Goal: Task Accomplishment & Management: Use online tool/utility

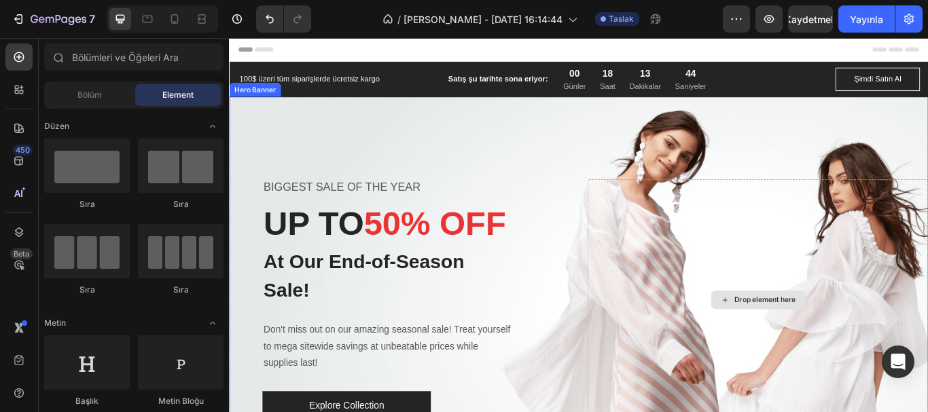
click at [836, 340] on div "Drop element here" at bounding box center [854, 343] width 72 height 11
click at [855, 340] on div "Drop element here" at bounding box center [854, 343] width 72 height 11
click at [750, 251] on div "Drop element here" at bounding box center [845, 344] width 397 height 282
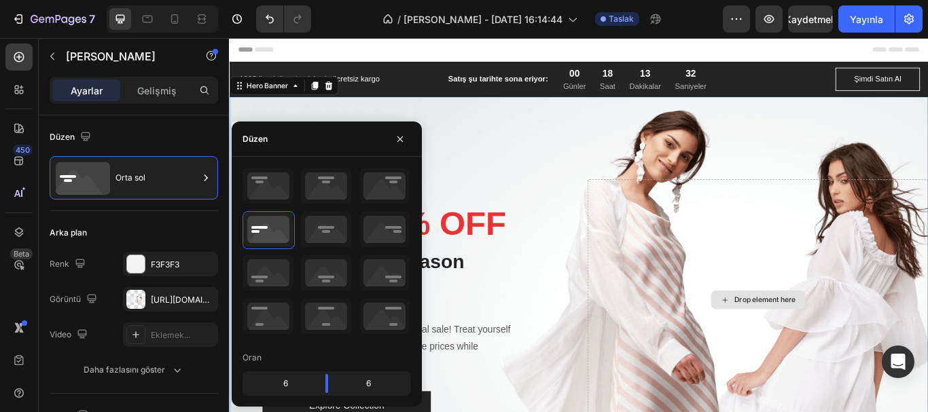
click at [775, 260] on div "Drop element here" at bounding box center [845, 344] width 397 height 282
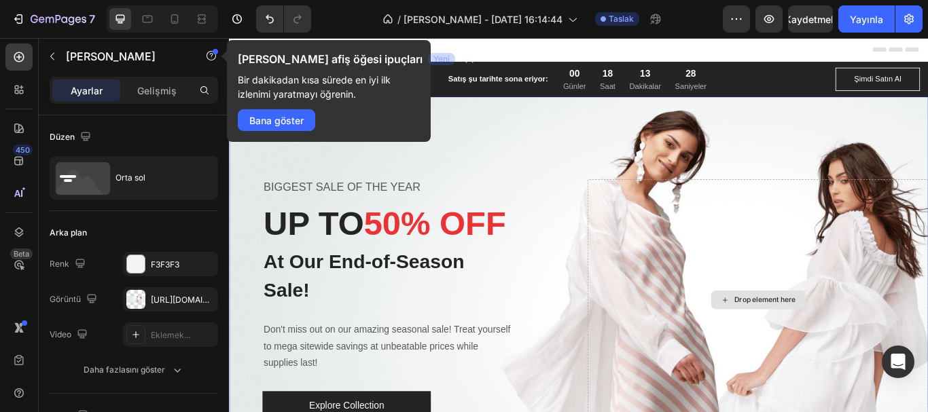
click at [836, 344] on div "Drop element here" at bounding box center [854, 343] width 72 height 11
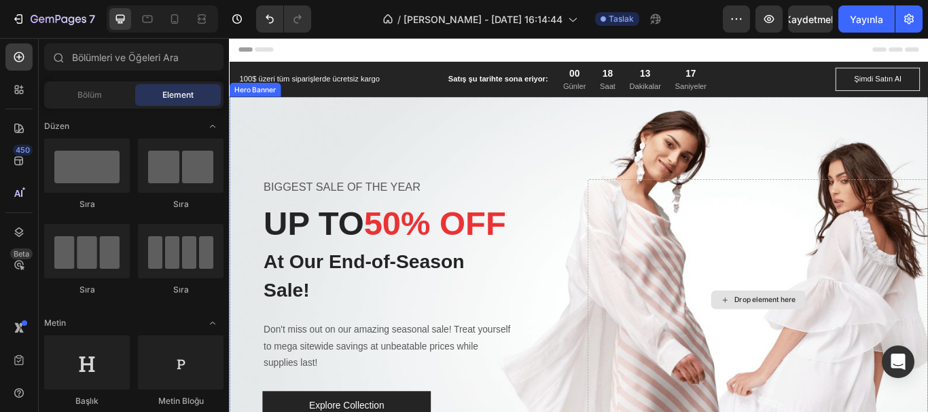
click at [779, 260] on div "Drop element here" at bounding box center [845, 344] width 397 height 282
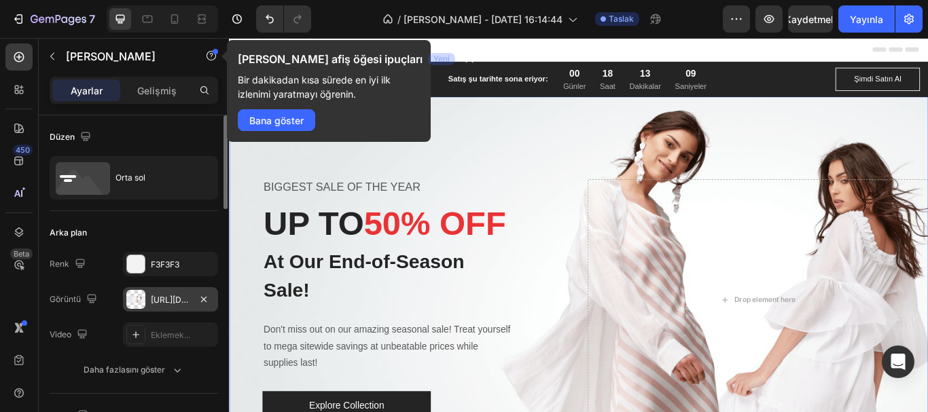
click at [138, 298] on div at bounding box center [135, 299] width 19 height 19
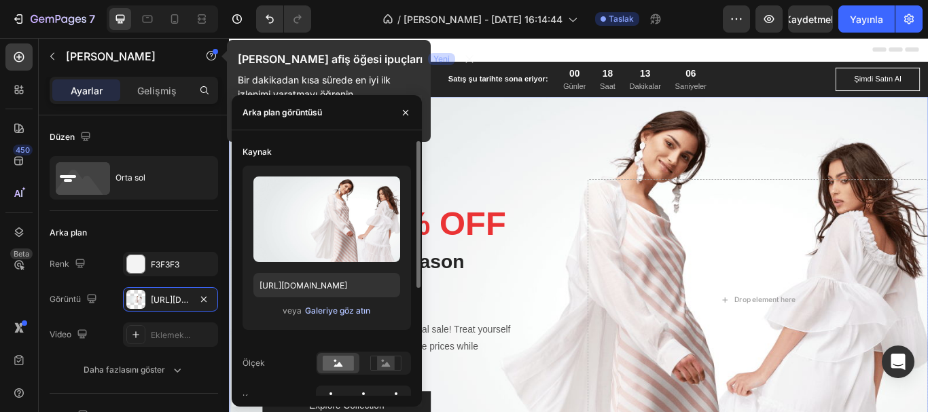
click at [355, 312] on font "Galeriye göz atın" at bounding box center [337, 311] width 65 height 10
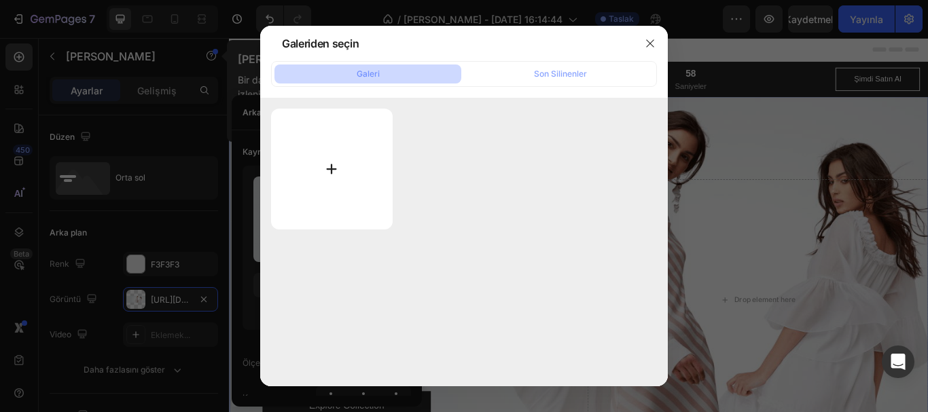
click at [334, 167] on input "file" at bounding box center [332, 169] width 122 height 121
type input "C:\fakepath\80377072_l copy.jpg"
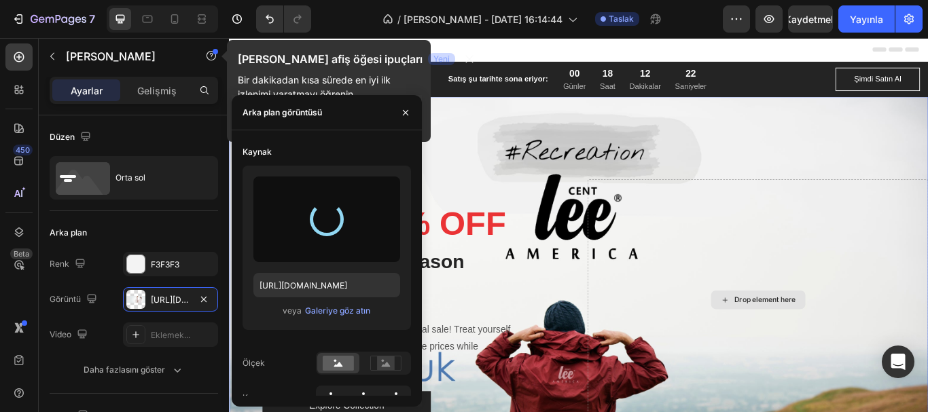
type input "[URL][DOMAIN_NAME]"
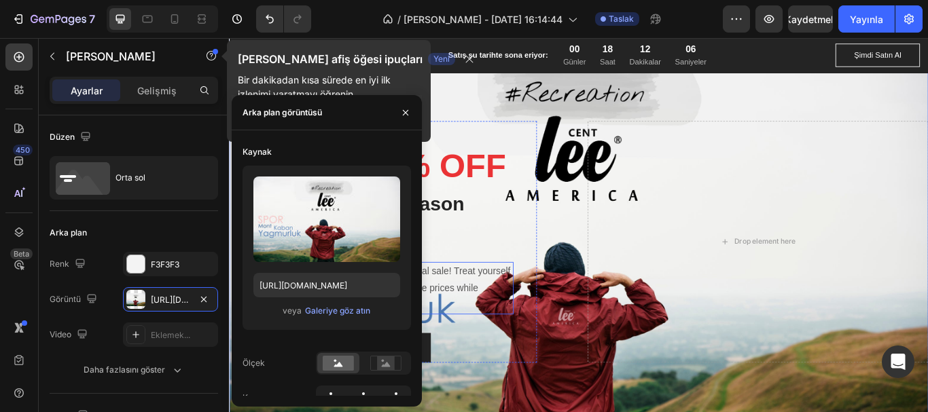
scroll to position [136, 0]
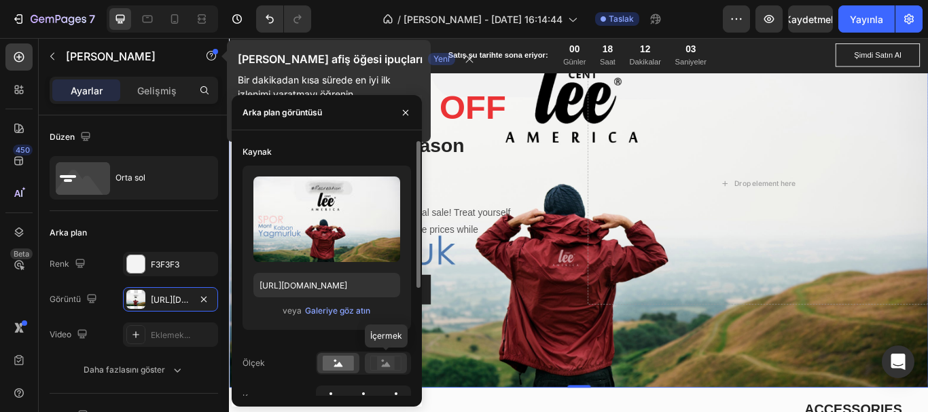
click at [380, 360] on rect at bounding box center [386, 364] width 18 height 14
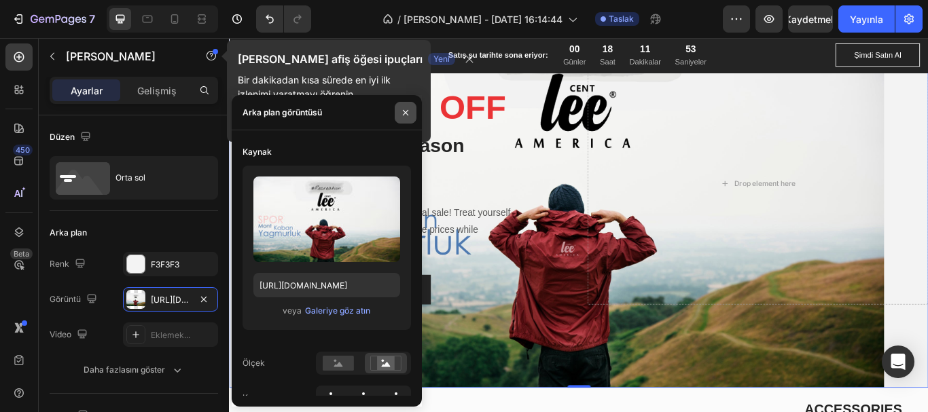
click at [402, 113] on icon "button" at bounding box center [405, 112] width 11 height 11
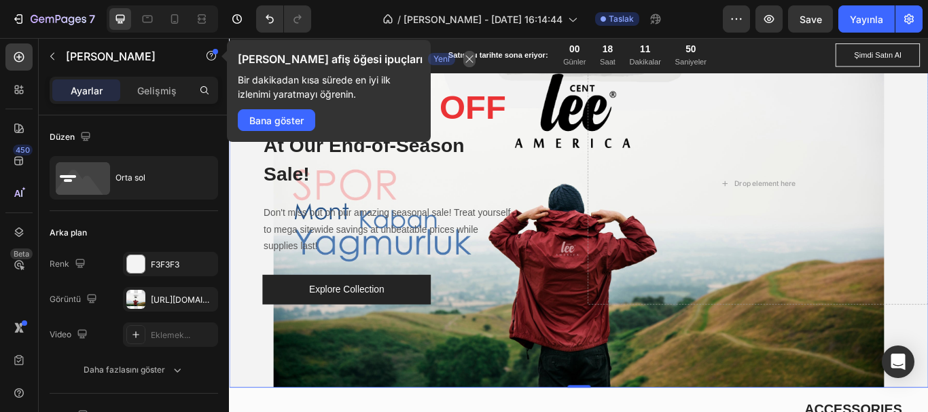
click at [466, 58] on icon "button" at bounding box center [469, 59] width 7 height 7
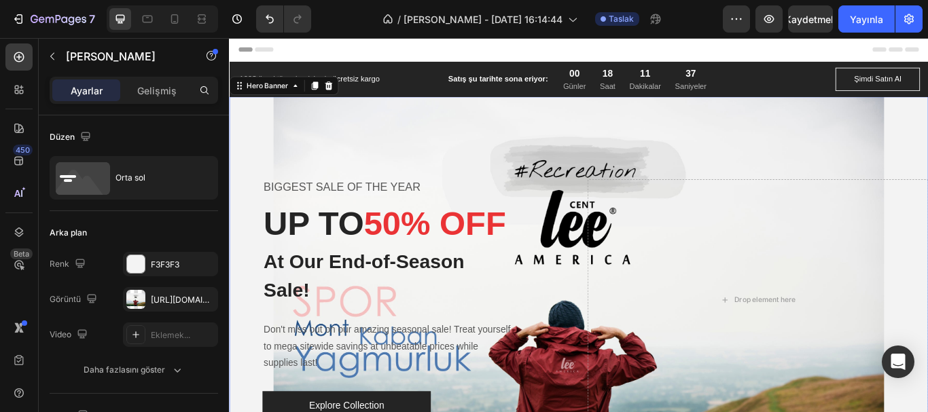
scroll to position [68, 0]
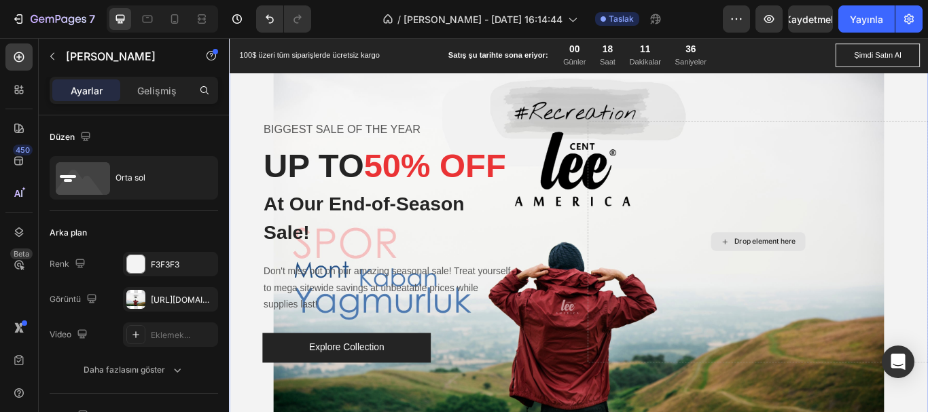
click at [855, 272] on div "Drop element here" at bounding box center [854, 275] width 72 height 11
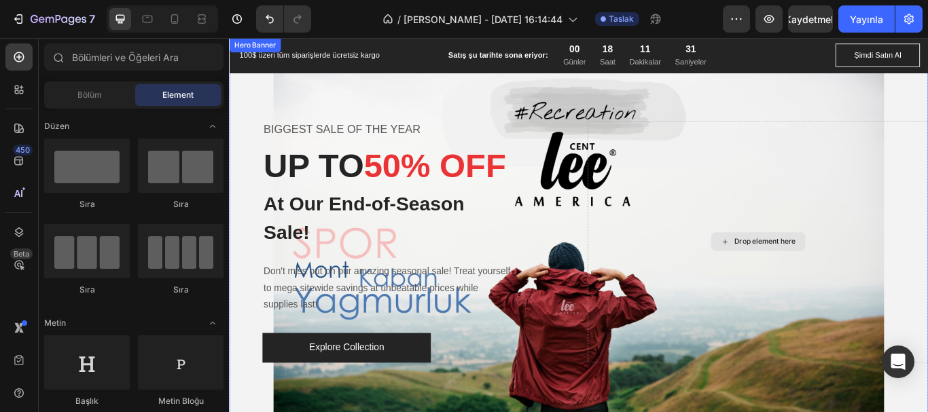
click at [857, 273] on div "Drop element here" at bounding box center [854, 275] width 72 height 11
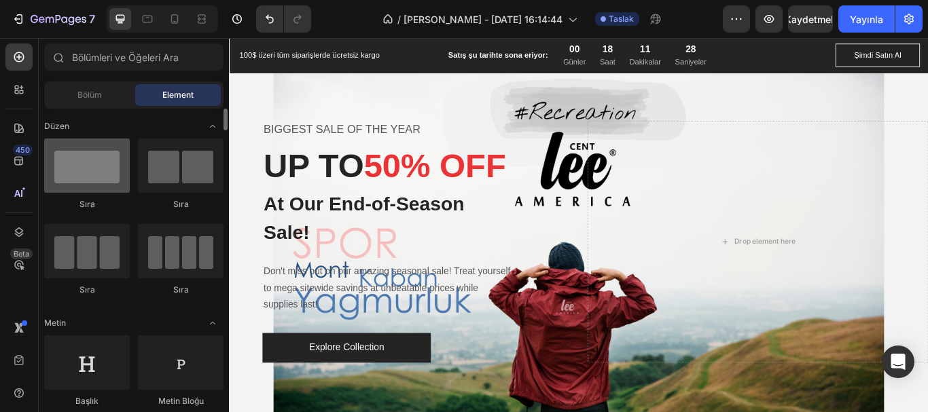
click at [106, 164] on div at bounding box center [87, 166] width 86 height 54
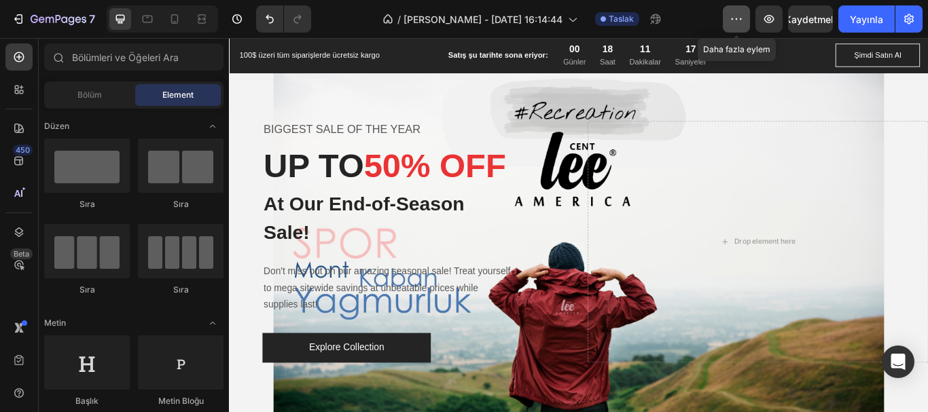
click at [741, 14] on icon "button" at bounding box center [737, 19] width 14 height 14
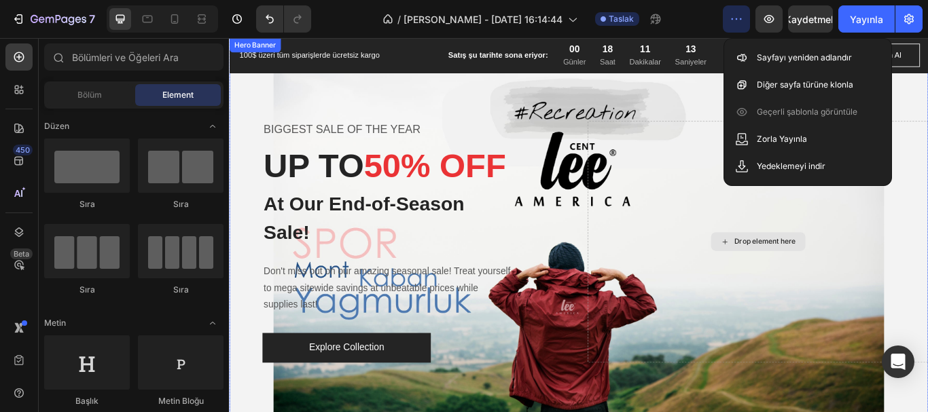
click at [777, 192] on div "Drop element here" at bounding box center [845, 276] width 397 height 282
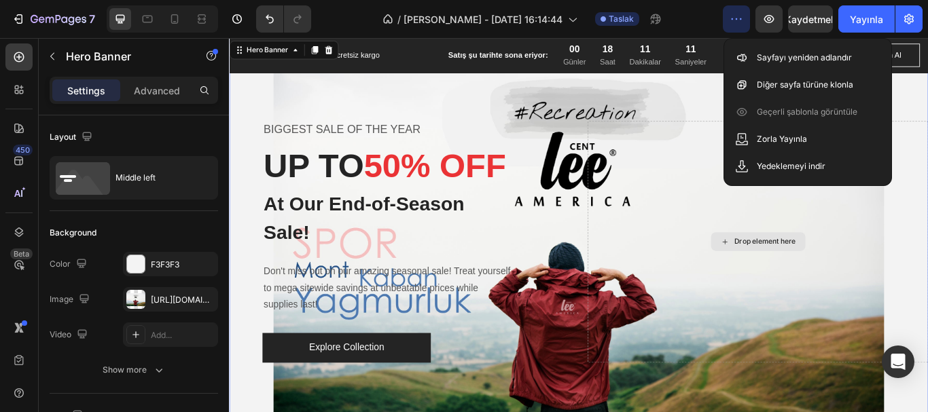
click at [823, 278] on div "Drop element here" at bounding box center [854, 275] width 72 height 11
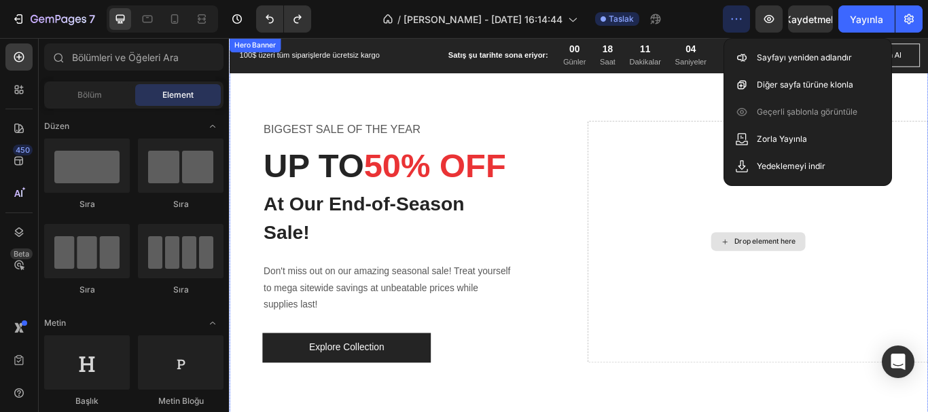
click at [828, 282] on div "Drop element here" at bounding box center [846, 276] width 110 height 22
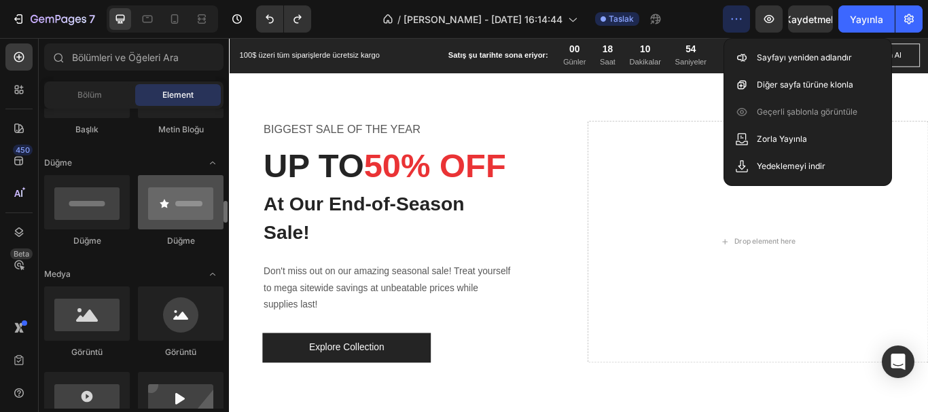
scroll to position [340, 0]
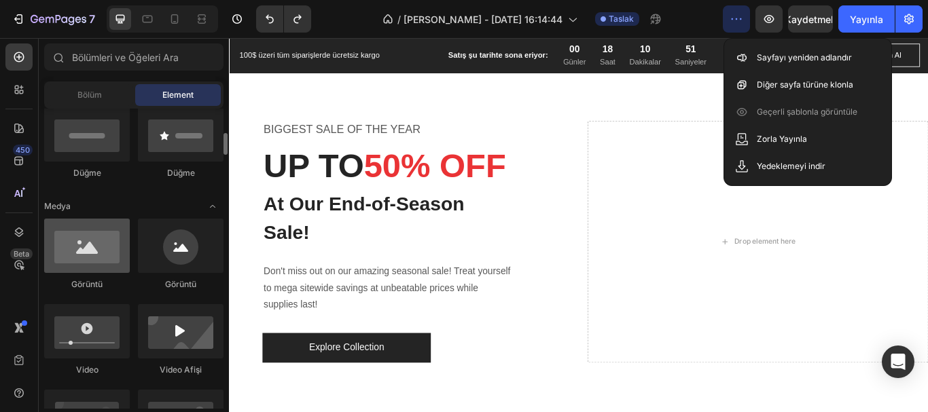
click at [107, 251] on div at bounding box center [87, 246] width 86 height 54
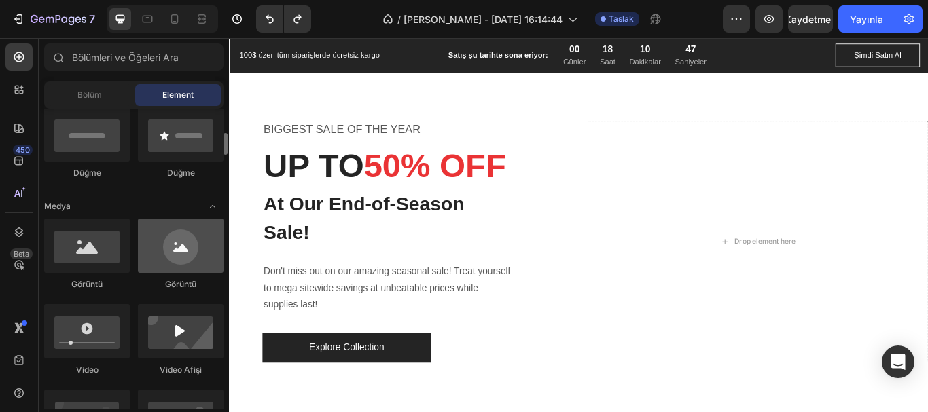
click at [183, 255] on div at bounding box center [181, 246] width 86 height 54
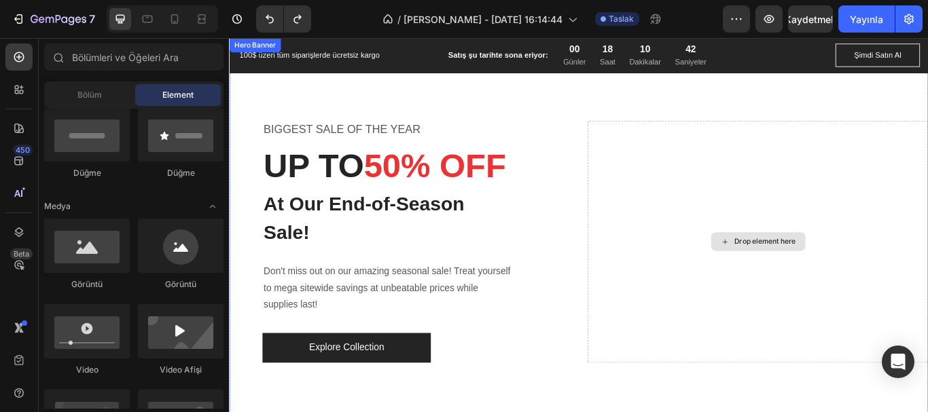
click at [838, 279] on div "Drop element here" at bounding box center [854, 275] width 72 height 11
click at [842, 279] on div "Drop element here" at bounding box center [854, 275] width 72 height 11
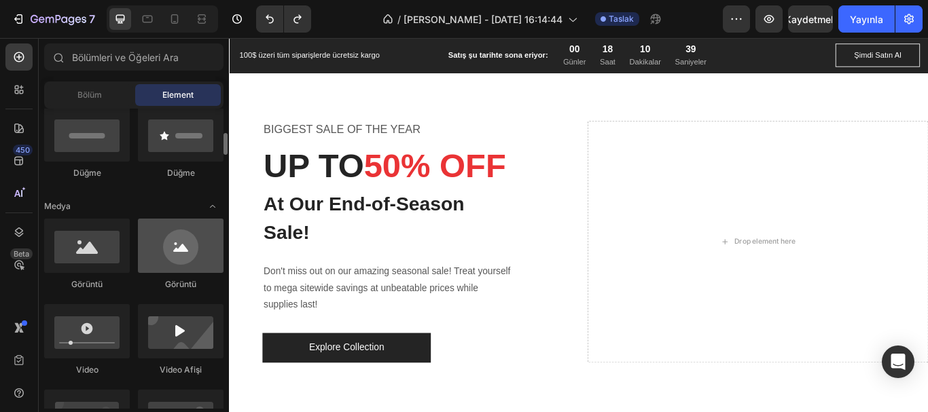
click at [154, 239] on div at bounding box center [181, 246] width 86 height 54
click at [175, 244] on div at bounding box center [181, 246] width 86 height 54
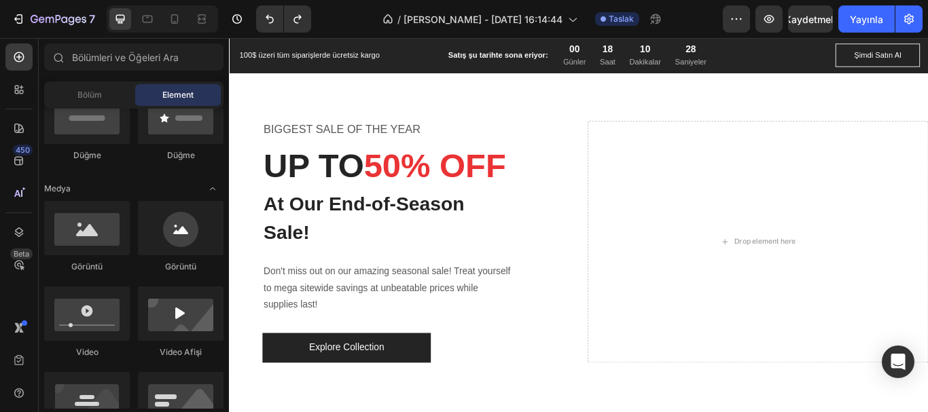
scroll to position [0, 0]
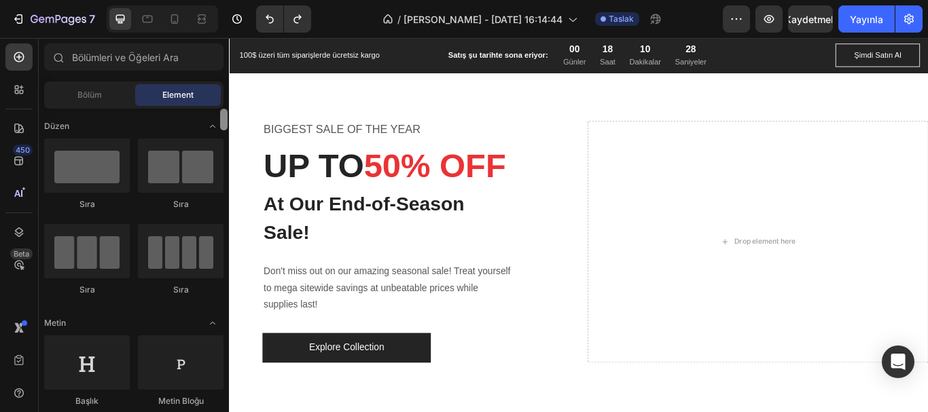
drag, startPoint x: 227, startPoint y: 174, endPoint x: 223, endPoint y: 99, distance: 75.5
click at [223, 99] on div "Bölümler(18) Elementler(83) Bölüm Element Kahraman Bölümü Ürün Detayı Markalar …" at bounding box center [134, 226] width 190 height 366
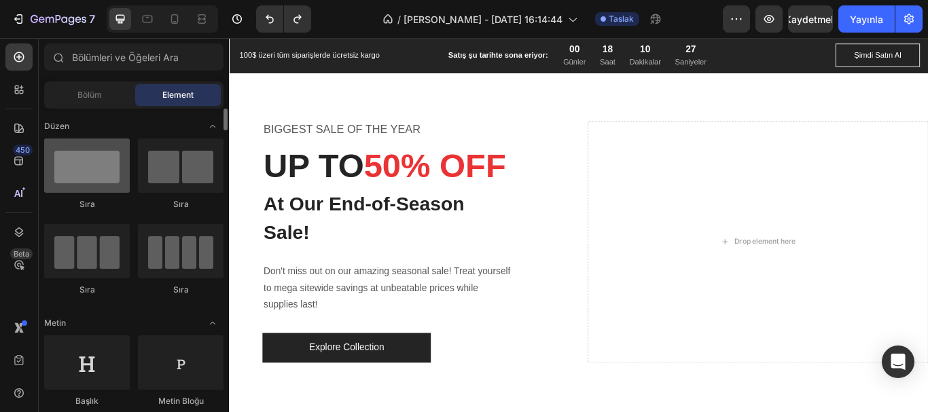
click at [82, 168] on div at bounding box center [87, 166] width 86 height 54
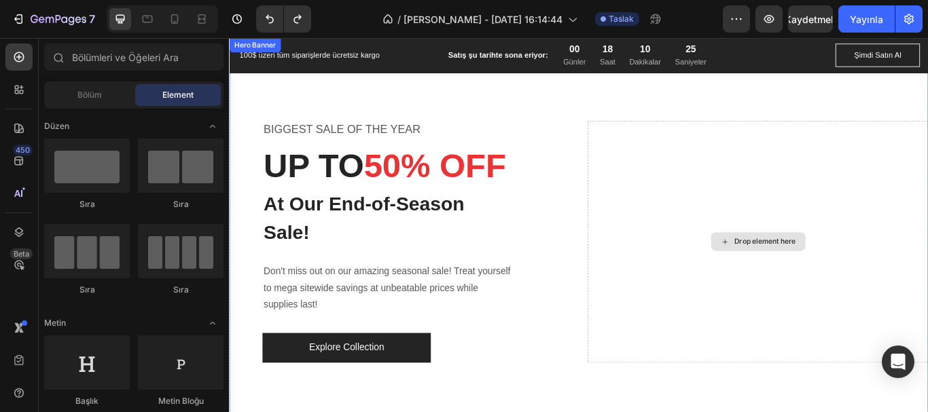
click at [787, 246] on div "Drop element here" at bounding box center [845, 276] width 397 height 282
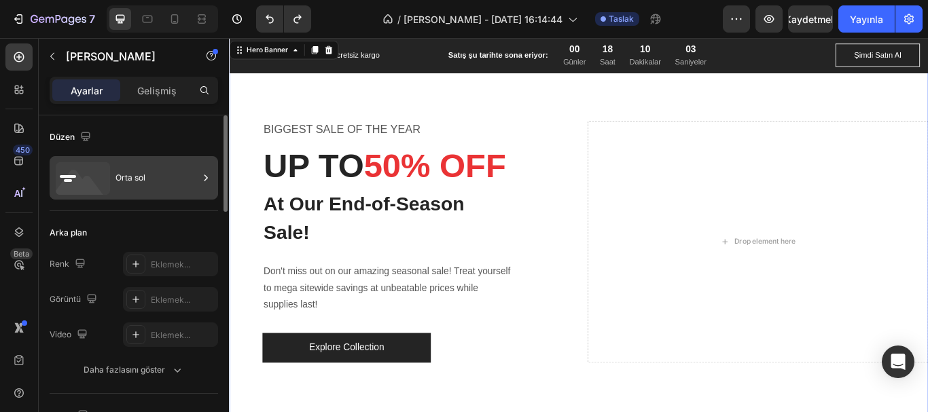
click at [81, 177] on icon at bounding box center [80, 186] width 49 height 33
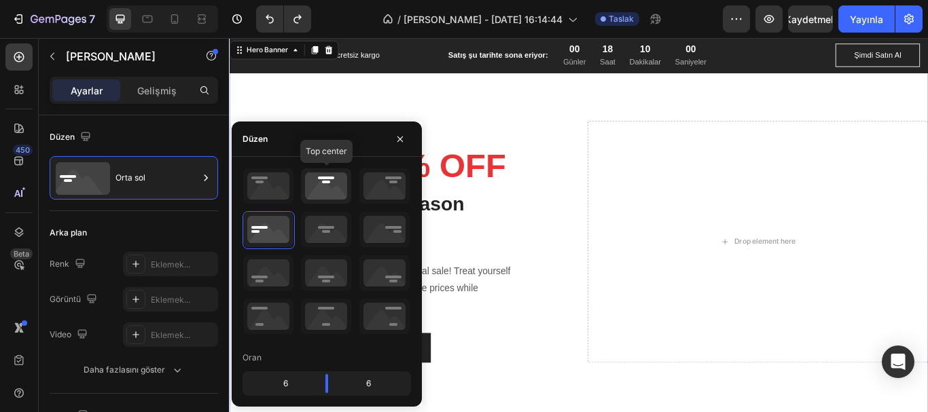
click at [329, 185] on icon at bounding box center [326, 185] width 50 height 35
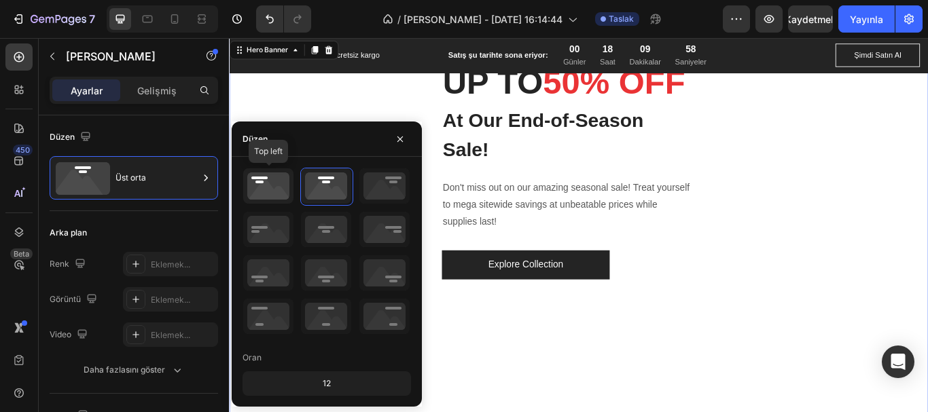
click at [270, 188] on icon at bounding box center [268, 185] width 50 height 35
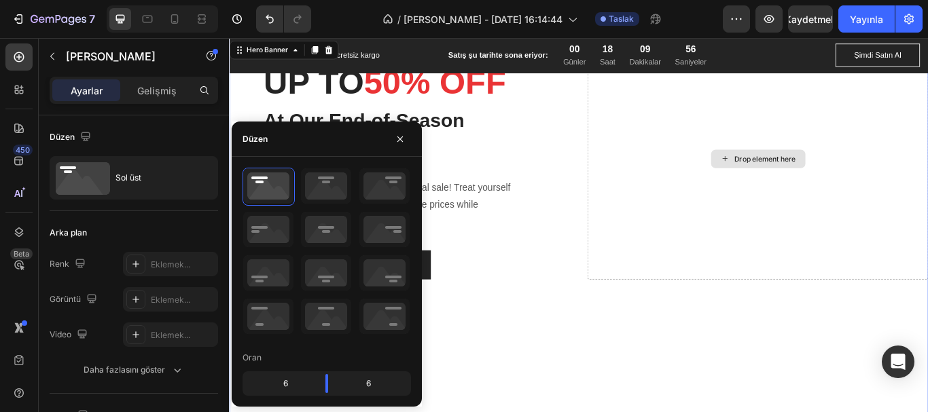
click at [823, 185] on div "Drop element here" at bounding box center [854, 179] width 72 height 11
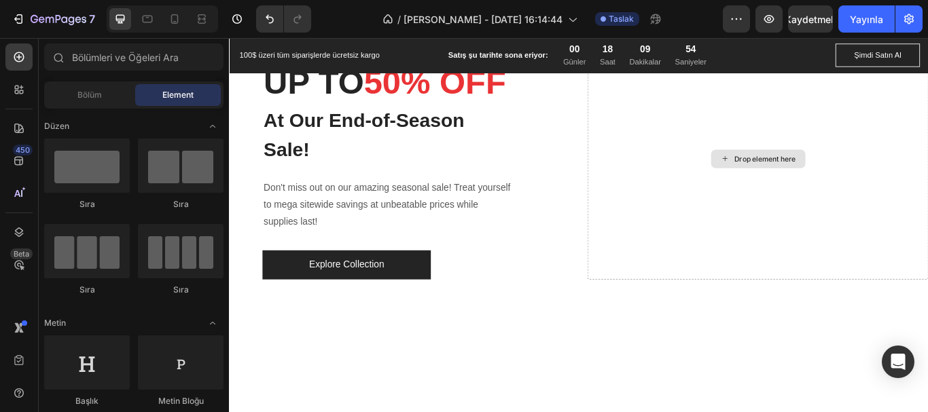
click at [823, 185] on div "Drop element here" at bounding box center [854, 179] width 72 height 11
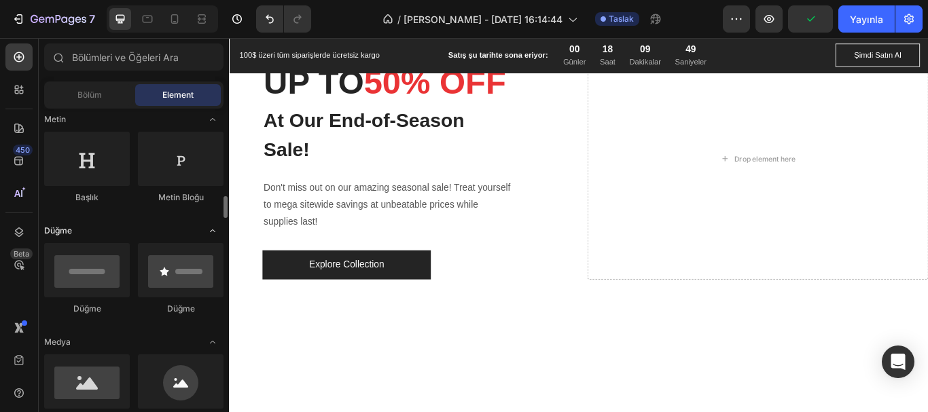
scroll to position [272, 0]
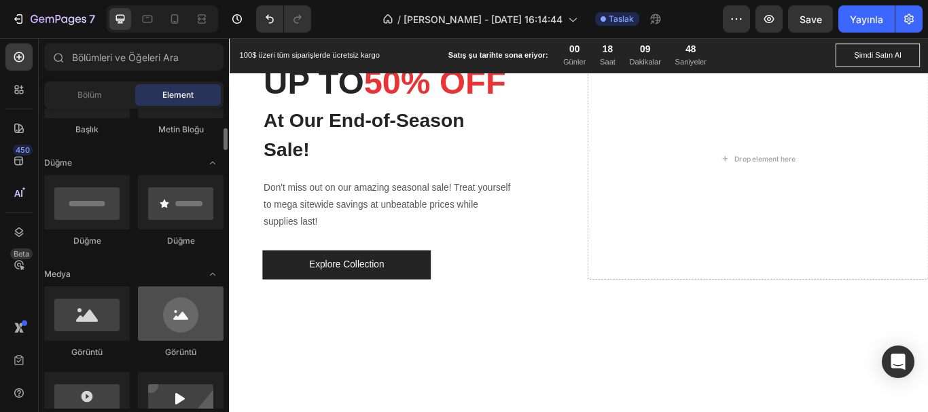
click at [183, 324] on div at bounding box center [181, 314] width 86 height 54
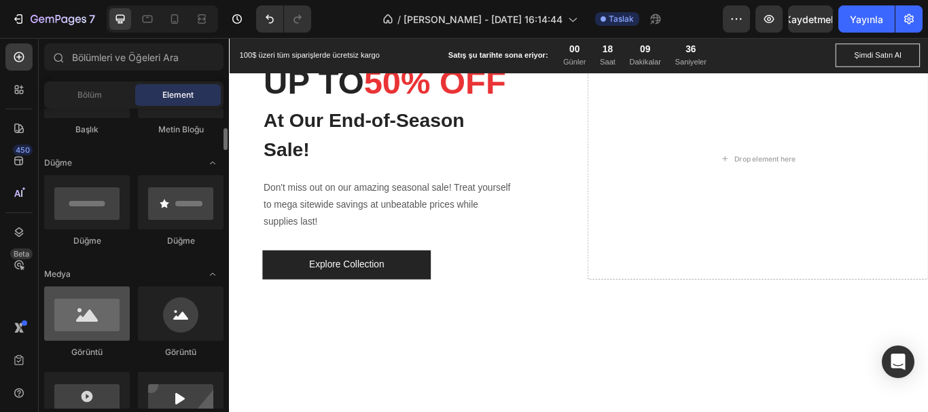
click at [98, 319] on div at bounding box center [87, 314] width 86 height 54
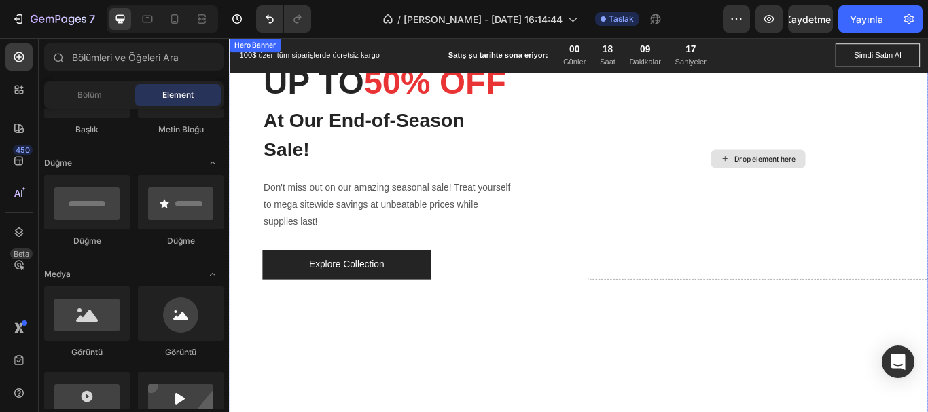
click at [866, 159] on div "Drop element here" at bounding box center [845, 180] width 397 height 282
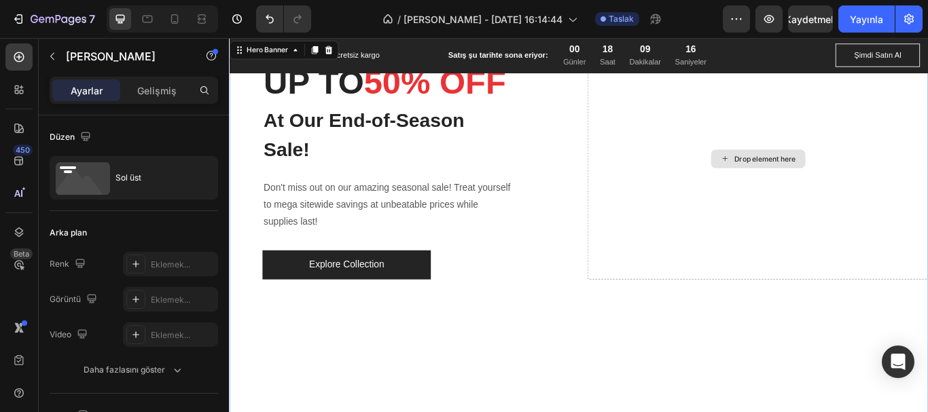
scroll to position [0, 0]
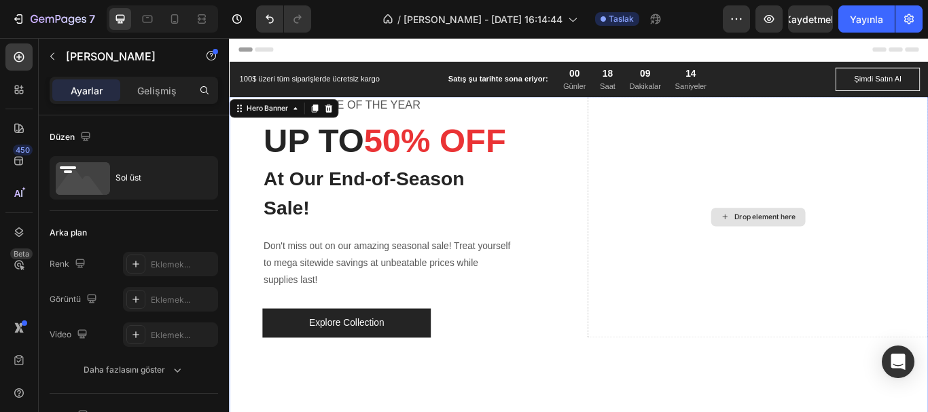
click at [862, 191] on div "Drop element here" at bounding box center [845, 248] width 397 height 282
click at [861, 192] on div "Drop element here" at bounding box center [845, 248] width 397 height 282
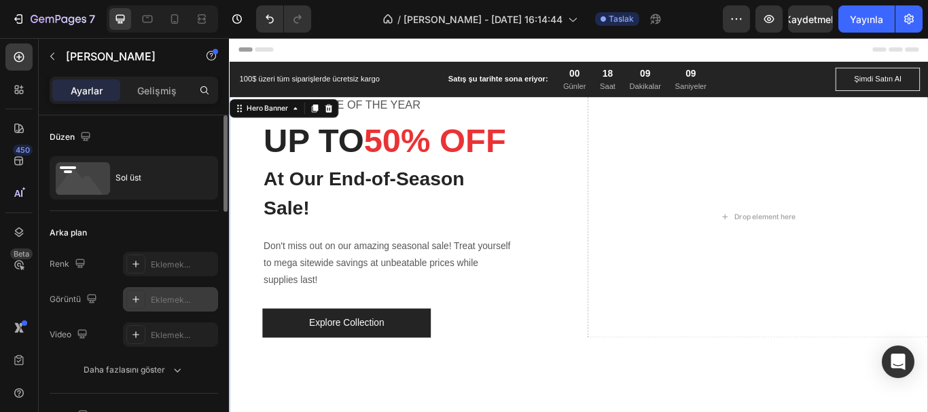
click at [164, 300] on font "Eklemek..." at bounding box center [170, 300] width 39 height 10
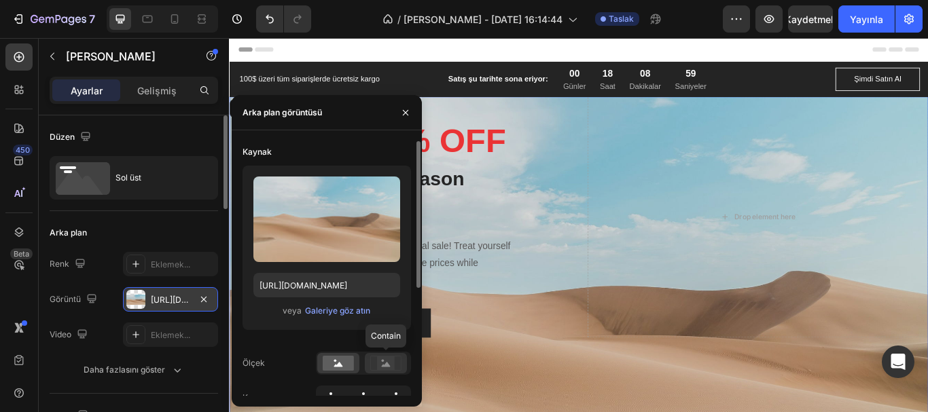
click at [391, 357] on rect at bounding box center [386, 364] width 18 height 14
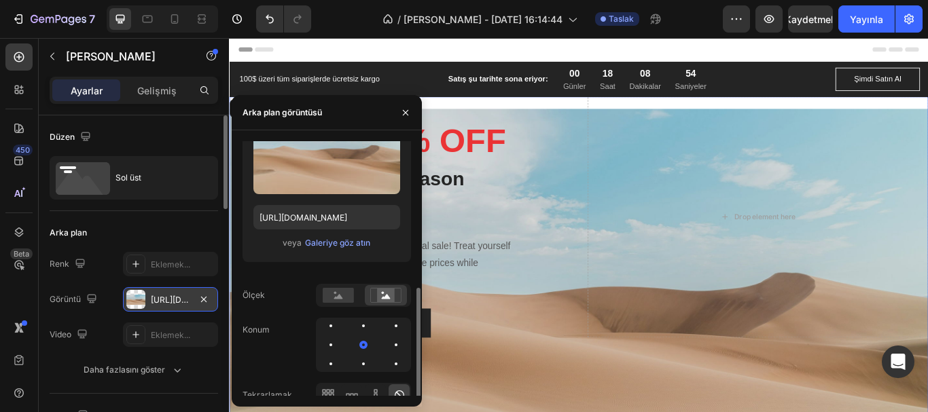
scroll to position [136, 0]
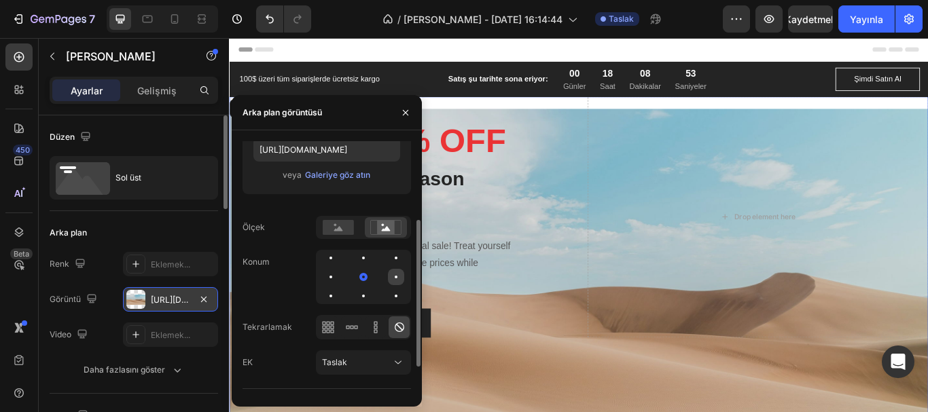
click at [400, 277] on div at bounding box center [396, 277] width 16 height 16
click at [369, 361] on div "Taslak" at bounding box center [356, 363] width 69 height 12
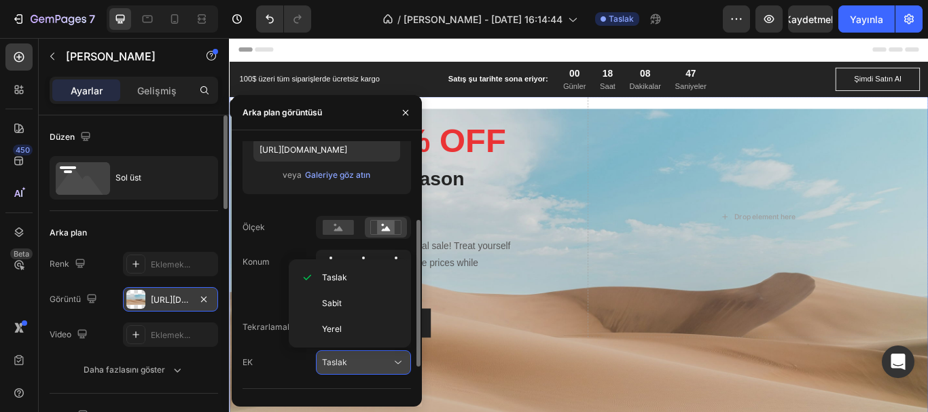
click at [369, 361] on div "Taslak" at bounding box center [356, 363] width 69 height 12
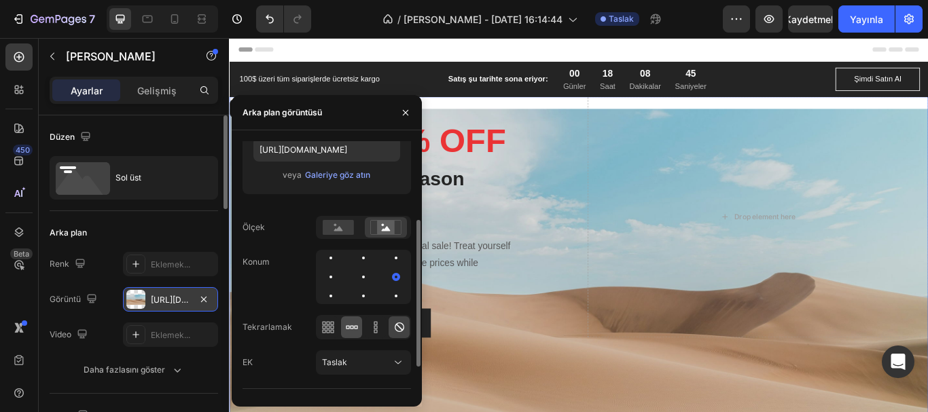
click at [356, 330] on icon at bounding box center [352, 328] width 14 height 14
click at [349, 173] on font "Galeriye göz atın" at bounding box center [337, 175] width 65 height 10
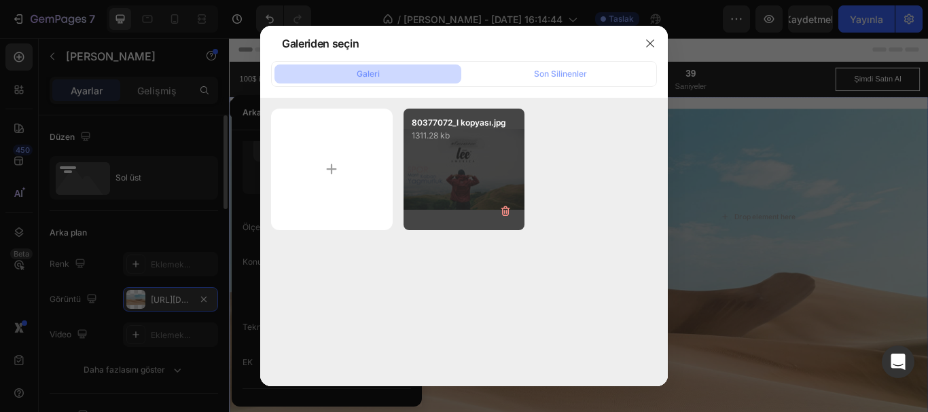
click at [478, 175] on div "80377072_l kopyası.jpg 1311.28 kb" at bounding box center [465, 170] width 122 height 122
type input "[URL][DOMAIN_NAME]"
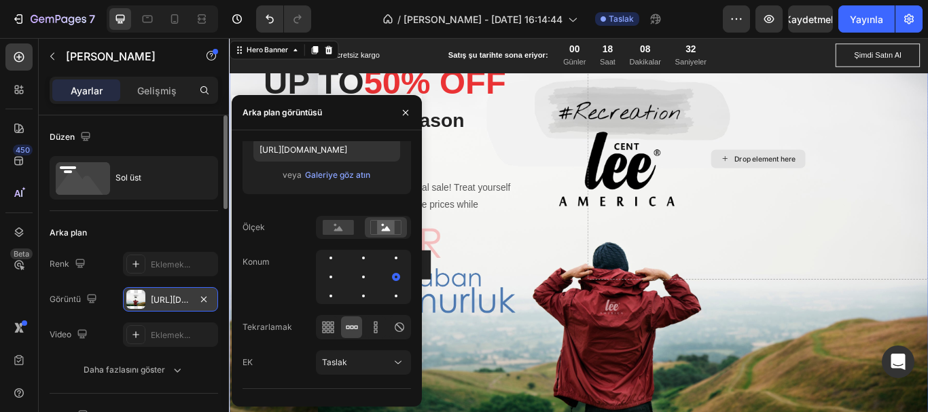
scroll to position [204, 0]
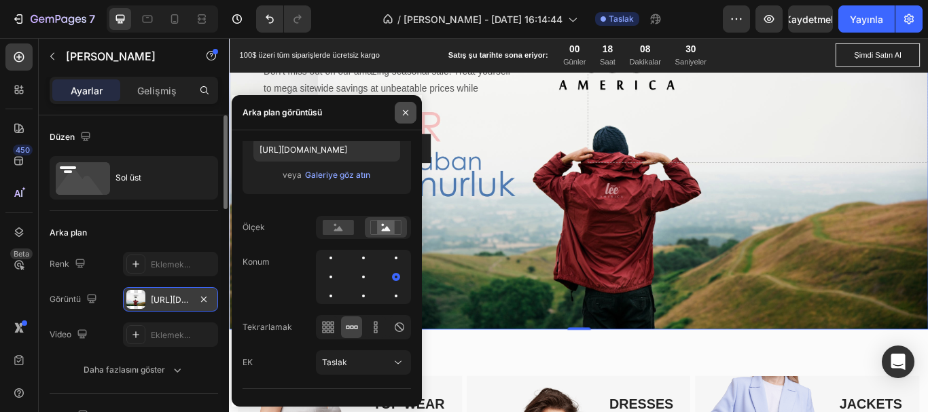
click at [406, 115] on icon "button" at bounding box center [405, 112] width 11 height 11
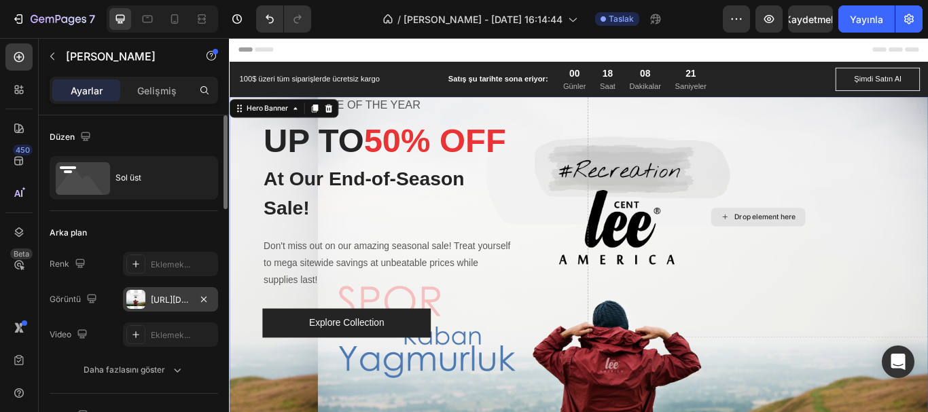
scroll to position [68, 0]
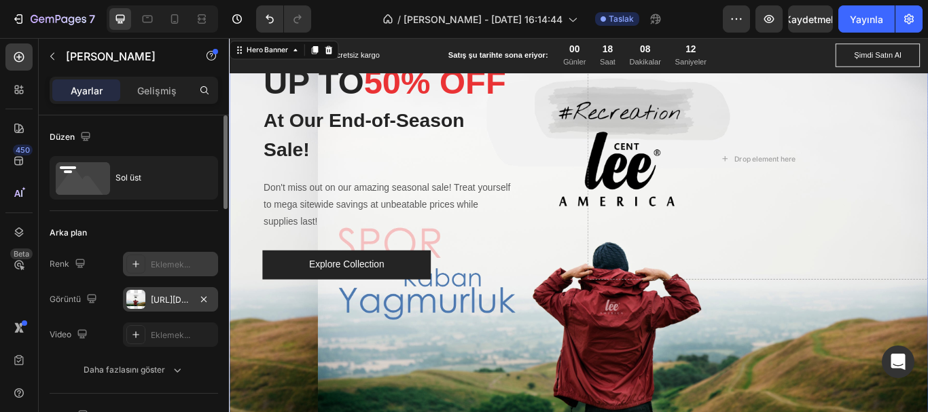
click at [190, 266] on font "Eklemek..." at bounding box center [170, 265] width 39 height 10
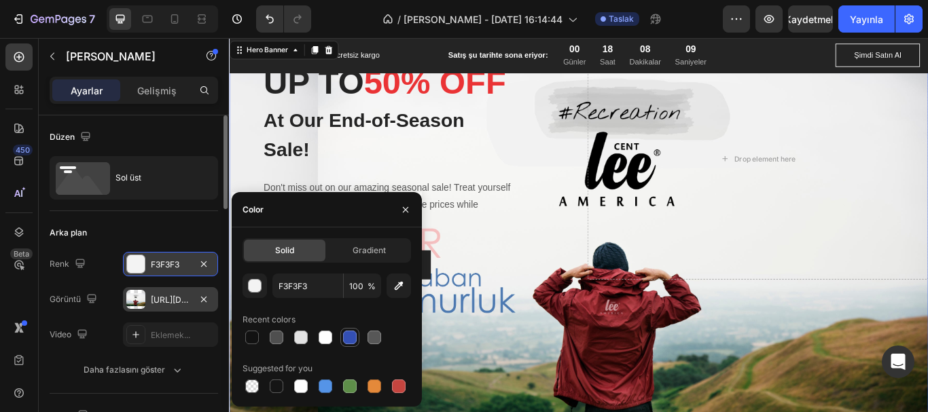
click at [346, 339] on div at bounding box center [350, 338] width 14 height 14
type input "334FB4"
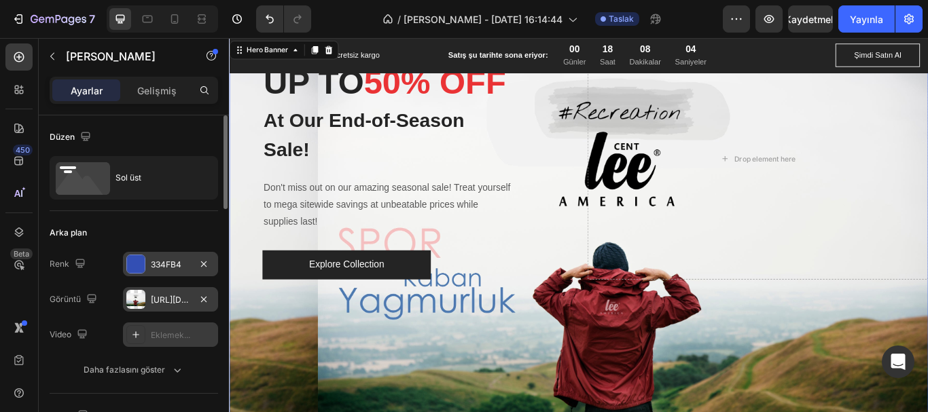
click at [174, 335] on font "Eklemek..." at bounding box center [170, 335] width 39 height 10
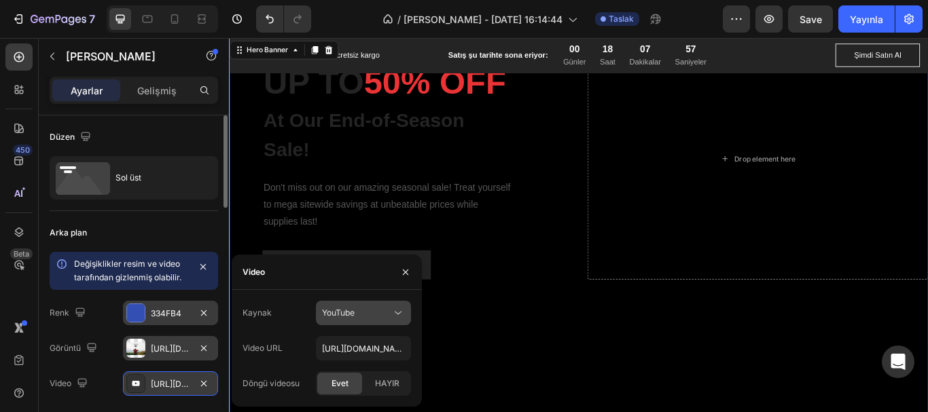
click at [368, 314] on div "YouTube" at bounding box center [356, 313] width 69 height 12
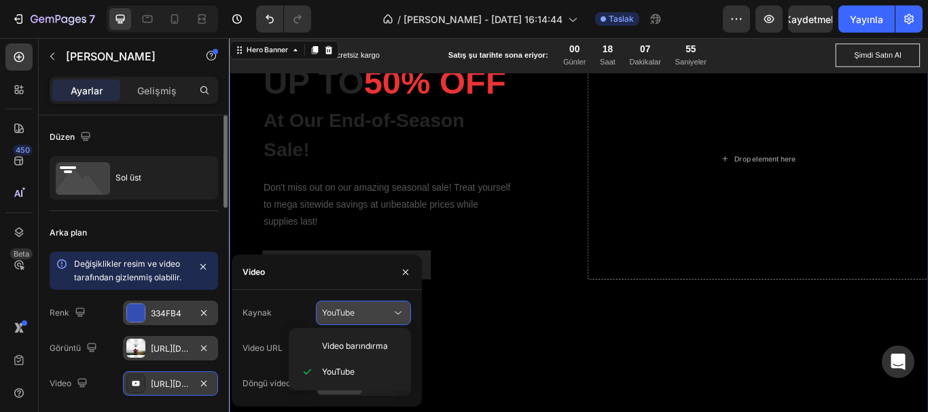
click at [368, 314] on div "YouTube" at bounding box center [356, 313] width 69 height 12
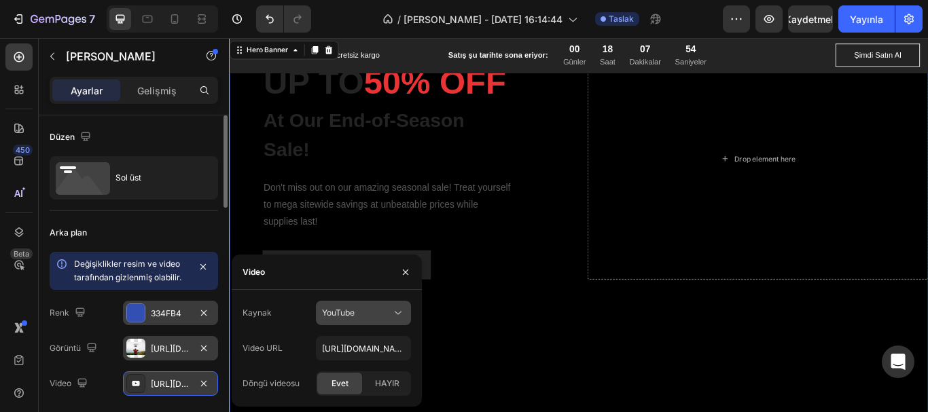
click at [368, 314] on div "YouTube" at bounding box center [356, 313] width 69 height 12
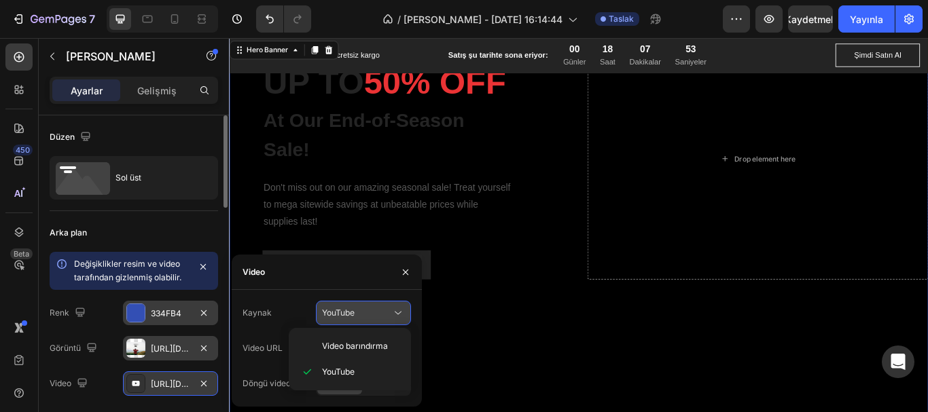
click at [368, 314] on div "YouTube" at bounding box center [356, 313] width 69 height 12
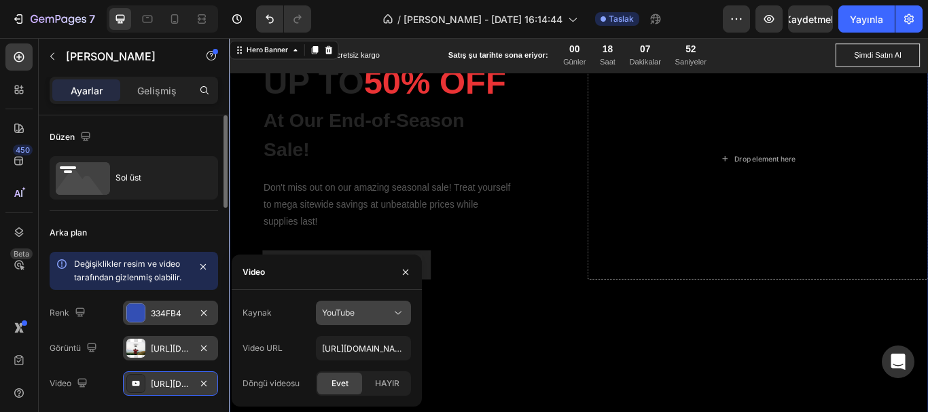
click at [368, 314] on div "YouTube" at bounding box center [356, 313] width 69 height 12
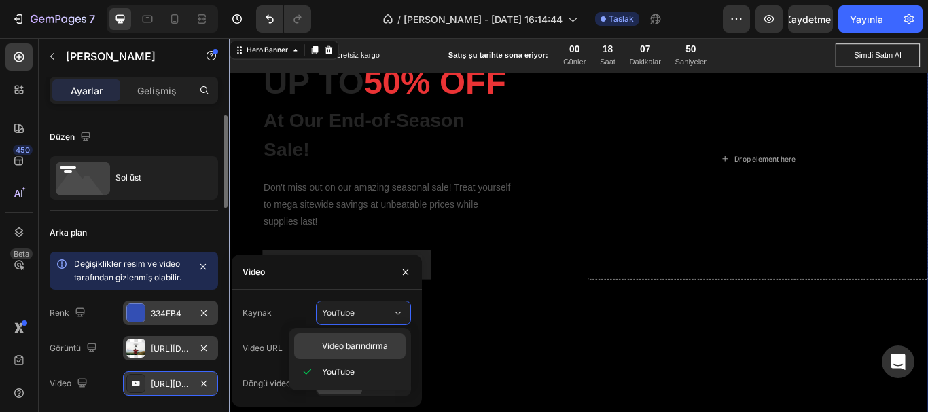
click at [361, 342] on font "Video barındırma" at bounding box center [355, 346] width 66 height 10
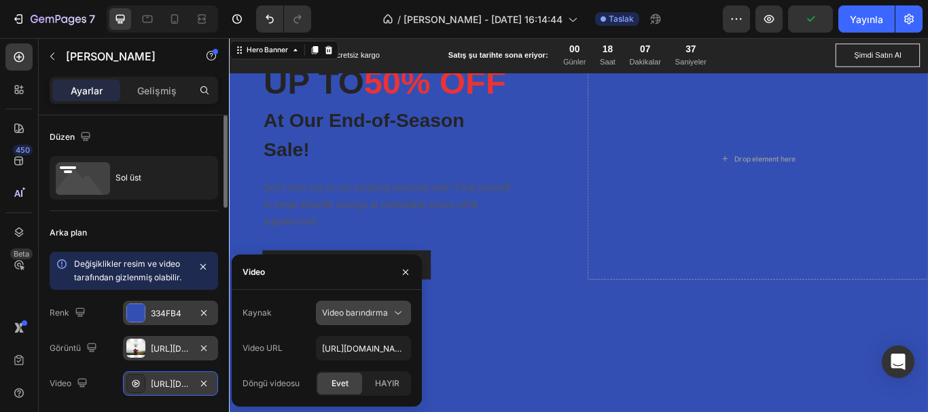
click at [373, 315] on font "Video barındırma" at bounding box center [355, 313] width 66 height 10
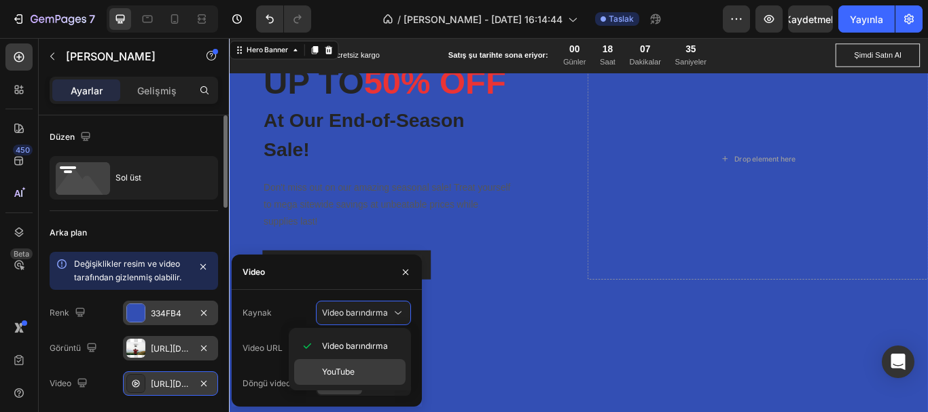
click at [346, 368] on font "YouTube" at bounding box center [338, 372] width 33 height 10
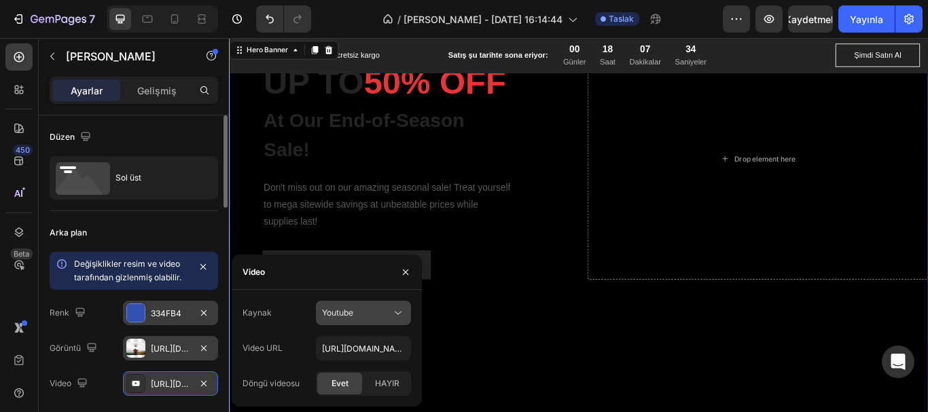
click at [364, 313] on div "Youtube" at bounding box center [356, 313] width 69 height 12
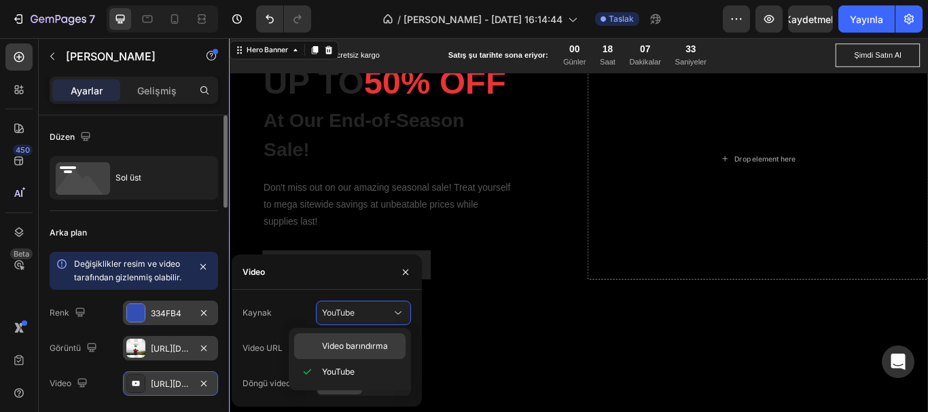
click at [361, 342] on font "Video barındırma" at bounding box center [355, 346] width 66 height 10
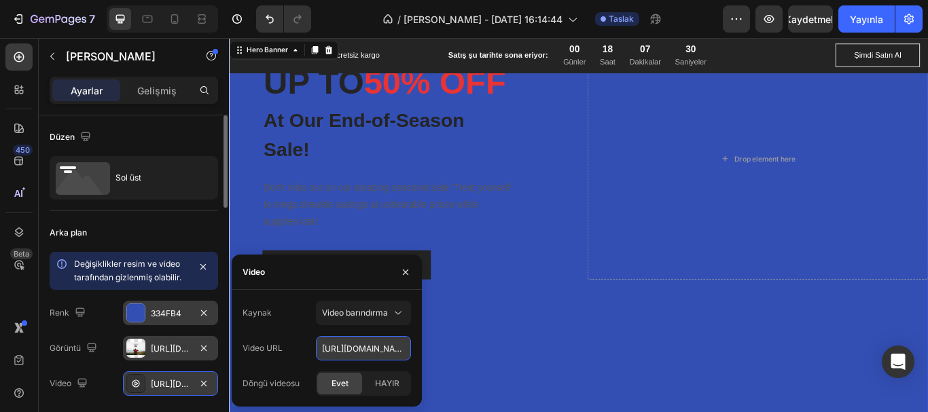
click at [362, 351] on input "[URL][DOMAIN_NAME]" at bounding box center [363, 348] width 95 height 24
click at [405, 273] on icon "button" at bounding box center [405, 271] width 5 height 5
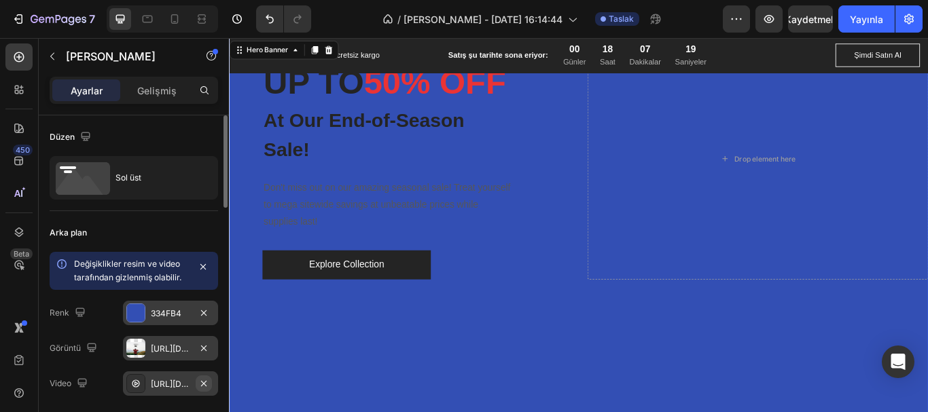
click at [208, 383] on icon "button" at bounding box center [203, 383] width 11 height 11
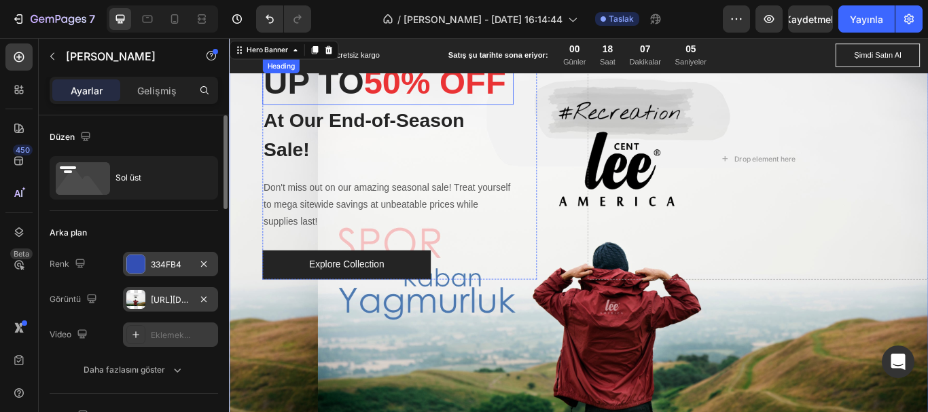
click at [336, 96] on p "UP TO 50% OFF" at bounding box center [414, 90] width 290 height 50
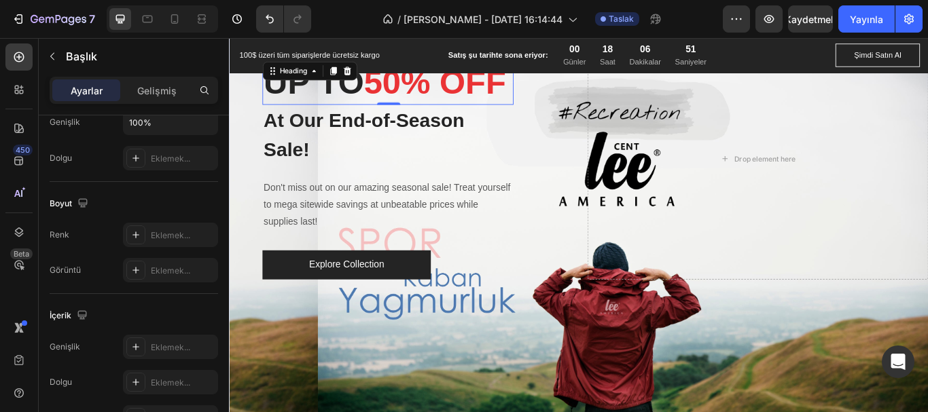
scroll to position [546, 0]
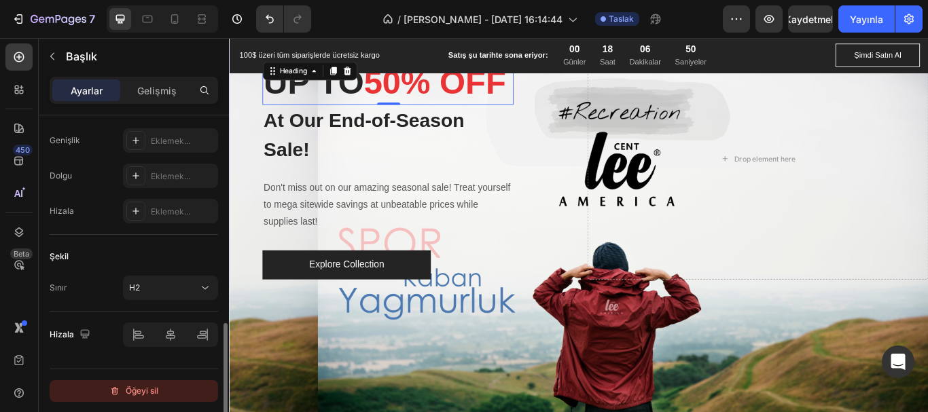
click at [156, 389] on font "Öğeyi sil" at bounding box center [142, 391] width 33 height 10
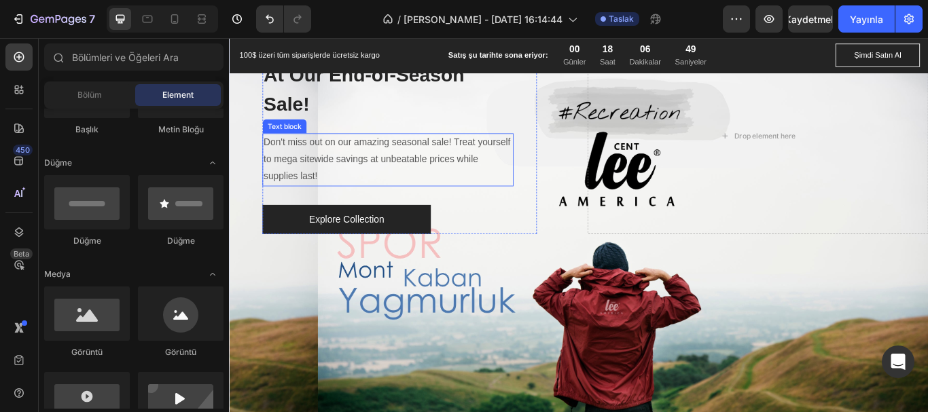
click at [323, 173] on p "Don't miss out on our amazing seasonal sale! Treat yourself to mega sitewide sa…" at bounding box center [414, 180] width 290 height 58
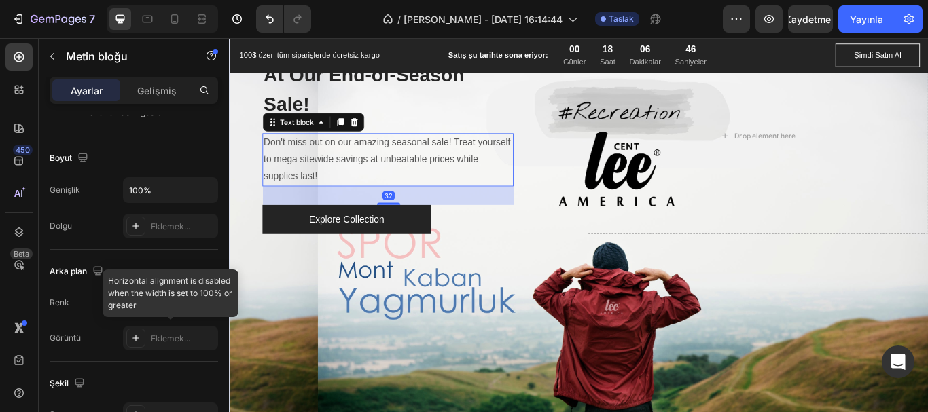
scroll to position [469, 0]
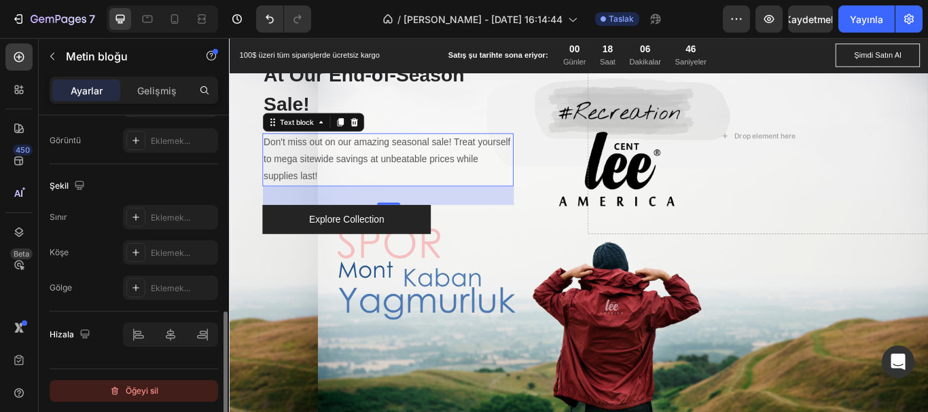
click at [160, 387] on button "Öğeyi sil" at bounding box center [134, 391] width 168 height 22
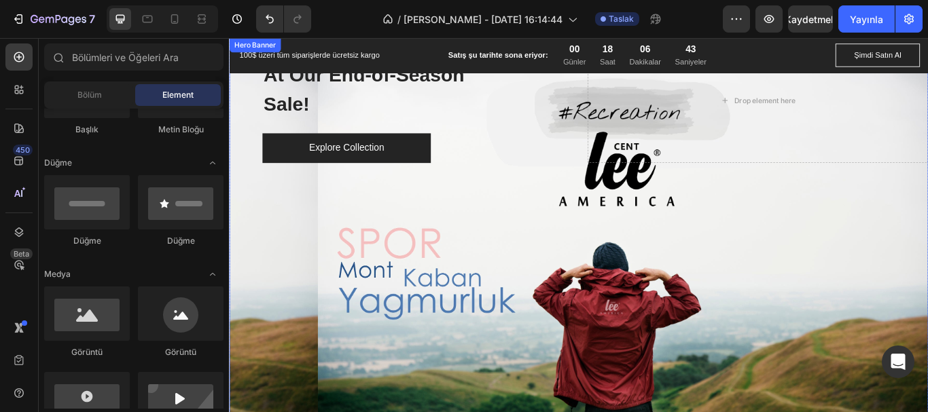
scroll to position [0, 0]
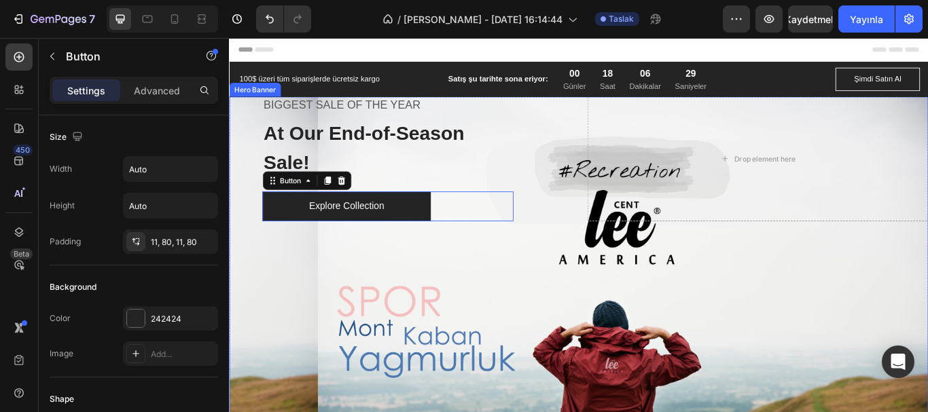
drag, startPoint x: 450, startPoint y: 240, endPoint x: 467, endPoint y: 292, distance: 55.2
click at [463, 351] on div "BIGGEST SALE OF THE YEAR Text block At Our End-of-Season Sale! Text block Explo…" at bounding box center [636, 345] width 815 height 476
click at [451, 286] on div "Overlay" at bounding box center [636, 345] width 815 height 476
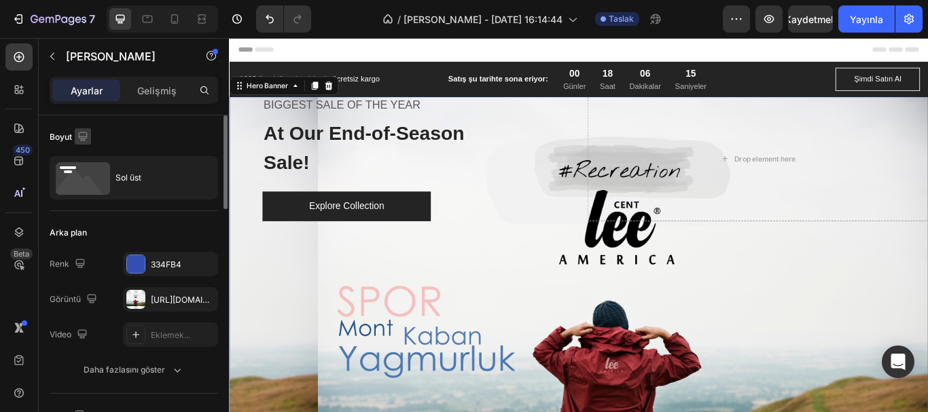
click at [81, 138] on icon "button" at bounding box center [82, 136] width 9 height 9
click at [87, 180] on icon "button" at bounding box center [86, 183] width 14 height 14
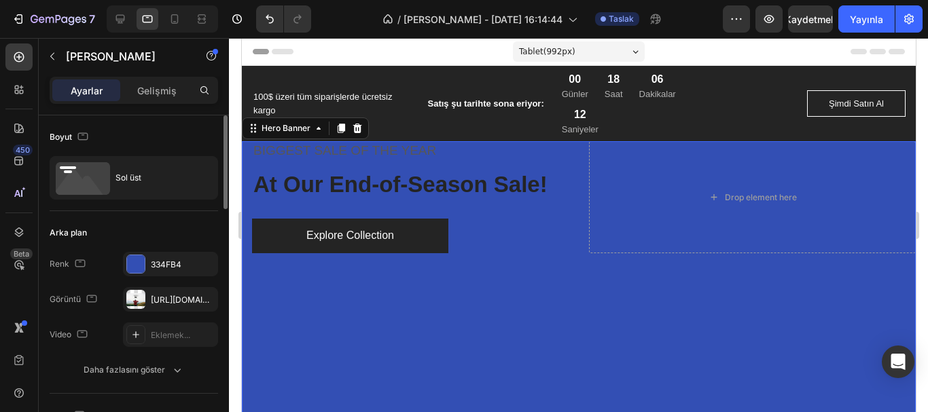
scroll to position [56, 0]
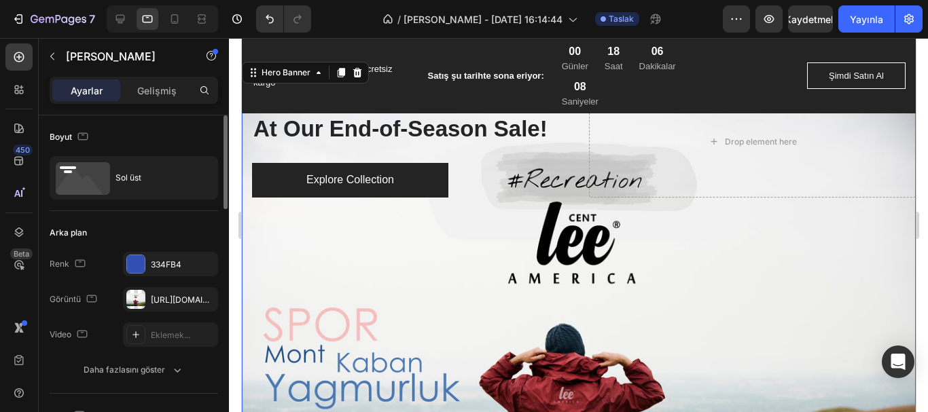
click at [87, 180] on icon at bounding box center [80, 186] width 49 height 33
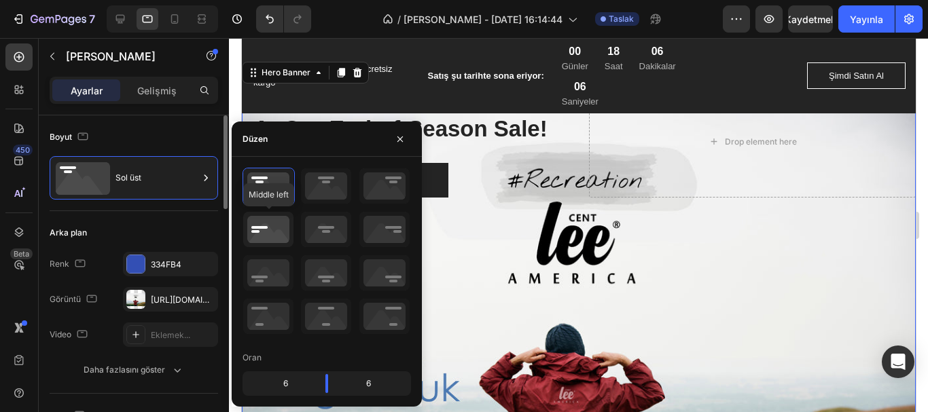
click at [262, 234] on icon at bounding box center [268, 229] width 50 height 35
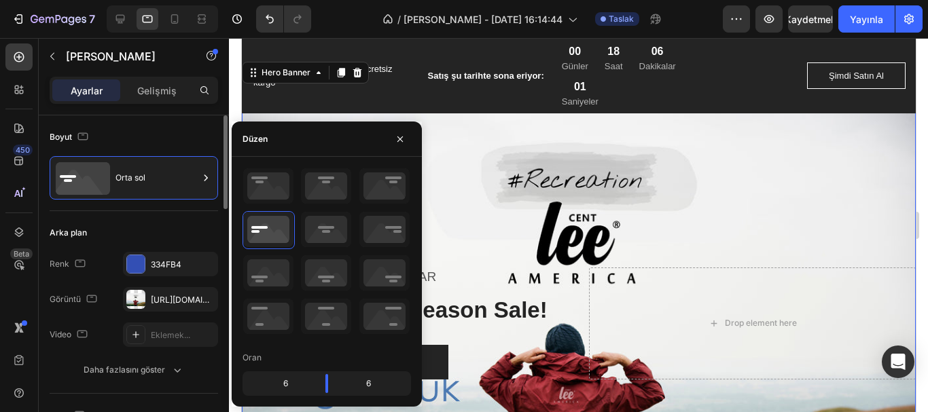
click at [472, 265] on div "Overlay" at bounding box center [578, 324] width 674 height 476
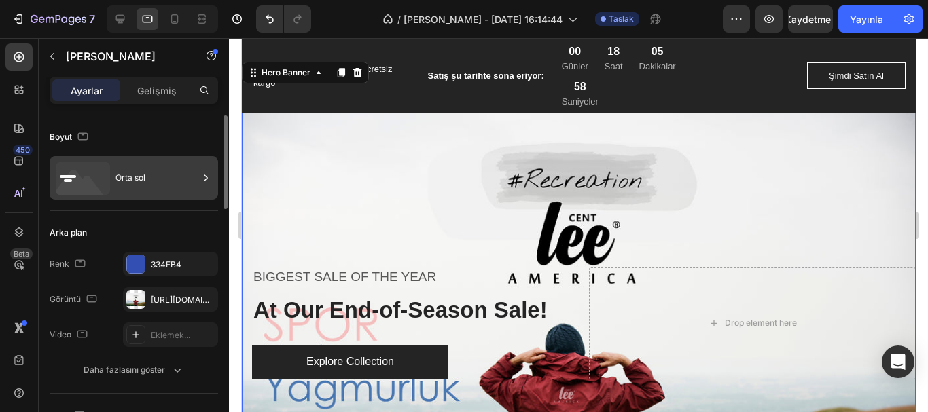
click at [98, 180] on icon at bounding box center [83, 178] width 54 height 33
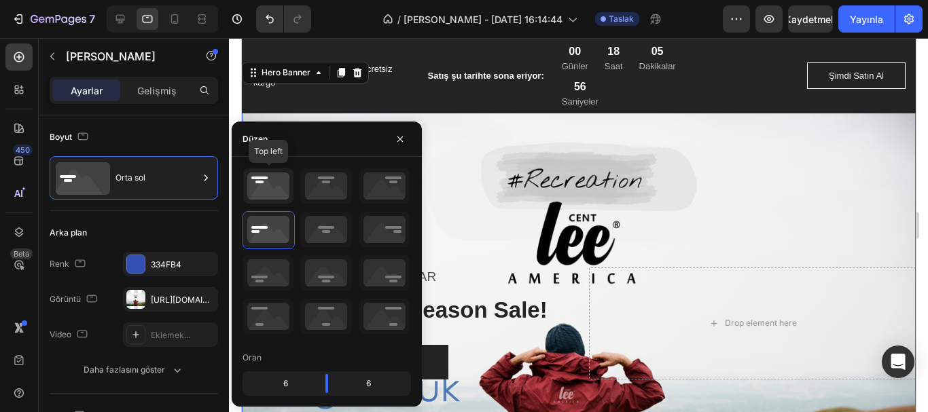
click at [268, 190] on icon at bounding box center [268, 185] width 50 height 35
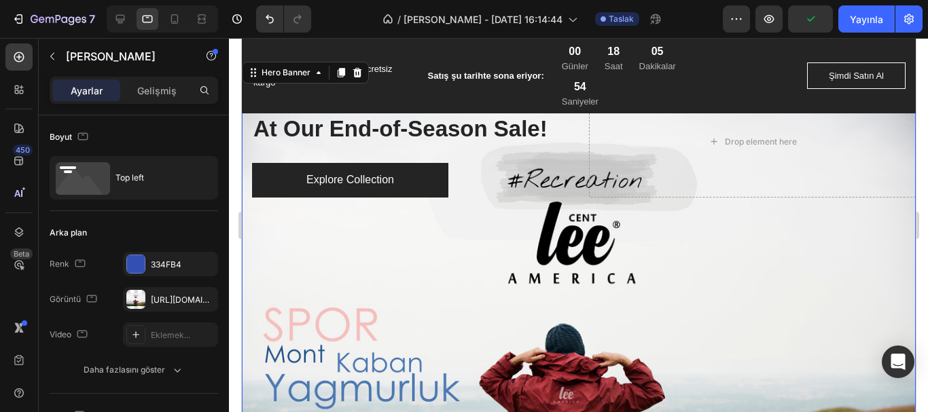
click at [490, 230] on div "Overlay" at bounding box center [578, 324] width 674 height 476
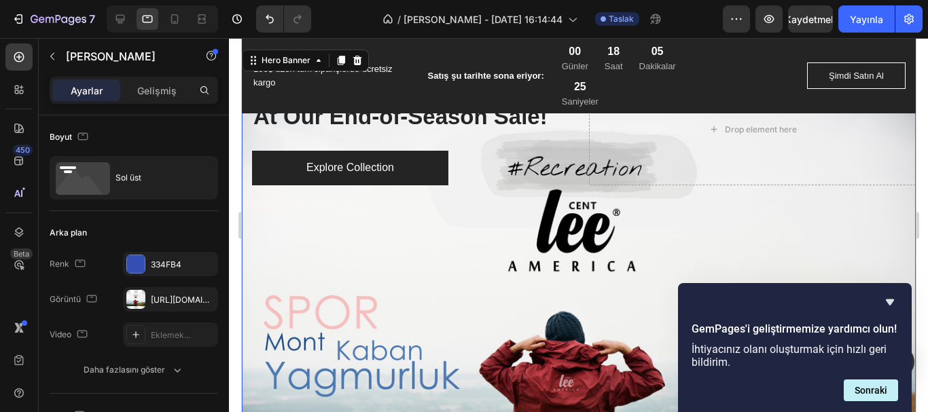
scroll to position [0, 0]
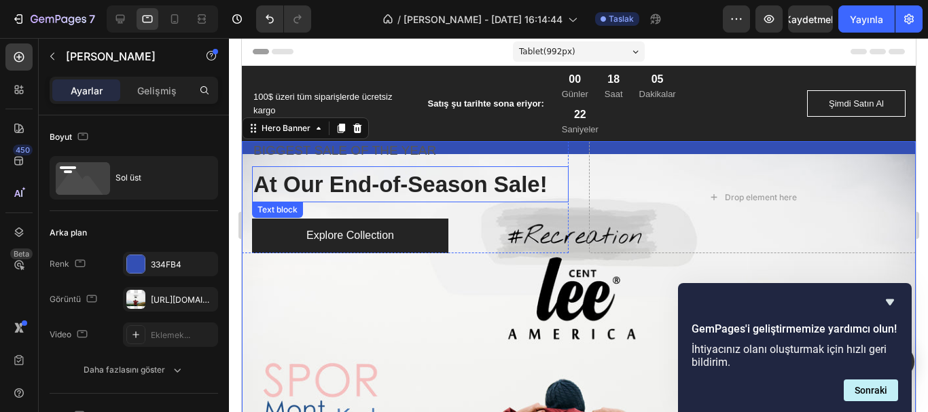
click at [352, 185] on p "At Our End-of-Season Sale!" at bounding box center [410, 185] width 314 height 34
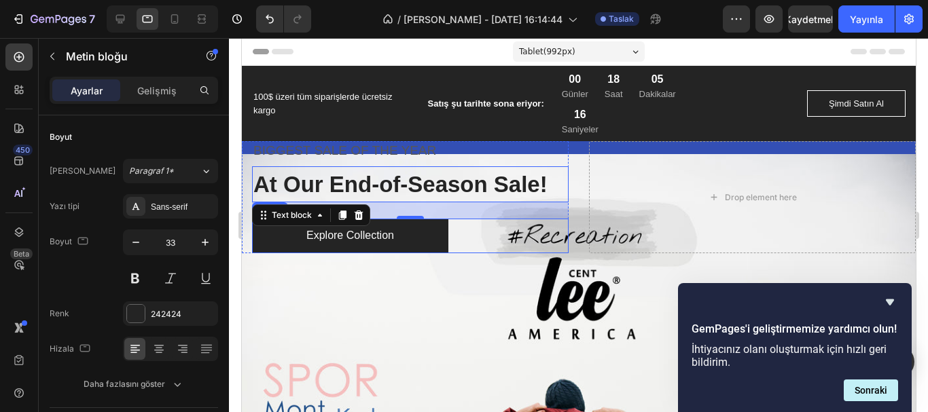
click at [478, 237] on div "Explore Collection Button" at bounding box center [409, 236] width 317 height 35
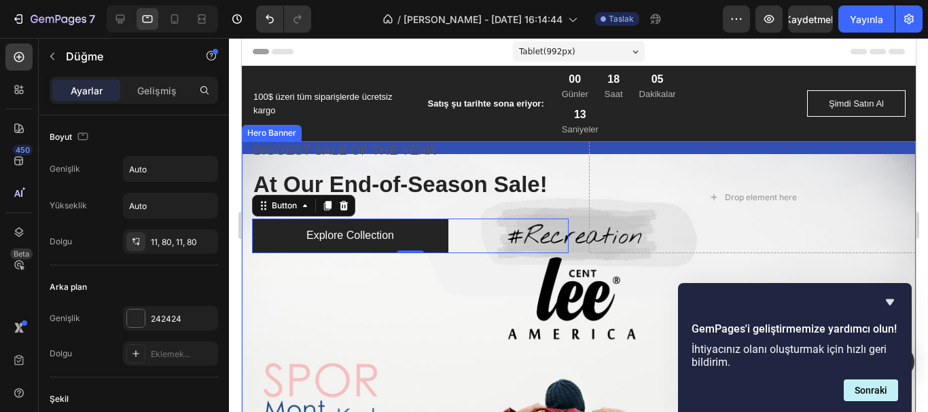
click at [323, 289] on div "Overlay" at bounding box center [578, 379] width 674 height 476
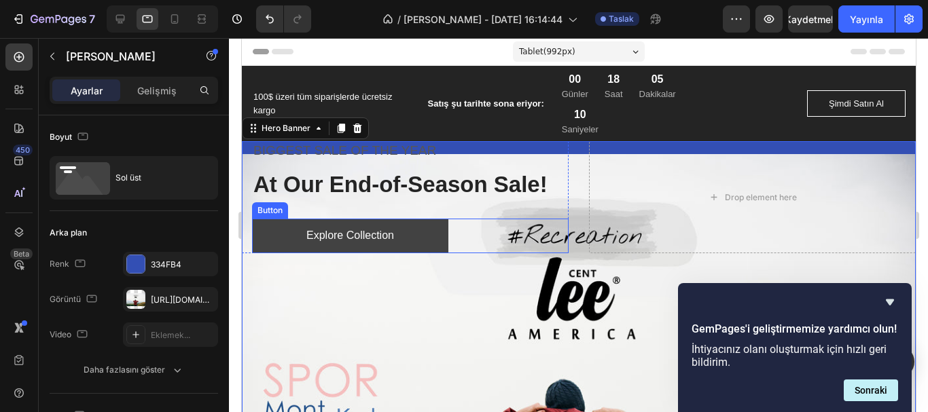
click at [409, 236] on button "Explore Collection" at bounding box center [349, 236] width 196 height 35
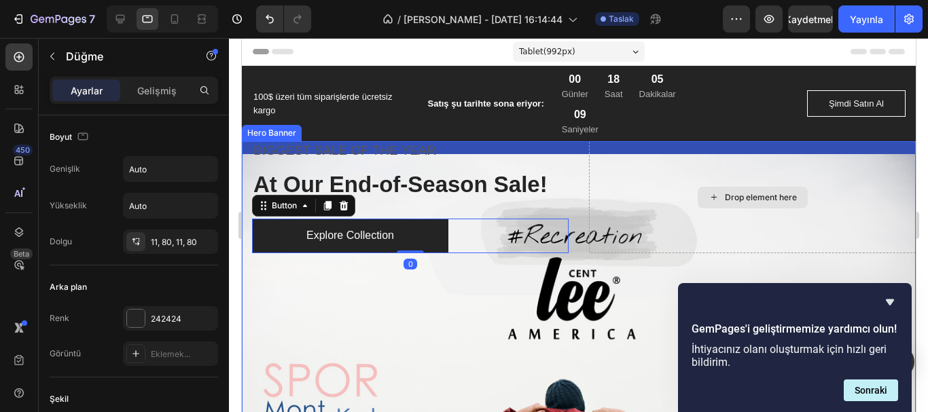
click at [609, 152] on div "Drop element here" at bounding box center [751, 197] width 327 height 112
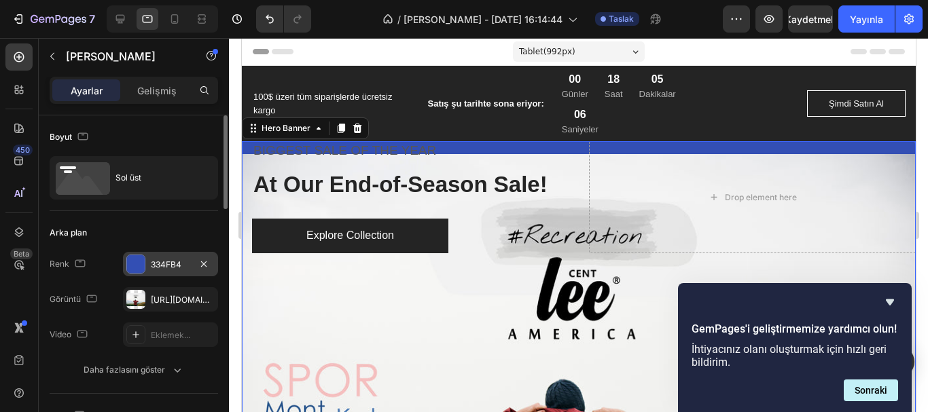
click at [132, 264] on div at bounding box center [136, 264] width 18 height 18
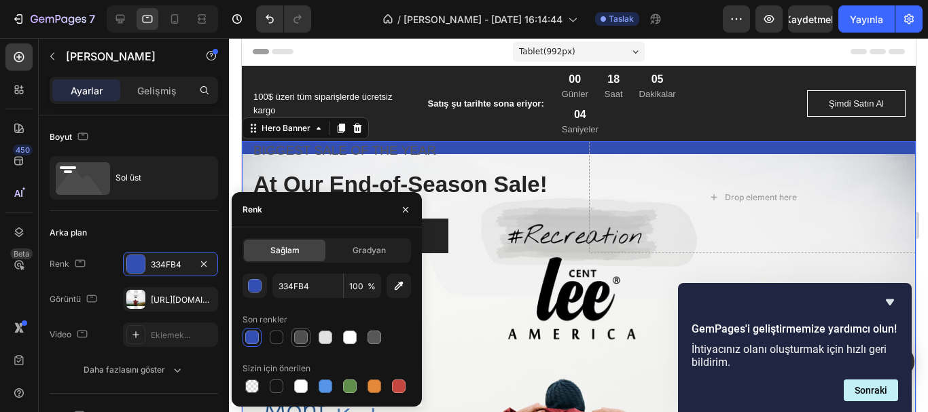
click at [303, 339] on div at bounding box center [301, 338] width 14 height 14
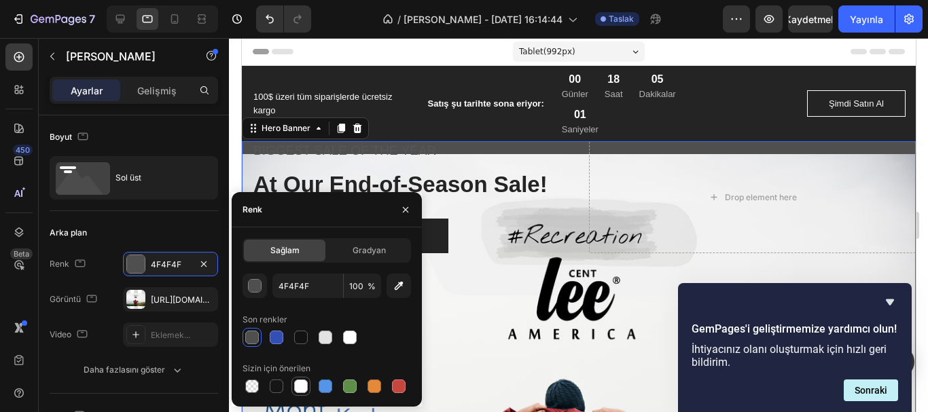
click at [299, 389] on div at bounding box center [301, 387] width 14 height 14
type input "FFFFFF"
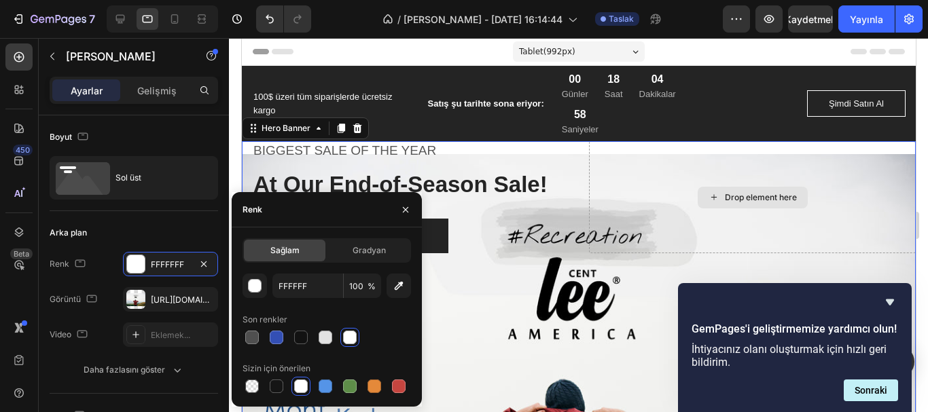
click at [629, 176] on div "Drop element here" at bounding box center [751, 197] width 327 height 112
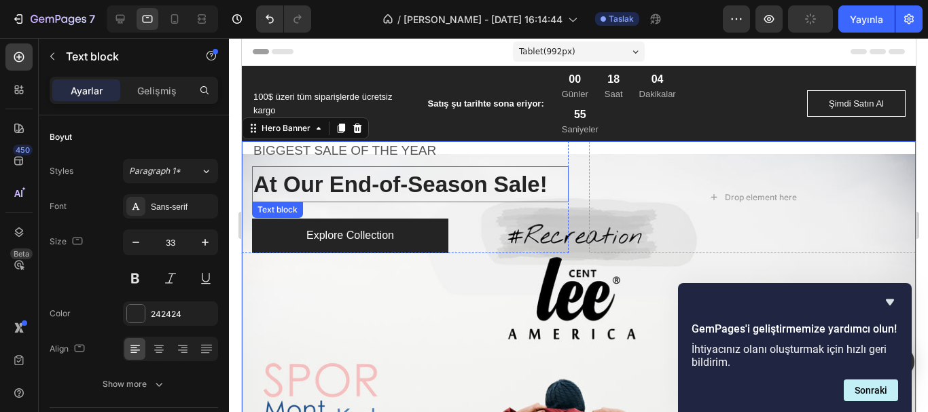
click at [378, 188] on p "At Our End-of-Season Sale!" at bounding box center [410, 185] width 314 height 34
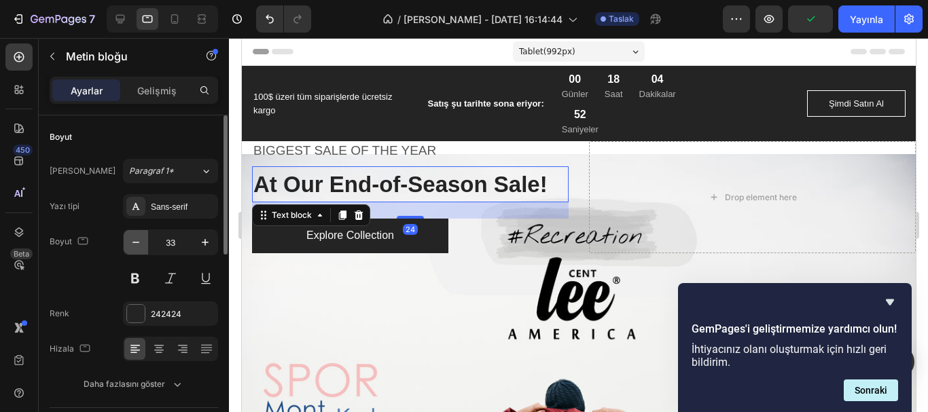
click at [135, 243] on icon "button" at bounding box center [136, 243] width 14 height 14
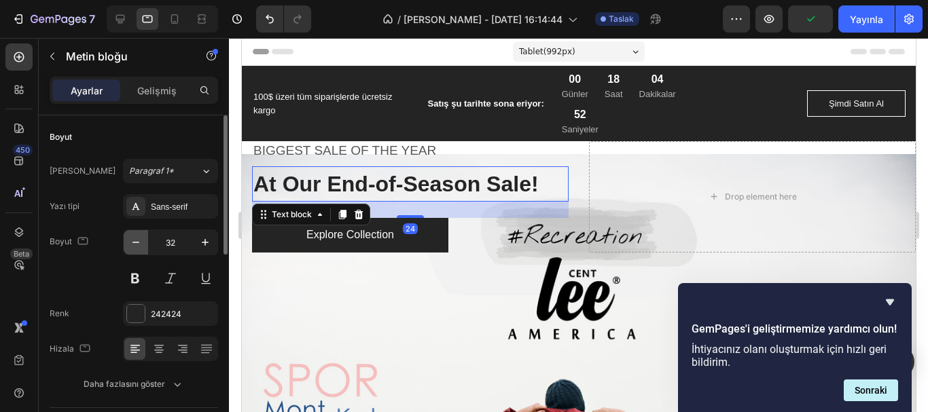
click at [135, 243] on icon "button" at bounding box center [136, 243] width 14 height 14
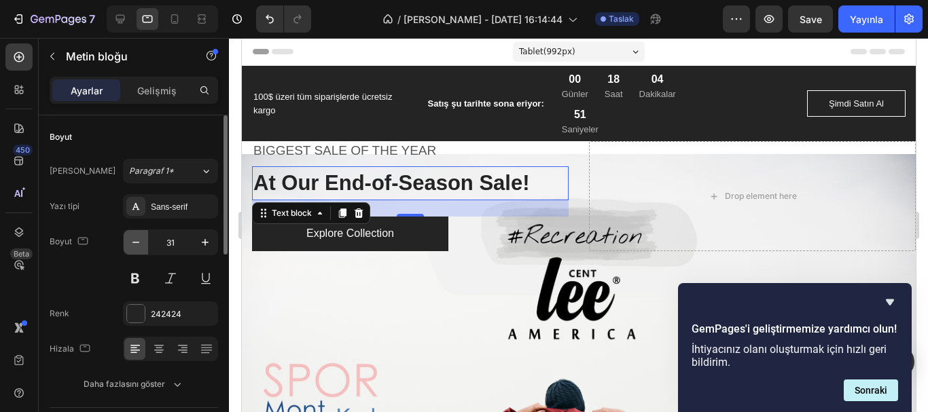
click at [135, 243] on icon "button" at bounding box center [136, 243] width 14 height 14
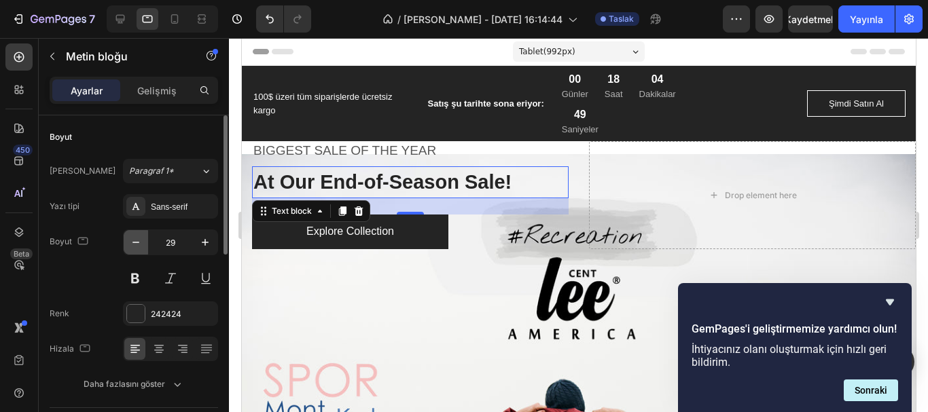
click at [135, 243] on icon "button" at bounding box center [136, 243] width 14 height 14
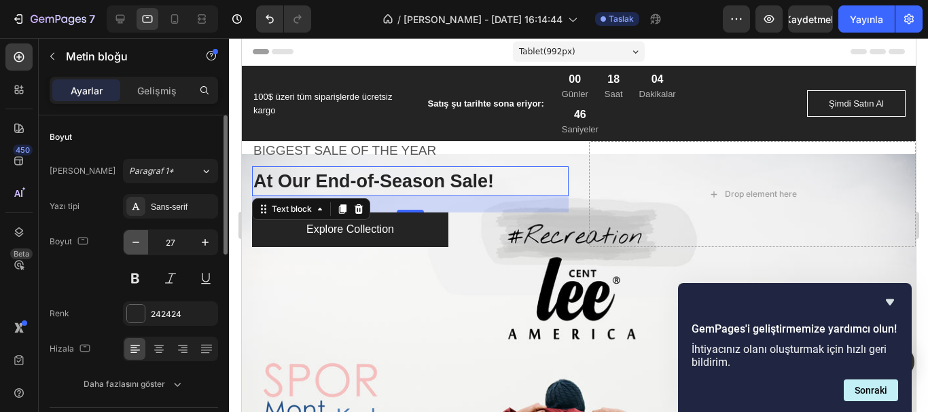
click at [135, 243] on icon "button" at bounding box center [136, 243] width 14 height 14
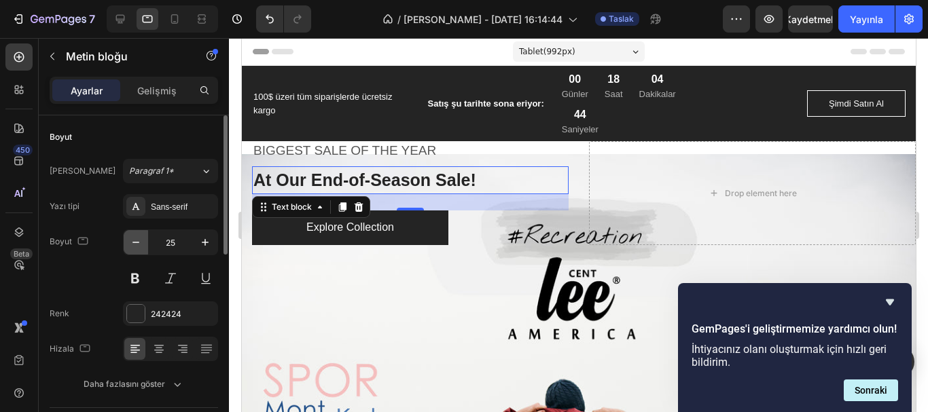
click at [135, 243] on icon "button" at bounding box center [136, 243] width 14 height 14
type input "23"
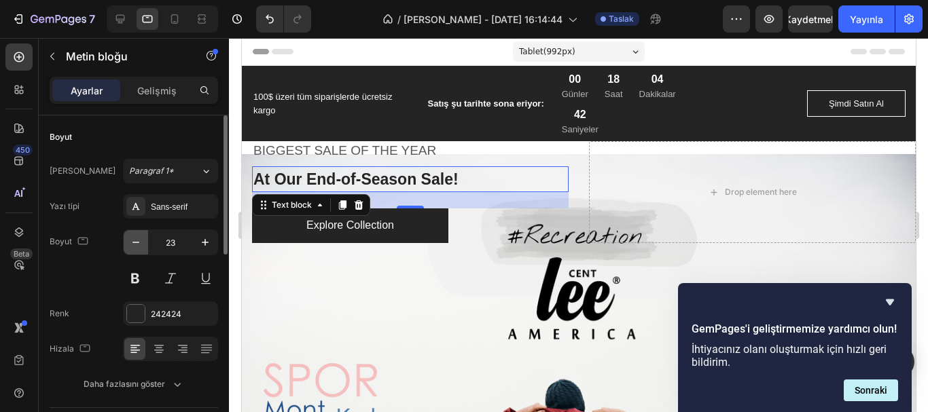
click at [135, 243] on icon "button" at bounding box center [136, 243] width 14 height 14
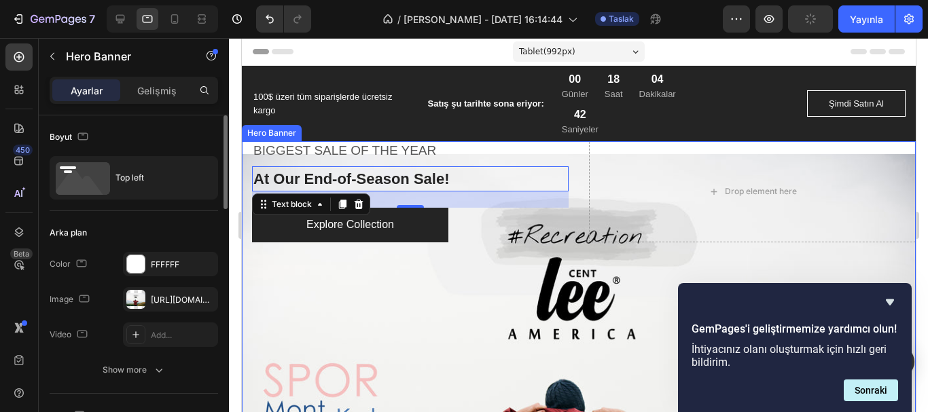
click at [348, 290] on div "Overlay" at bounding box center [578, 379] width 674 height 476
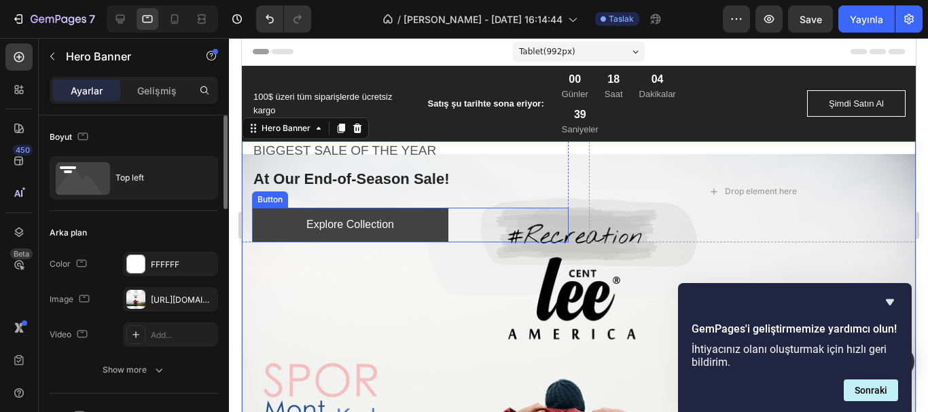
click at [418, 233] on button "Explore Collection" at bounding box center [349, 225] width 196 height 35
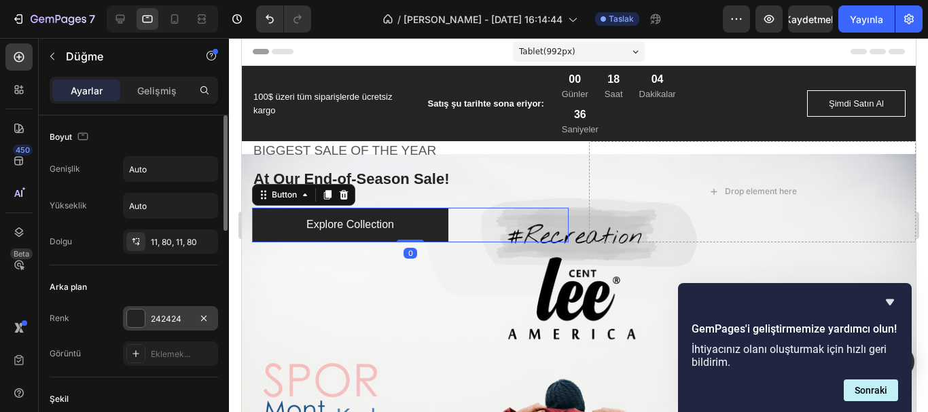
click at [137, 319] on div at bounding box center [136, 319] width 18 height 18
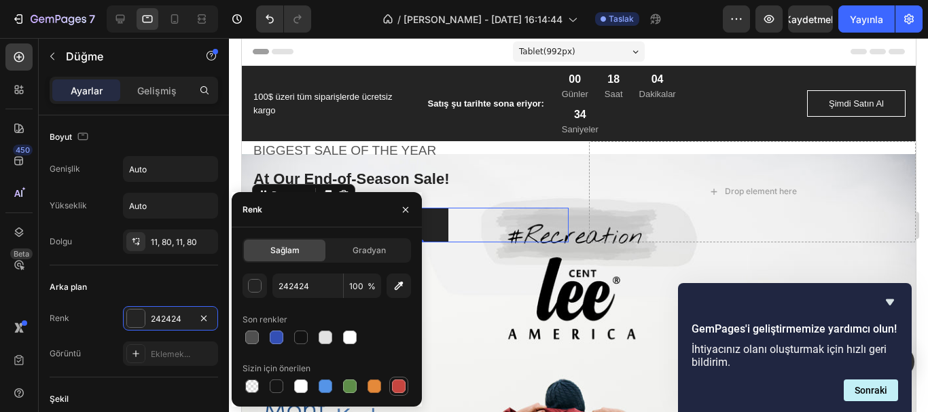
click at [403, 382] on div at bounding box center [399, 387] width 14 height 14
type input "C5453F"
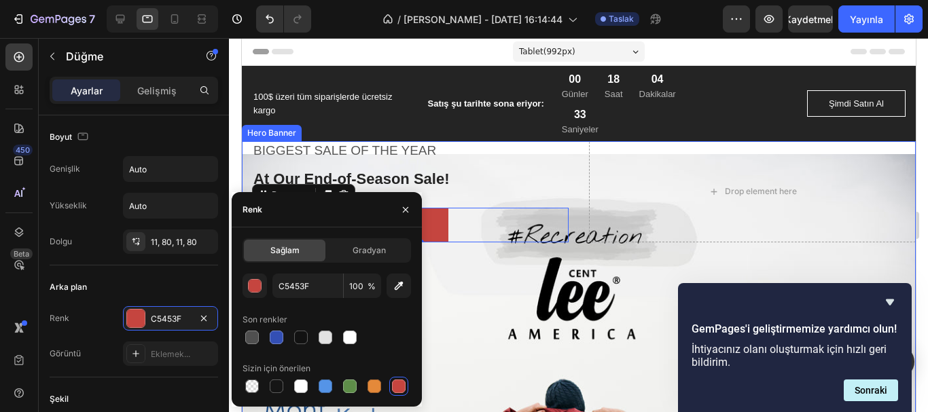
click at [444, 306] on div "Overlay" at bounding box center [578, 379] width 674 height 476
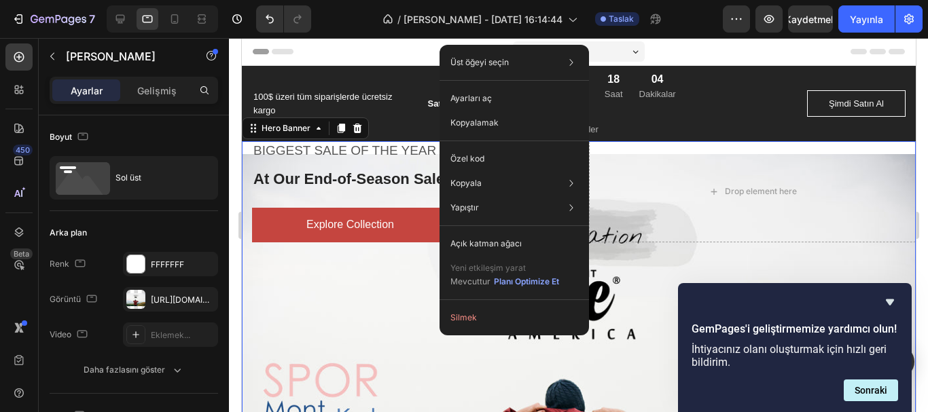
click at [406, 284] on div "Overlay" at bounding box center [578, 379] width 674 height 476
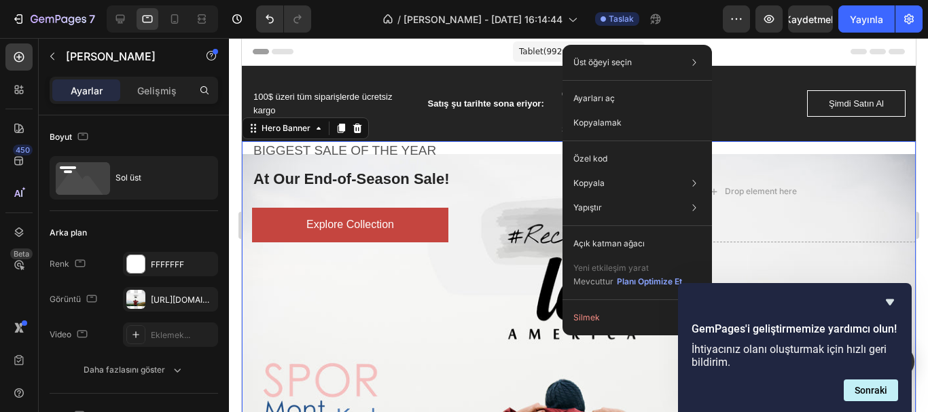
click at [389, 296] on div "Overlay" at bounding box center [578, 379] width 674 height 476
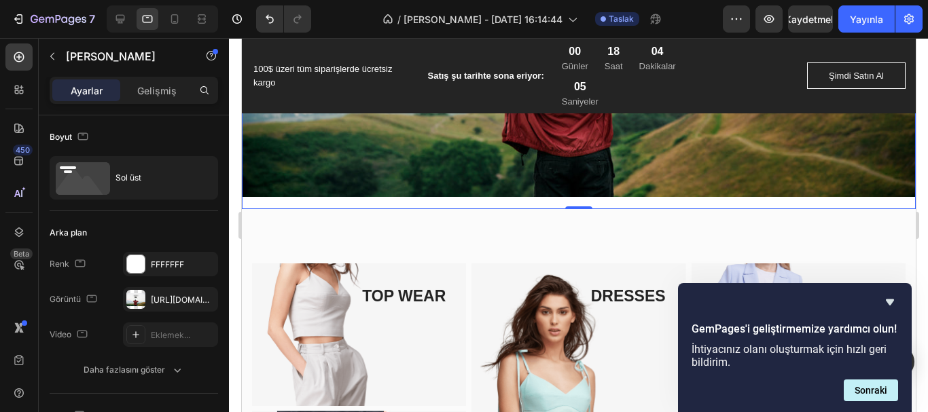
scroll to position [476, 0]
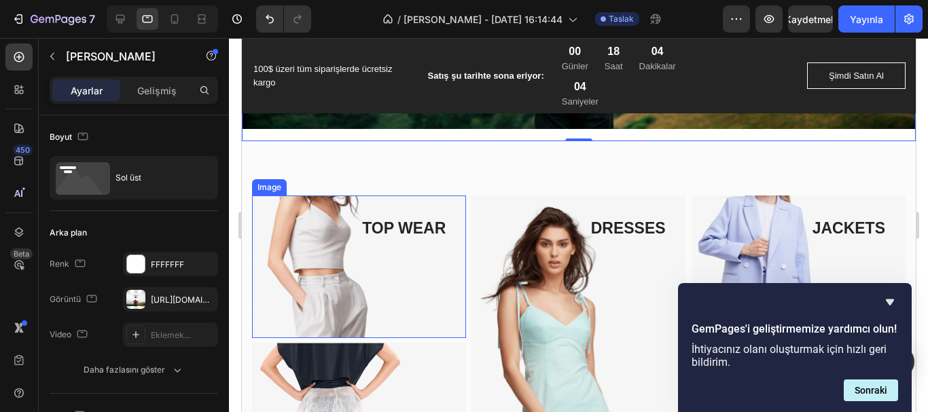
click at [338, 236] on img at bounding box center [358, 267] width 214 height 143
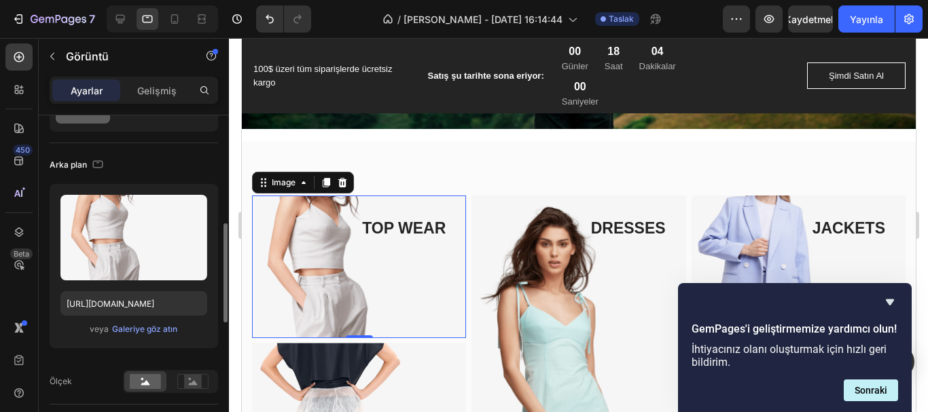
scroll to position [136, 0]
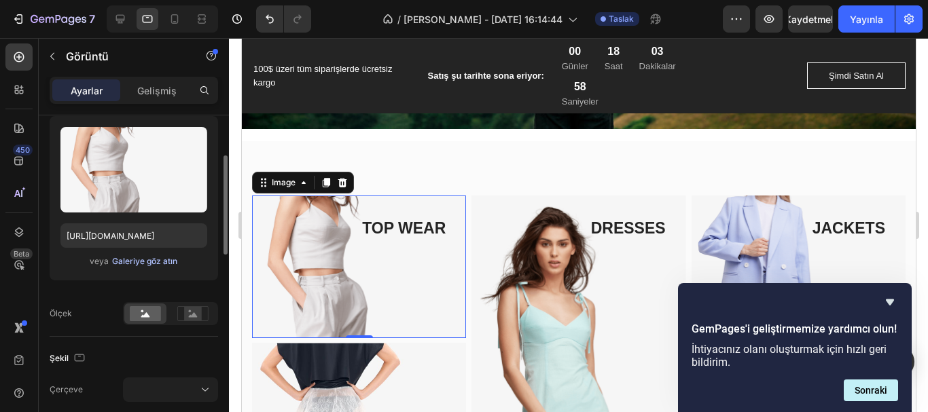
click at [161, 257] on font "Galeriye göz atın" at bounding box center [144, 261] width 65 height 10
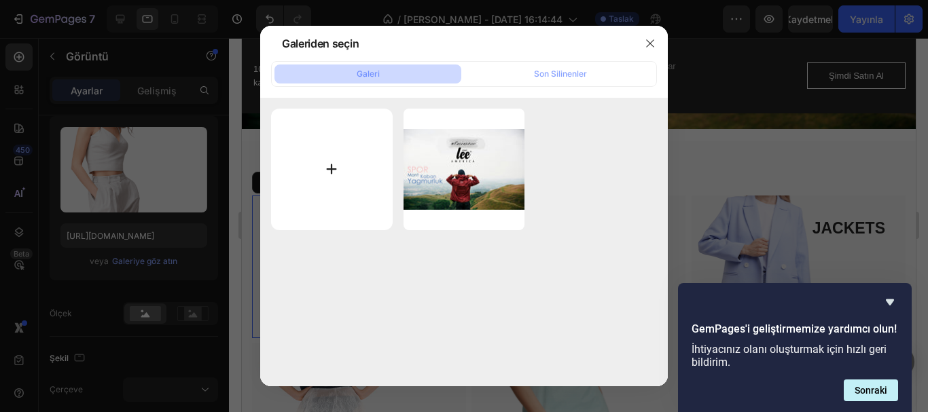
click at [325, 168] on input "file" at bounding box center [332, 170] width 122 height 122
type input "C:\fakepath\90181473_l copy.jpg"
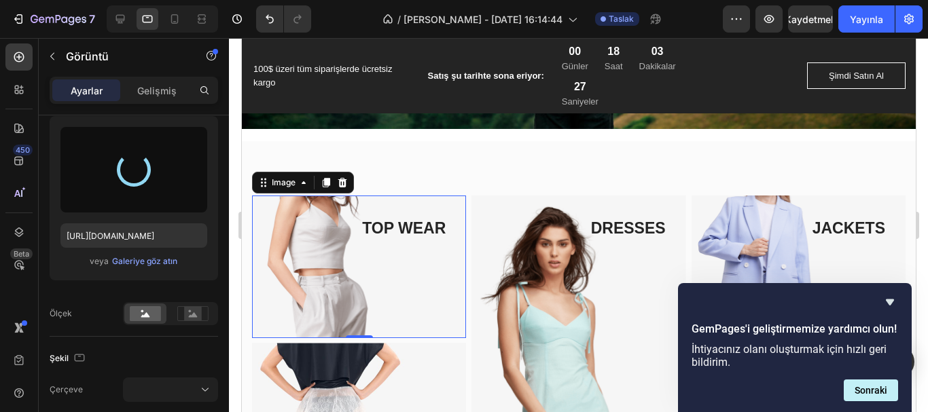
type input "[URL][DOMAIN_NAME]"
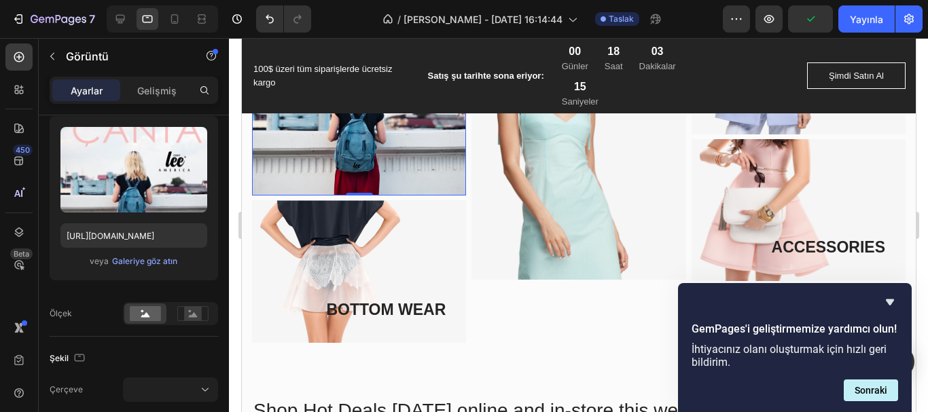
scroll to position [611, 0]
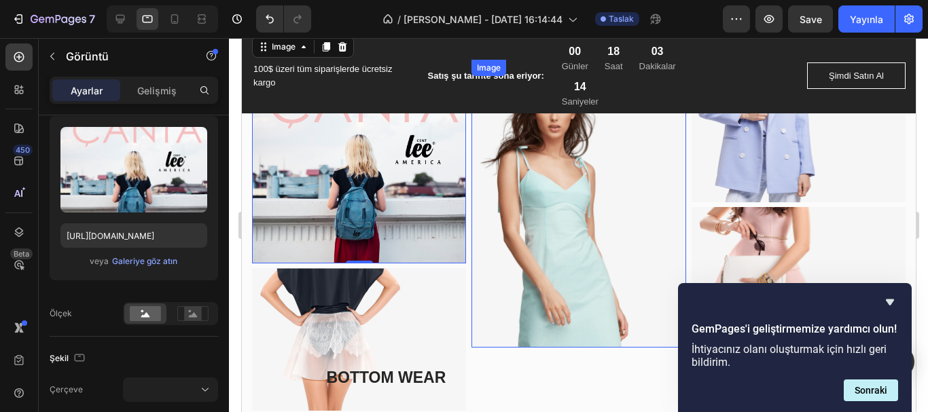
click at [566, 213] on img at bounding box center [578, 204] width 214 height 288
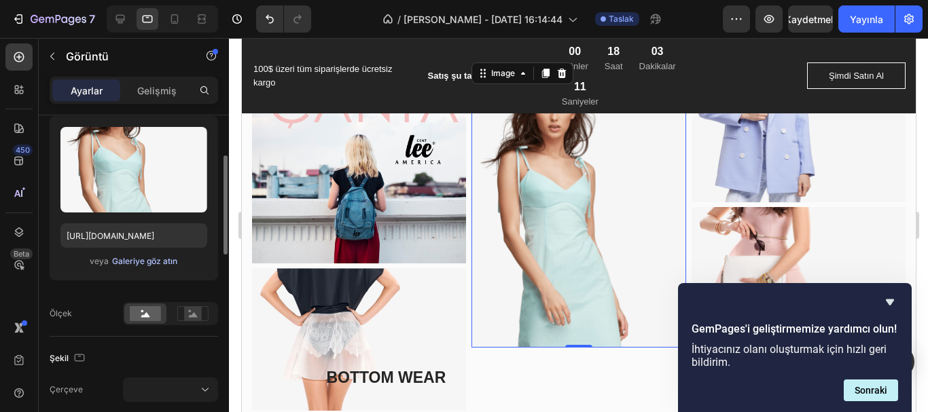
click at [134, 262] on font "Galeriye göz atın" at bounding box center [144, 261] width 65 height 10
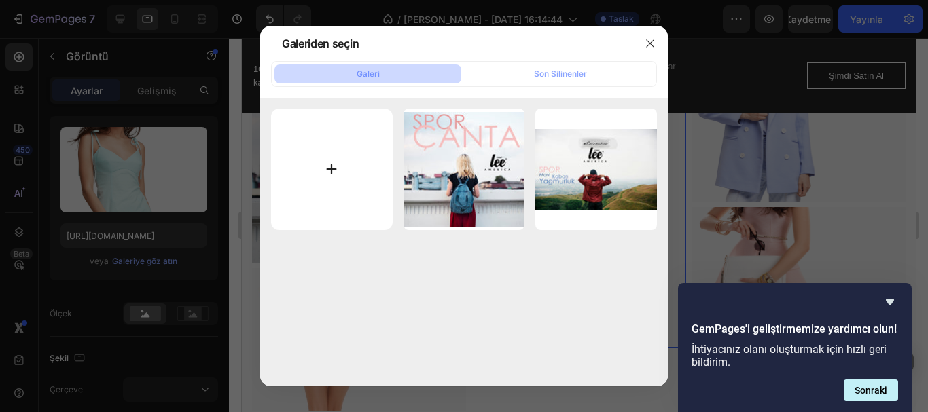
click at [332, 173] on input "file" at bounding box center [332, 170] width 122 height 122
type input "C:\fakepath\arka parcaa copy.jpg"
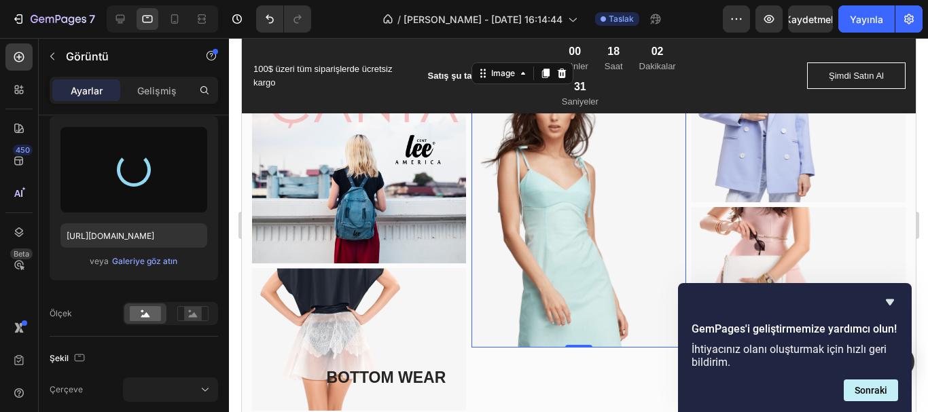
type input "[URL][DOMAIN_NAME]"
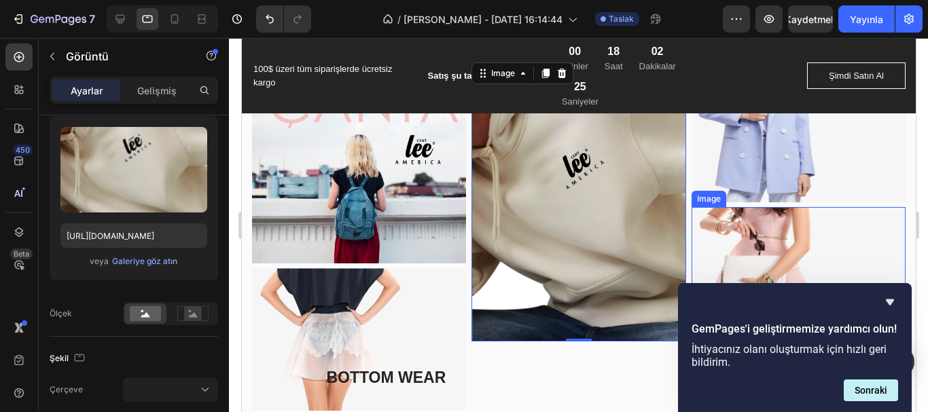
scroll to position [476, 0]
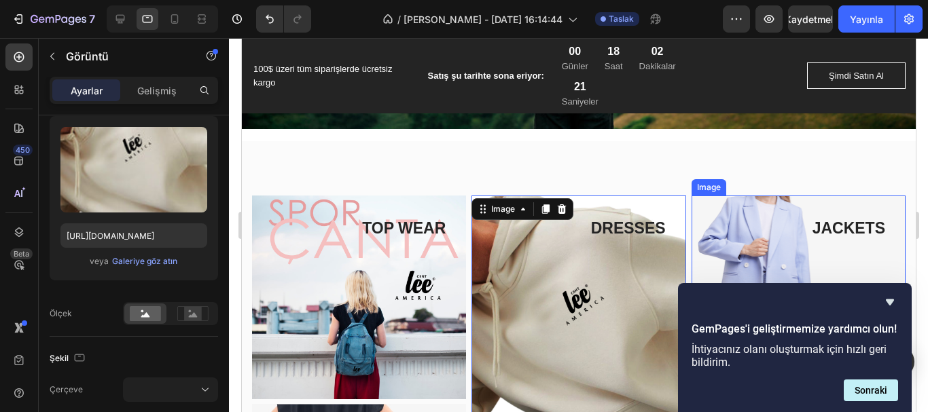
click at [760, 233] on img at bounding box center [798, 267] width 214 height 143
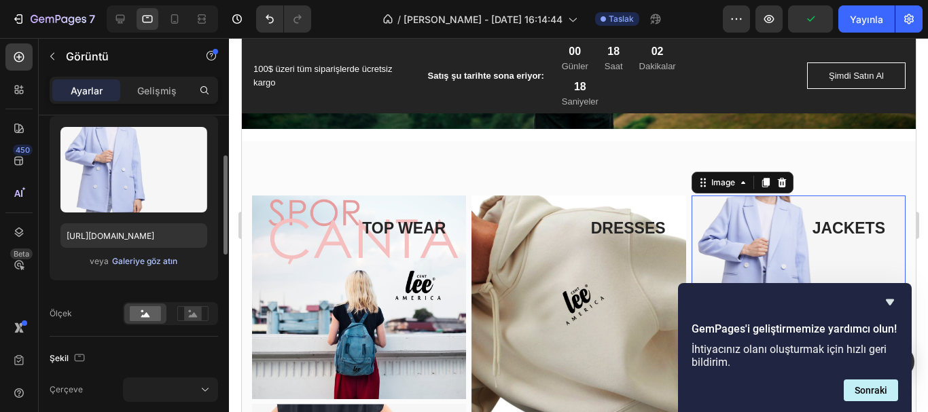
click at [160, 260] on font "Galeriye göz atın" at bounding box center [144, 261] width 65 height 10
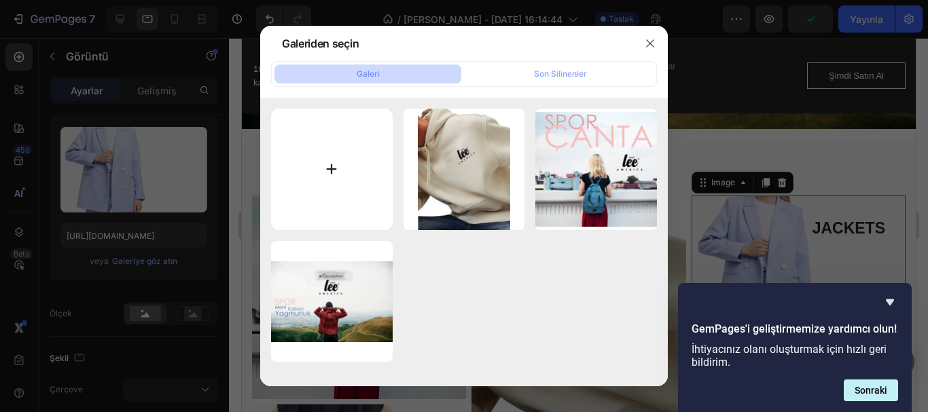
click at [323, 173] on input "file" at bounding box center [332, 170] width 122 height 122
type input "C:\fakepath\kahve mont parca copy.jpg"
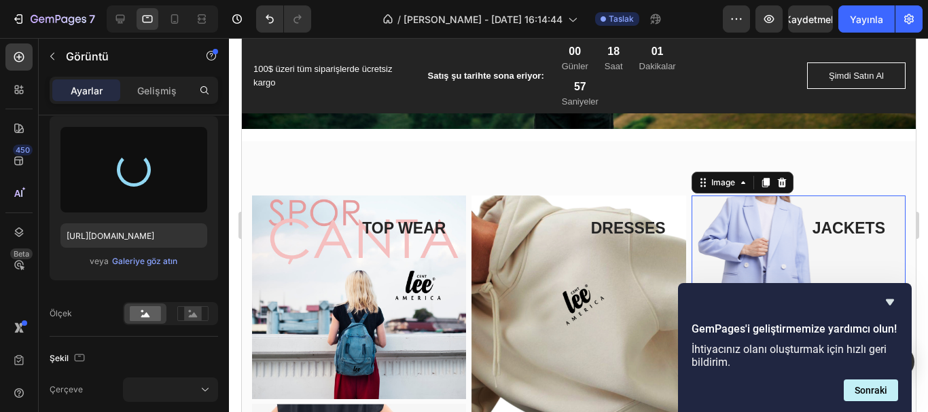
type input "[URL][DOMAIN_NAME]"
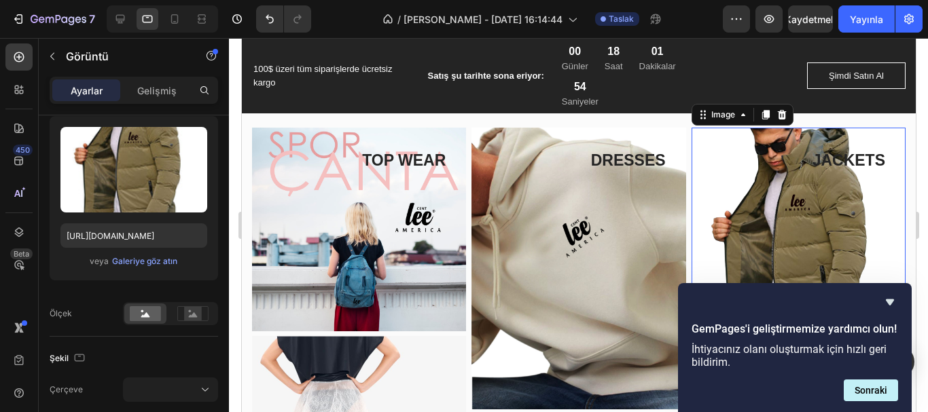
scroll to position [611, 0]
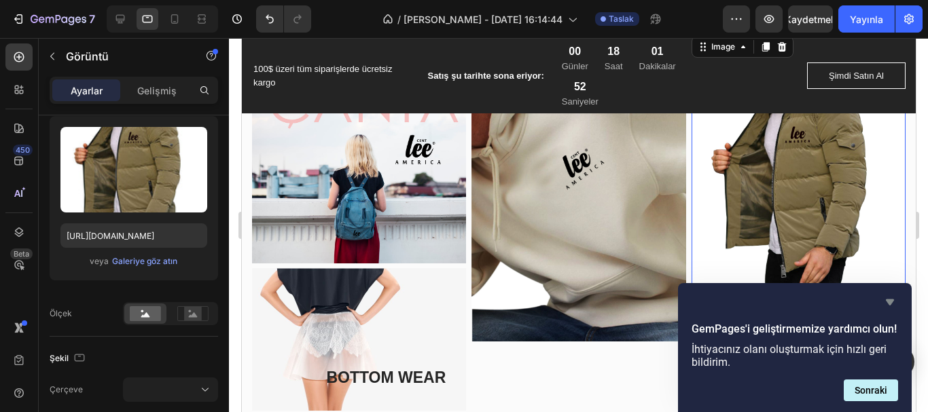
click at [887, 300] on icon "Anketi gizle" at bounding box center [890, 303] width 8 height 6
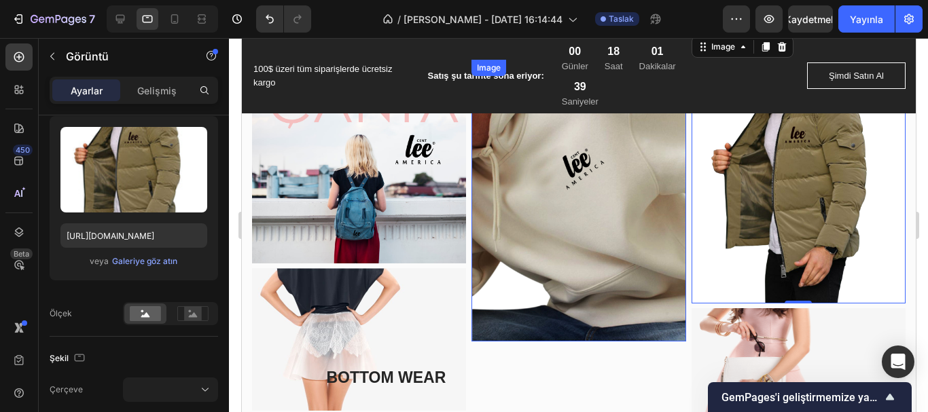
scroll to position [679, 0]
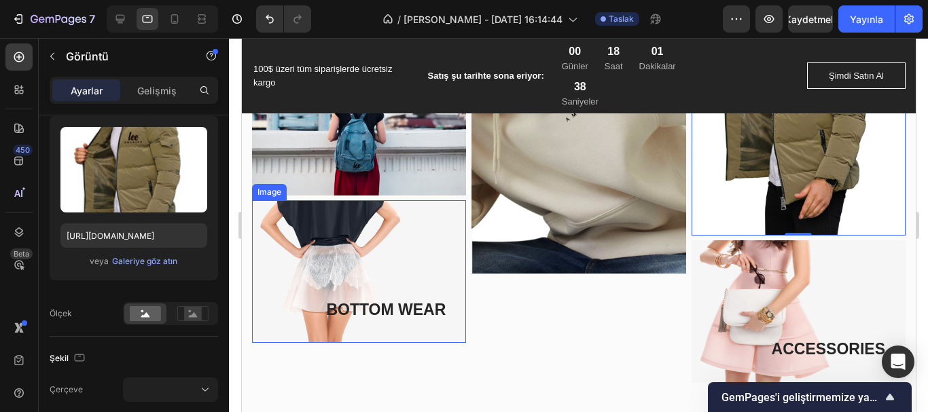
click at [342, 268] on img at bounding box center [358, 271] width 214 height 143
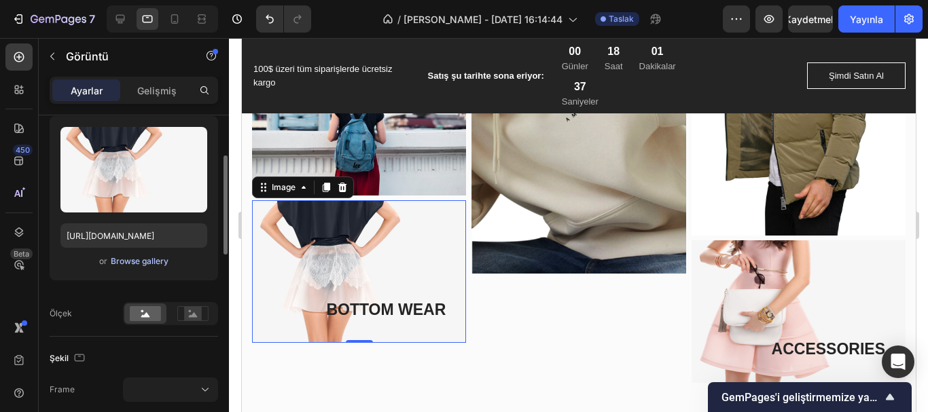
click at [149, 264] on div "Browse gallery" at bounding box center [140, 261] width 58 height 12
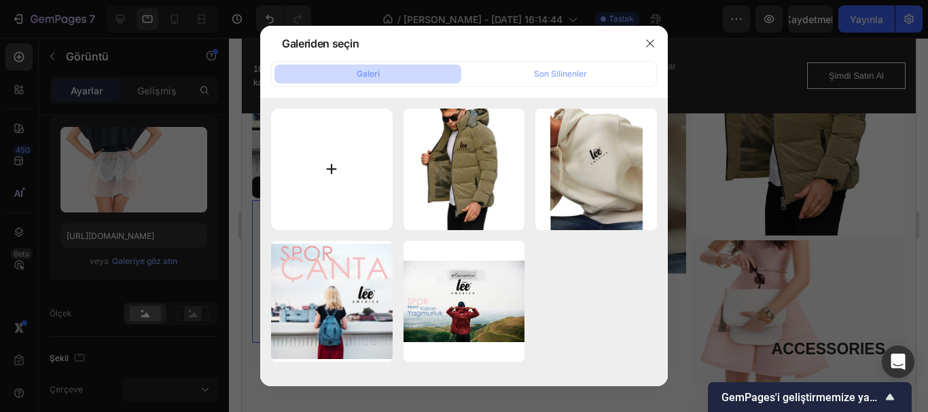
click at [327, 173] on input "file" at bounding box center [332, 170] width 122 height 122
type input "C:\fakepath\CAYANNEcopy.jpg"
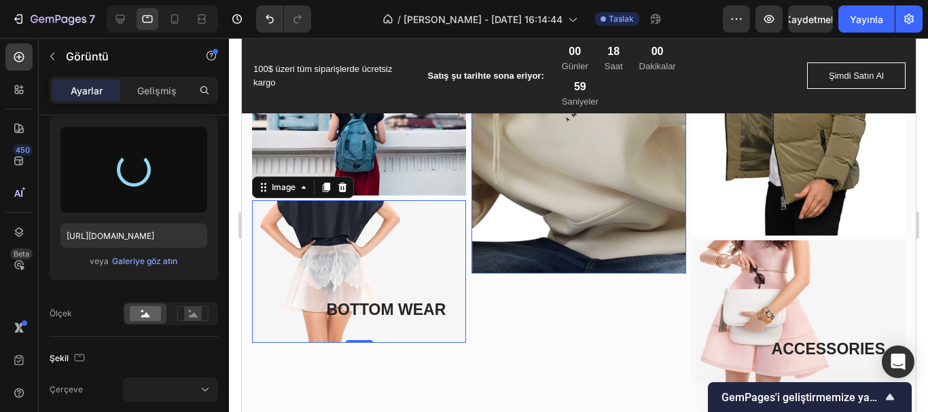
type input "[URL][DOMAIN_NAME]"
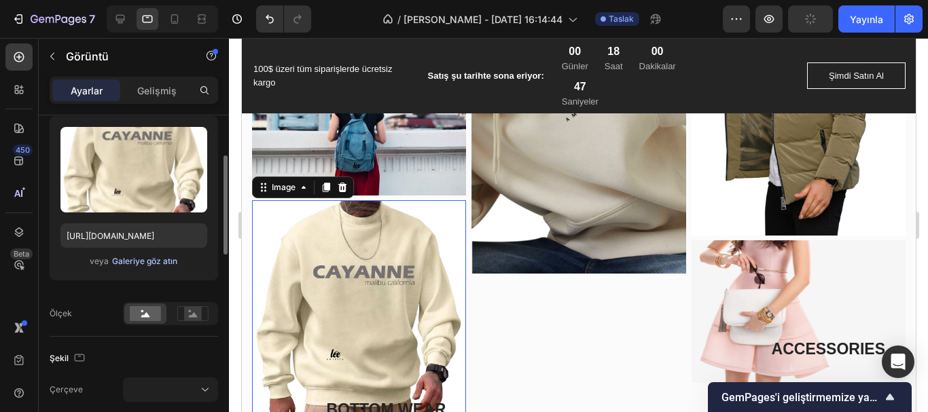
scroll to position [747, 0]
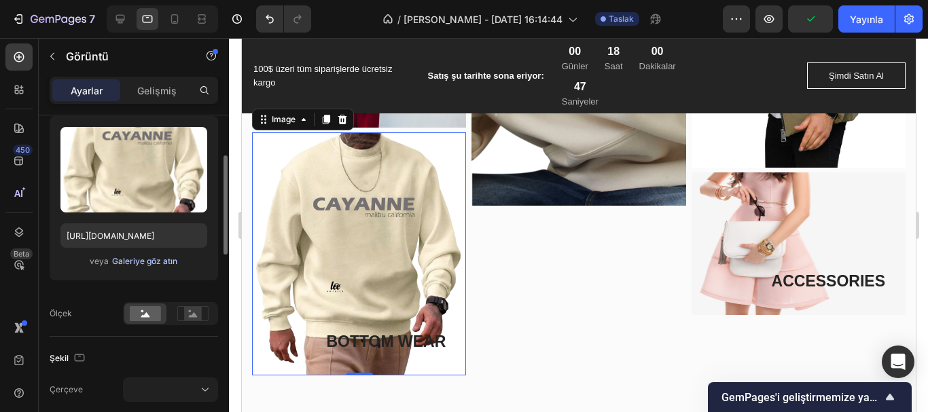
click at [145, 258] on font "Galeriye göz atın" at bounding box center [144, 261] width 65 height 10
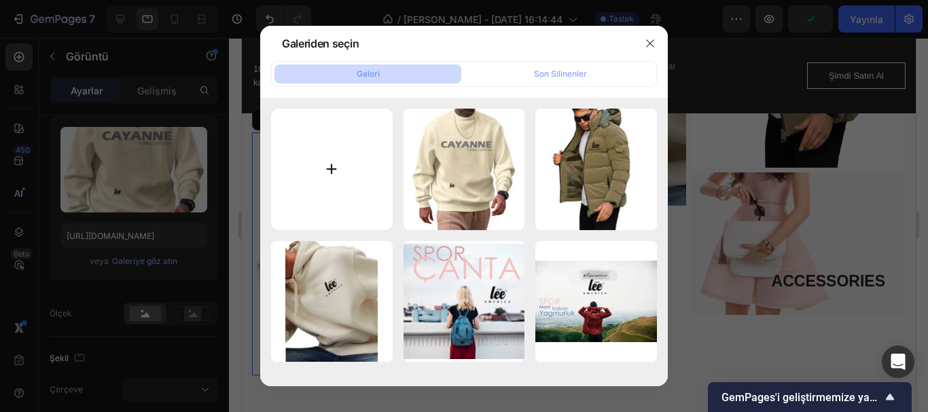
click at [334, 171] on input "file" at bounding box center [332, 170] width 122 height 122
type input "C:\fakepath\jasus3copy.jpg"
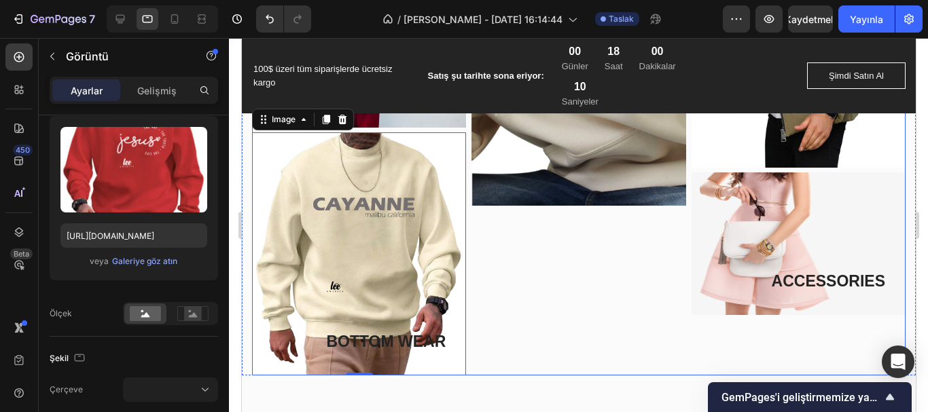
type input "[URL][DOMAIN_NAME]"
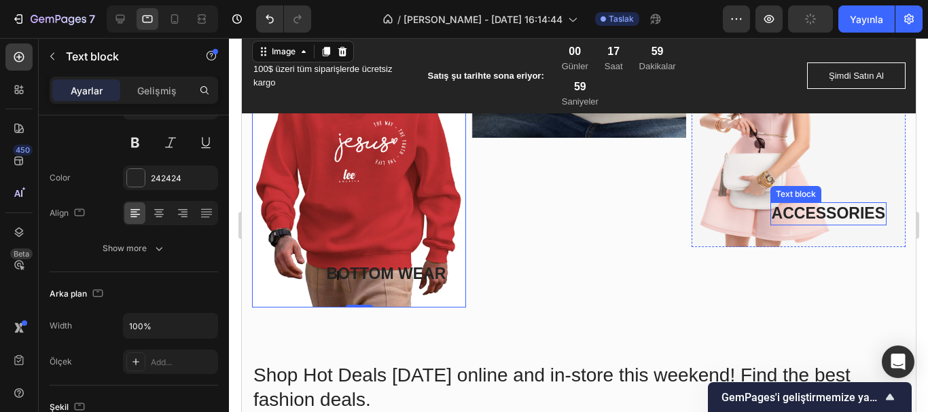
click at [770, 186] on div "Text block" at bounding box center [795, 194] width 51 height 16
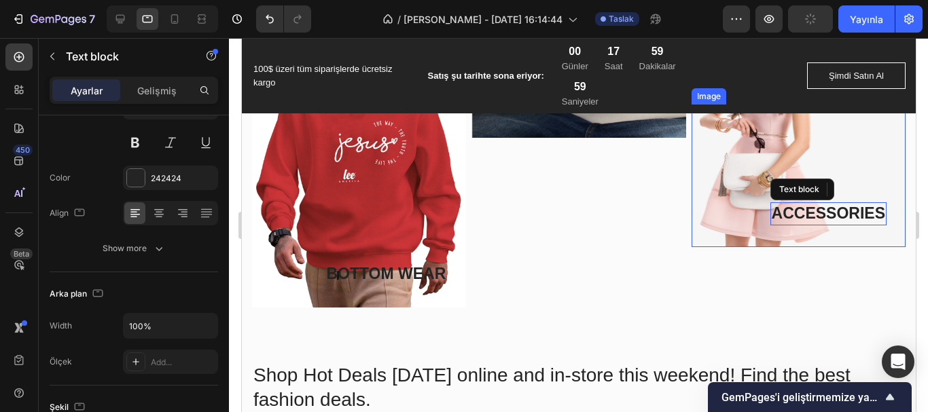
click at [761, 146] on img at bounding box center [798, 176] width 214 height 143
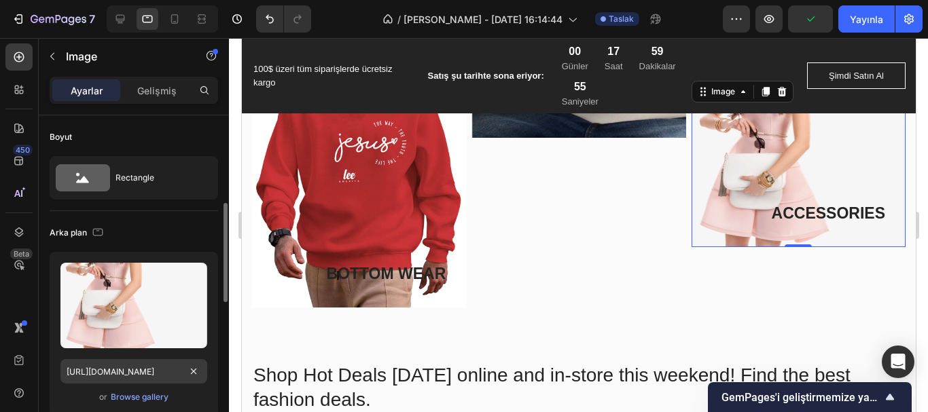
scroll to position [68, 0]
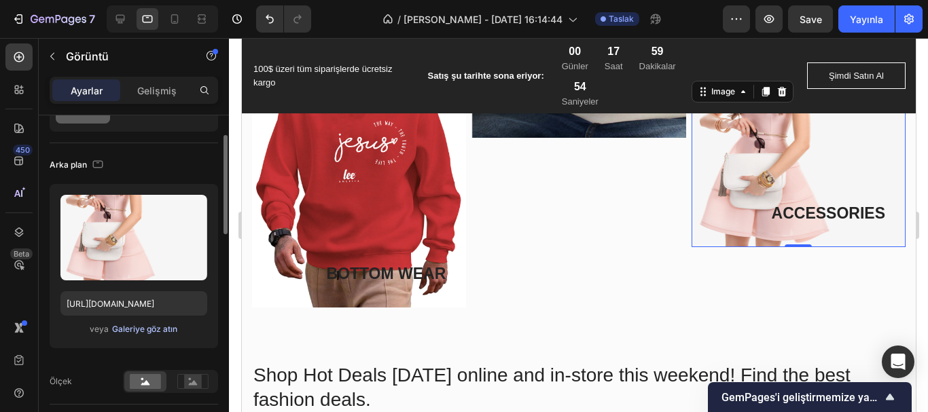
click at [156, 326] on font "Galeriye göz atın" at bounding box center [144, 329] width 65 height 10
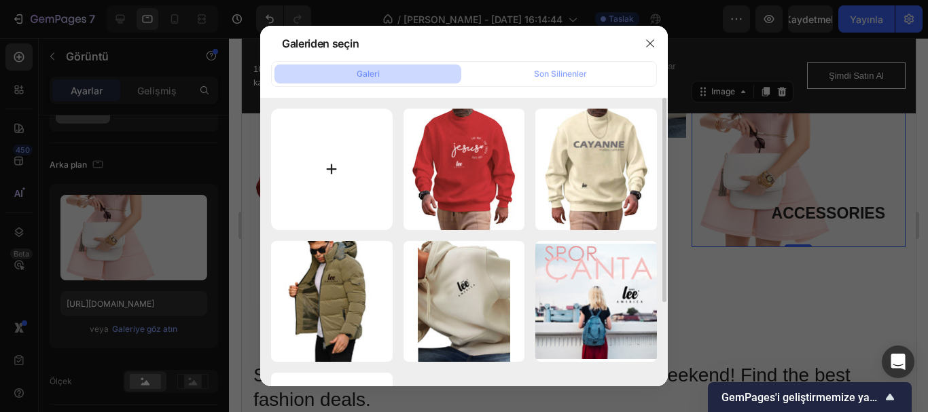
click at [328, 167] on input "file" at bounding box center [332, 170] width 122 height 122
type input "C:\fakepath\centlee parca copy.jpg"
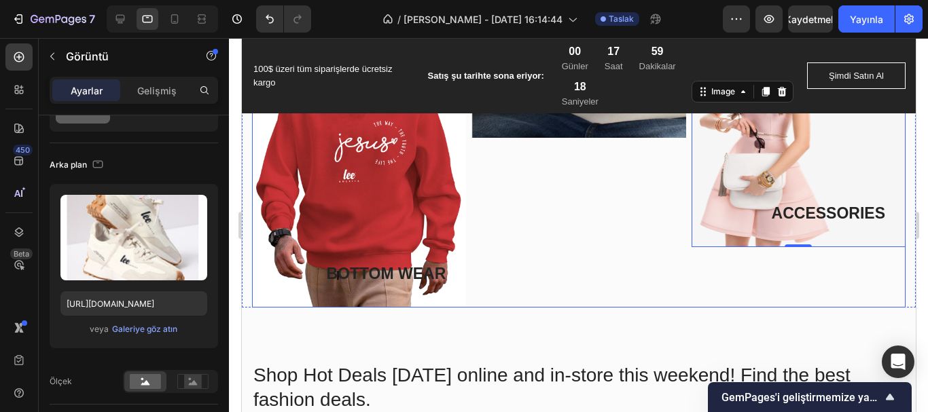
type input "[URL][DOMAIN_NAME]"
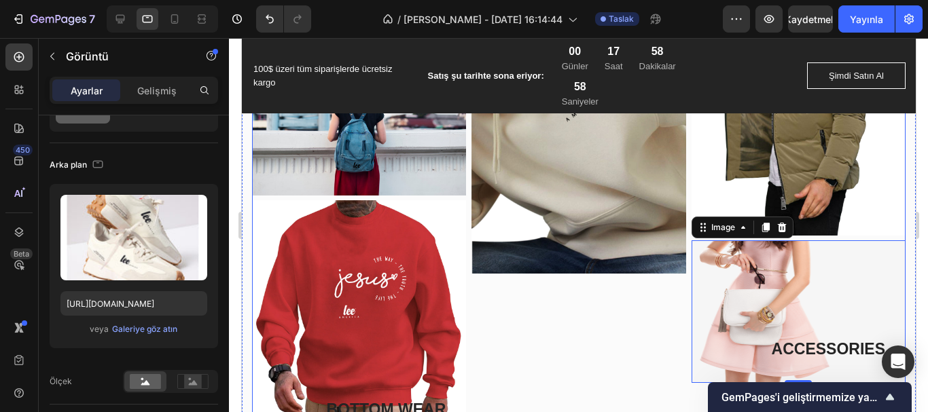
scroll to position [815, 0]
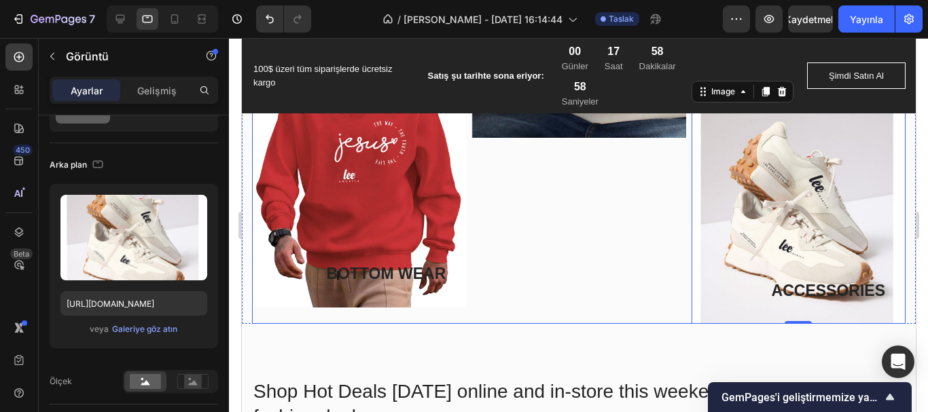
click at [585, 250] on div "DRESSES Text block Image Row" at bounding box center [578, 90] width 214 height 468
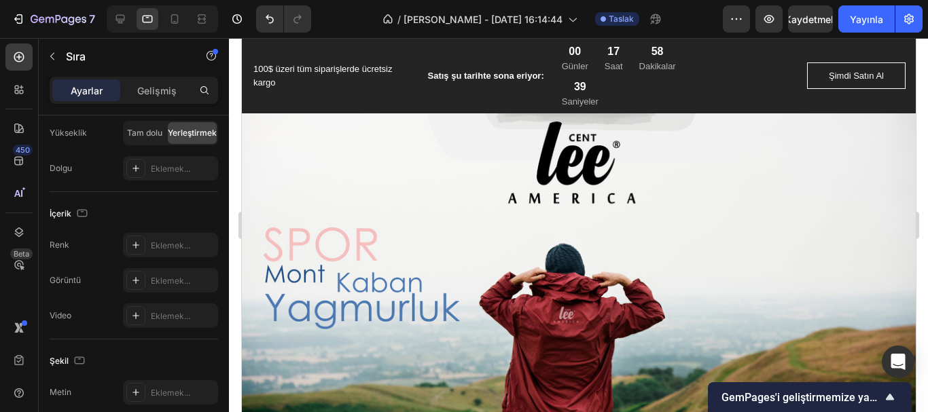
scroll to position [0, 0]
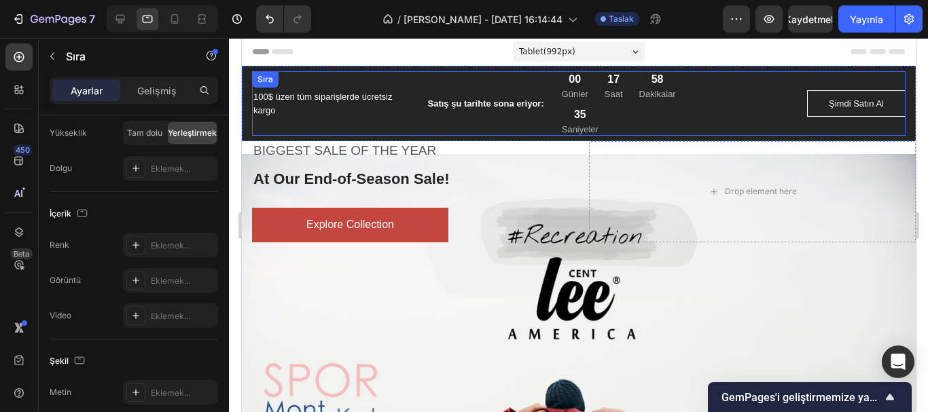
click at [365, 119] on div "100$ üzeri tüm siparişlerde ücretsiz kargo Metin bloğu" at bounding box center [327, 103] width 153 height 65
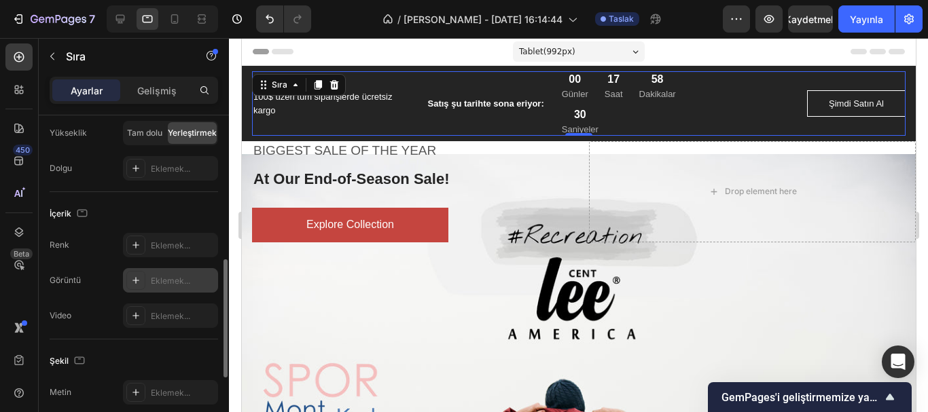
click at [171, 281] on font "Eklemek..." at bounding box center [170, 281] width 39 height 10
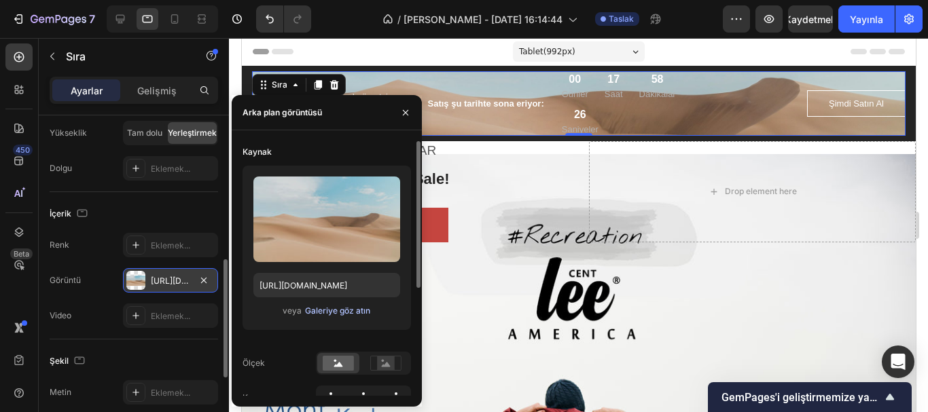
click at [345, 313] on font "Galeriye göz atın" at bounding box center [337, 311] width 65 height 10
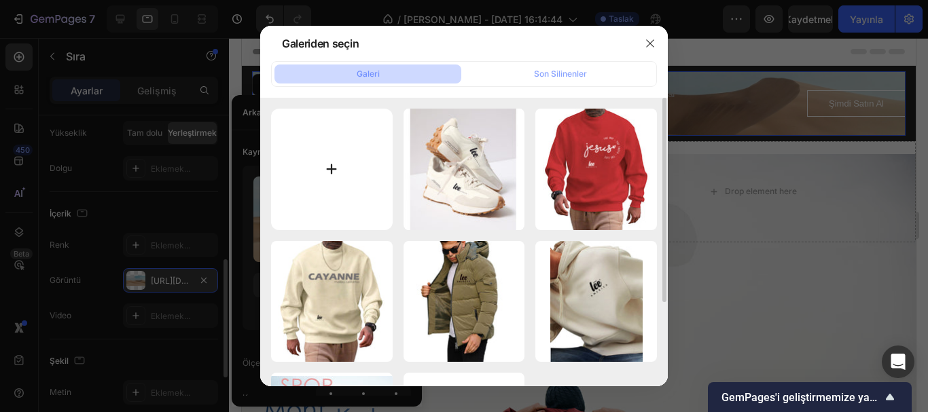
click at [335, 168] on input "file" at bounding box center [332, 170] width 122 height 122
type input "C:\fakepath\BANNER buhepsıburada.jpg"
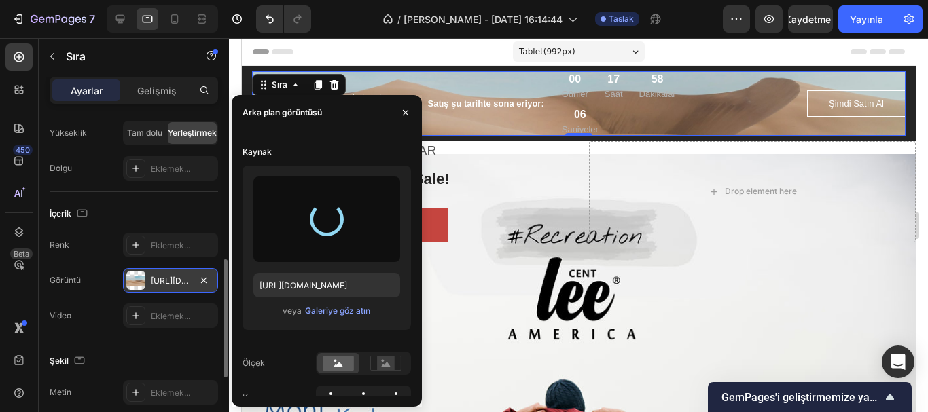
type input "[URL][DOMAIN_NAME]"
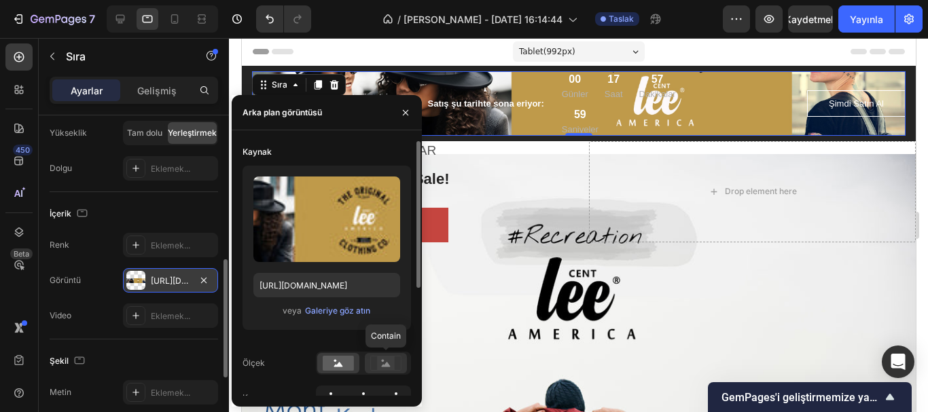
click at [382, 363] on rect at bounding box center [386, 364] width 18 height 14
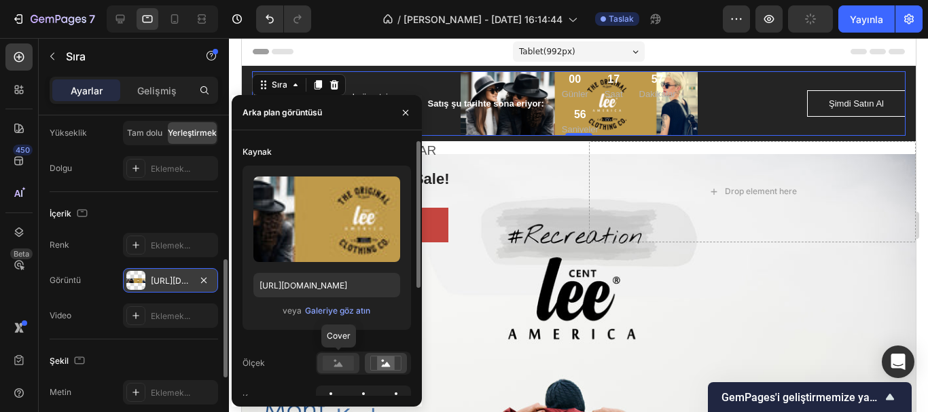
click at [342, 362] on rect at bounding box center [338, 363] width 31 height 15
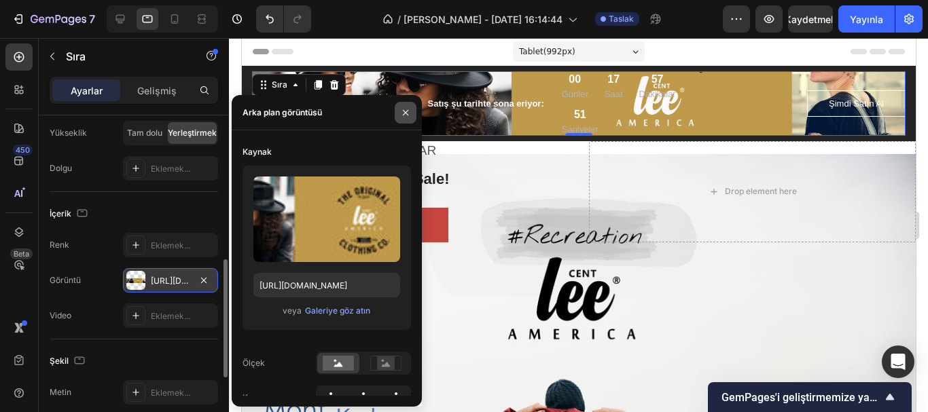
click at [404, 113] on icon "button" at bounding box center [405, 112] width 11 height 11
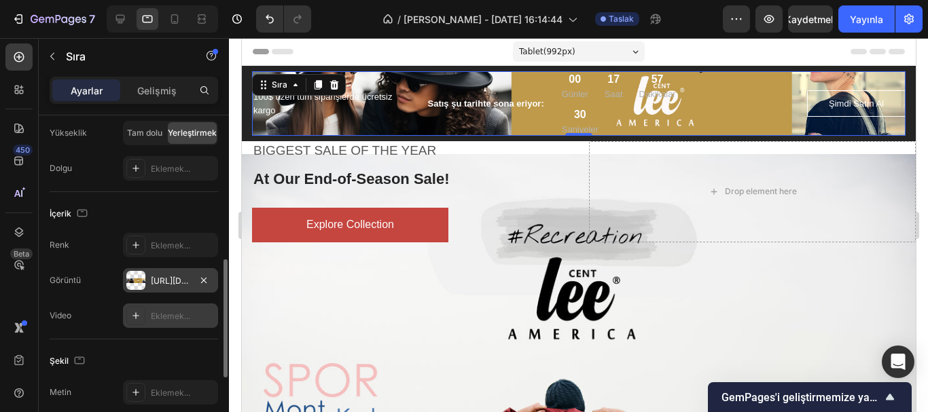
click at [179, 312] on font "Eklemek..." at bounding box center [170, 316] width 39 height 10
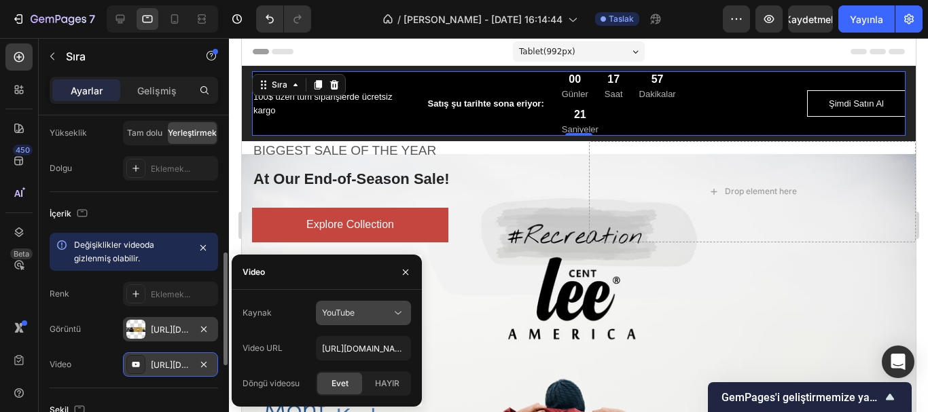
click at [392, 311] on icon at bounding box center [398, 313] width 14 height 14
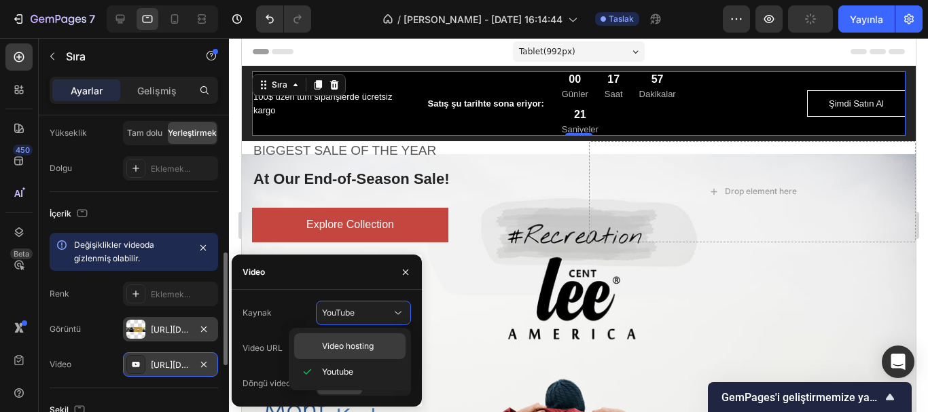
click at [363, 345] on span "Video hosting" at bounding box center [348, 346] width 52 height 12
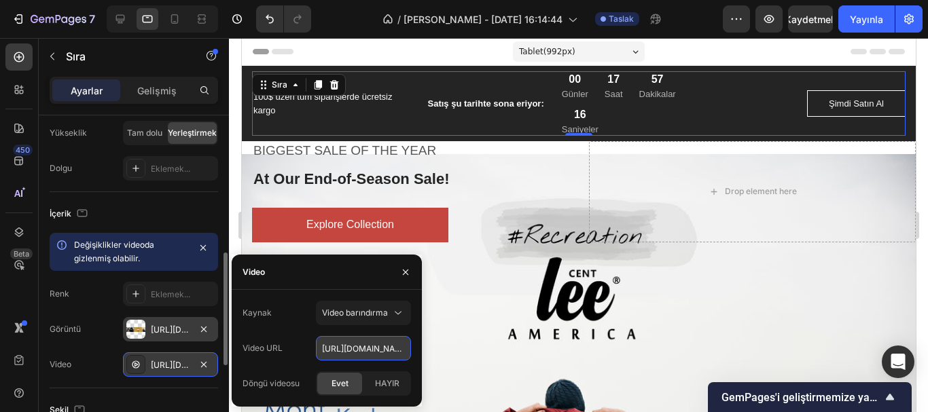
click at [370, 348] on input "[URL][DOMAIN_NAME]" at bounding box center [363, 348] width 95 height 24
click at [410, 273] on icon "button" at bounding box center [405, 272] width 11 height 11
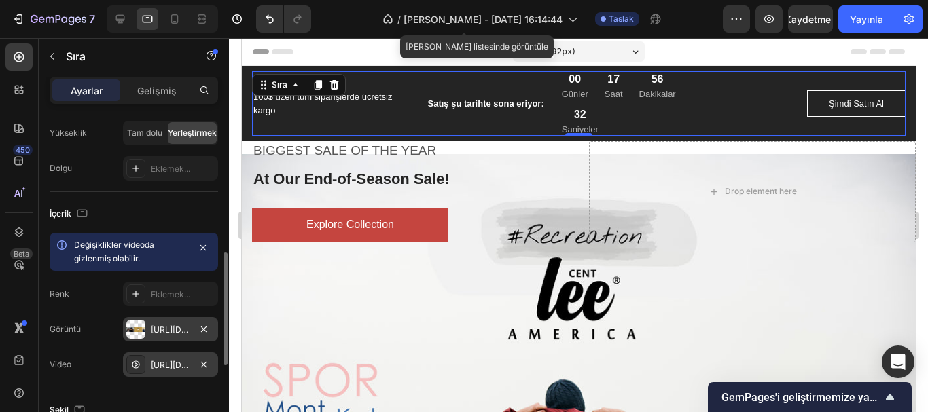
click at [177, 327] on font "[URL][DOMAIN_NAME]" at bounding box center [195, 330] width 88 height 10
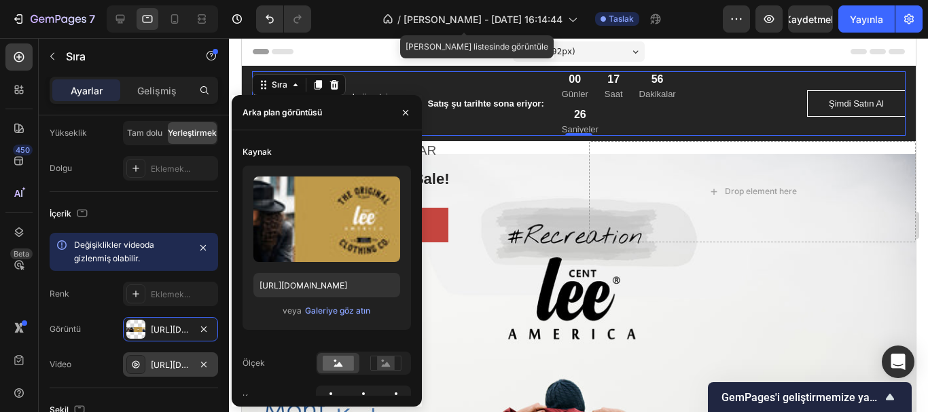
click at [178, 362] on font "[URL][DOMAIN_NAME]" at bounding box center [195, 365] width 88 height 10
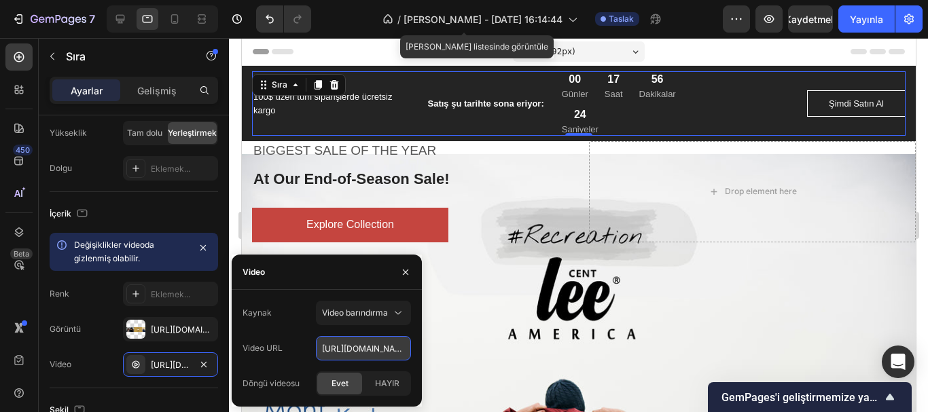
click at [331, 354] on input "[URL][DOMAIN_NAME]" at bounding box center [363, 348] width 95 height 24
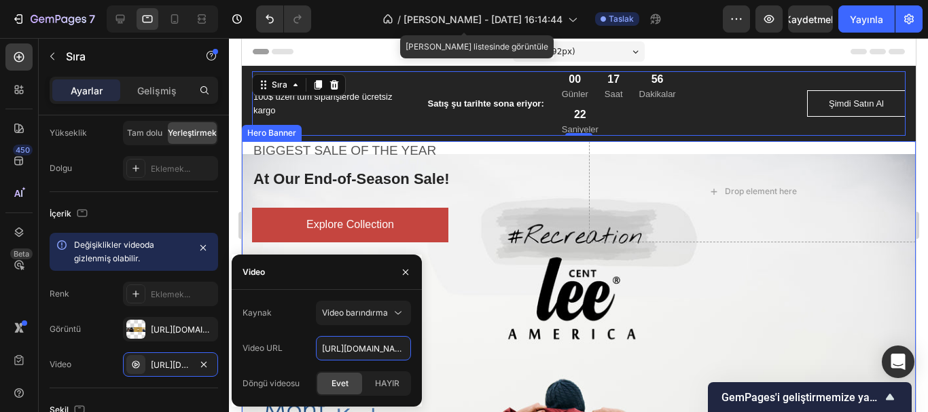
scroll to position [0, 237]
drag, startPoint x: 563, startPoint y: 389, endPoint x: 441, endPoint y: 366, distance: 123.7
paste input "[DOMAIN_NAME][URL]"
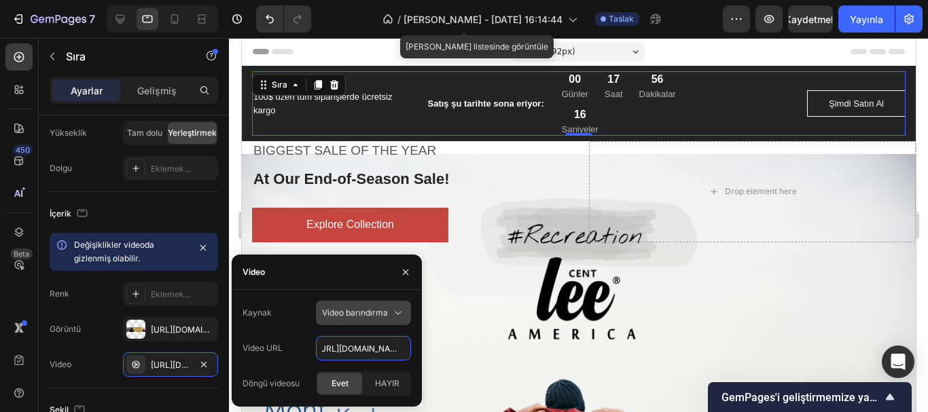
type input "[URL][DOMAIN_NAME]"
click at [362, 315] on font "Video barındırma" at bounding box center [355, 313] width 66 height 10
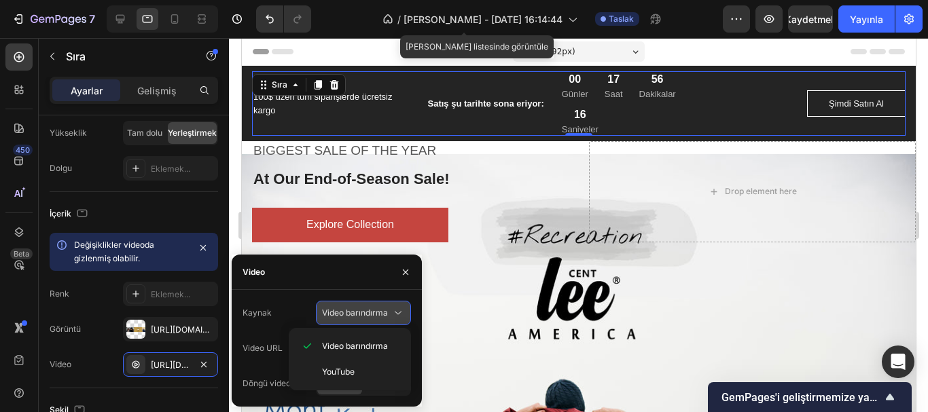
scroll to position [0, 0]
click at [362, 315] on font "Video barındırma" at bounding box center [355, 313] width 66 height 10
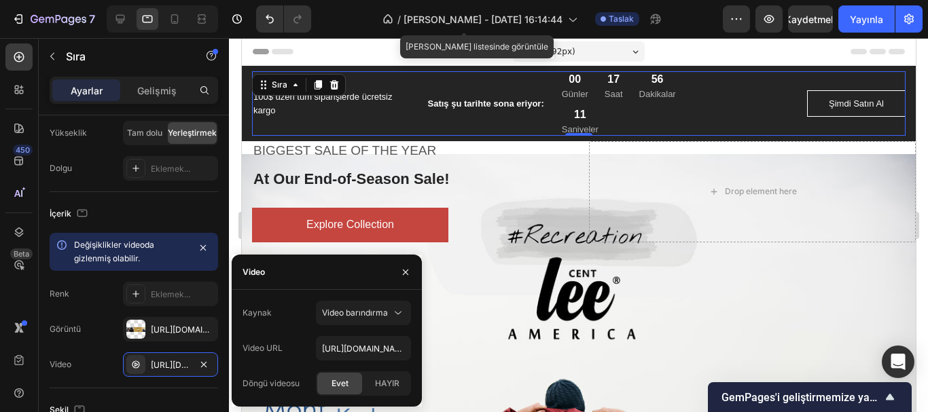
click at [342, 386] on font "Evet" at bounding box center [340, 383] width 17 height 10
click at [341, 384] on font "Evet" at bounding box center [340, 383] width 17 height 10
click at [384, 313] on font "Video barındırma" at bounding box center [355, 313] width 66 height 10
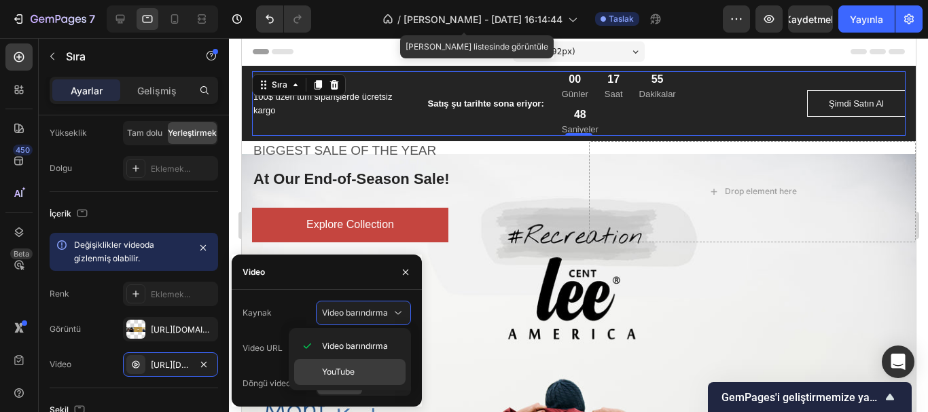
click at [349, 369] on font "YouTube" at bounding box center [338, 372] width 33 height 10
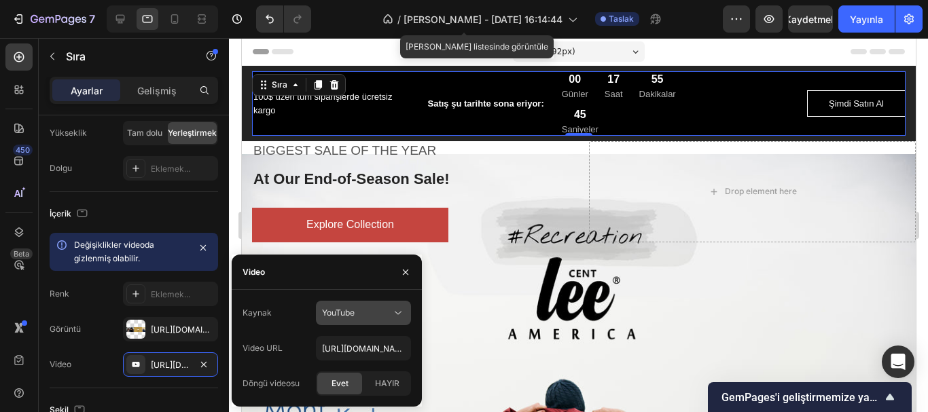
click at [357, 319] on div "YouTube" at bounding box center [363, 313] width 83 height 14
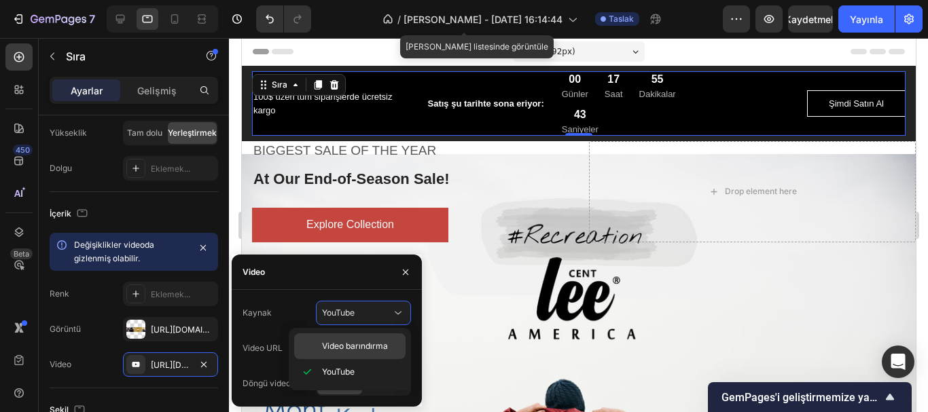
click at [353, 347] on font "Video barındırma" at bounding box center [355, 346] width 66 height 10
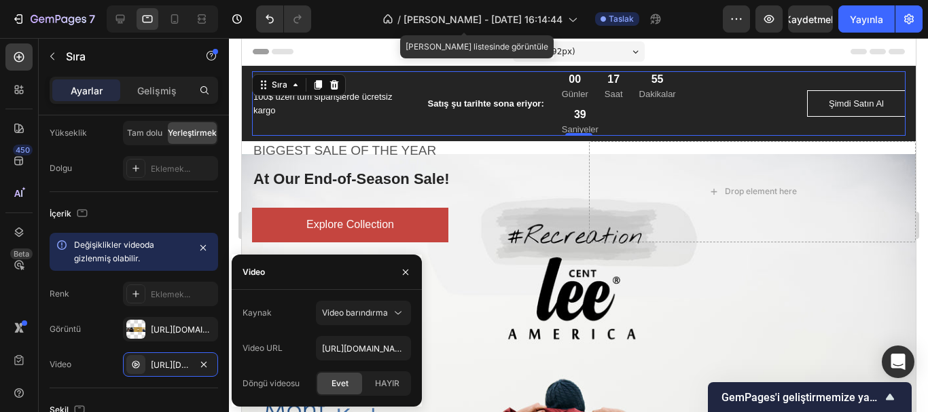
click at [340, 385] on font "Evet" at bounding box center [340, 383] width 17 height 10
click at [347, 383] on font "Evet" at bounding box center [340, 383] width 17 height 10
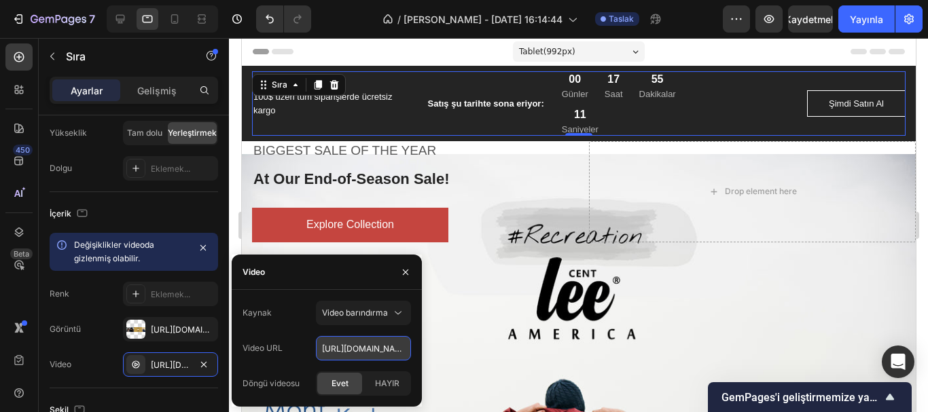
click at [367, 350] on input "[URL][DOMAIN_NAME]" at bounding box center [363, 348] width 95 height 24
click at [342, 381] on font "Evet" at bounding box center [340, 383] width 17 height 10
click at [376, 385] on font "HAYIR" at bounding box center [387, 383] width 24 height 10
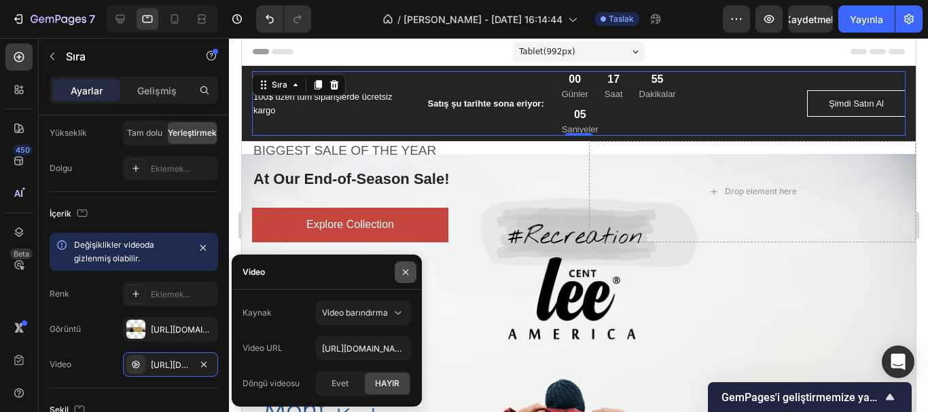
click at [406, 272] on icon "button" at bounding box center [405, 271] width 5 height 5
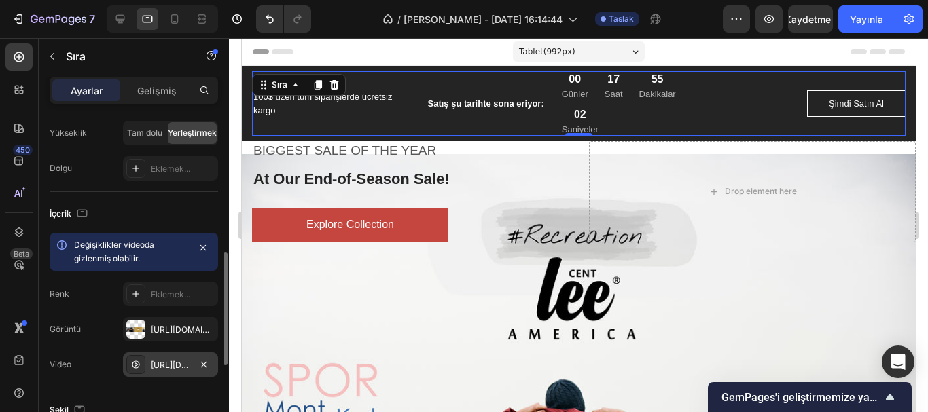
click at [133, 361] on icon at bounding box center [135, 364] width 11 height 11
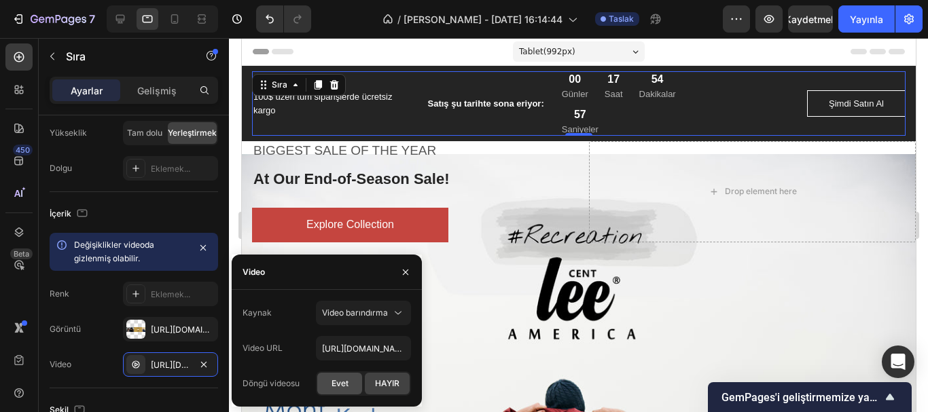
click at [343, 382] on font "Evet" at bounding box center [340, 383] width 17 height 10
click at [365, 353] on input "[URL][DOMAIN_NAME]" at bounding box center [363, 348] width 95 height 24
click at [368, 348] on input "[URL][DOMAIN_NAME]" at bounding box center [363, 348] width 95 height 24
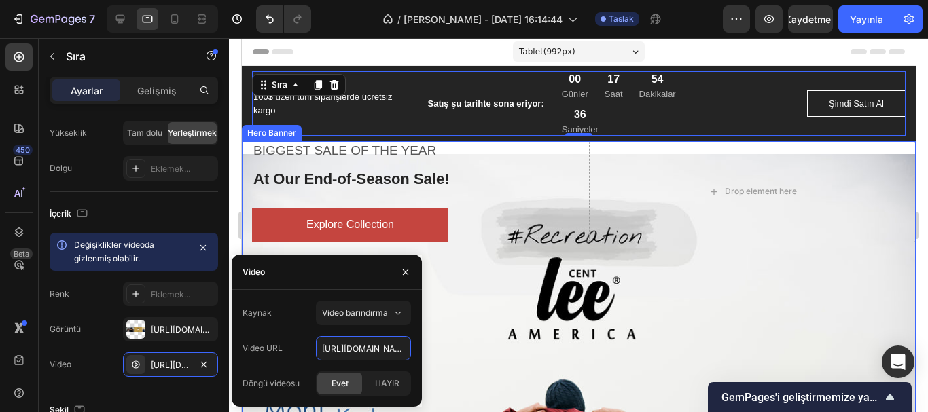
scroll to position [0, 716]
drag, startPoint x: 563, startPoint y: 388, endPoint x: 467, endPoint y: 356, distance: 101.0
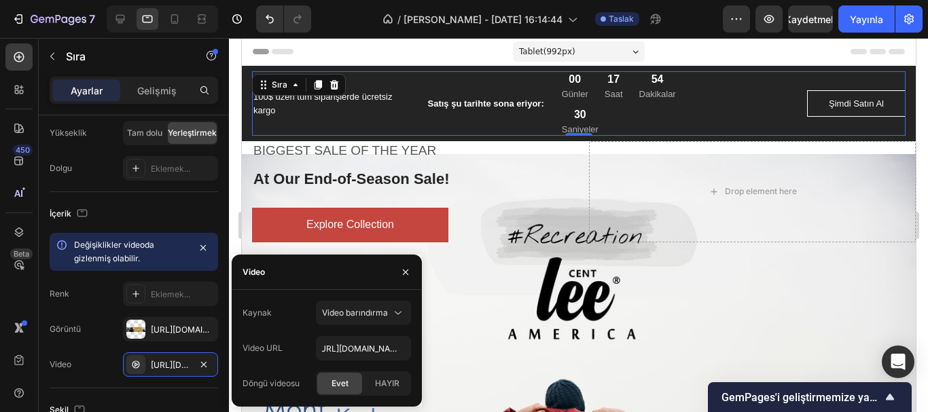
click at [350, 385] on div "Evet" at bounding box center [339, 384] width 45 height 22
click at [346, 385] on font "Evet" at bounding box center [340, 383] width 17 height 10
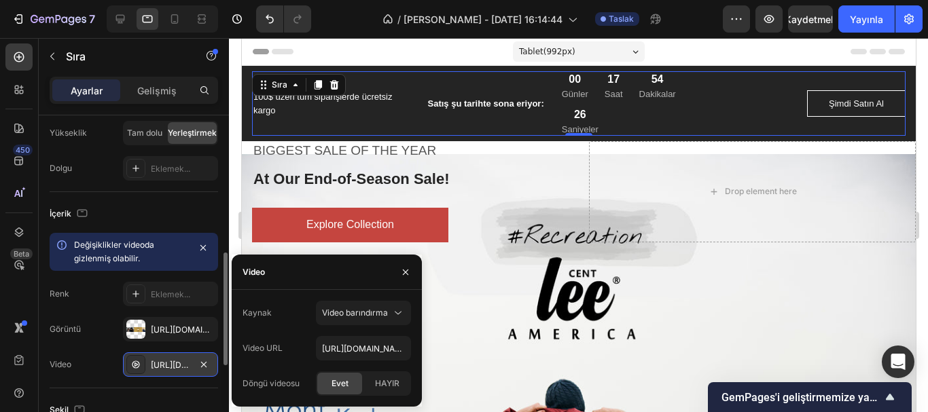
click at [137, 363] on icon at bounding box center [135, 364] width 11 height 11
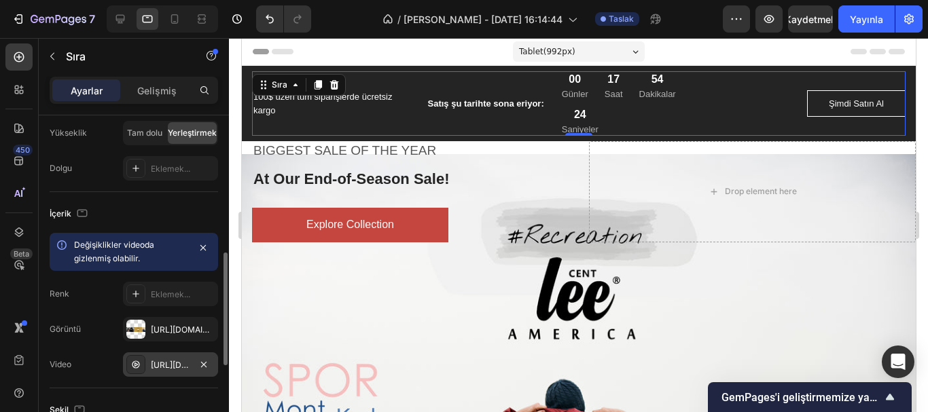
click at [137, 363] on icon at bounding box center [135, 364] width 11 height 11
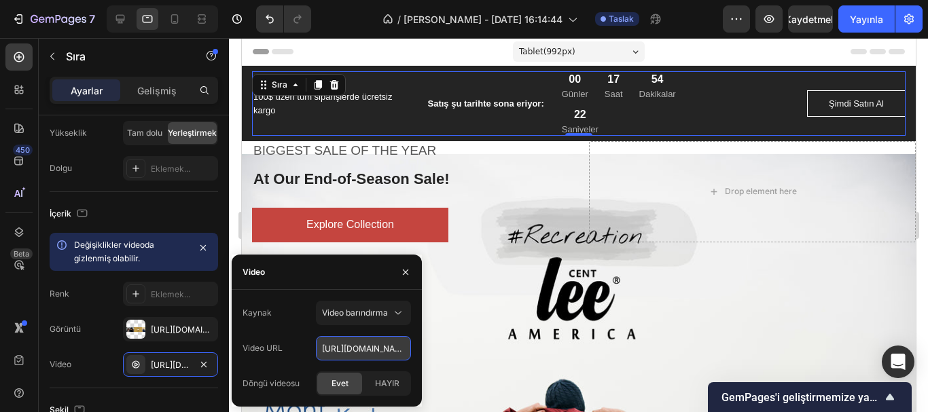
click at [342, 357] on input "[URL][DOMAIN_NAME]" at bounding box center [363, 348] width 95 height 24
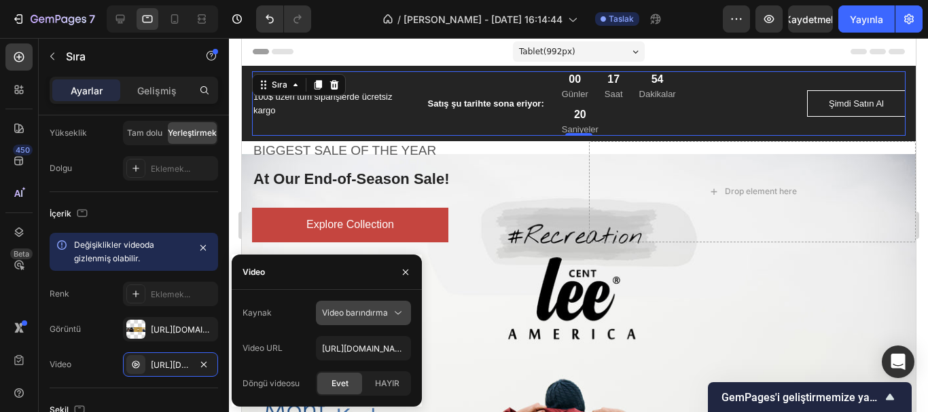
click at [380, 315] on font "Video barındırma" at bounding box center [355, 313] width 66 height 10
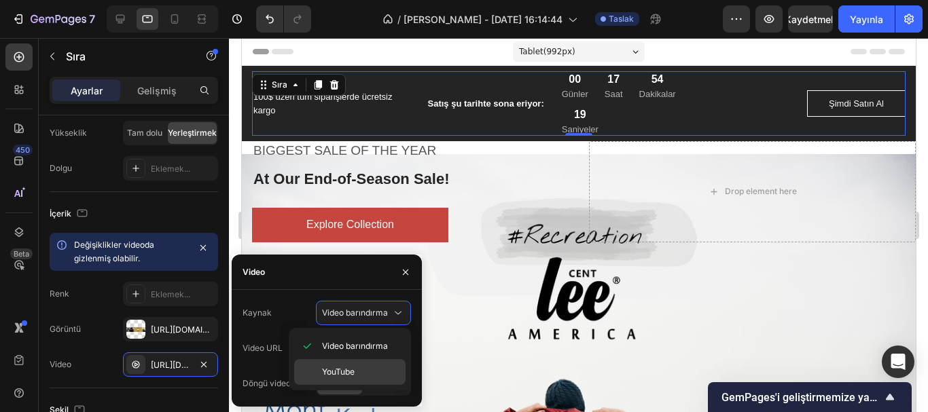
click at [361, 366] on p "YouTube" at bounding box center [360, 372] width 77 height 12
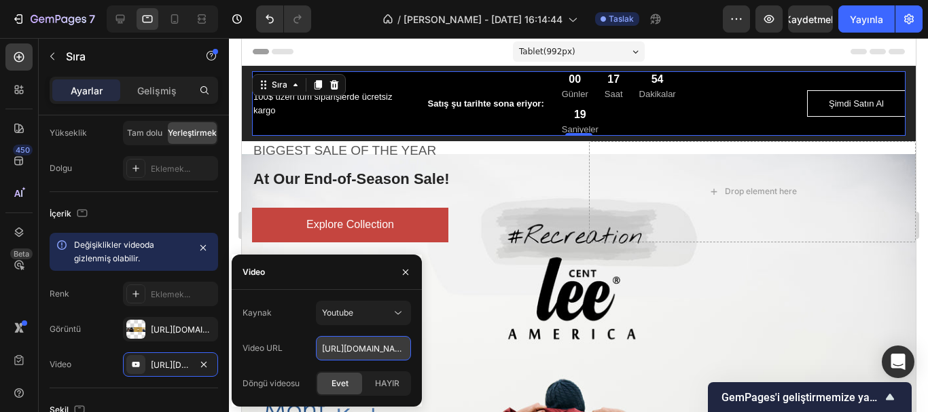
click at [359, 349] on input "[URL][DOMAIN_NAME]" at bounding box center [363, 348] width 95 height 24
paste input "[DOMAIN_NAME][URL]"
type input "[URL][DOMAIN_NAME]"
click at [350, 384] on div "Evet" at bounding box center [339, 384] width 45 height 22
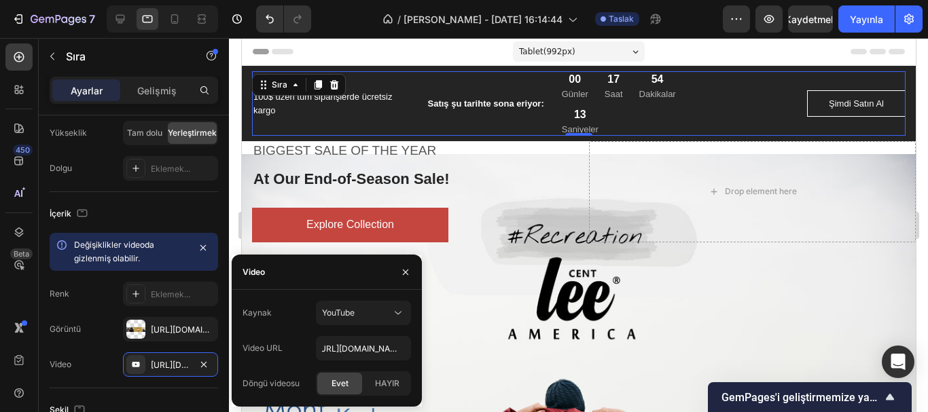
scroll to position [0, 0]
click at [342, 383] on font "Evet" at bounding box center [340, 383] width 17 height 10
click at [369, 311] on div "YouTube" at bounding box center [356, 313] width 69 height 12
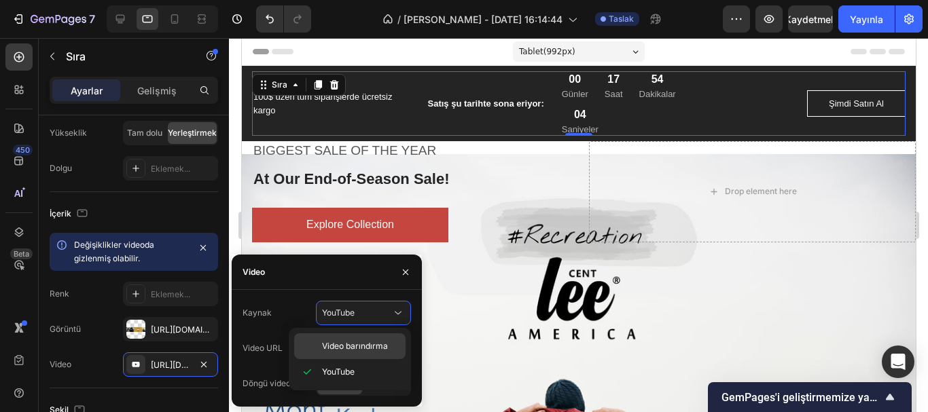
click at [367, 347] on font "Video barındırma" at bounding box center [355, 346] width 66 height 10
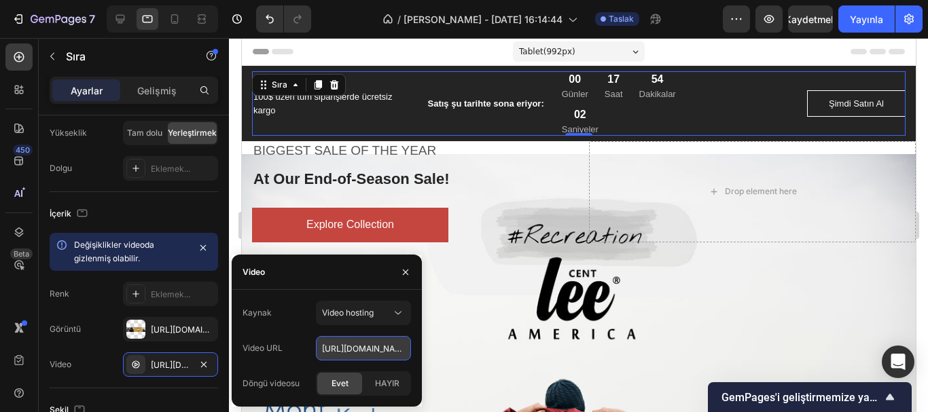
click at [364, 351] on input "[URL][DOMAIN_NAME]" at bounding box center [363, 348] width 95 height 24
click at [344, 383] on font "Evet" at bounding box center [340, 383] width 17 height 10
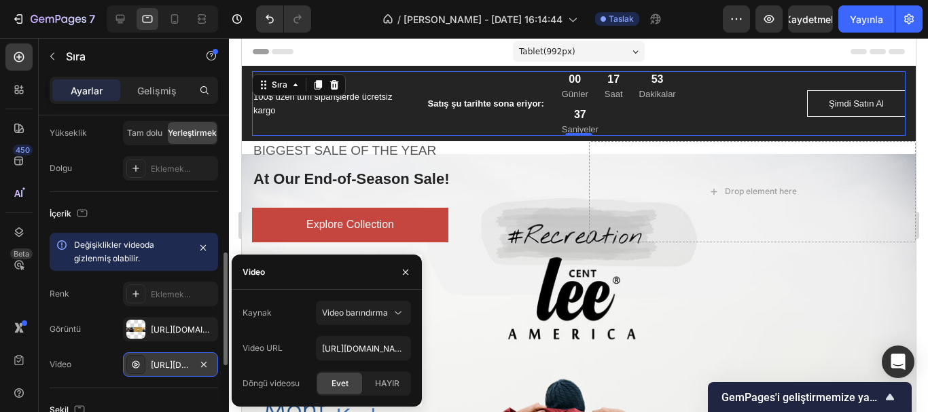
click at [175, 365] on font "[URL][DOMAIN_NAME]" at bounding box center [195, 365] width 88 height 10
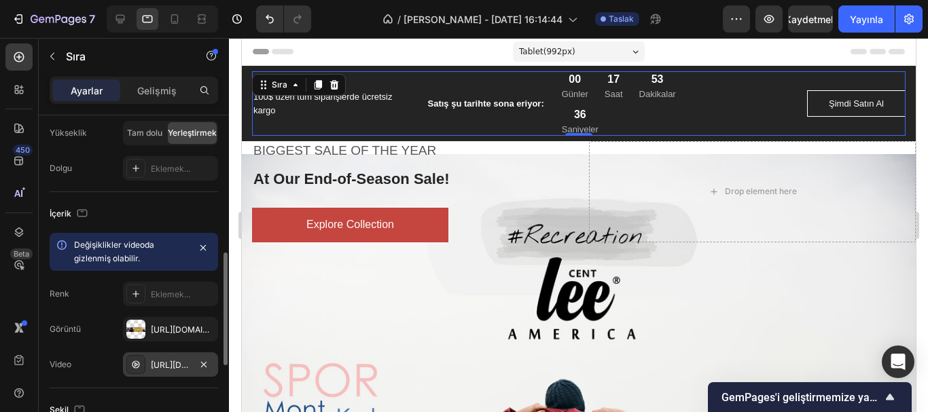
click at [175, 365] on font "[URL][DOMAIN_NAME]" at bounding box center [195, 365] width 88 height 10
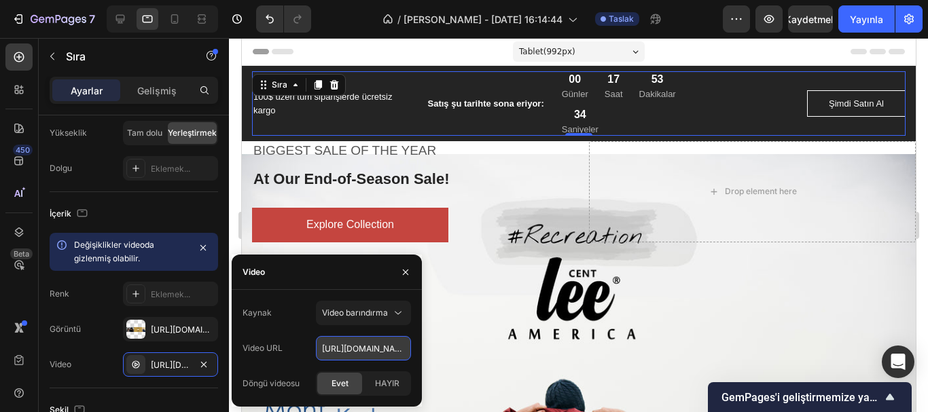
click at [338, 351] on input "[URL][DOMAIN_NAME]" at bounding box center [363, 348] width 95 height 24
click at [341, 383] on font "Evet" at bounding box center [340, 383] width 17 height 10
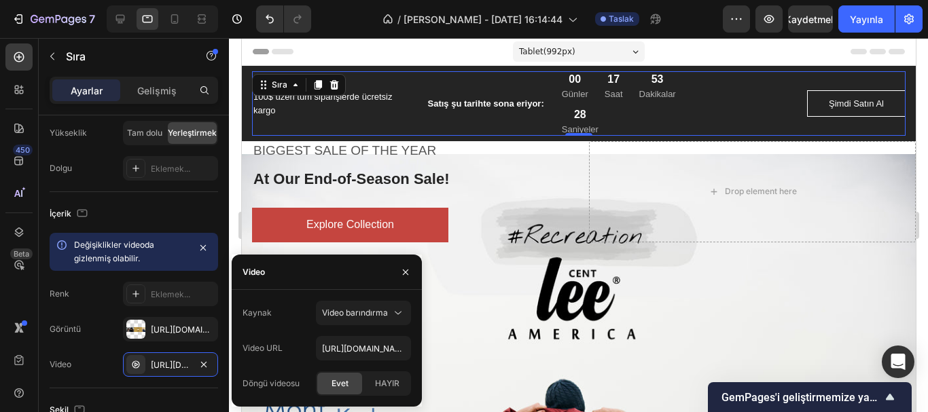
click at [341, 383] on font "Evet" at bounding box center [340, 383] width 17 height 10
click at [345, 346] on input "[URL][DOMAIN_NAME]" at bounding box center [363, 348] width 95 height 24
click at [341, 380] on font "Evet" at bounding box center [340, 383] width 17 height 10
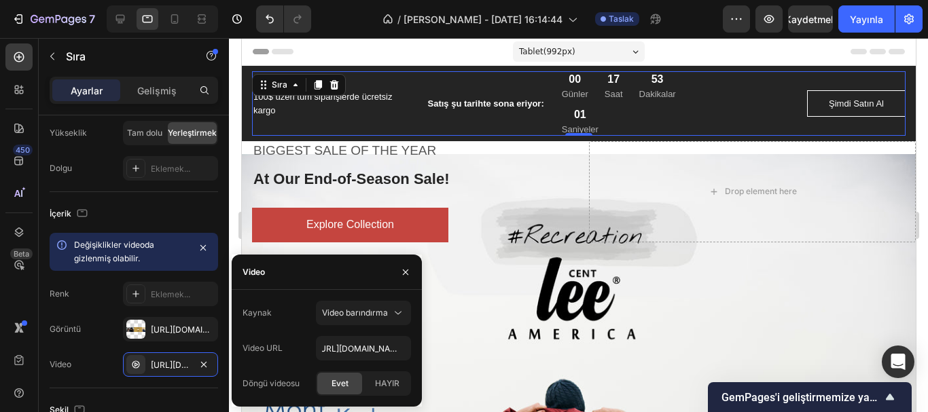
scroll to position [0, 0]
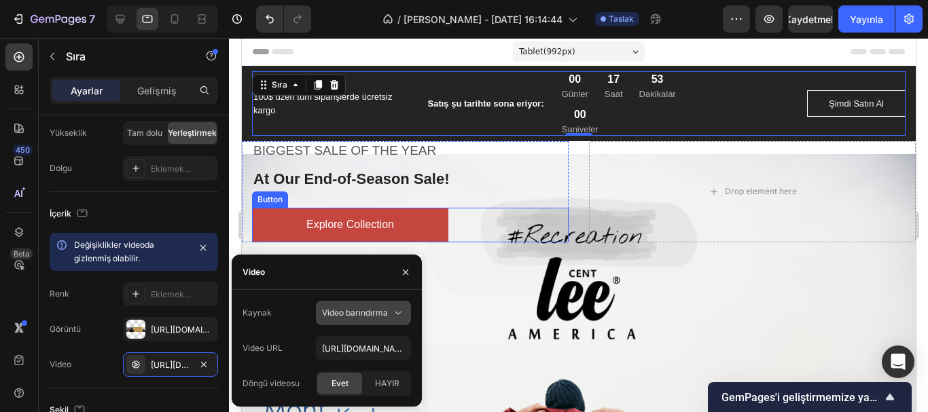
click at [360, 315] on font "Video barındırma" at bounding box center [355, 313] width 66 height 10
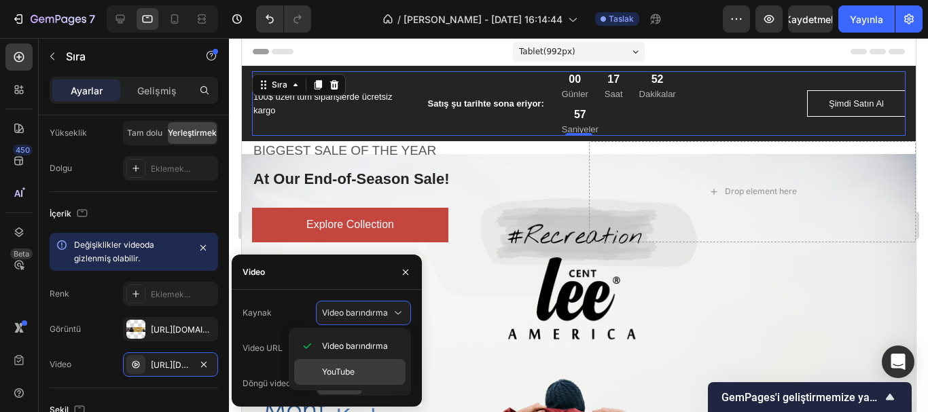
click at [356, 366] on p "YouTube" at bounding box center [360, 372] width 77 height 12
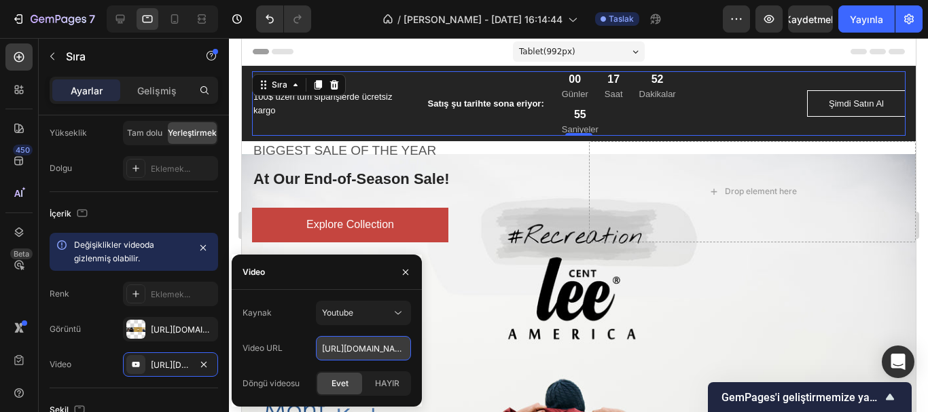
click at [359, 351] on input "[URL][DOMAIN_NAME]" at bounding box center [363, 348] width 95 height 24
click at [346, 381] on font "Evet" at bounding box center [340, 383] width 17 height 10
click at [345, 349] on input "[URL][DOMAIN_NAME]" at bounding box center [363, 348] width 95 height 24
paste input "[URL][DOMAIN_NAME]"
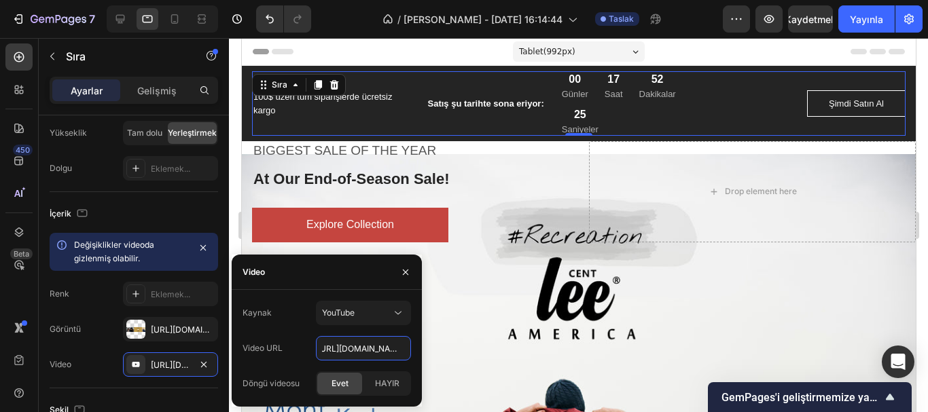
type input "[URL][DOMAIN_NAME]"
click at [344, 380] on font "Evet" at bounding box center [340, 383] width 17 height 10
click at [362, 314] on div "YouTube" at bounding box center [356, 313] width 69 height 12
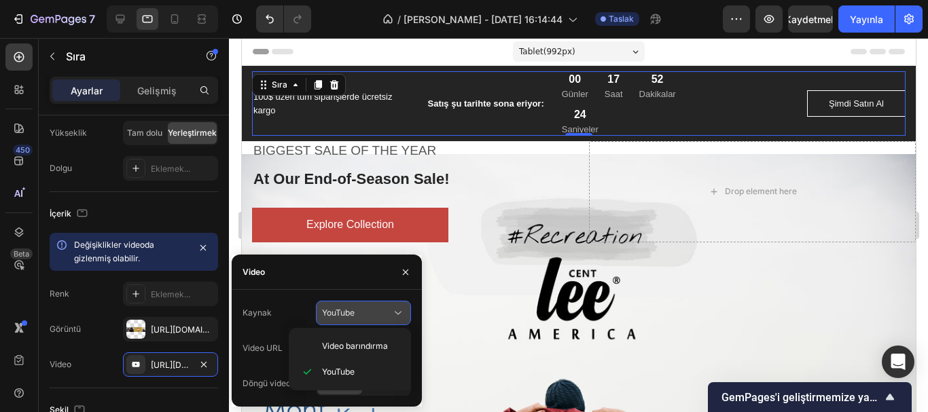
scroll to position [0, 0]
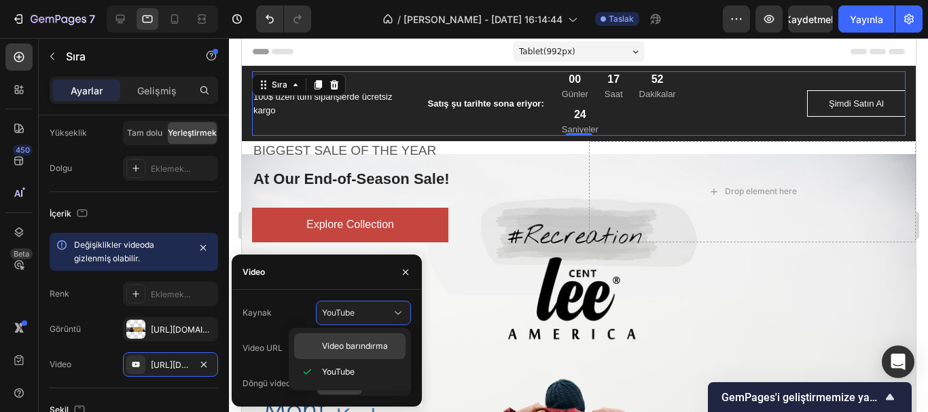
click at [360, 348] on font "Video barındırma" at bounding box center [355, 346] width 66 height 10
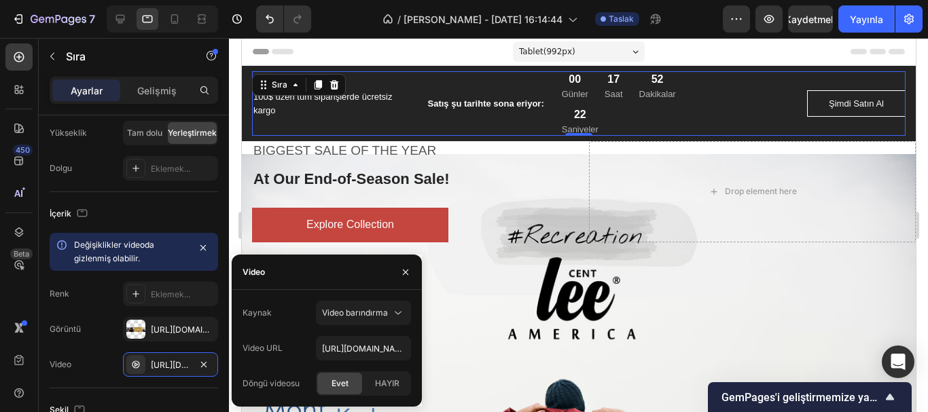
click at [344, 385] on font "Evet" at bounding box center [340, 383] width 17 height 10
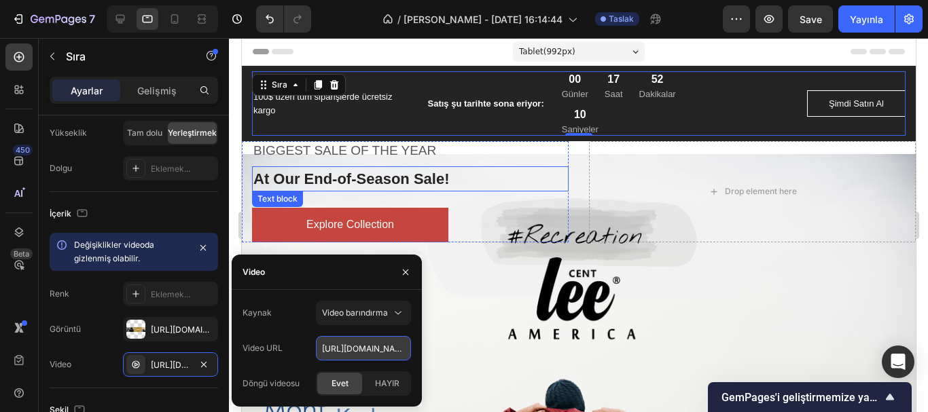
click at [350, 351] on input "[URL][DOMAIN_NAME]" at bounding box center [363, 348] width 95 height 24
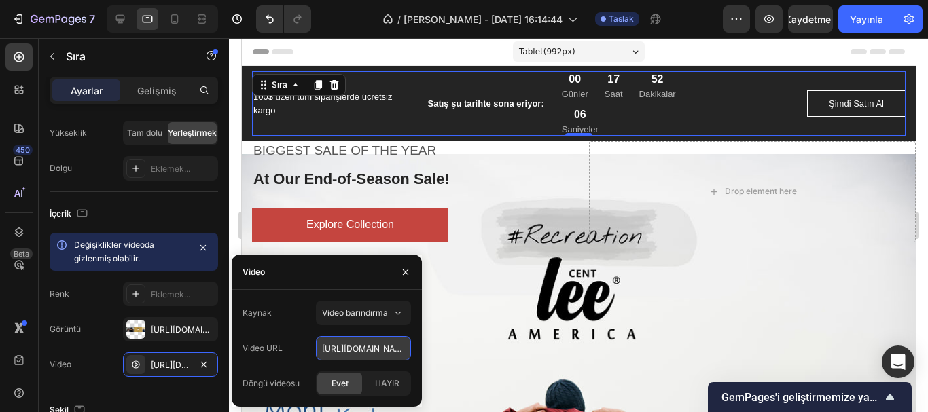
paste input "[DOMAIN_NAME][URL]"
type input "[URL][DOMAIN_NAME]"
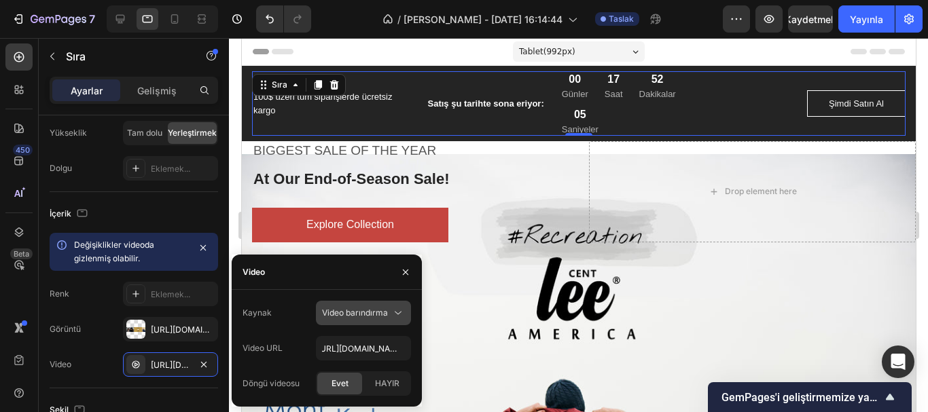
click at [361, 315] on font "Video barındırma" at bounding box center [355, 313] width 66 height 10
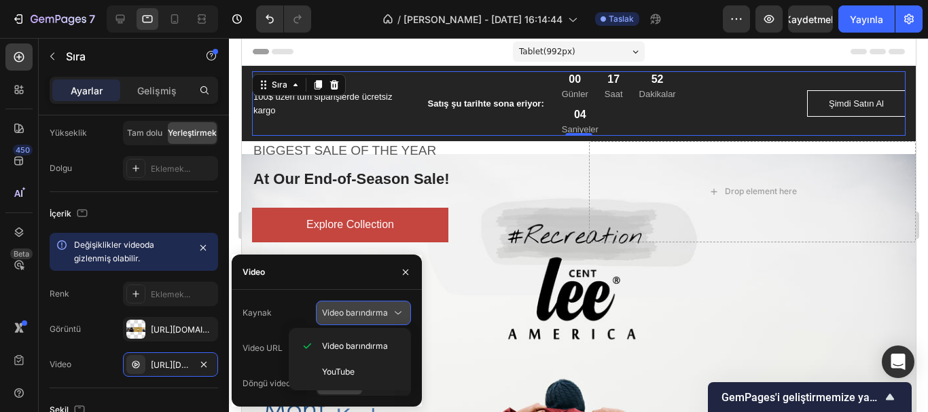
scroll to position [0, 0]
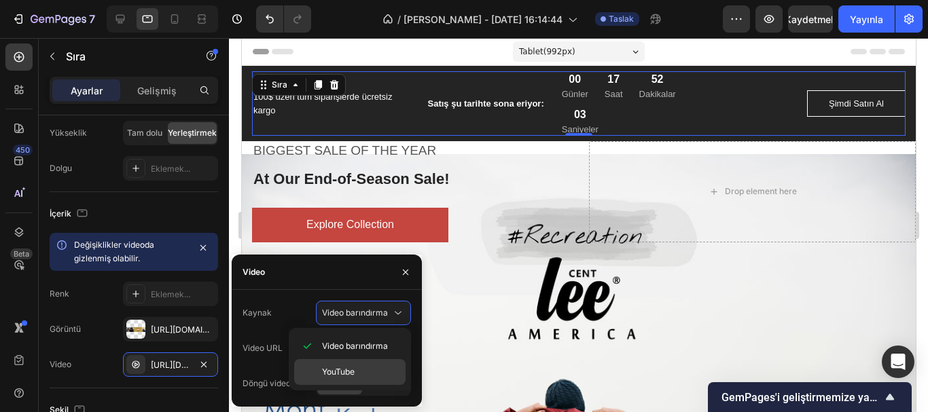
click at [352, 372] on font "YouTube" at bounding box center [338, 372] width 33 height 10
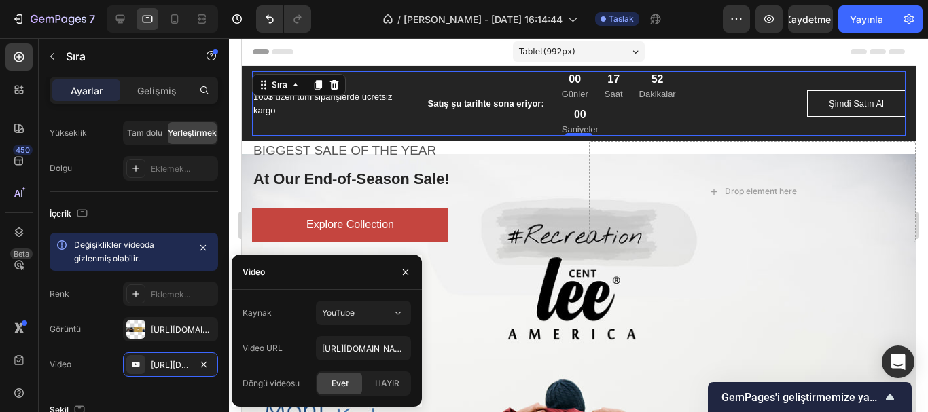
click at [344, 383] on font "Evet" at bounding box center [340, 383] width 17 height 10
click at [341, 352] on input "[URL][DOMAIN_NAME]" at bounding box center [363, 348] width 95 height 24
paste input "[DOMAIN_NAME][URL]"
drag, startPoint x: 341, startPoint y: 352, endPoint x: 299, endPoint y: 349, distance: 42.2
click at [299, 349] on div "Video URL [URL][DOMAIN_NAME]" at bounding box center [327, 348] width 168 height 24
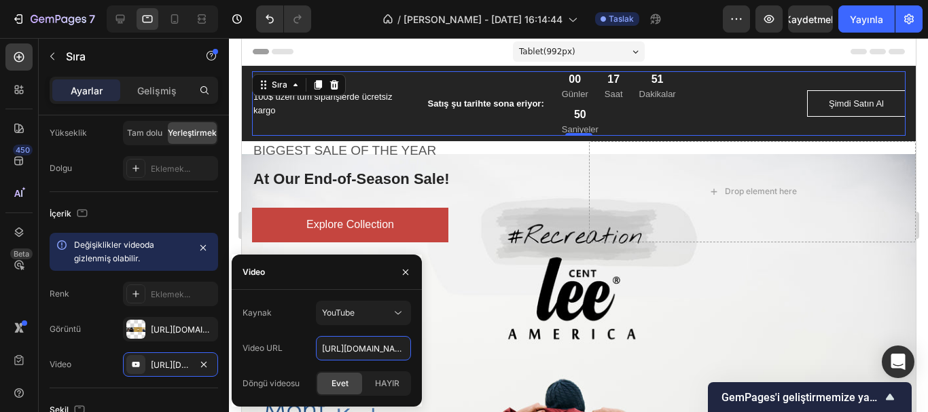
type input "[URL][DOMAIN_NAME]"
click at [349, 385] on div "Evet" at bounding box center [339, 384] width 45 height 22
click at [348, 385] on font "Evet" at bounding box center [340, 383] width 17 height 10
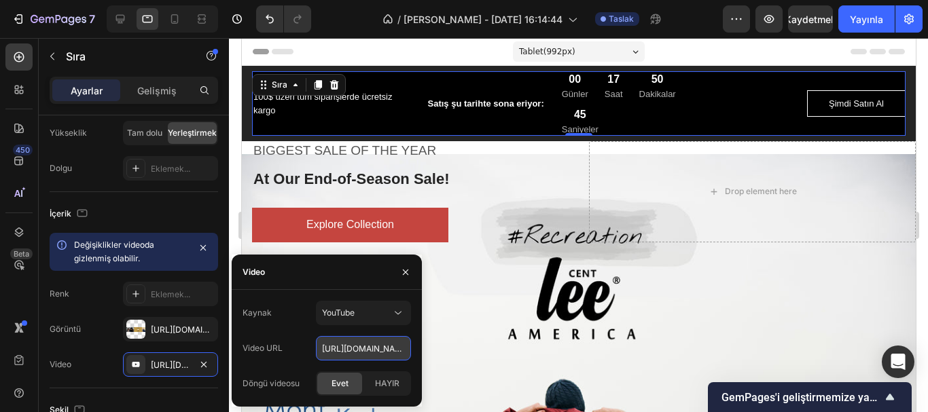
click at [324, 349] on input "[URL][DOMAIN_NAME]" at bounding box center [363, 348] width 95 height 24
paste input "[URL][DOMAIN_NAME]"
click at [340, 385] on font "Evet" at bounding box center [340, 383] width 17 height 10
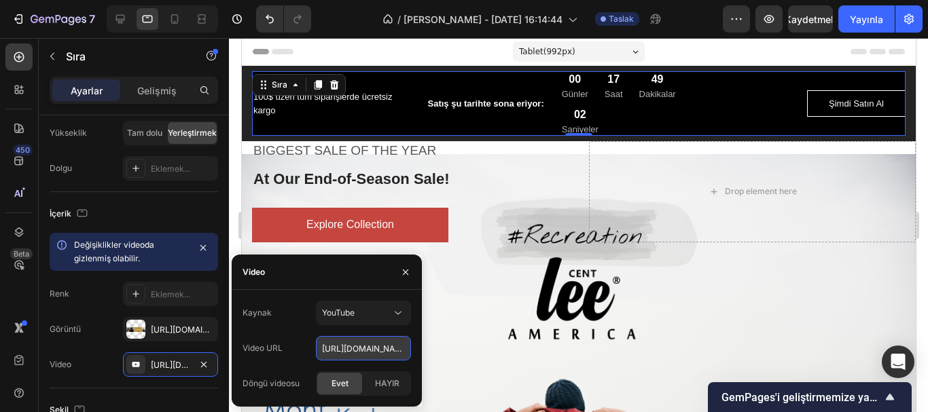
click at [354, 349] on input "[URL][DOMAIN_NAME]" at bounding box center [363, 348] width 95 height 24
paste input "KUwvyKVhUsc"
type input "[URL][DOMAIN_NAME]"
click at [339, 384] on font "Evet" at bounding box center [340, 383] width 17 height 10
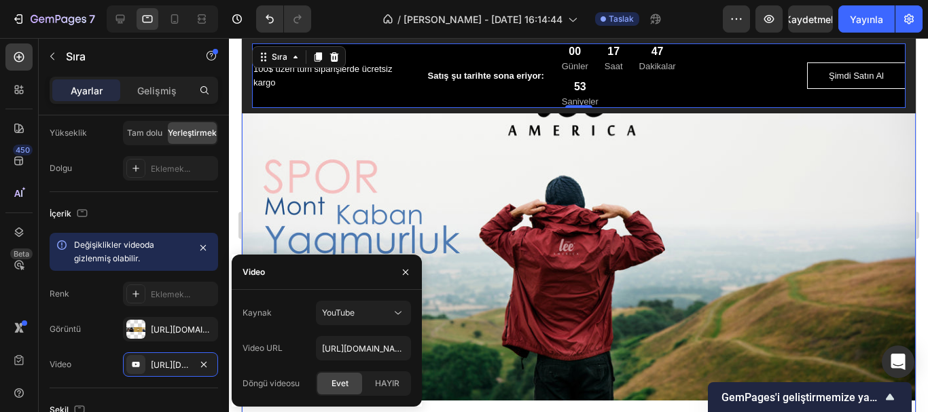
scroll to position [272, 0]
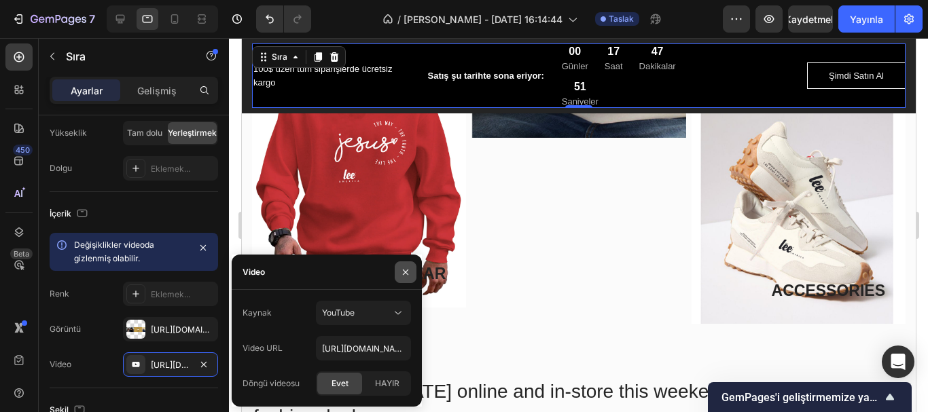
click at [406, 269] on icon "button" at bounding box center [405, 272] width 11 height 11
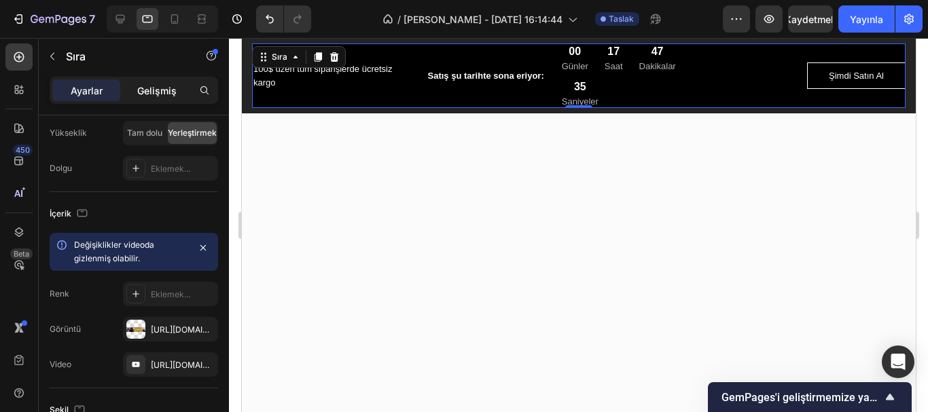
scroll to position [1834, 0]
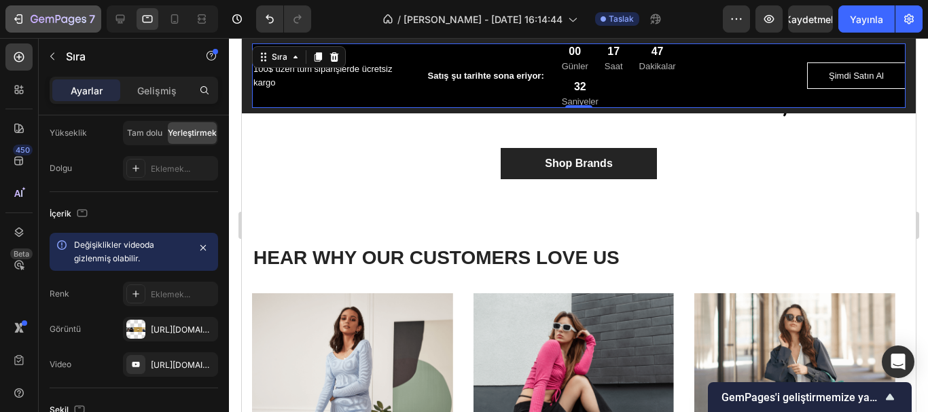
click at [15, 17] on icon "button" at bounding box center [19, 19] width 14 height 14
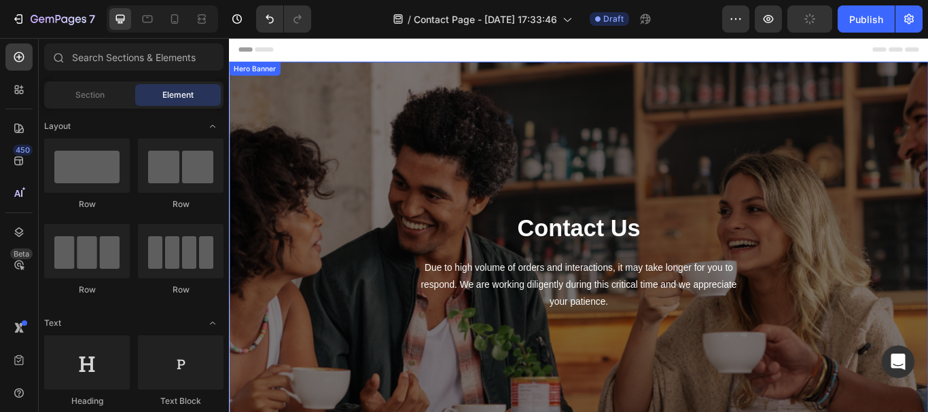
click at [388, 146] on div "Contact Us Heading Due to high volume of orders and interactions, it may take l…" at bounding box center [636, 299] width 795 height 423
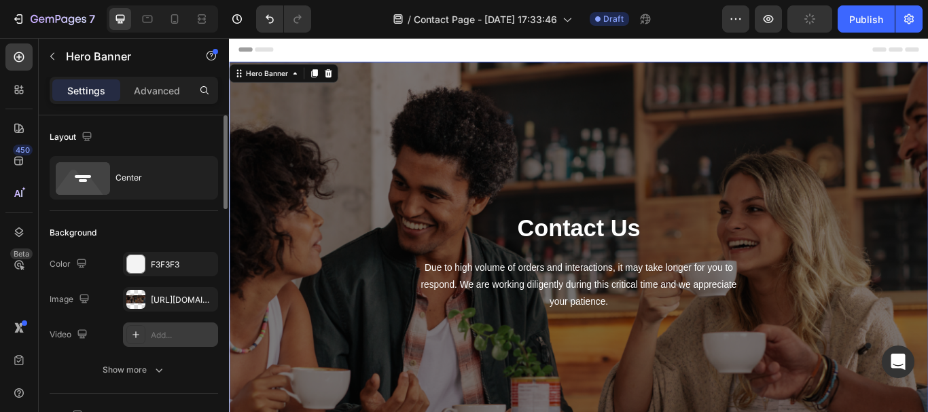
click at [135, 333] on icon at bounding box center [135, 335] width 11 height 11
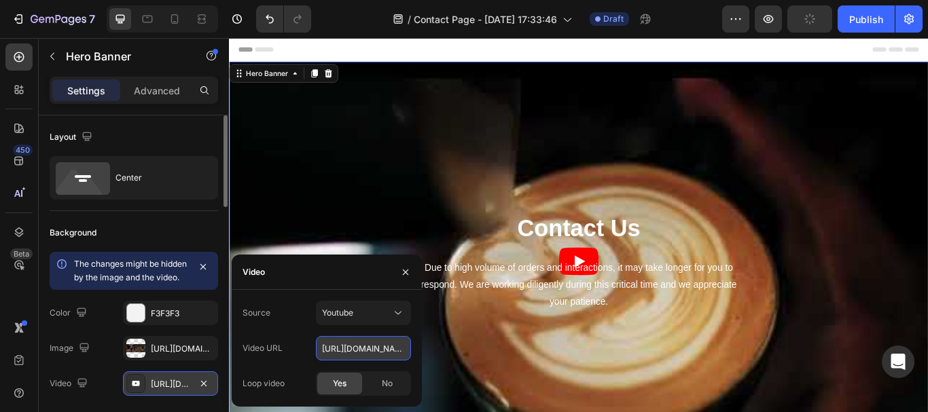
click at [355, 353] on input "[URL][DOMAIN_NAME]" at bounding box center [363, 348] width 95 height 24
paste input "RyQllh8XDy4"
click at [342, 385] on span "Yes" at bounding box center [340, 384] width 14 height 12
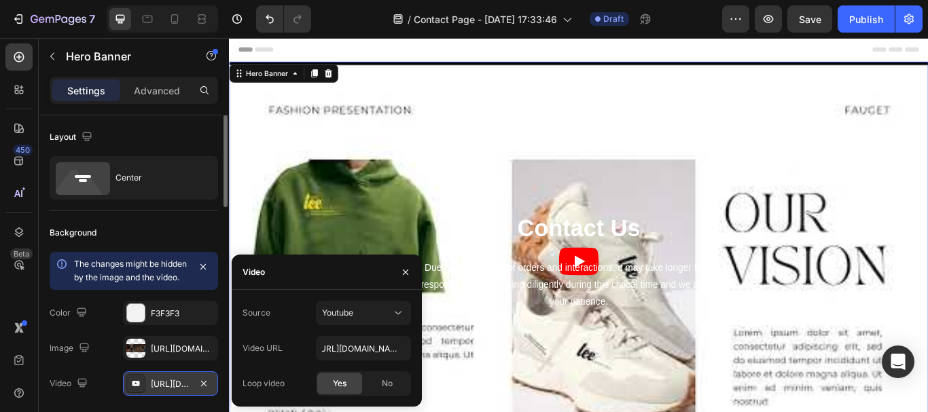
scroll to position [0, 0]
click at [401, 274] on icon "button" at bounding box center [405, 272] width 11 height 11
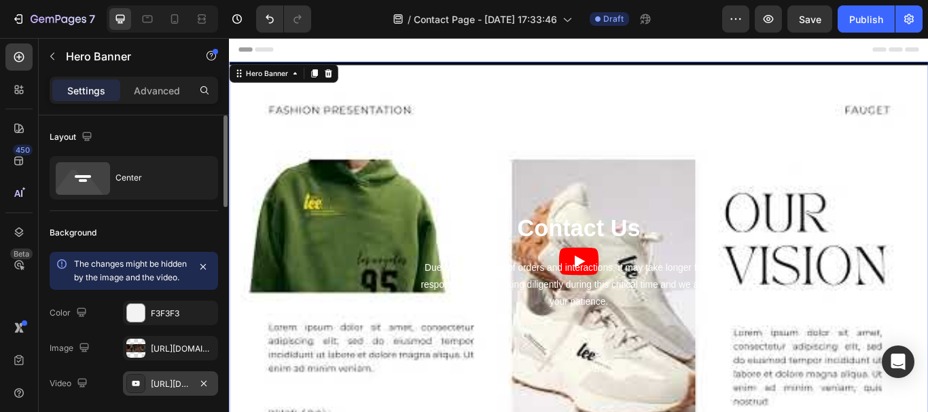
click at [631, 294] on div "Contact Us Heading Due to high volume of orders and interactions, it may take l…" at bounding box center [636, 299] width 795 height 423
click at [467, 173] on div "Contact Us Heading Due to high volume of orders and interactions, it may take l…" at bounding box center [636, 299] width 795 height 423
click at [142, 393] on div at bounding box center [135, 383] width 19 height 19
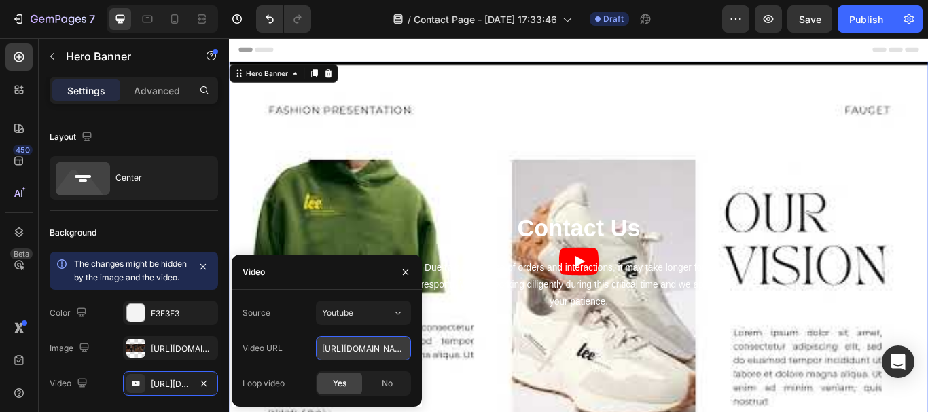
click at [361, 351] on input "[URL][DOMAIN_NAME]" at bounding box center [363, 348] width 95 height 24
paste input "www.youtube.com/watch?v="
type input "https://www.youtube.com/watch?v=RyQllh8XDy4"
click at [344, 383] on span "Yes" at bounding box center [340, 384] width 14 height 12
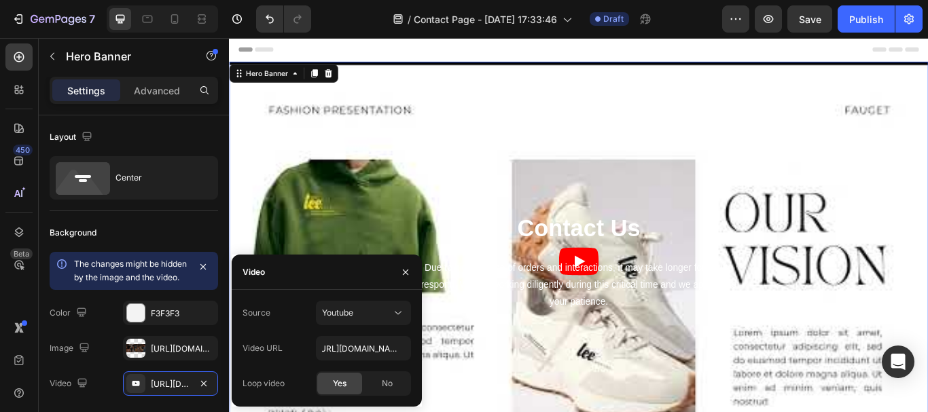
scroll to position [0, 0]
click at [342, 383] on span "Yes" at bounding box center [340, 384] width 14 height 12
click at [392, 313] on icon at bounding box center [398, 313] width 14 height 14
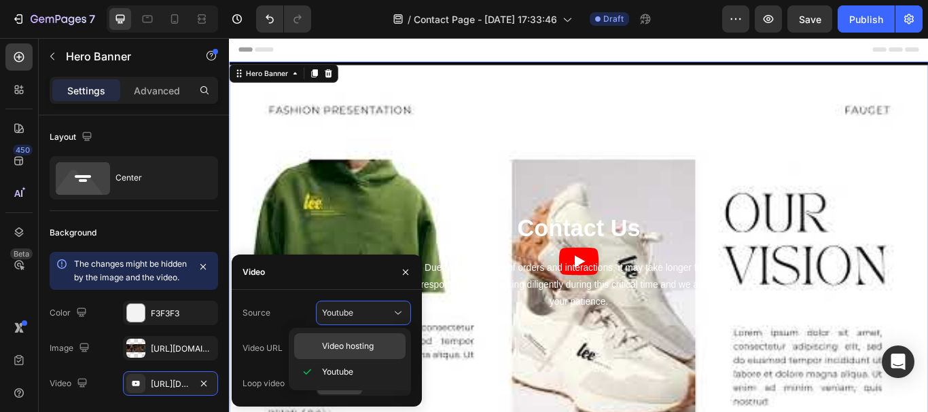
click at [367, 342] on span "Video hosting" at bounding box center [348, 346] width 52 height 12
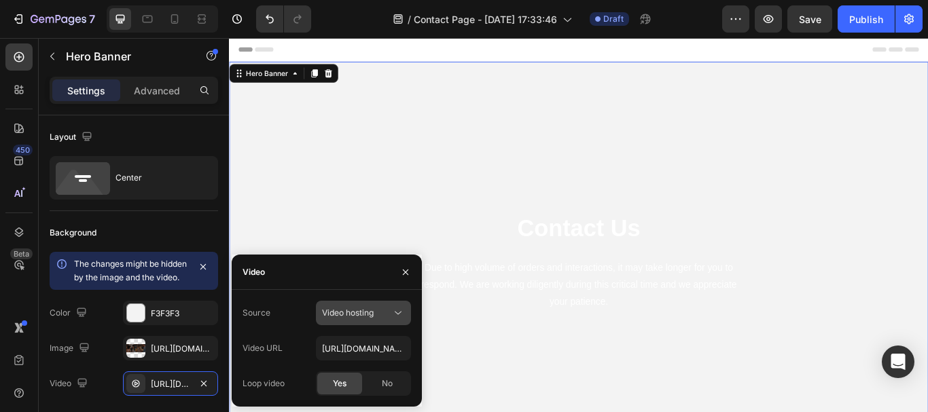
click at [356, 314] on span "Video hosting" at bounding box center [348, 313] width 52 height 10
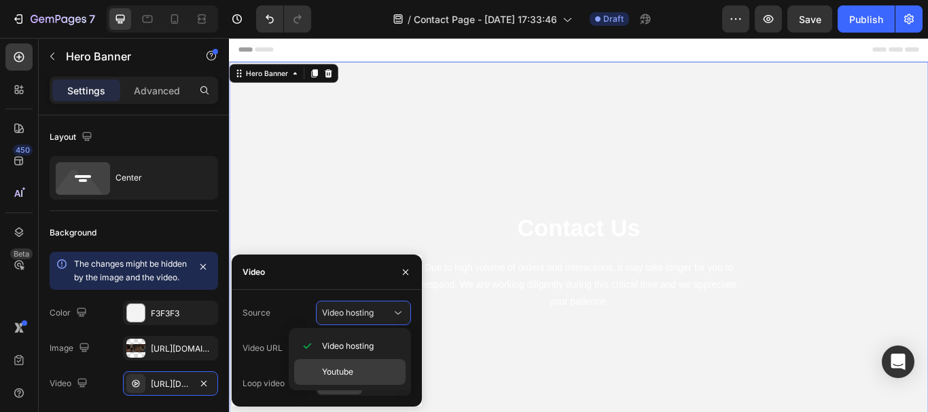
click at [340, 366] on span "Youtube" at bounding box center [337, 372] width 31 height 12
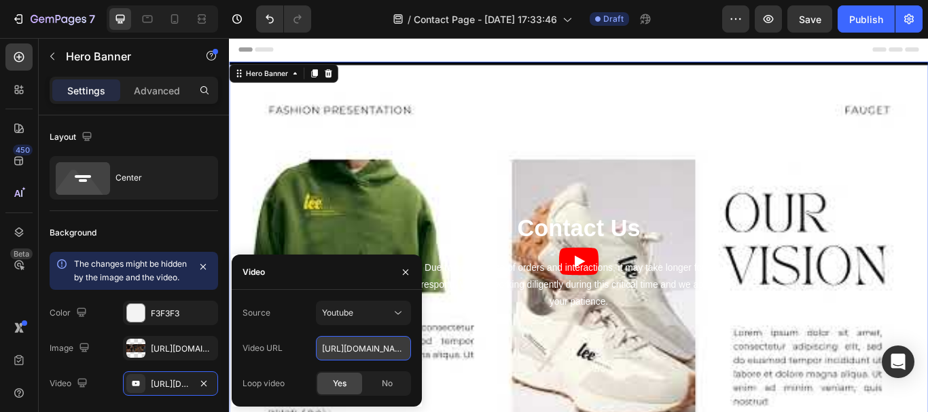
click at [364, 351] on input "https://www.youtube.com/watch?v=RyQllh8XDy4" at bounding box center [363, 348] width 95 height 24
click at [345, 382] on span "Yes" at bounding box center [340, 384] width 14 height 12
click at [361, 202] on div "Contact Us Heading Due to high volume of orders and interactions, it may take l…" at bounding box center [636, 299] width 795 height 423
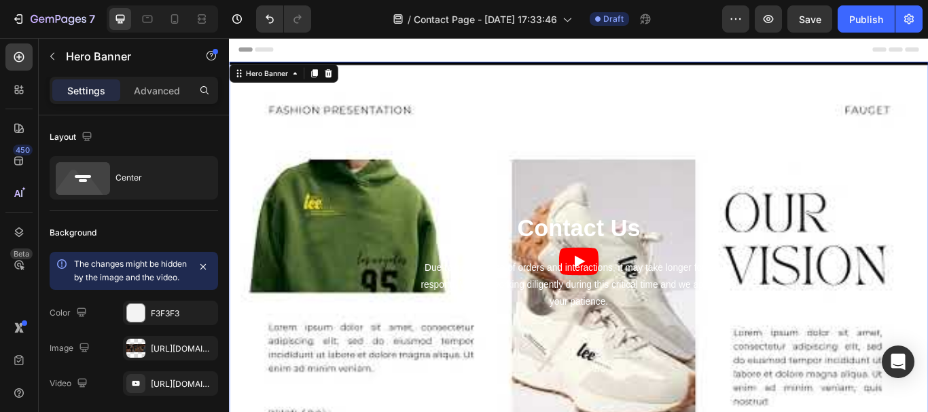
click at [559, 193] on div "Contact Us Heading Due to high volume of orders and interactions, it may take l…" at bounding box center [636, 299] width 795 height 423
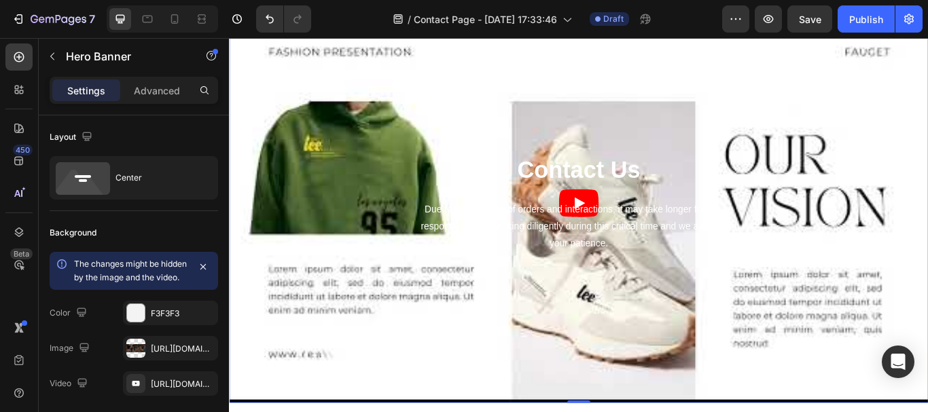
click at [138, 389] on icon at bounding box center [135, 383] width 11 height 11
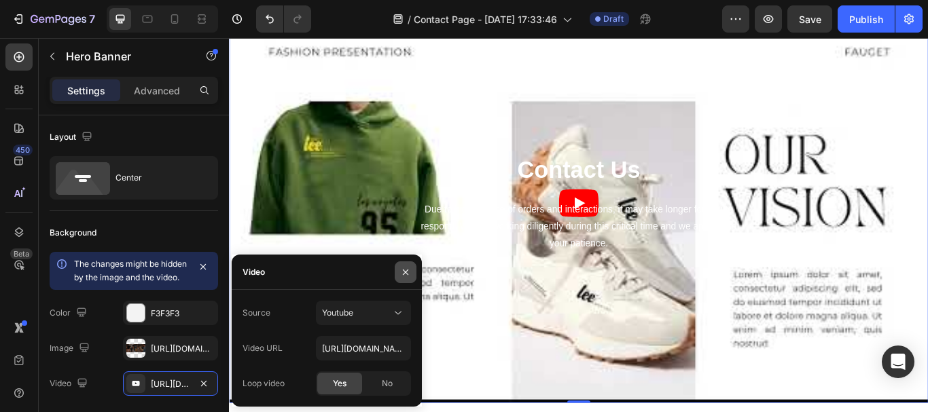
click at [401, 272] on icon "button" at bounding box center [405, 272] width 11 height 11
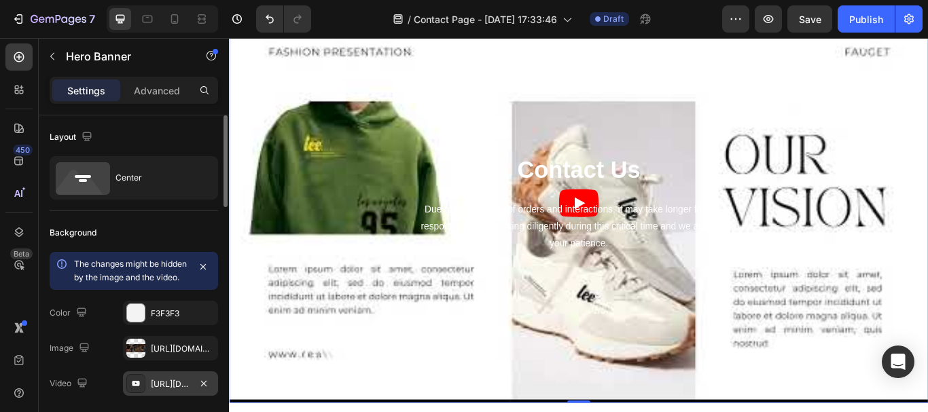
click at [166, 391] on div "https://www.youtube.com/watch?v=RyQllh8XDy4" at bounding box center [170, 384] width 39 height 12
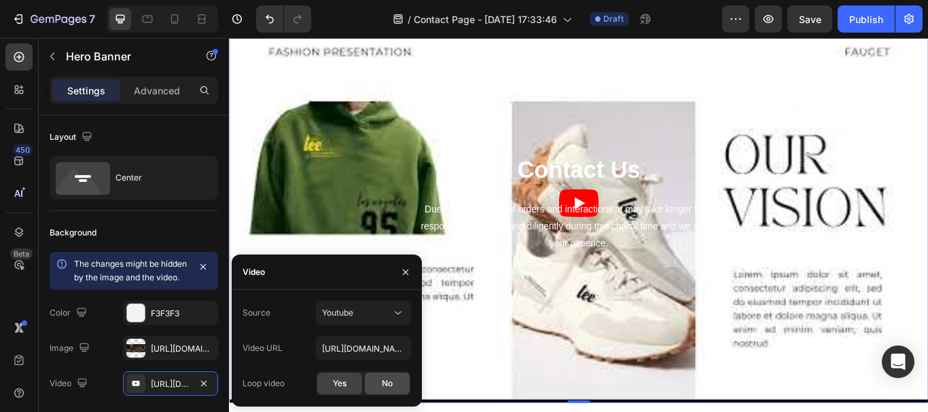
click at [395, 383] on div "No" at bounding box center [387, 384] width 45 height 22
click at [392, 383] on span "No" at bounding box center [387, 384] width 11 height 12
click at [391, 318] on icon at bounding box center [398, 313] width 14 height 14
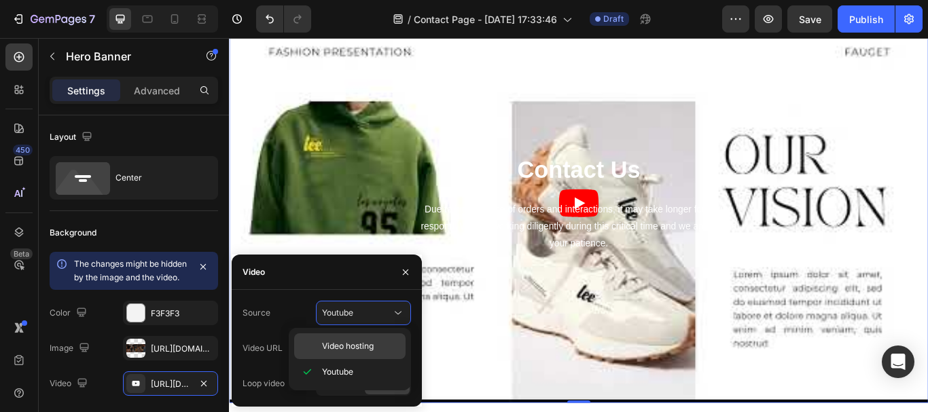
click at [358, 347] on span "Video hosting" at bounding box center [348, 346] width 52 height 12
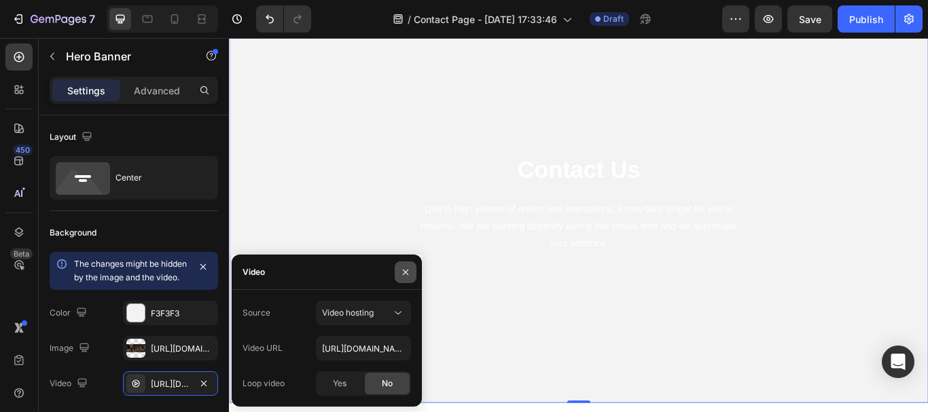
click at [411, 271] on button "button" at bounding box center [406, 273] width 22 height 22
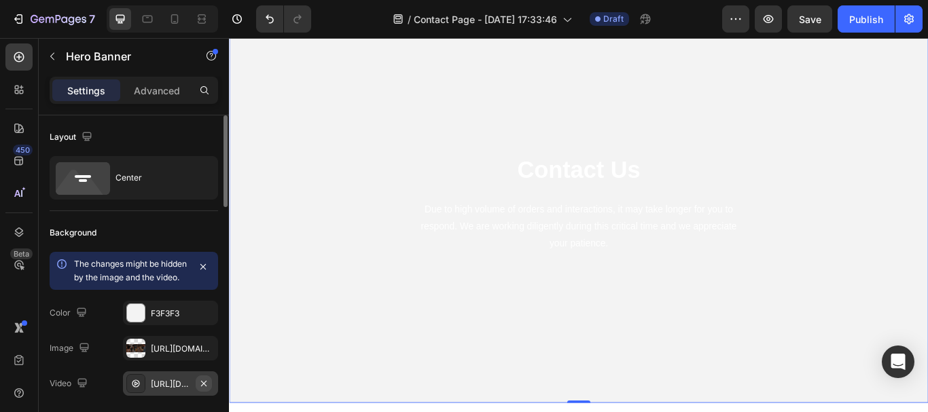
click at [203, 389] on icon "button" at bounding box center [203, 383] width 11 height 11
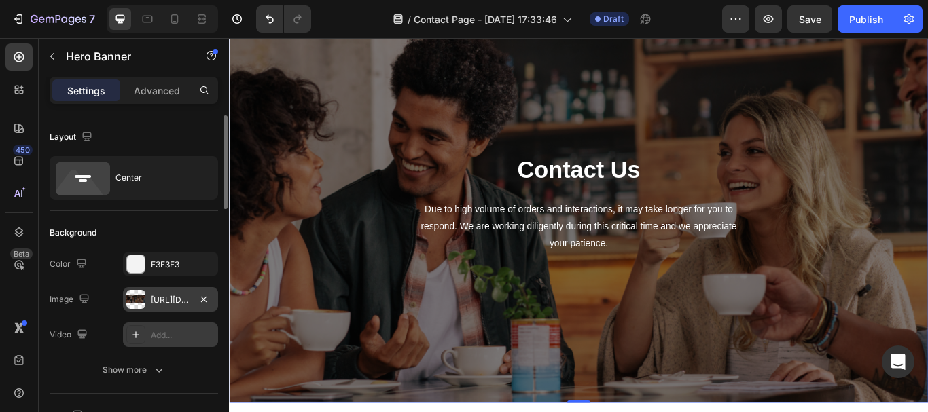
click at [134, 303] on div at bounding box center [135, 299] width 19 height 19
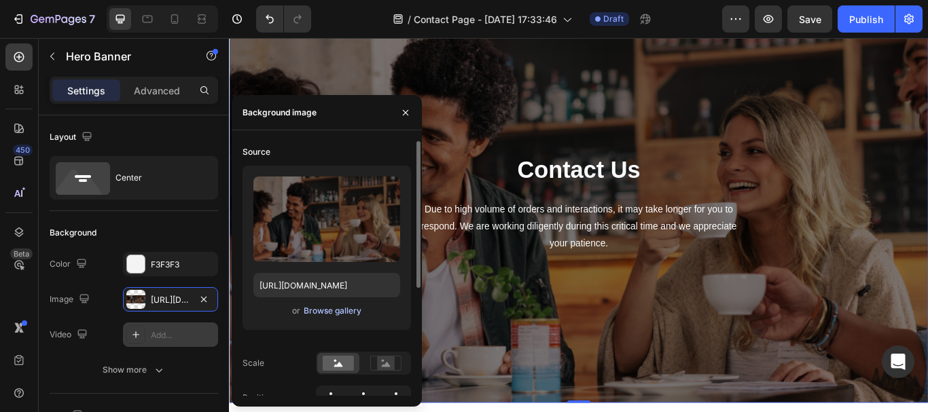
click at [329, 308] on div "Browse gallery" at bounding box center [333, 311] width 58 height 12
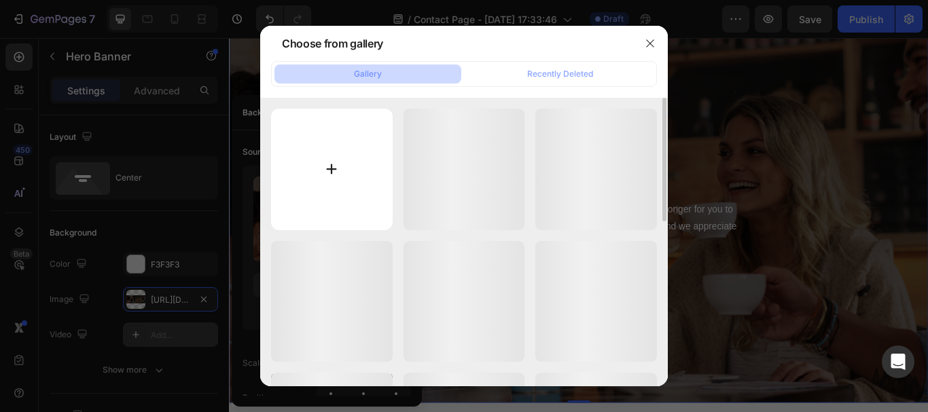
click at [329, 165] on input "file" at bounding box center [332, 170] width 122 height 122
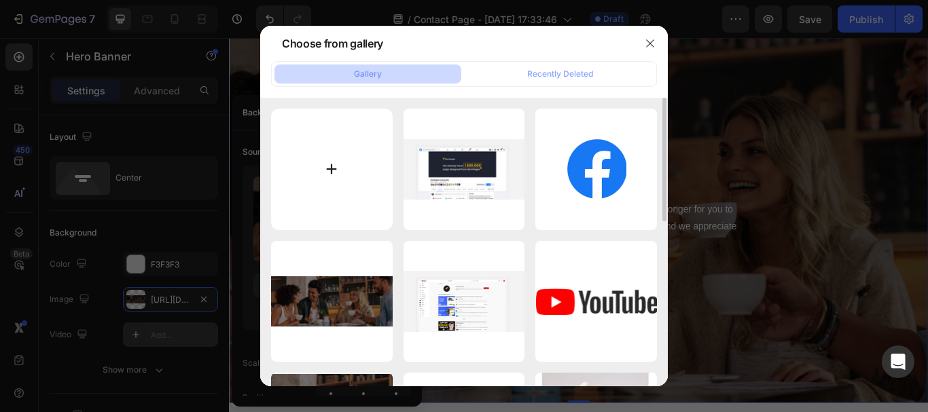
type input "C:\fakepath\sozzzy.jpg"
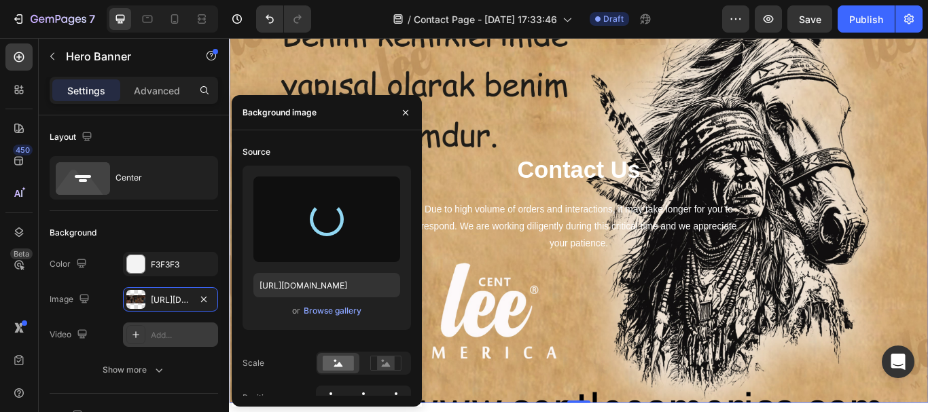
type input "https://cdn.shopify.com/s/files/1/0710/1294/1990/files/gempages_586422293425554…"
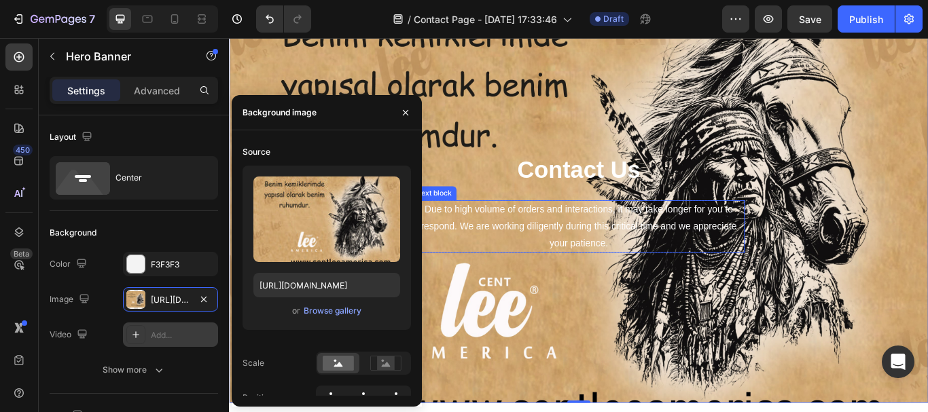
scroll to position [0, 0]
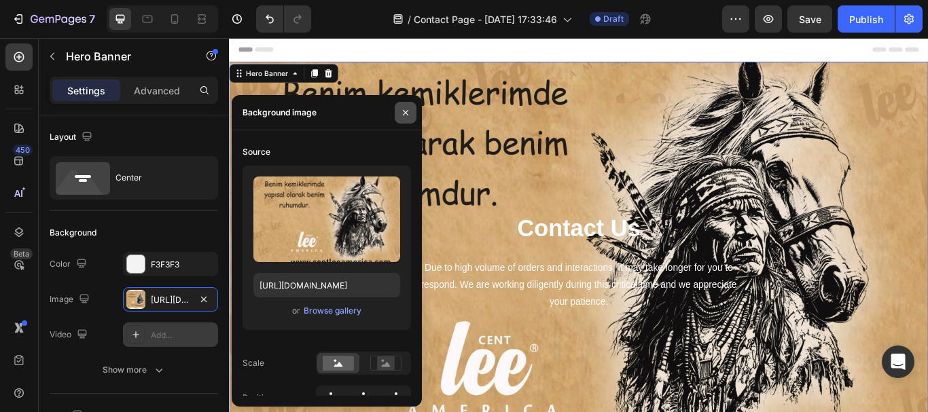
click at [404, 112] on icon "button" at bounding box center [405, 112] width 11 height 11
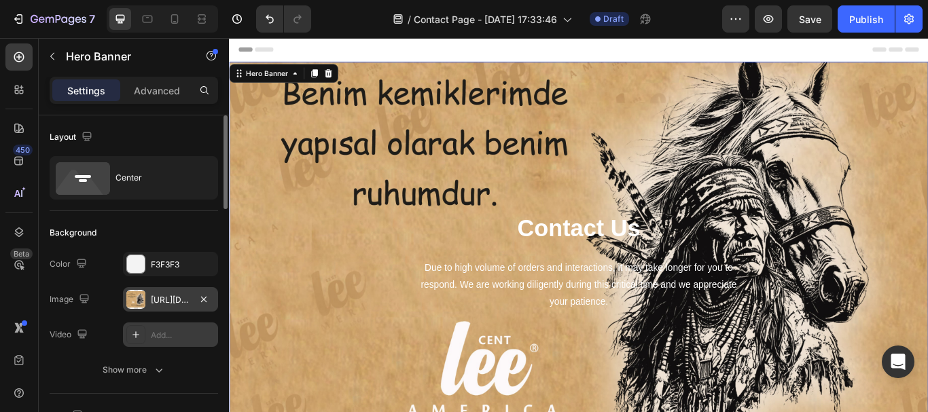
click at [135, 300] on div at bounding box center [135, 299] width 19 height 19
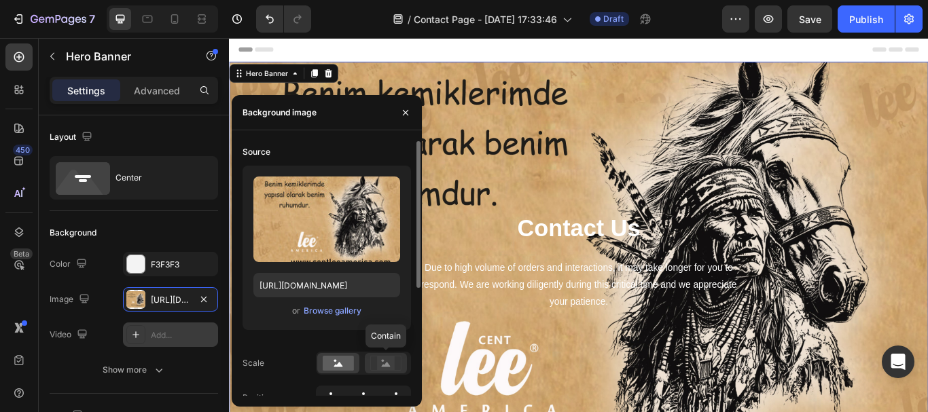
click at [387, 357] on rect at bounding box center [386, 364] width 18 height 14
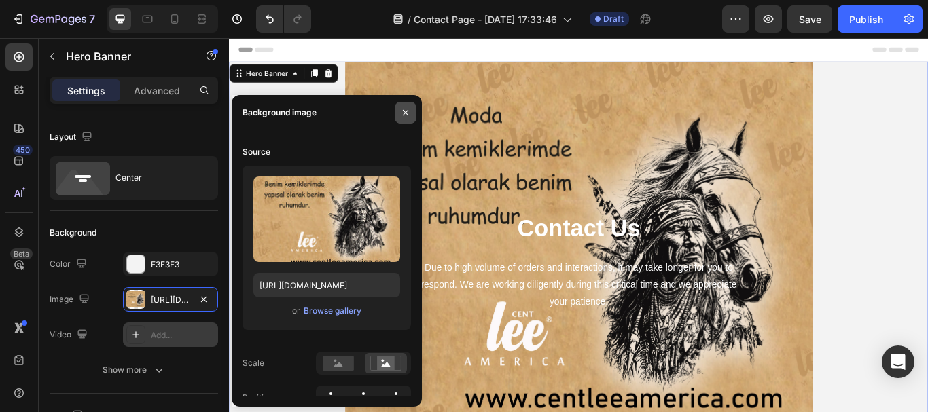
click at [402, 114] on icon "button" at bounding box center [405, 112] width 11 height 11
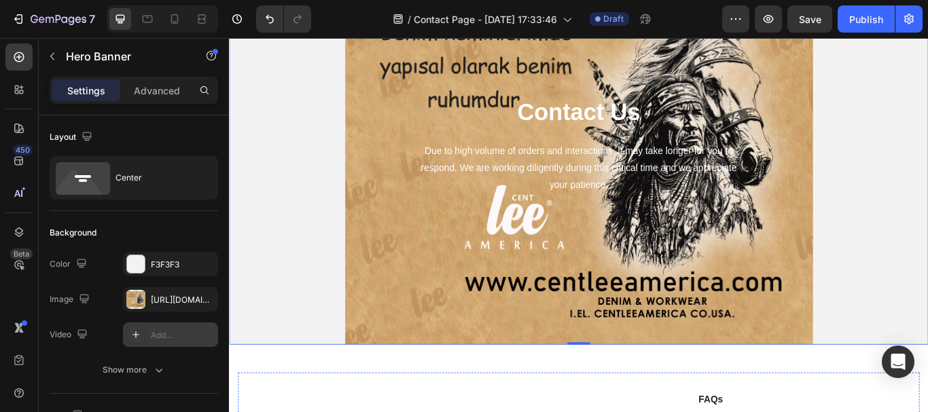
scroll to position [68, 0]
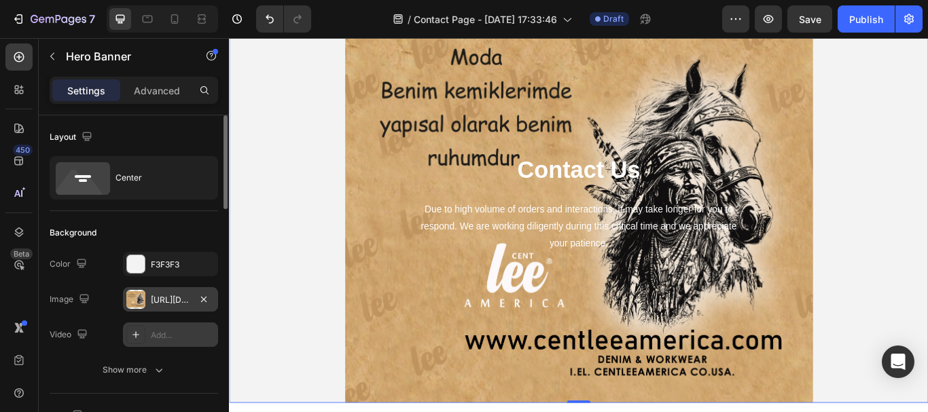
click at [132, 300] on div at bounding box center [135, 299] width 19 height 19
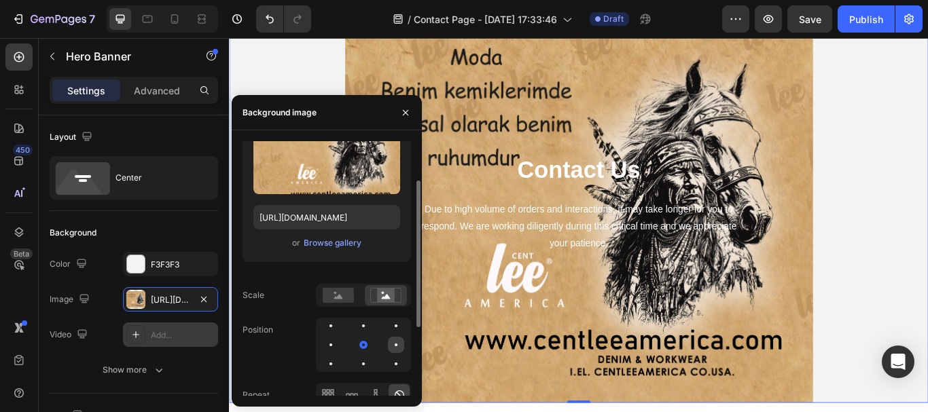
click at [394, 343] on div at bounding box center [396, 345] width 16 height 16
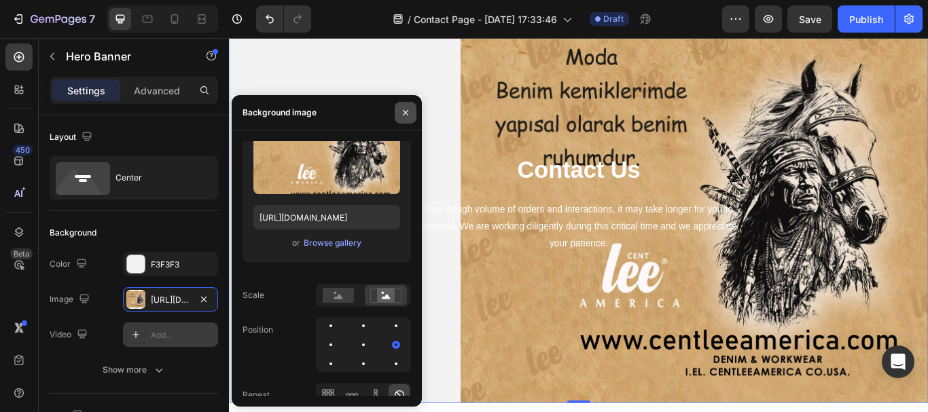
click at [408, 112] on icon "button" at bounding box center [405, 112] width 11 height 11
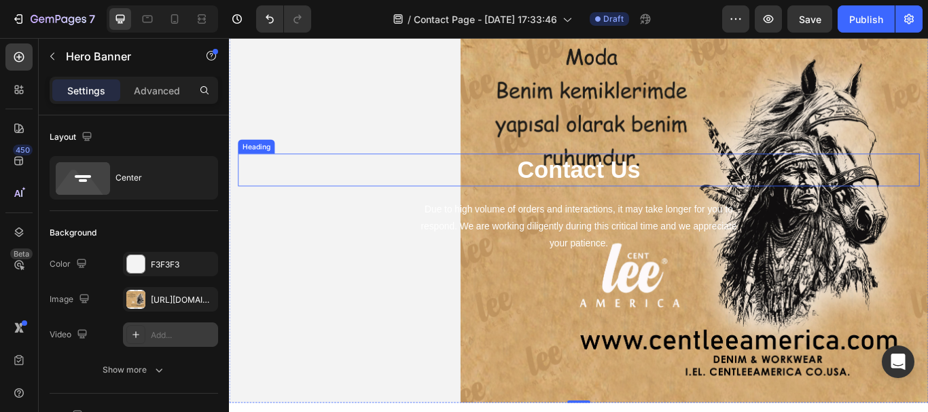
click at [625, 193] on p "Contact Us" at bounding box center [637, 192] width 792 height 35
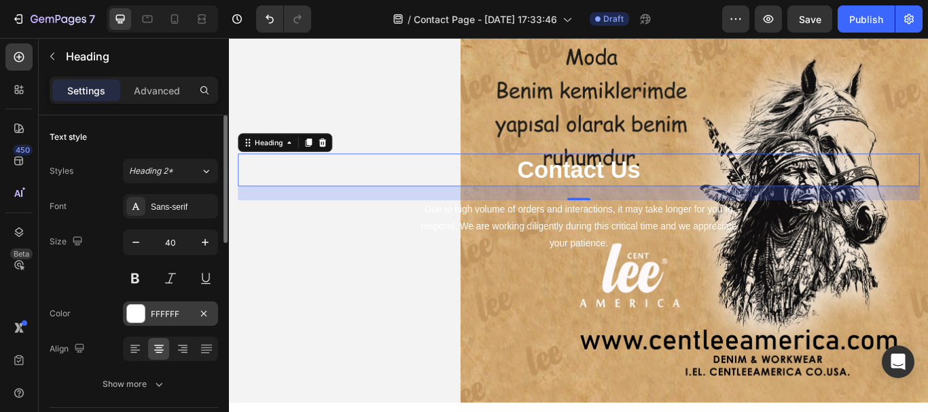
click at [137, 312] on div at bounding box center [136, 314] width 18 height 18
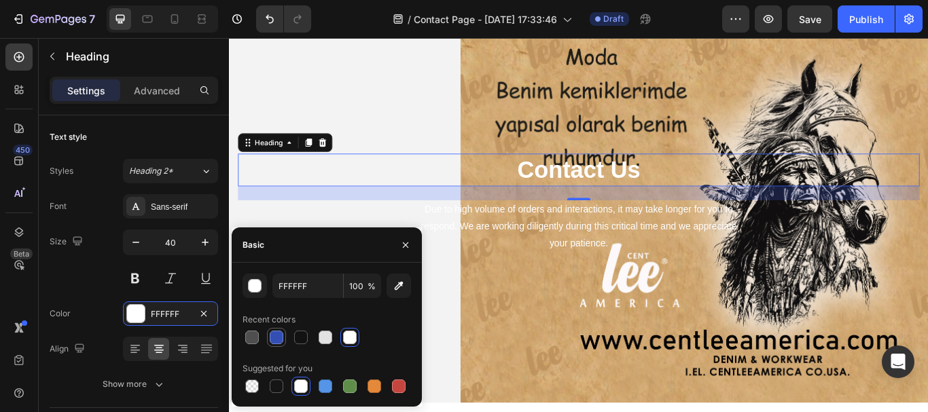
click at [281, 337] on div at bounding box center [277, 338] width 14 height 14
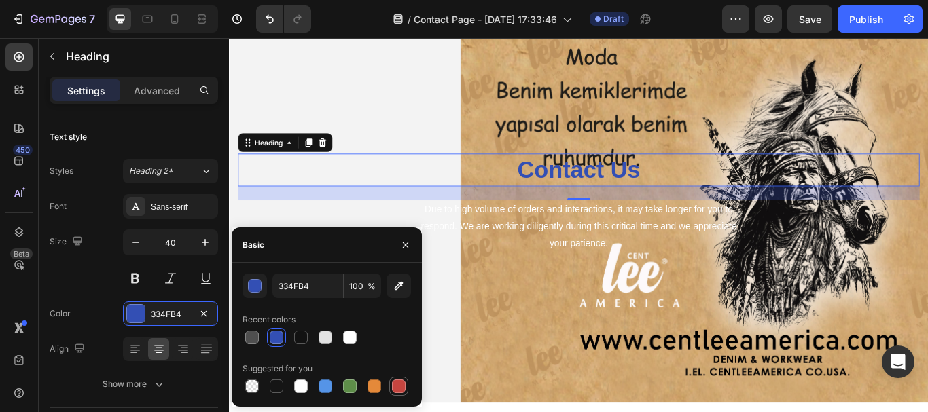
click at [392, 383] on div at bounding box center [399, 387] width 14 height 14
type input "C5453F"
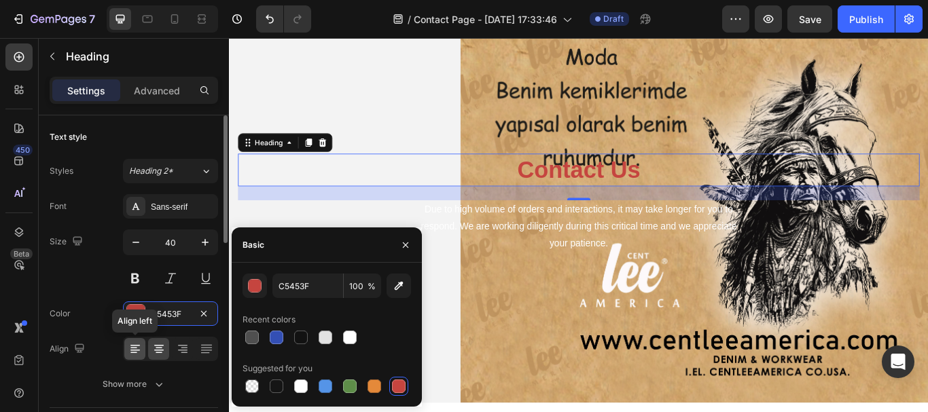
click at [130, 350] on icon at bounding box center [135, 349] width 14 height 14
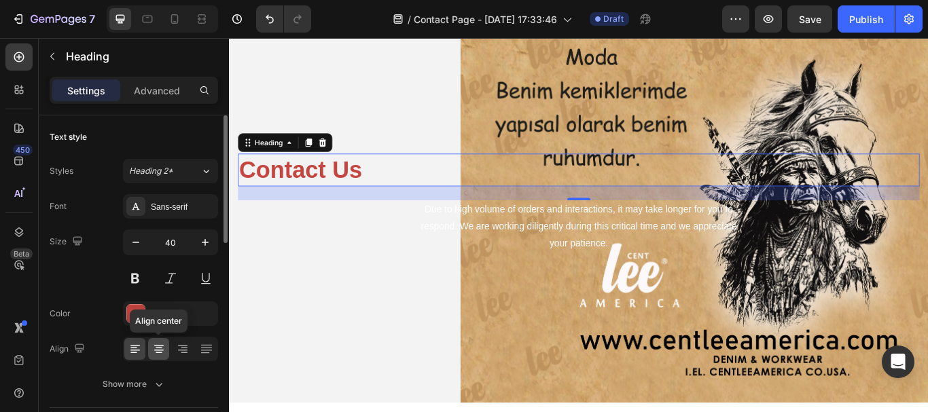
click at [157, 350] on icon at bounding box center [159, 350] width 10 height 1
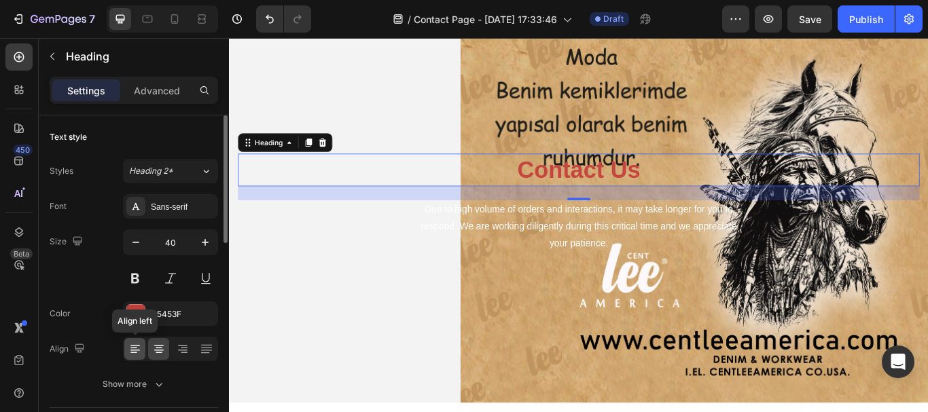
click at [133, 350] on icon at bounding box center [135, 350] width 10 height 1
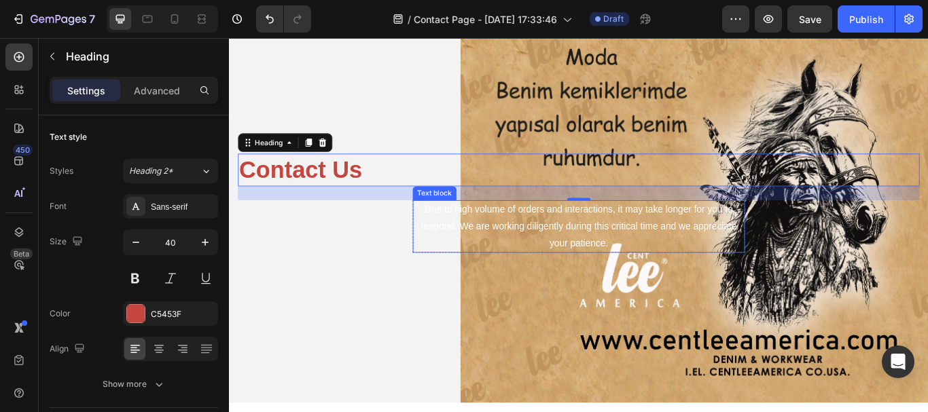
click at [605, 251] on p "Due to high volume of orders and interactions, it may take longer for you to re…" at bounding box center [636, 258] width 385 height 58
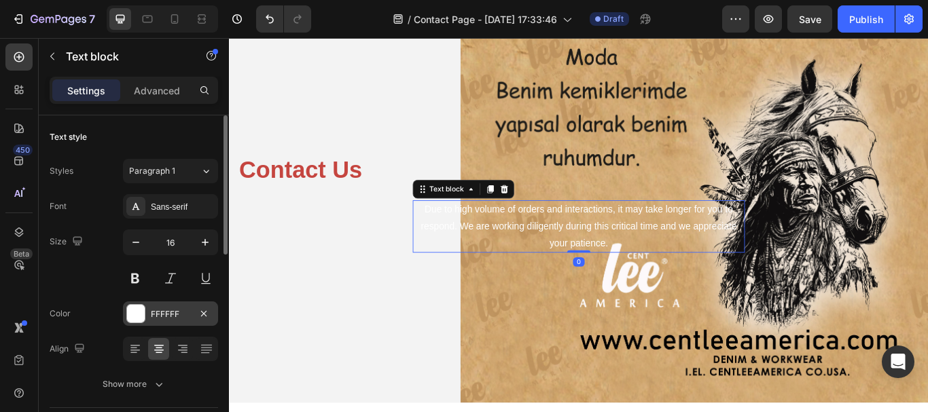
click at [135, 310] on div at bounding box center [136, 314] width 18 height 18
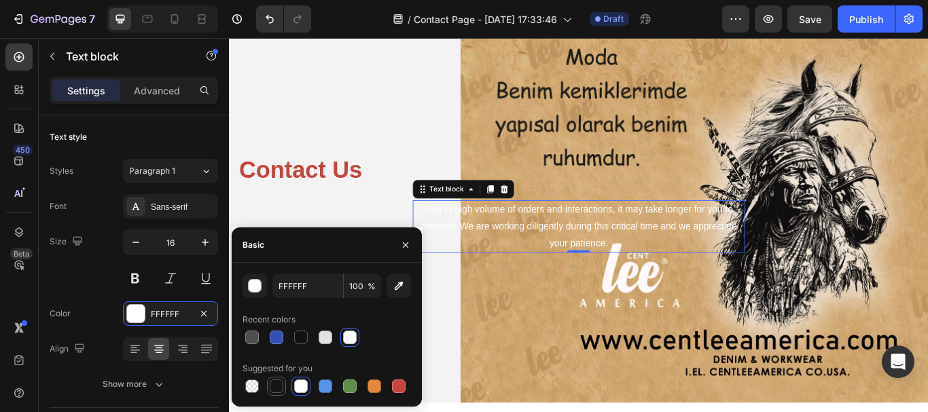
click at [273, 383] on div at bounding box center [277, 387] width 14 height 14
type input "151515"
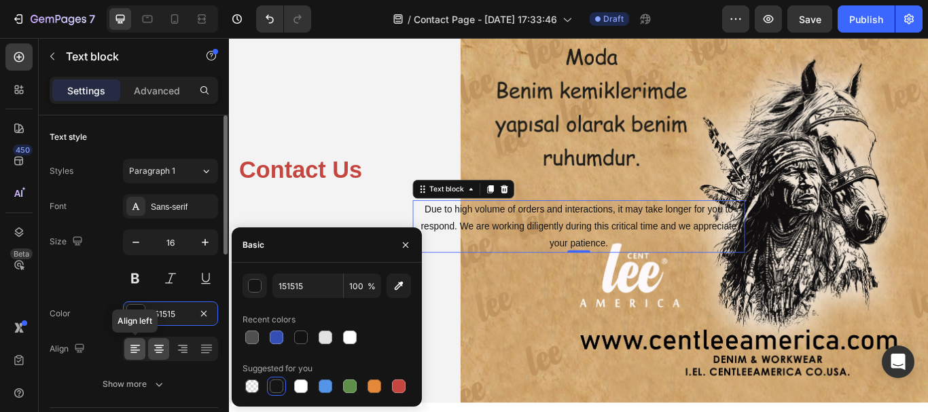
click at [133, 347] on icon at bounding box center [135, 349] width 14 height 14
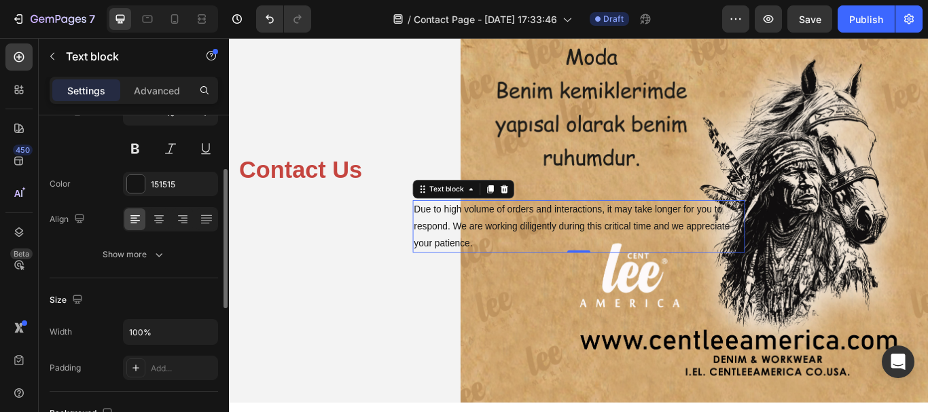
scroll to position [62, 0]
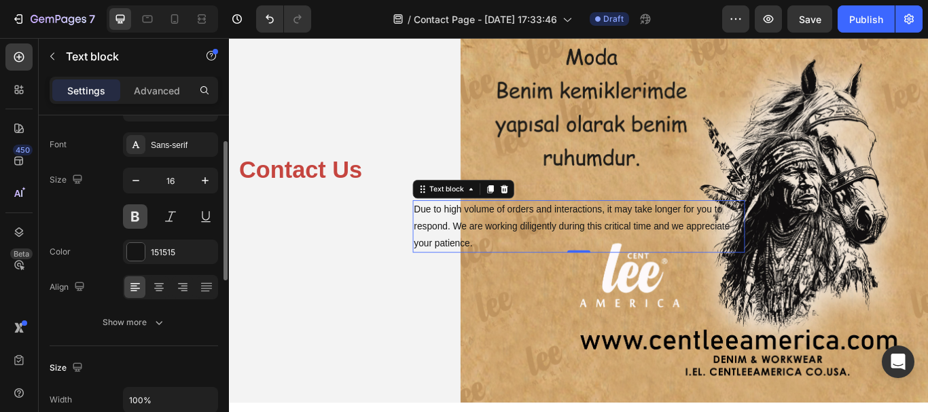
click at [137, 217] on button at bounding box center [135, 216] width 24 height 24
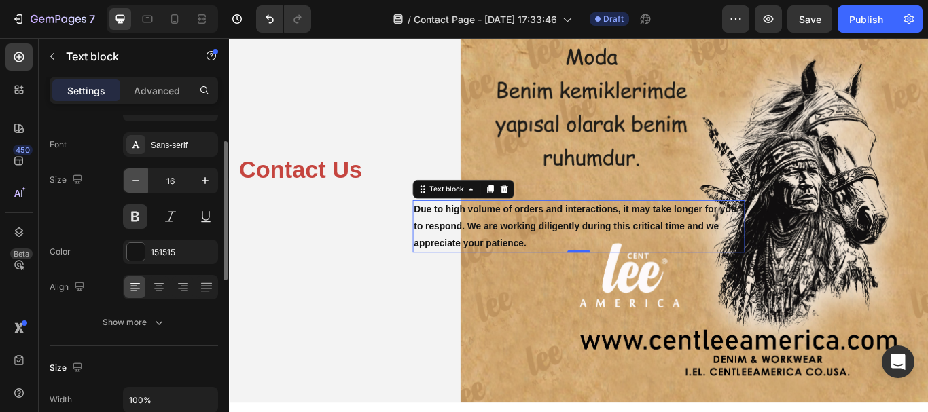
click at [135, 181] on icon "button" at bounding box center [136, 181] width 14 height 14
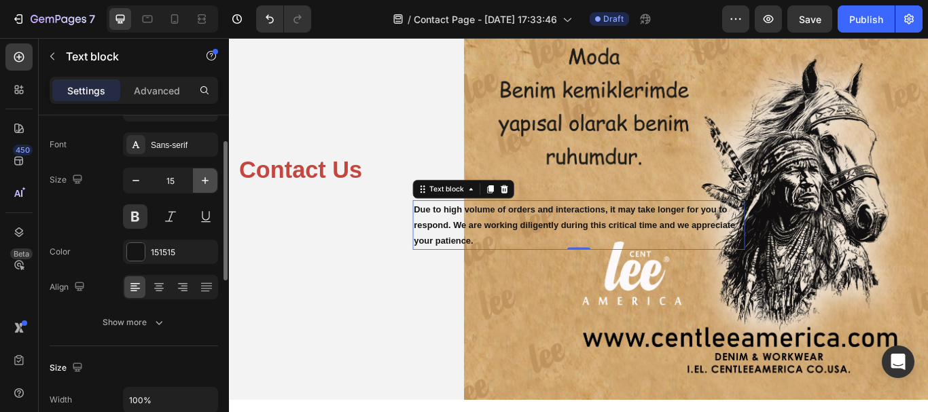
click at [201, 180] on icon "button" at bounding box center [205, 181] width 14 height 14
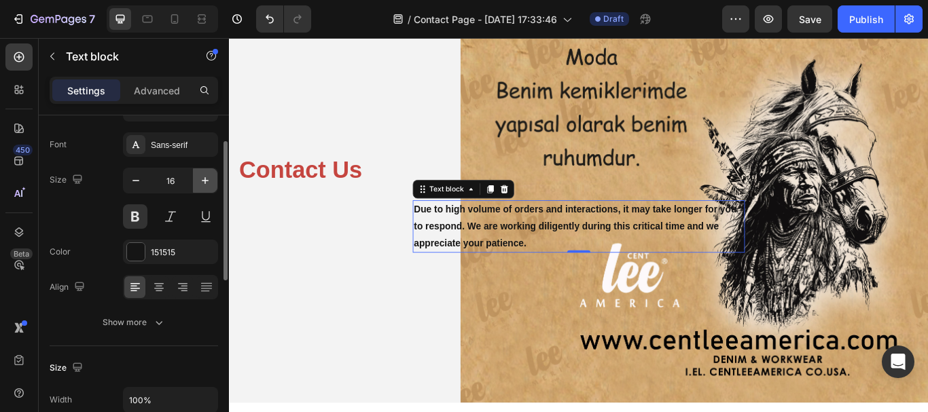
click at [201, 180] on icon "button" at bounding box center [205, 181] width 14 height 14
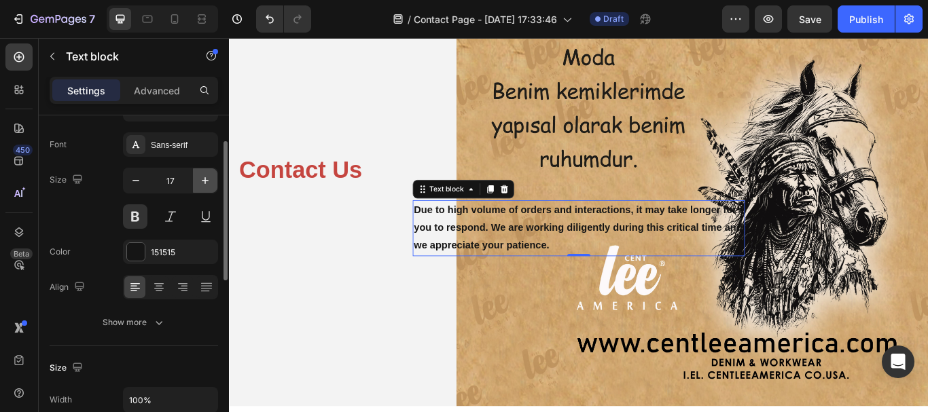
click at [201, 180] on icon "button" at bounding box center [205, 181] width 14 height 14
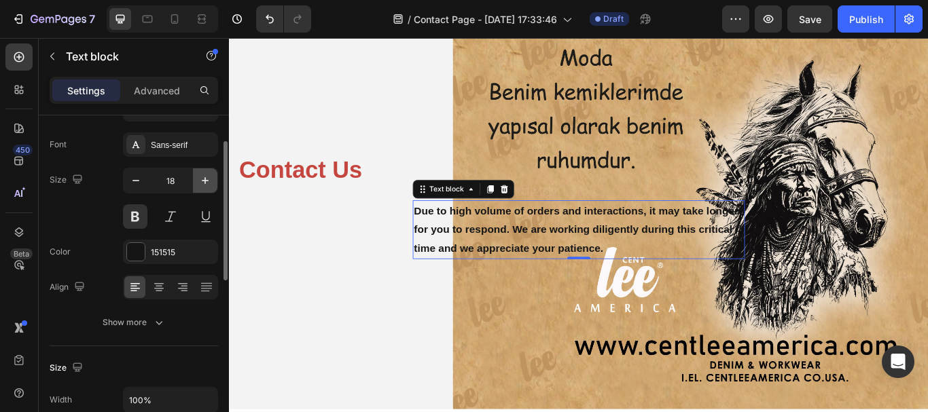
click at [201, 180] on icon "button" at bounding box center [205, 181] width 14 height 14
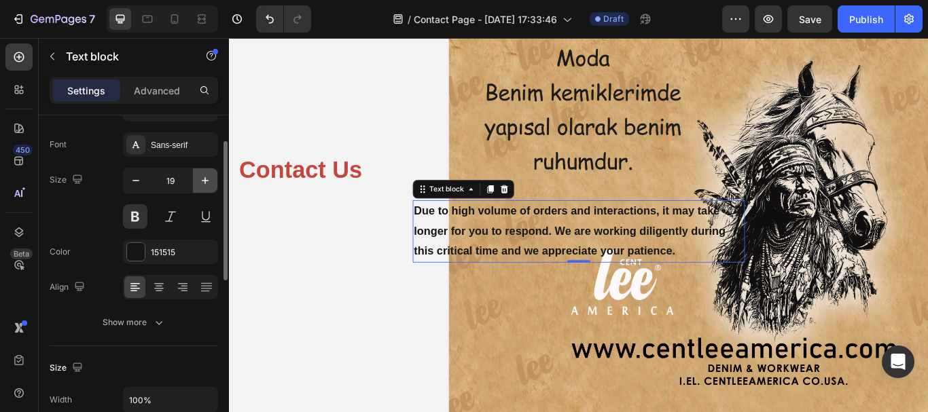
click at [201, 180] on icon "button" at bounding box center [205, 181] width 14 height 14
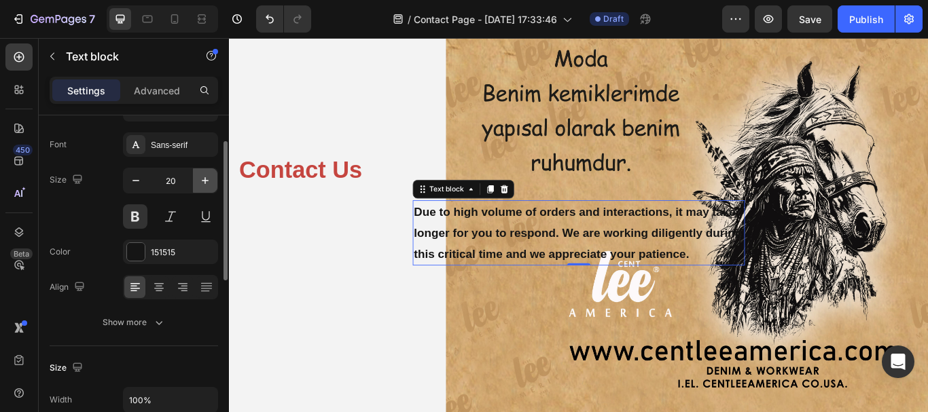
click at [201, 180] on icon "button" at bounding box center [205, 181] width 14 height 14
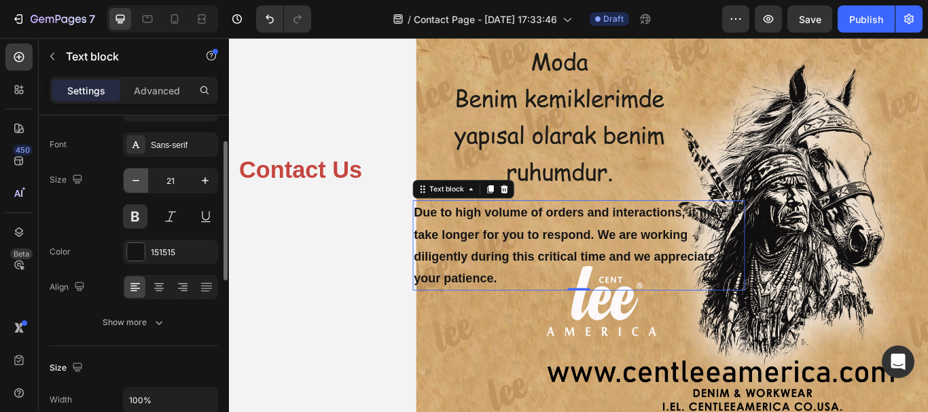
click at [138, 180] on icon "button" at bounding box center [136, 181] width 14 height 14
type input "20"
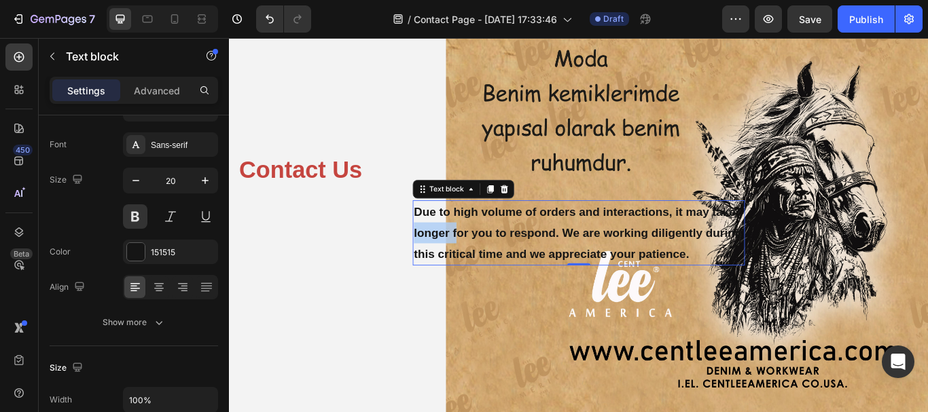
drag, startPoint x: 488, startPoint y: 265, endPoint x: 496, endPoint y: 266, distance: 8.2
click at [376, 274] on div "Contact Us Heading Due to high volume of orders and interactions, it may take l…" at bounding box center [636, 239] width 795 height 438
click at [535, 264] on p "Due to high volume of orders and interactions, it may take longer for you to re…" at bounding box center [636, 265] width 385 height 73
click at [450, 230] on p "Due to high volume of orders and interactions, it may take longer for you to re…" at bounding box center [636, 265] width 385 height 73
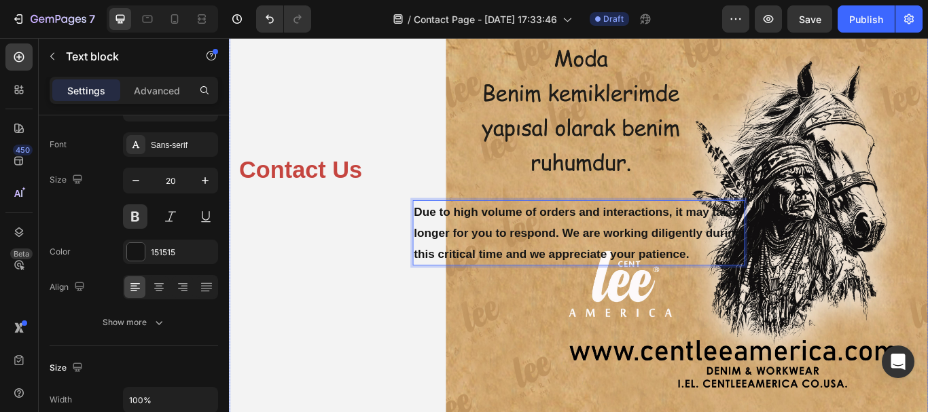
click at [459, 226] on div "Contact Us Heading Due to high volume of orders and interactions, it may take l…" at bounding box center [636, 239] width 795 height 438
click at [459, 192] on p "Contact Us" at bounding box center [637, 192] width 792 height 35
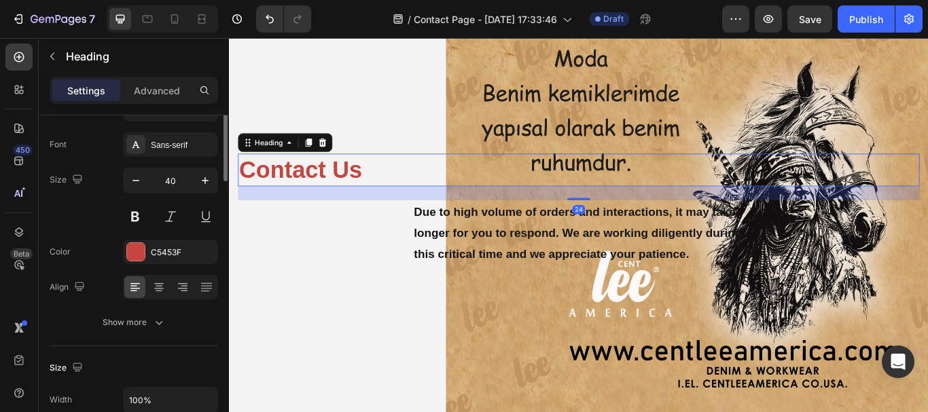
scroll to position [0, 0]
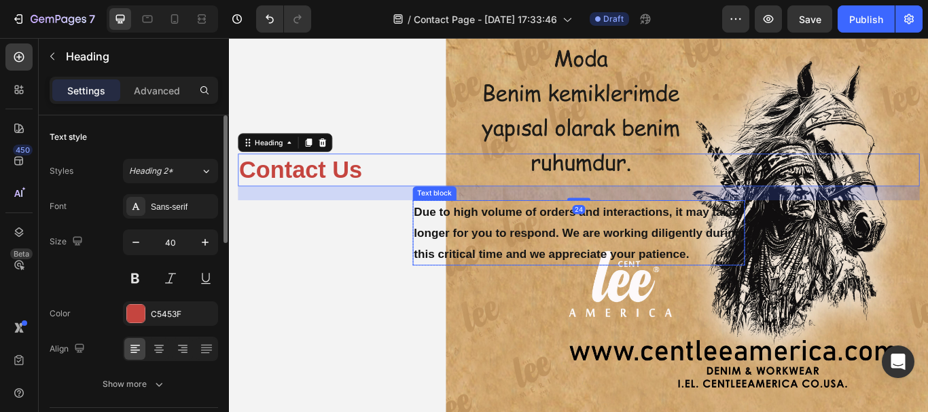
click at [453, 240] on p "Due to high volume of orders and interactions, it may take longer for you to re…" at bounding box center [636, 265] width 385 height 73
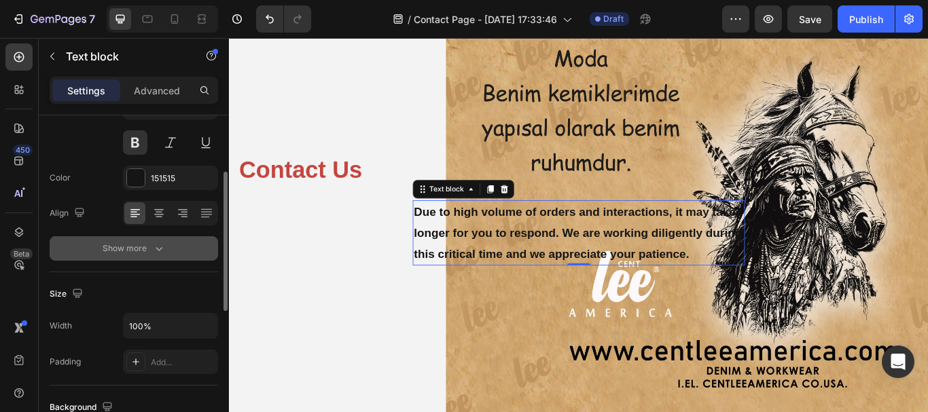
scroll to position [204, 0]
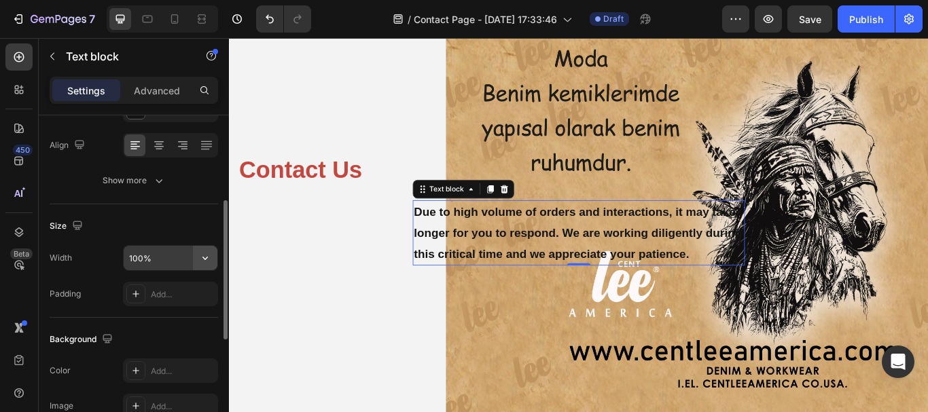
click at [207, 257] on icon "button" at bounding box center [204, 258] width 5 height 3
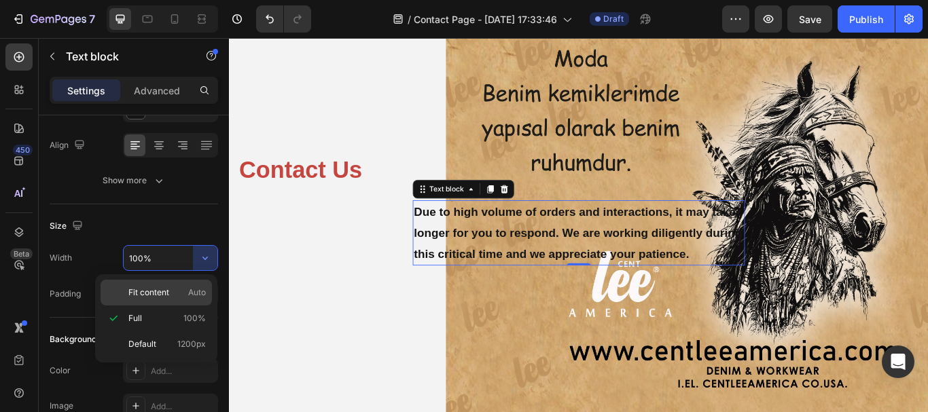
click at [177, 297] on p "Fit content Auto" at bounding box center [166, 293] width 77 height 12
type input "Auto"
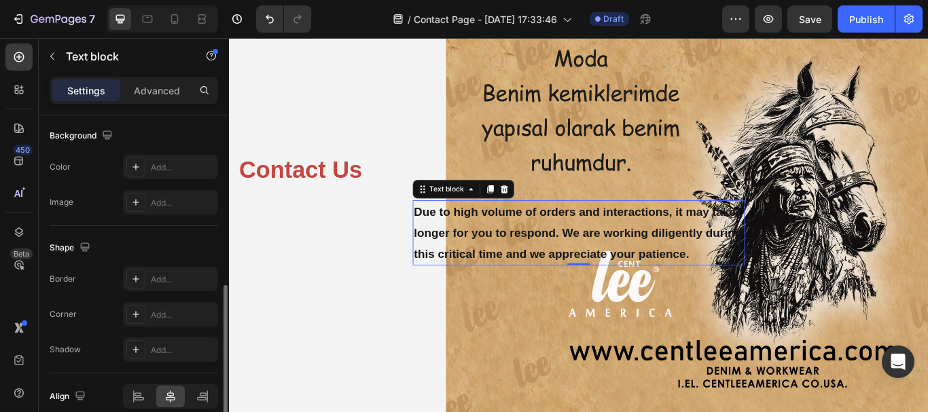
scroll to position [469, 0]
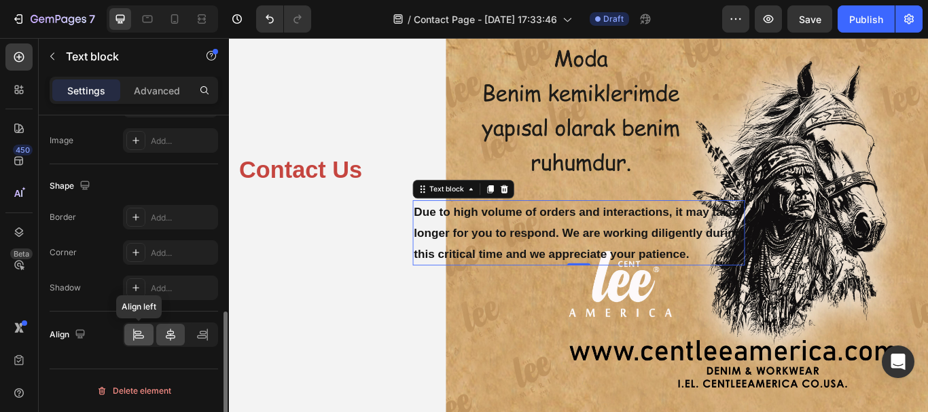
click at [139, 332] on icon at bounding box center [139, 335] width 14 height 14
click at [139, 285] on icon at bounding box center [135, 288] width 11 height 11
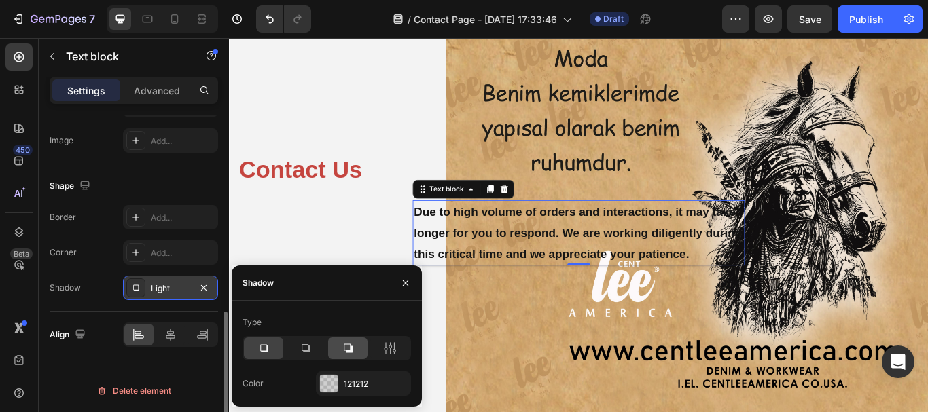
click at [342, 346] on icon at bounding box center [348, 349] width 14 height 14
click at [170, 153] on div "Background The changes might be hidden by the video. Color Add... Image Add..." at bounding box center [134, 108] width 168 height 112
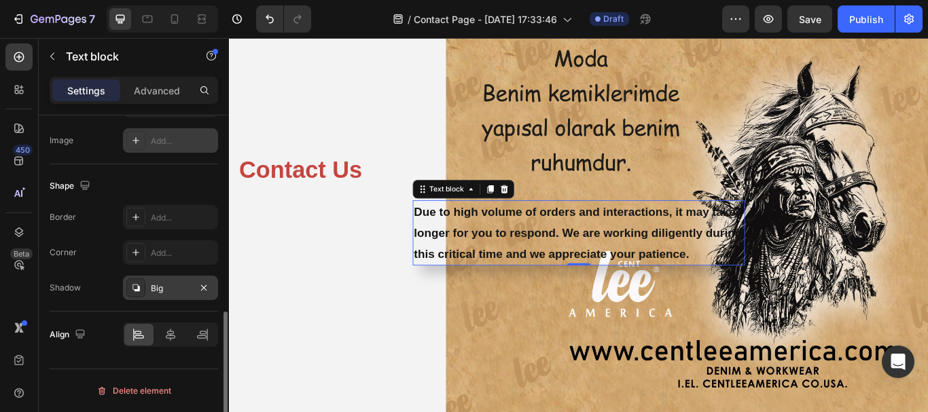
click at [166, 145] on div "Add..." at bounding box center [183, 141] width 64 height 12
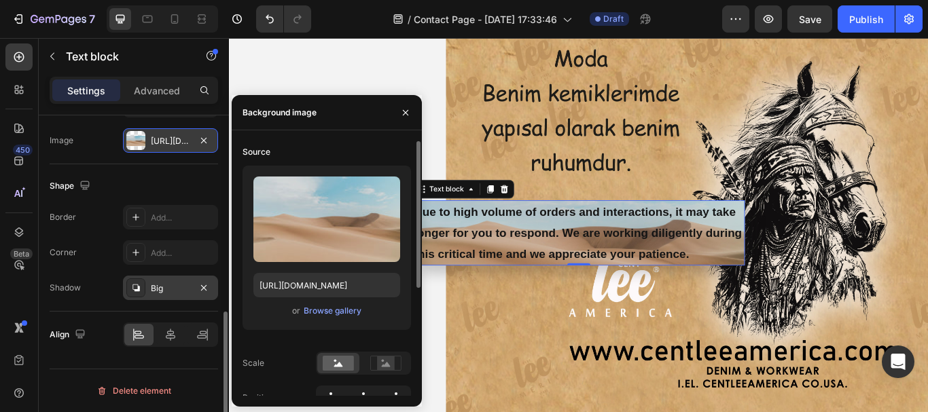
scroll to position [68, 0]
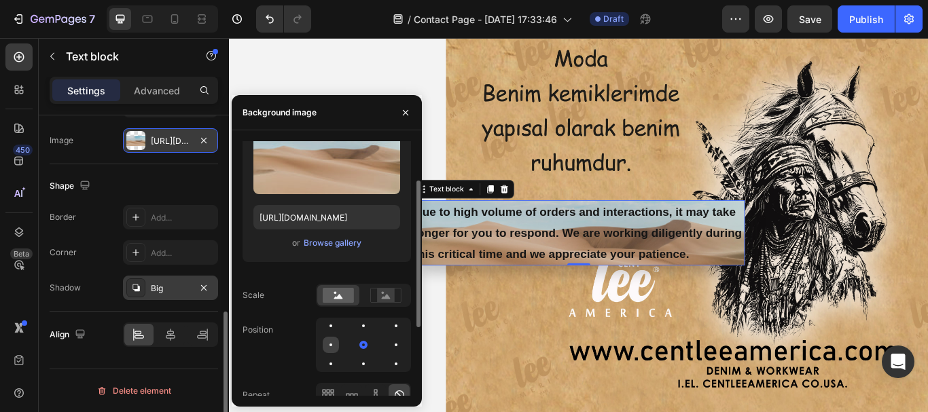
click at [326, 343] on div at bounding box center [331, 345] width 16 height 16
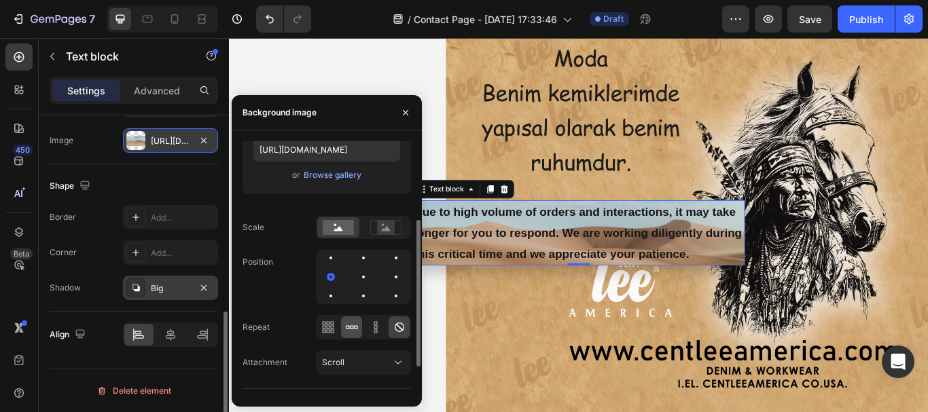
click at [349, 330] on icon at bounding box center [352, 328] width 14 height 14
click at [351, 360] on div "Scroll" at bounding box center [356, 363] width 69 height 12
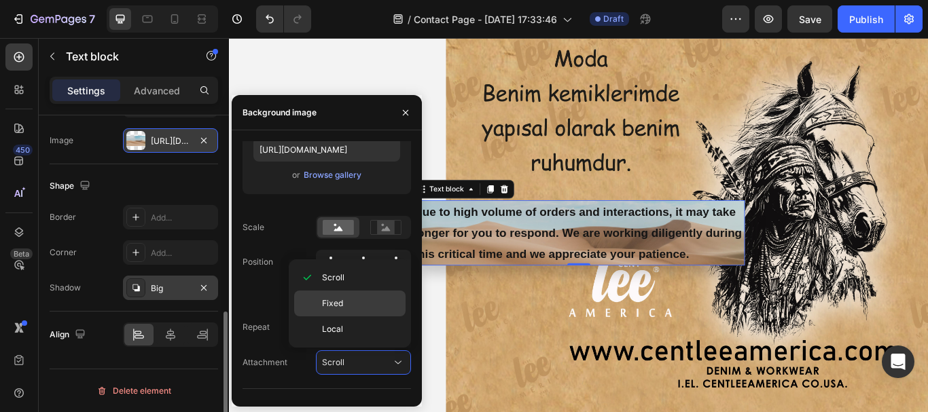
click at [348, 304] on p "Fixed" at bounding box center [360, 304] width 77 height 12
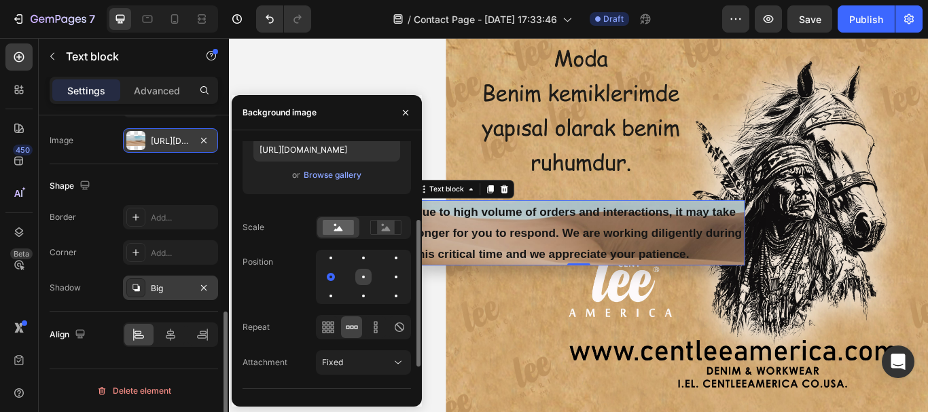
click at [363, 276] on div at bounding box center [363, 277] width 3 height 3
click at [406, 112] on icon "button" at bounding box center [405, 111] width 5 height 5
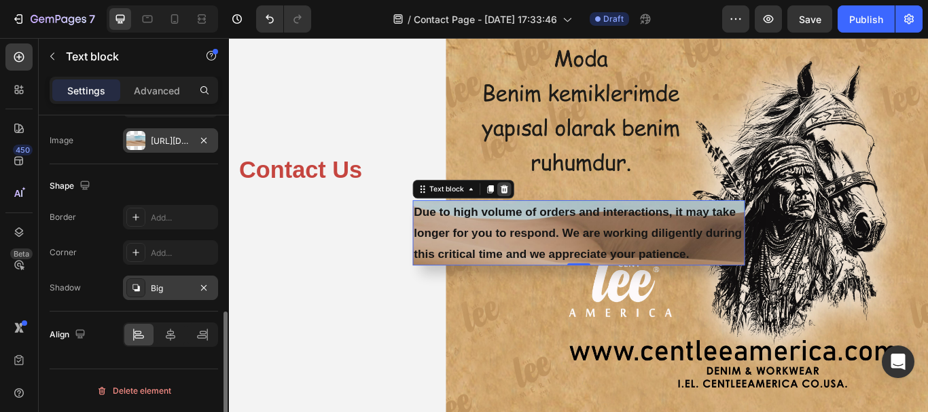
click at [549, 210] on icon at bounding box center [549, 214] width 11 height 11
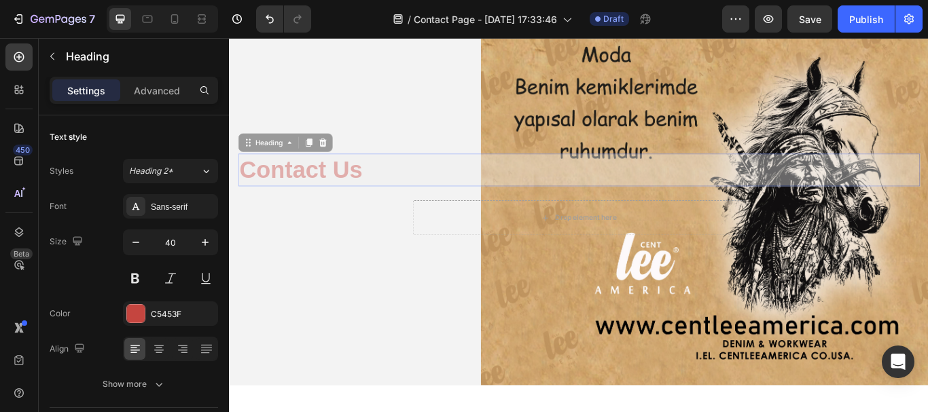
drag, startPoint x: 342, startPoint y: 197, endPoint x: 407, endPoint y: 213, distance: 66.4
click at [383, 211] on div "Contact Us Heading 0 Contact Us Heading 0 Drop element here Row" at bounding box center [636, 221] width 795 height 402
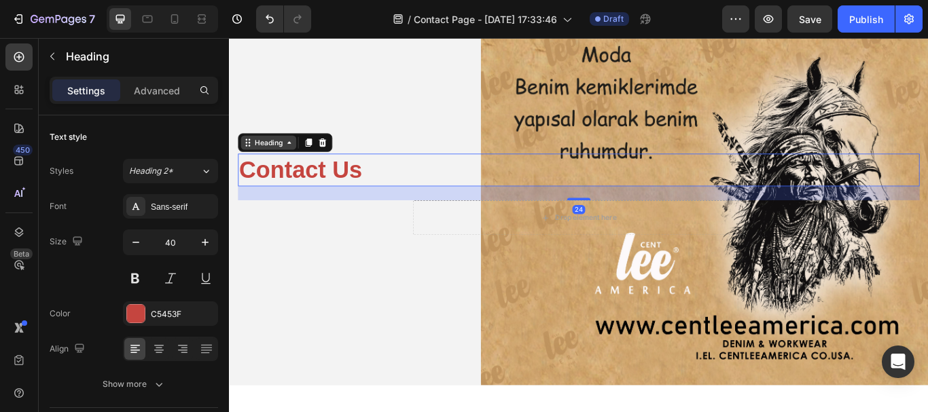
click at [296, 164] on icon at bounding box center [299, 160] width 11 height 11
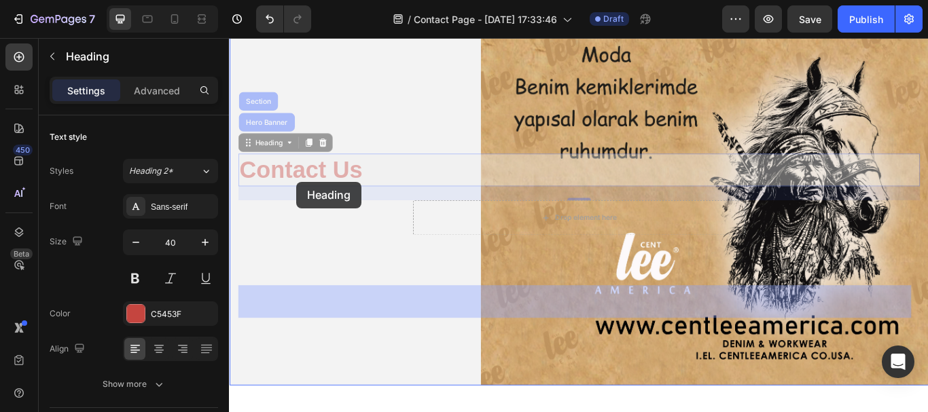
drag, startPoint x: 263, startPoint y: 161, endPoint x: 307, endPoint y: 206, distance: 62.9
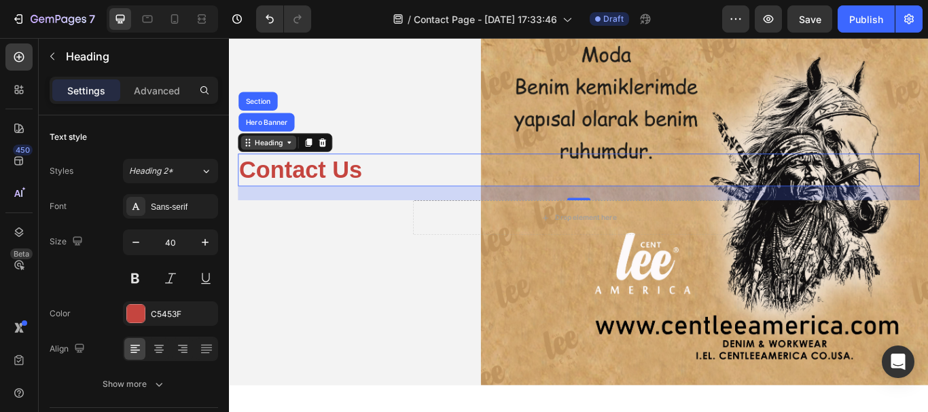
click at [294, 161] on icon at bounding box center [299, 160] width 11 height 11
click at [255, 164] on icon at bounding box center [250, 160] width 11 height 11
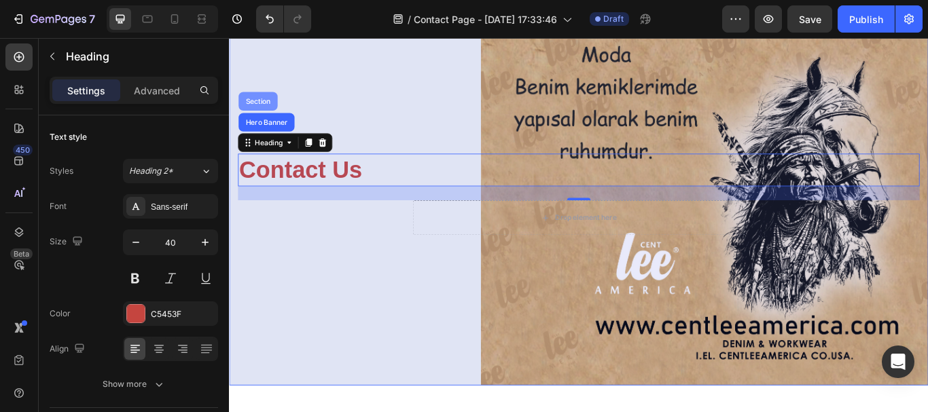
click at [266, 117] on div "Section" at bounding box center [263, 112] width 46 height 22
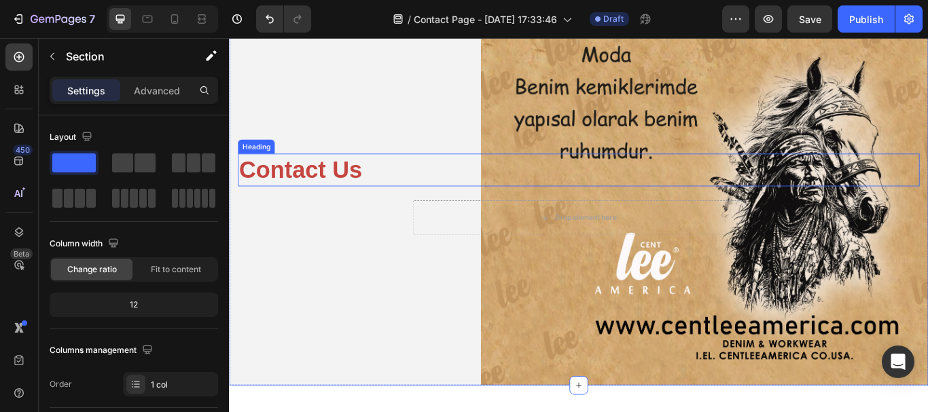
click at [346, 200] on p "Contact Us" at bounding box center [637, 192] width 792 height 35
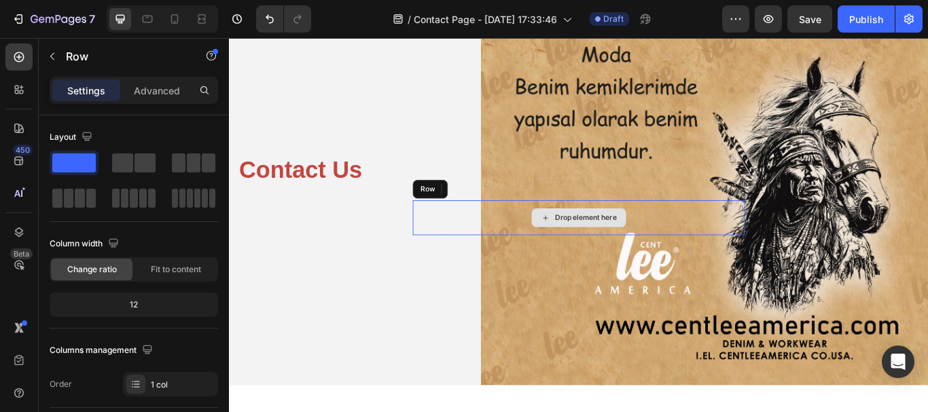
click at [450, 229] on div "Drop element here" at bounding box center [636, 248] width 387 height 41
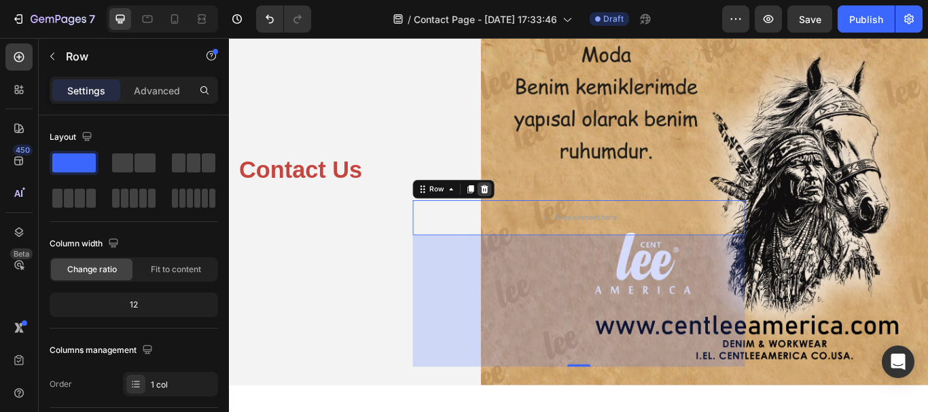
click at [522, 213] on icon at bounding box center [526, 215] width 9 height 10
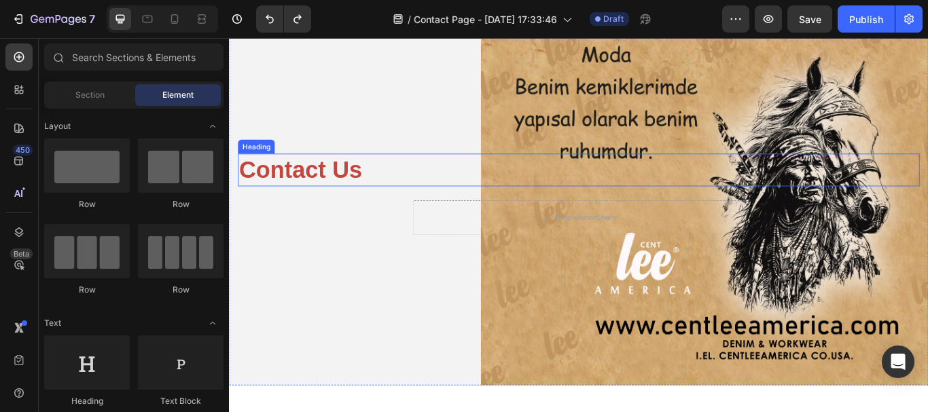
scroll to position [0, 0]
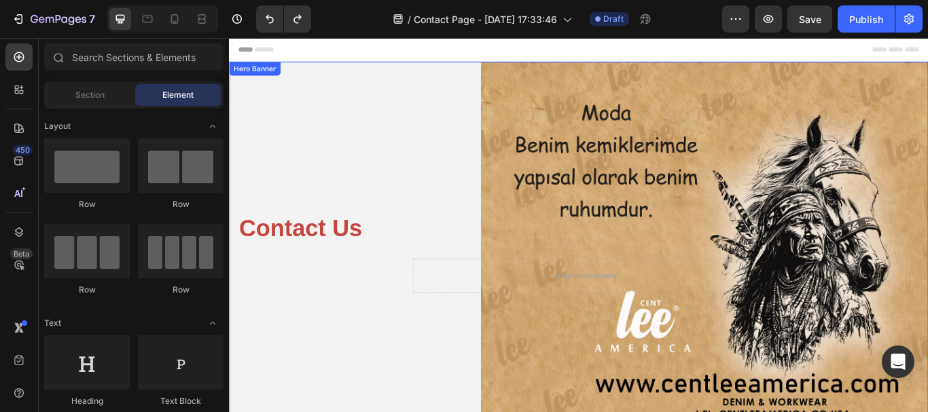
click at [323, 243] on p "Contact Us" at bounding box center [637, 260] width 792 height 35
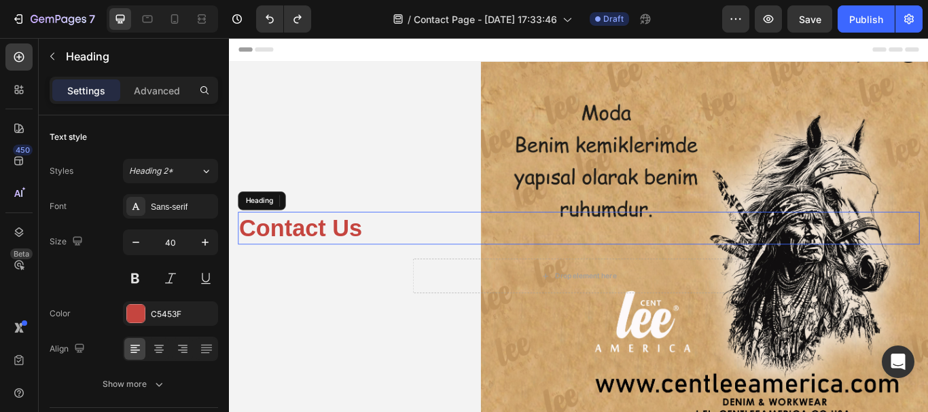
click at [300, 243] on p "Contact Us" at bounding box center [637, 260] width 792 height 35
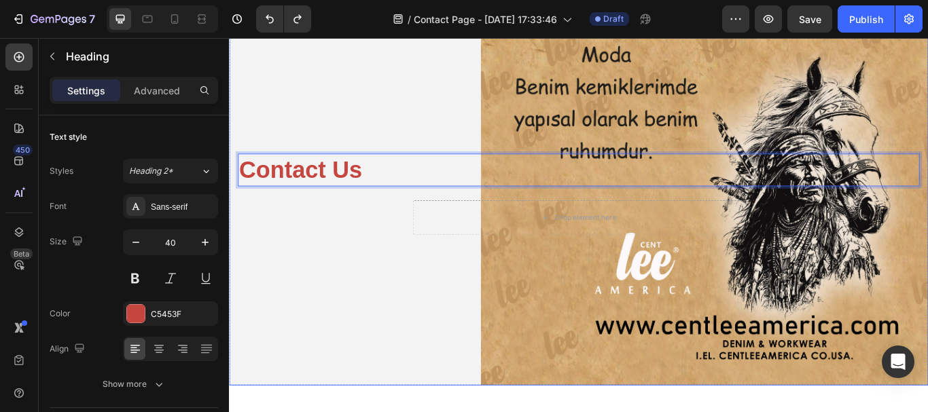
click at [354, 279] on div "Contact Us Heading 24 Drop element here Row" at bounding box center [636, 221] width 795 height 402
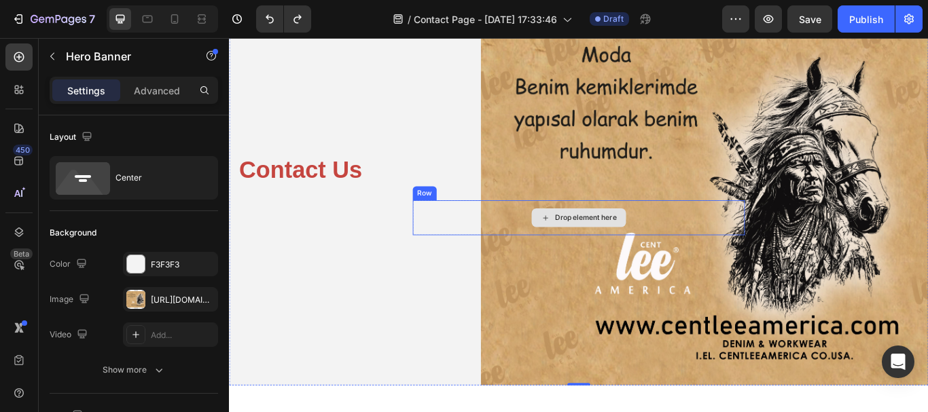
click at [450, 258] on div "Drop element here" at bounding box center [636, 248] width 387 height 41
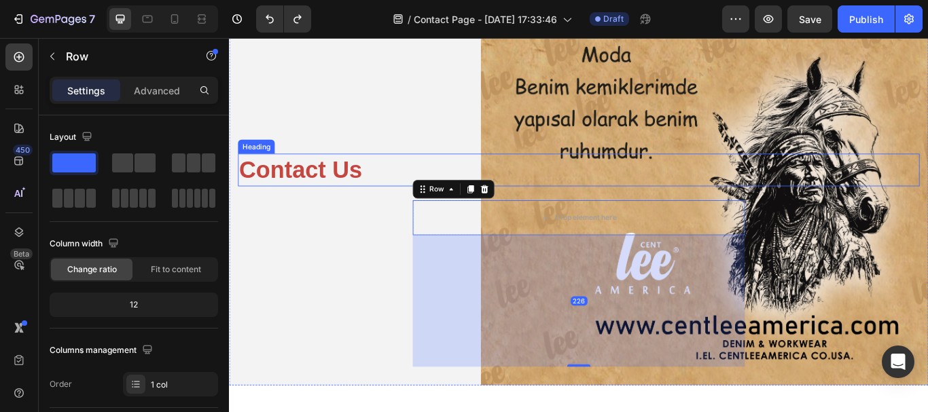
click at [575, 175] on p "Contact Us" at bounding box center [637, 192] width 792 height 35
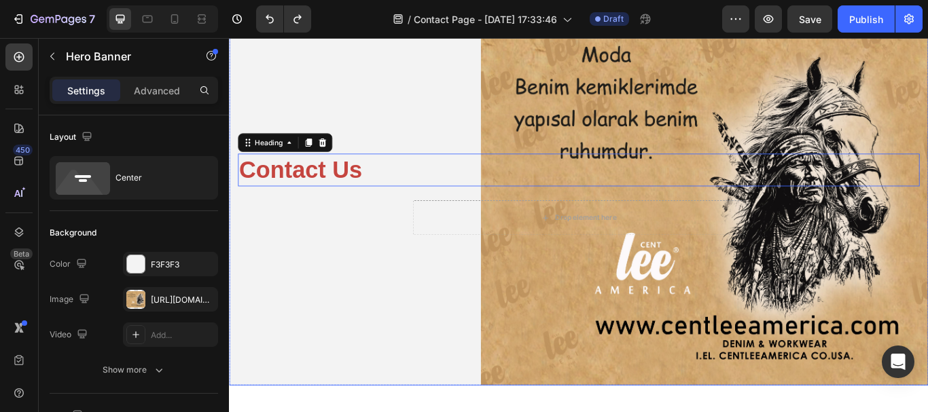
click at [541, 122] on div "Contact Us Heading 0 Drop element here Row" at bounding box center [636, 221] width 795 height 402
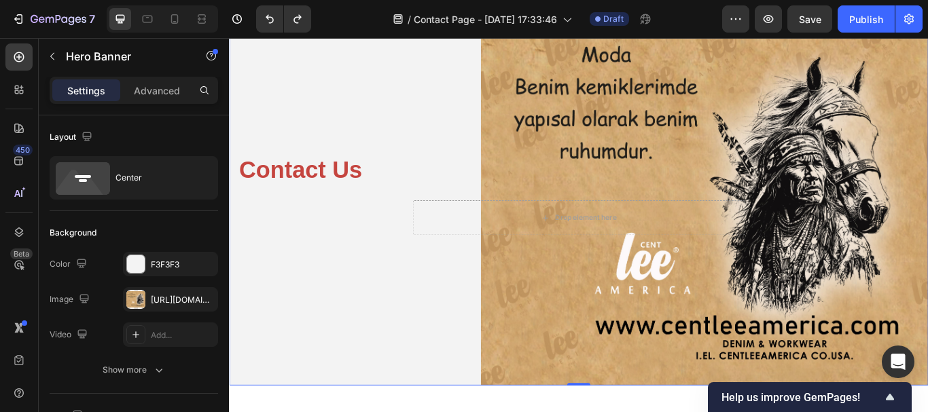
click at [529, 92] on div "Contact Us Heading Drop element here Row" at bounding box center [636, 221] width 795 height 402
click at [132, 298] on div at bounding box center [135, 299] width 19 height 19
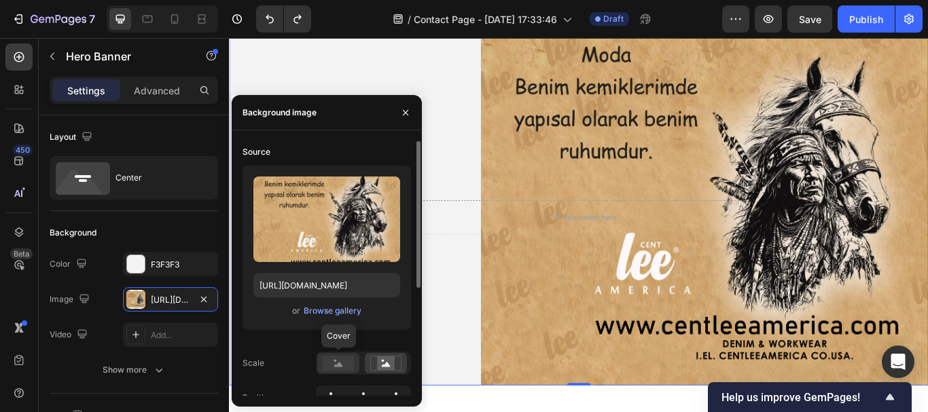
click at [338, 359] on rect at bounding box center [338, 363] width 31 height 15
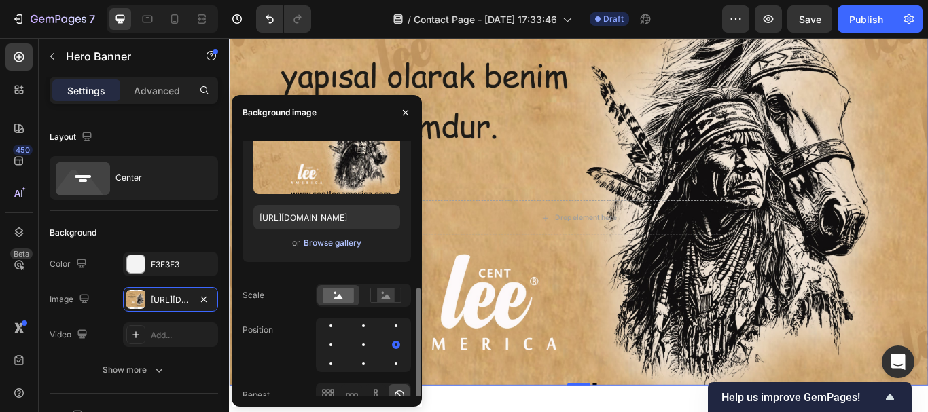
scroll to position [136, 0]
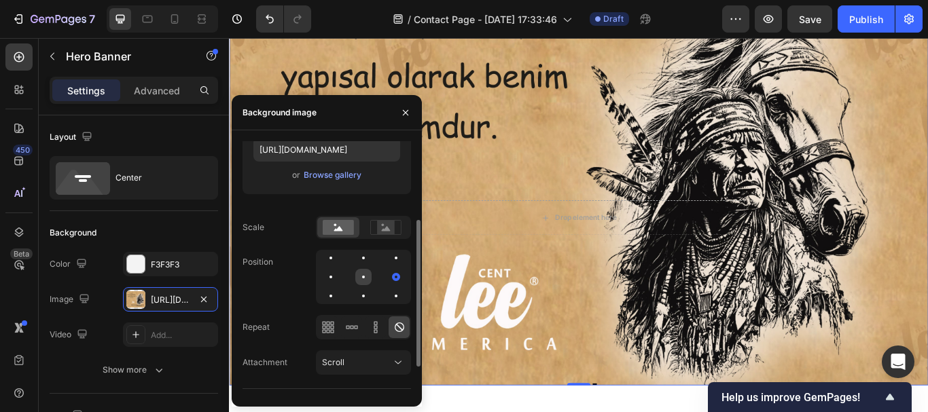
click at [367, 277] on div at bounding box center [363, 277] width 16 height 16
click at [331, 325] on icon at bounding box center [328, 328] width 14 height 14
click at [355, 356] on div "Scroll" at bounding box center [363, 363] width 83 height 14
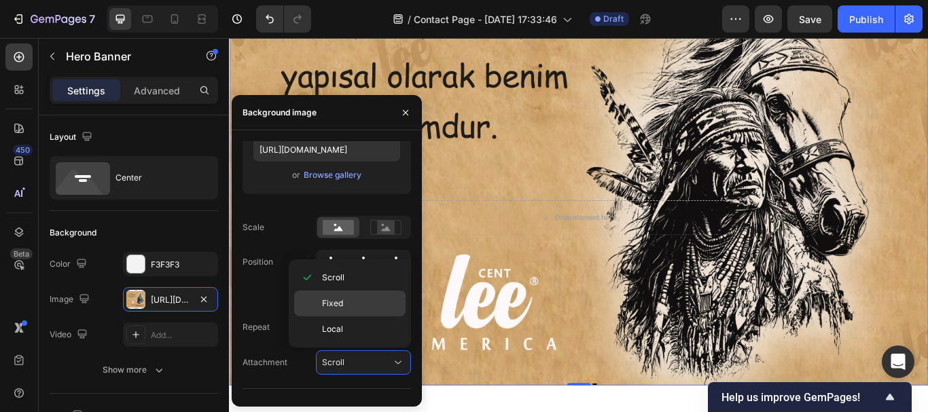
click at [342, 304] on span "Fixed" at bounding box center [332, 304] width 21 height 12
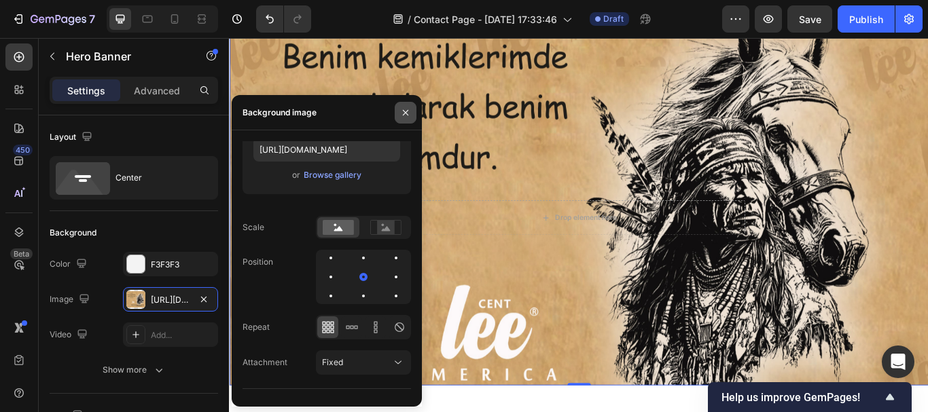
click at [407, 112] on icon "button" at bounding box center [405, 112] width 11 height 11
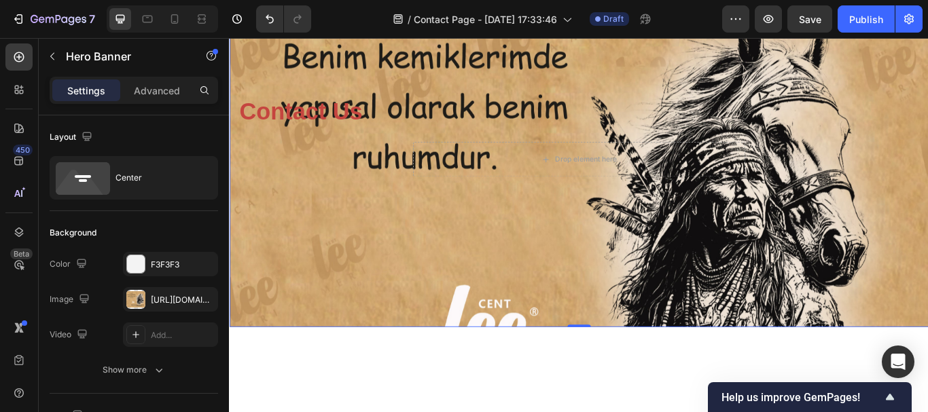
scroll to position [0, 0]
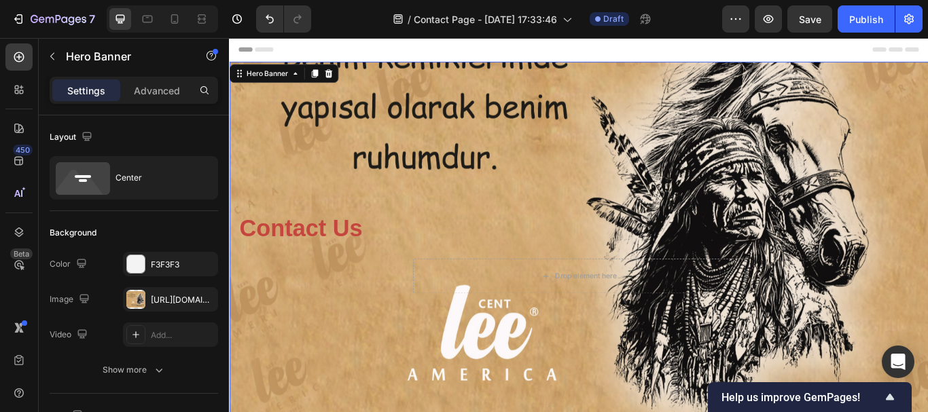
click at [342, 333] on div "Contact Us Heading Drop element here Row" at bounding box center [636, 289] width 795 height 402
click at [317, 380] on div "Contact Us Heading Drop element here Row" at bounding box center [636, 289] width 795 height 402
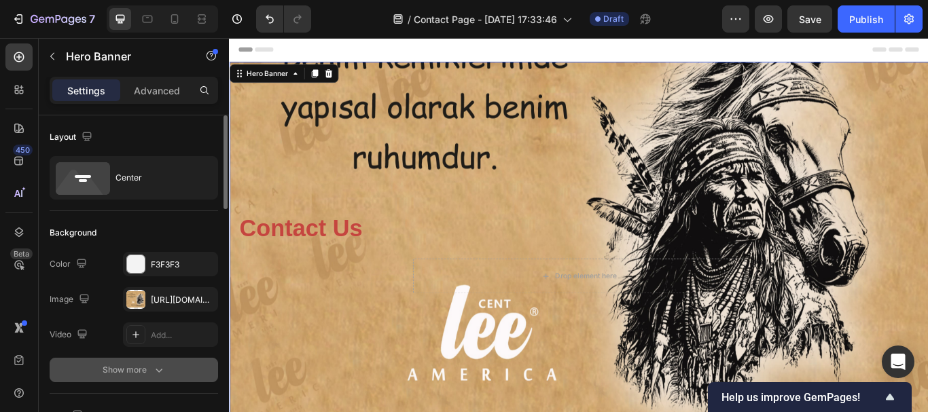
click at [153, 372] on icon "button" at bounding box center [159, 370] width 14 height 14
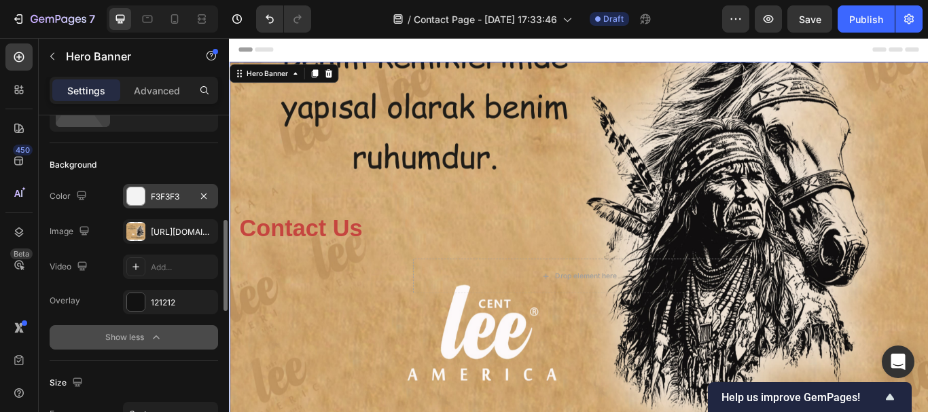
scroll to position [136, 0]
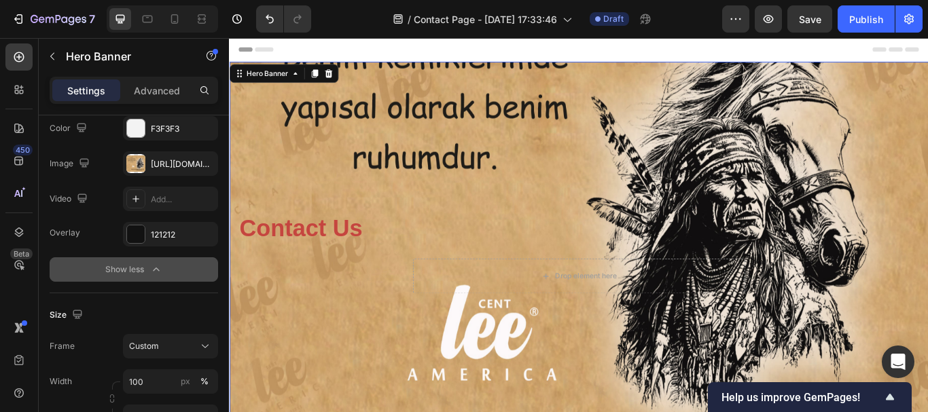
click at [349, 359] on div "Contact Us Heading Drop element here Row" at bounding box center [636, 289] width 795 height 402
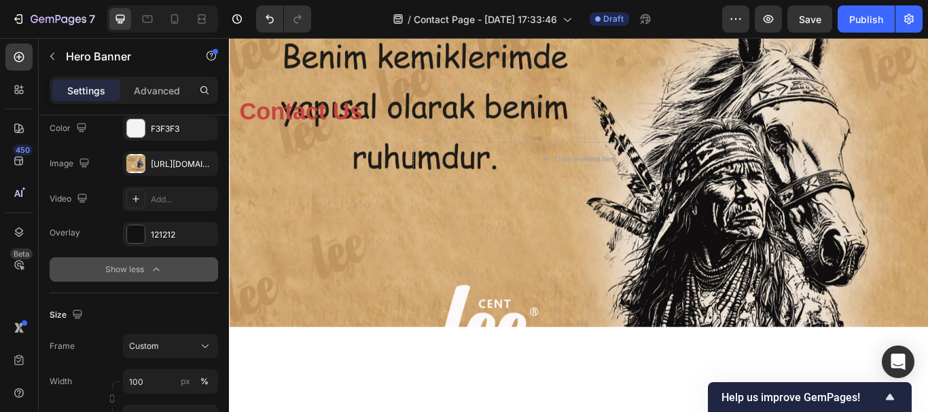
scroll to position [0, 0]
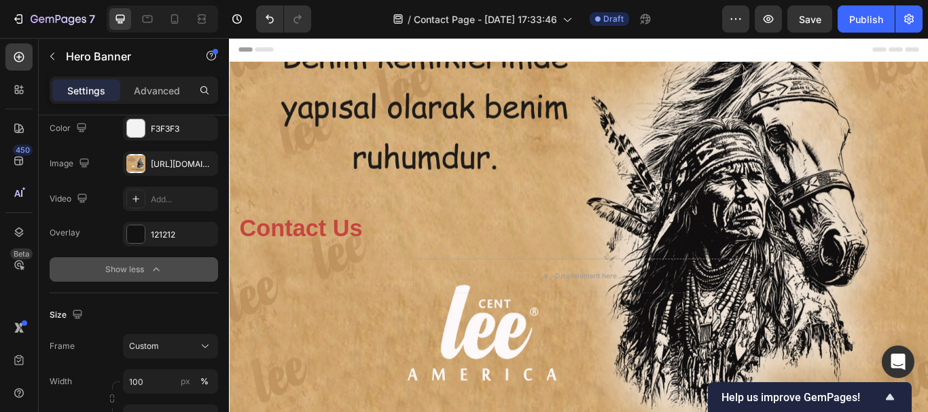
click at [266, 173] on div "Contact Us Heading Drop element here Row" at bounding box center [636, 289] width 795 height 402
click at [262, 202] on div "Contact Us Heading Drop element here Row" at bounding box center [636, 289] width 795 height 402
click at [141, 162] on div at bounding box center [135, 163] width 19 height 19
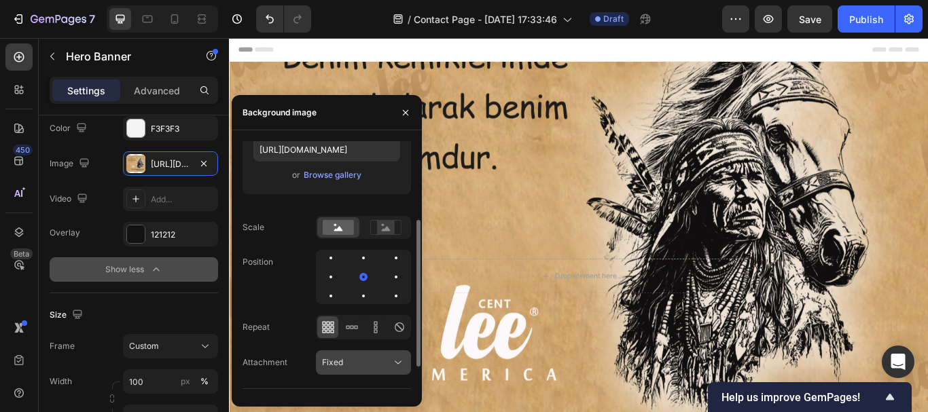
click at [364, 356] on div "Fixed" at bounding box center [363, 363] width 83 height 14
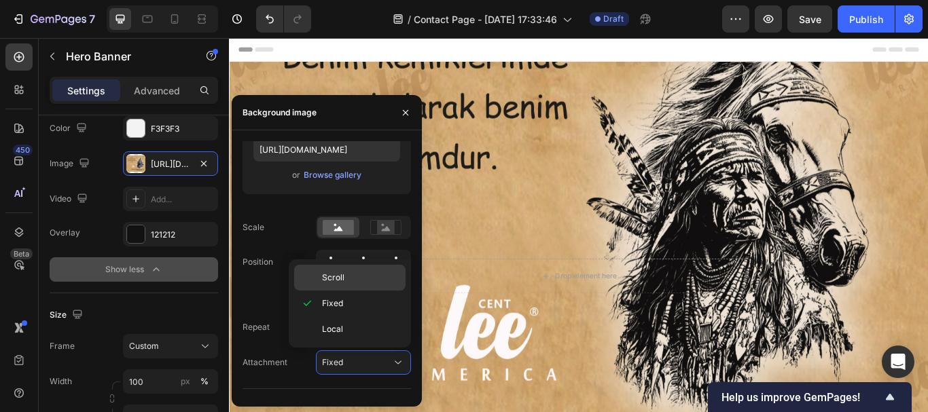
click at [344, 281] on p "Scroll" at bounding box center [360, 278] width 77 height 12
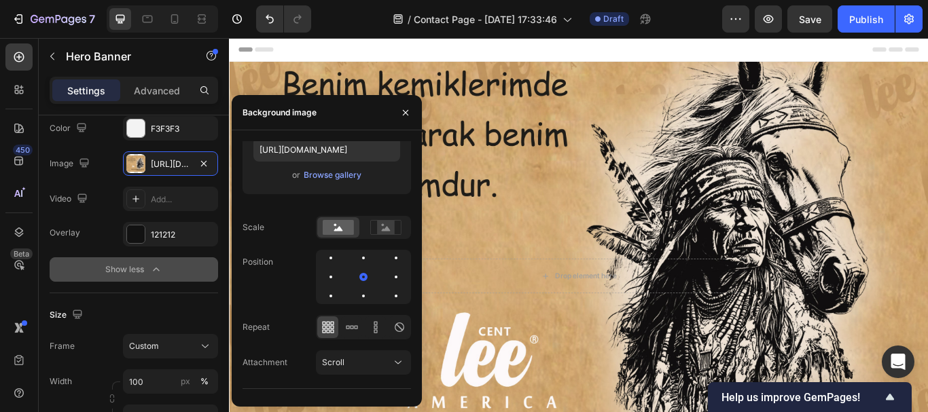
click at [580, 54] on div "Header" at bounding box center [637, 51] width 794 height 27
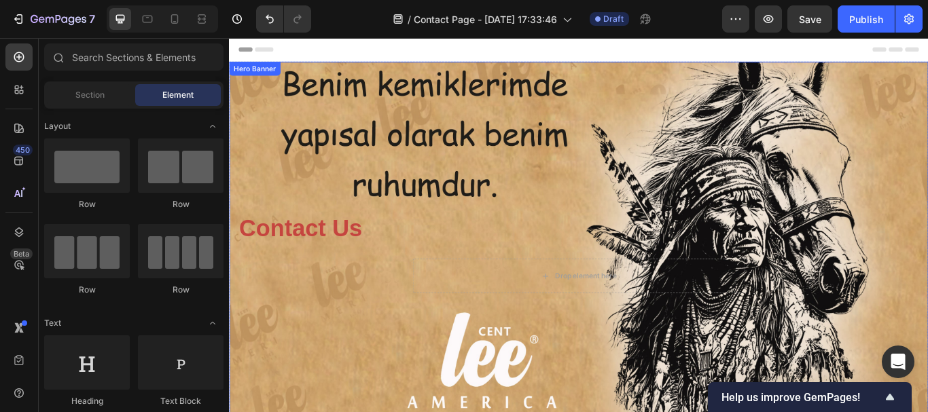
scroll to position [68, 0]
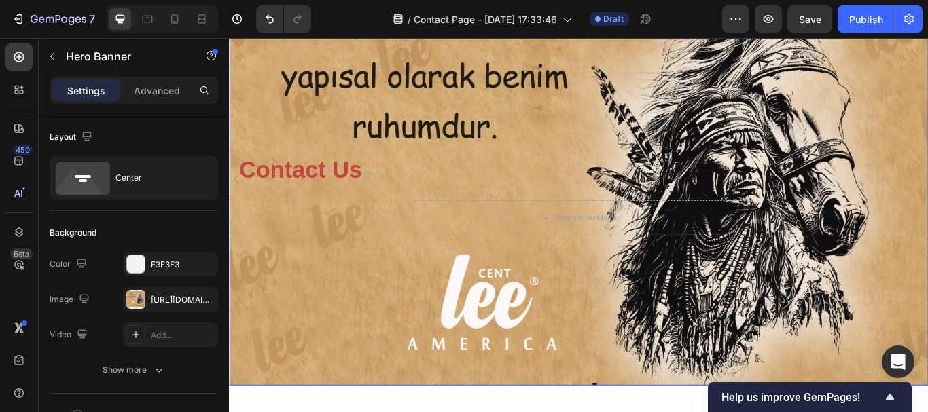
click at [290, 122] on div "Contact Us Heading Drop element here Row" at bounding box center [636, 221] width 795 height 402
click at [127, 297] on div at bounding box center [135, 299] width 19 height 19
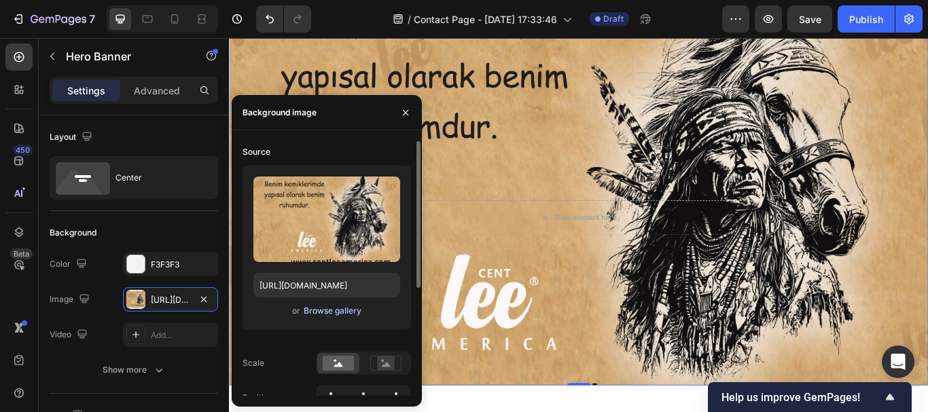
click at [323, 310] on div "Browse gallery" at bounding box center [333, 311] width 58 height 12
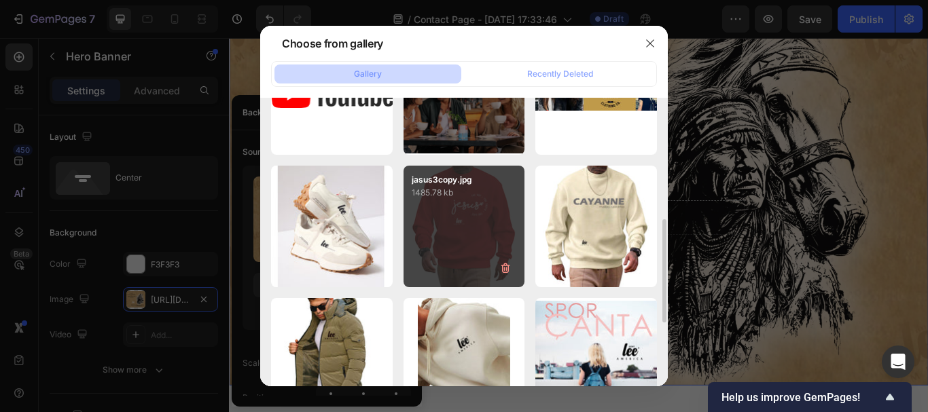
scroll to position [408, 0]
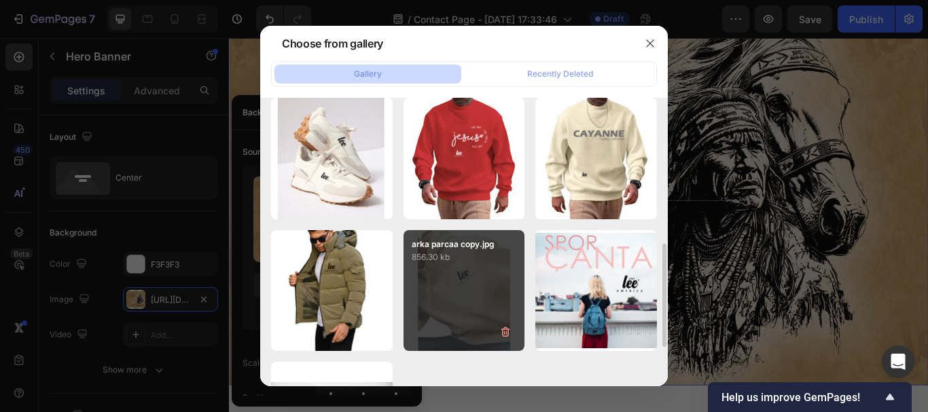
click at [456, 293] on div "arka parcaa copy.jpg 856.30 kb" at bounding box center [465, 291] width 122 height 122
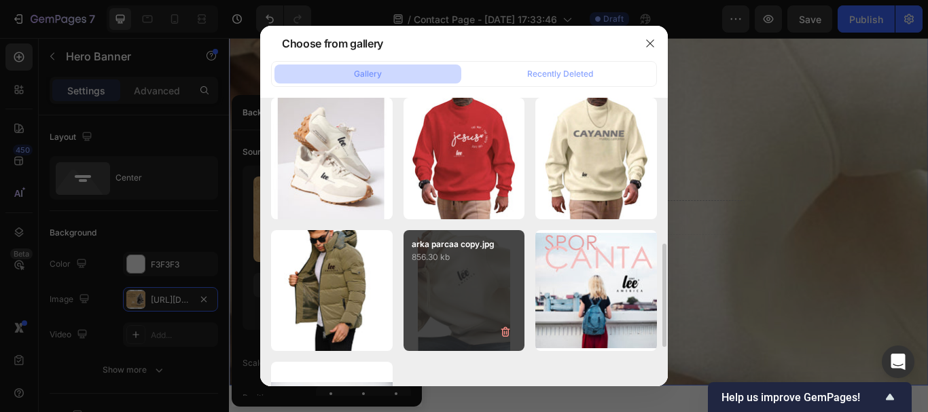
type input "[URL][DOMAIN_NAME]"
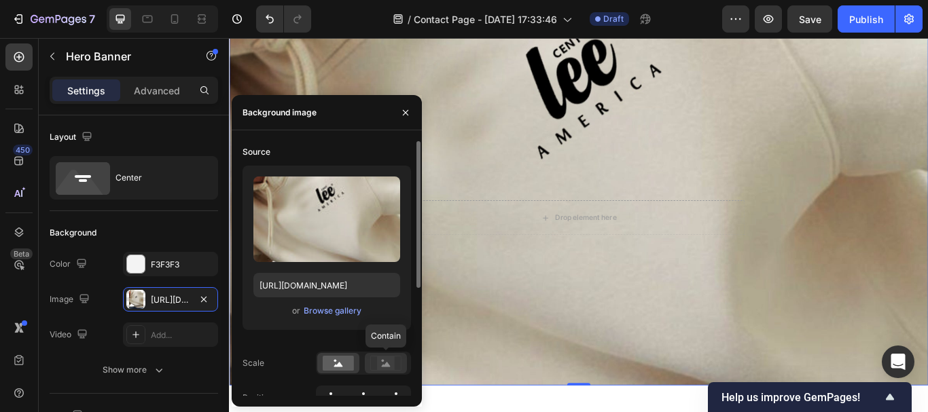
click at [387, 361] on rect at bounding box center [386, 364] width 18 height 14
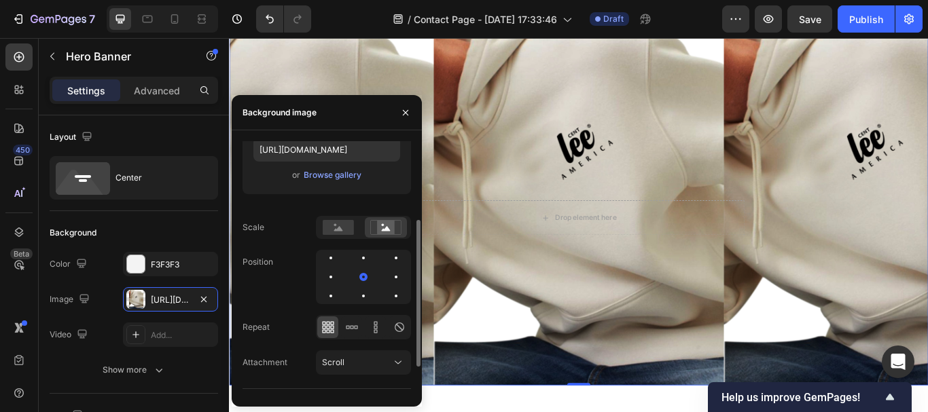
scroll to position [186, 0]
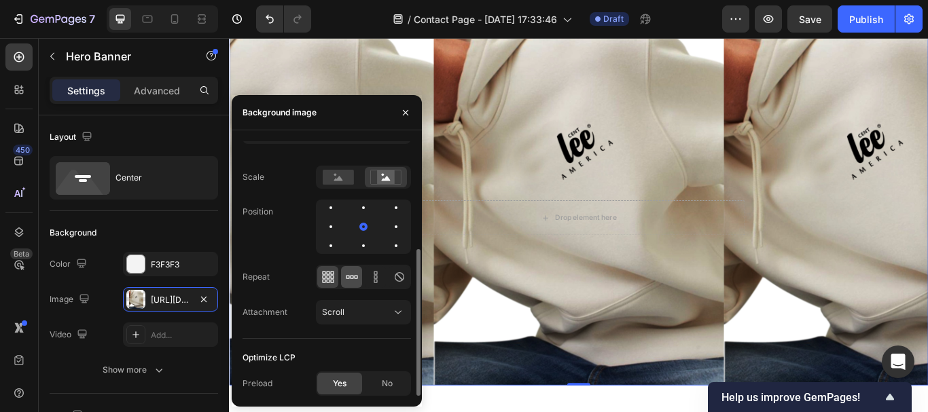
click at [353, 275] on icon at bounding box center [352, 277] width 14 height 14
click at [353, 313] on div "Scroll" at bounding box center [356, 312] width 69 height 12
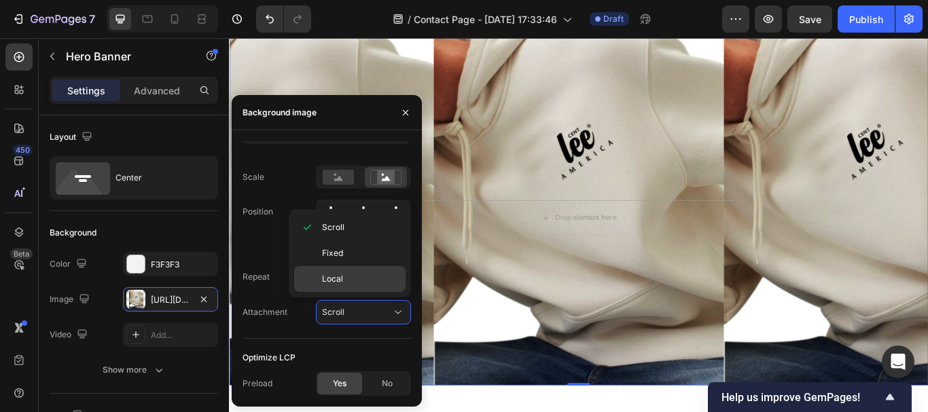
click at [344, 281] on p "Local" at bounding box center [360, 279] width 77 height 12
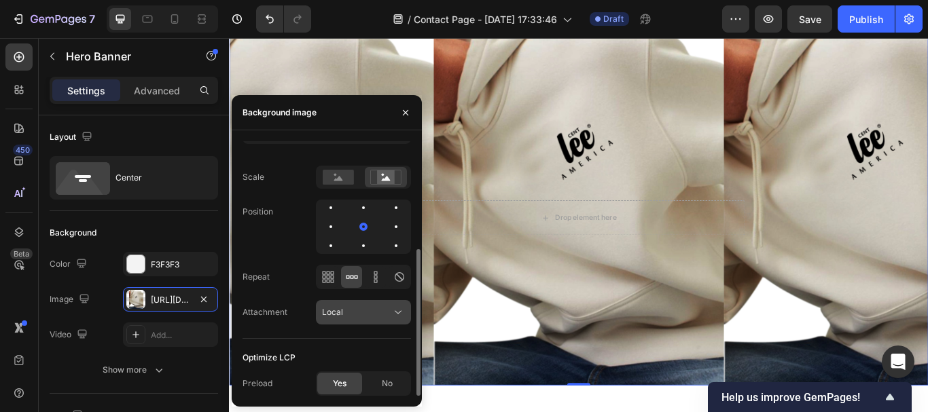
click at [349, 308] on div "Local" at bounding box center [356, 312] width 69 height 12
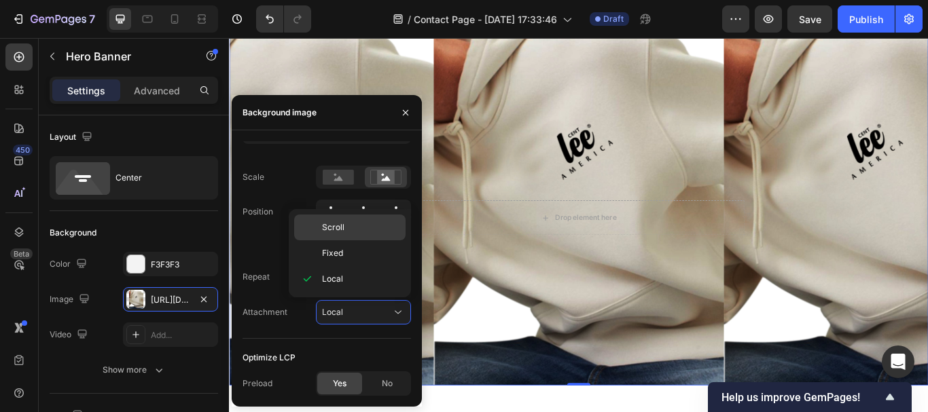
click at [339, 230] on span "Scroll" at bounding box center [333, 227] width 22 height 12
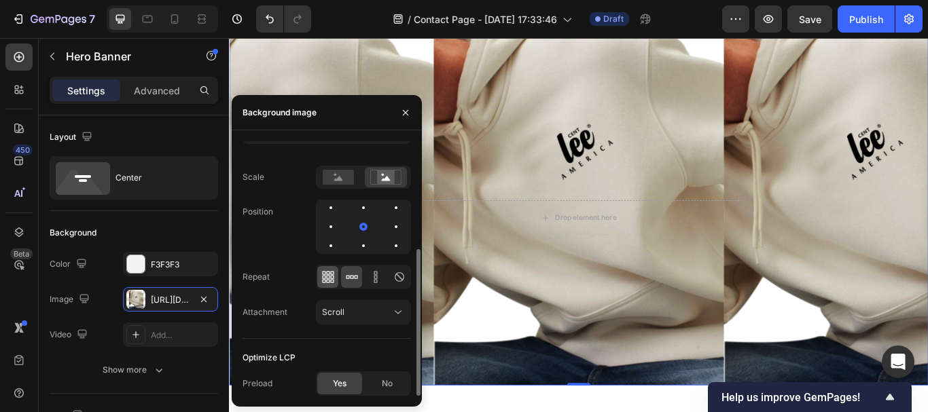
click at [332, 274] on icon at bounding box center [331, 272] width 3 height 3
click at [344, 176] on rect at bounding box center [338, 177] width 31 height 15
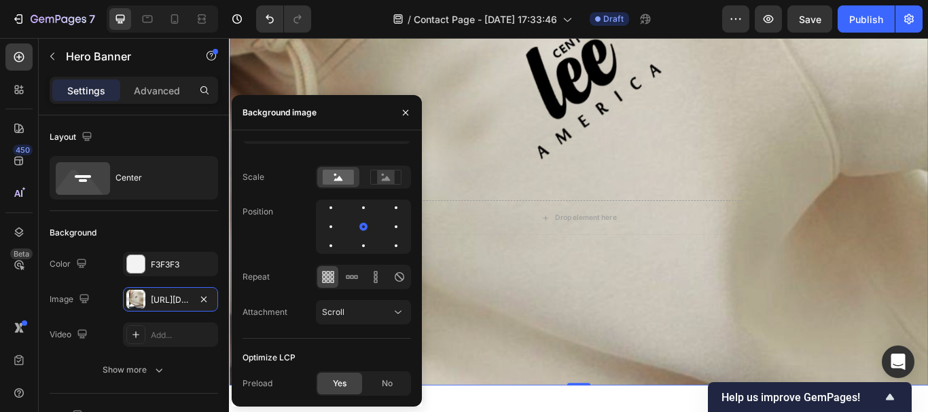
scroll to position [0, 0]
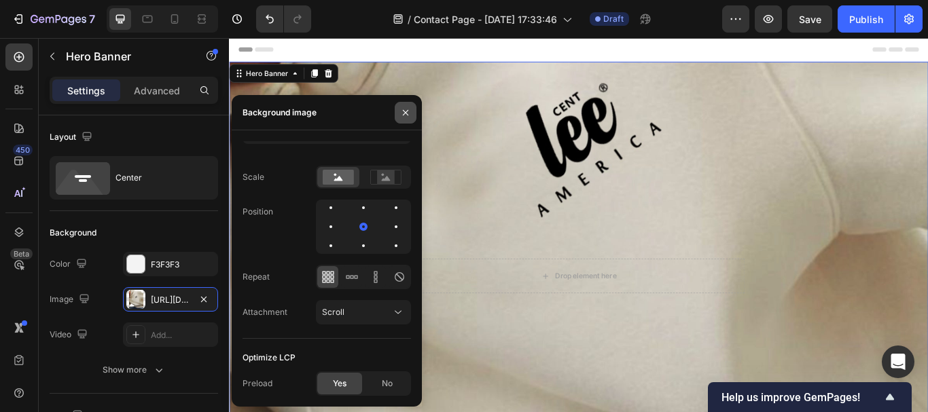
click at [404, 112] on icon "button" at bounding box center [405, 112] width 11 height 11
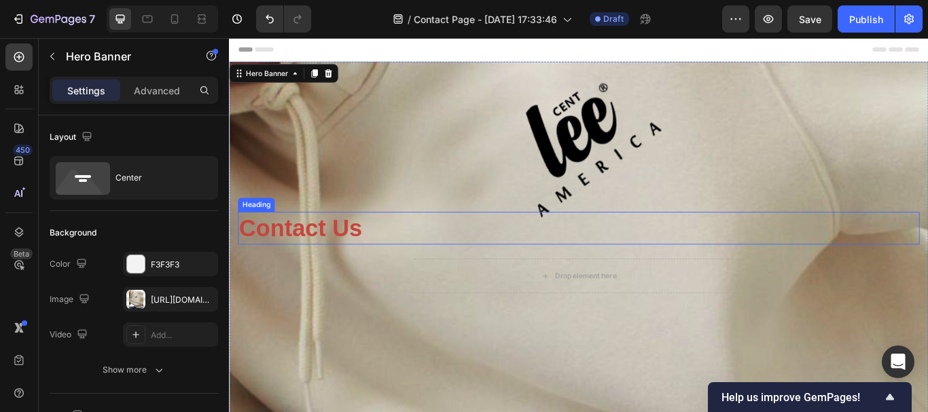
scroll to position [68, 0]
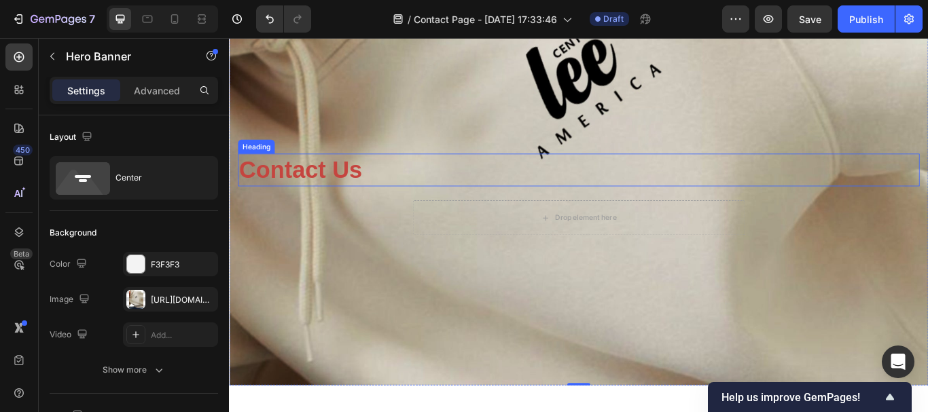
click at [358, 196] on p "Contact Us" at bounding box center [637, 192] width 792 height 35
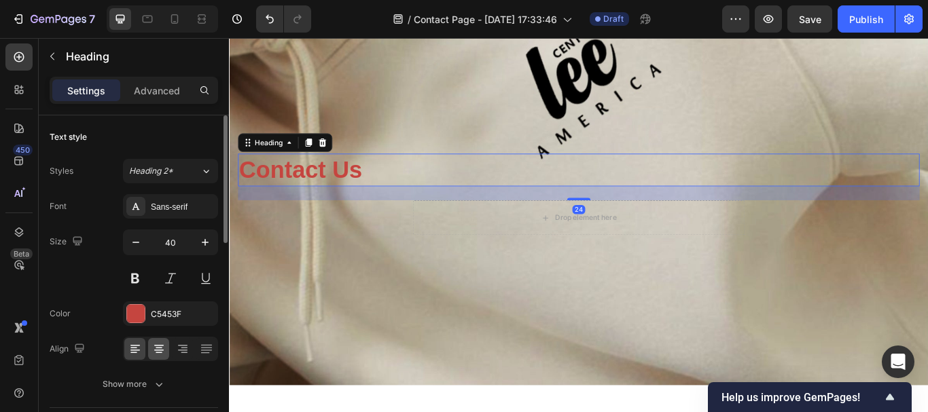
click at [163, 351] on icon at bounding box center [159, 350] width 10 height 1
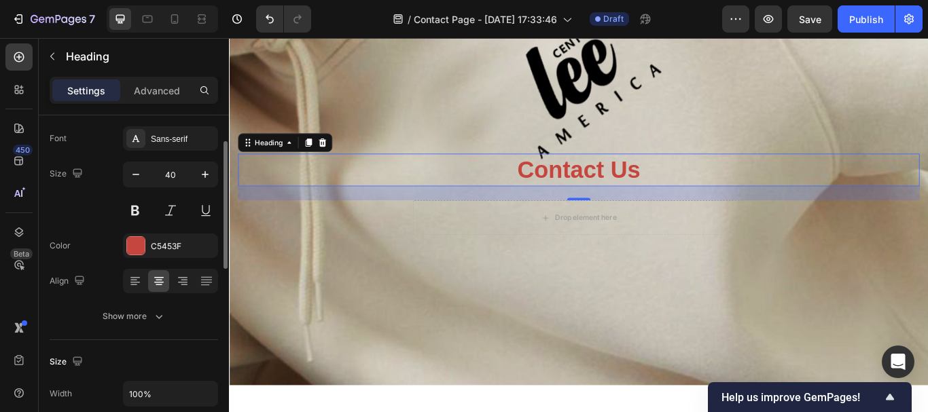
scroll to position [136, 0]
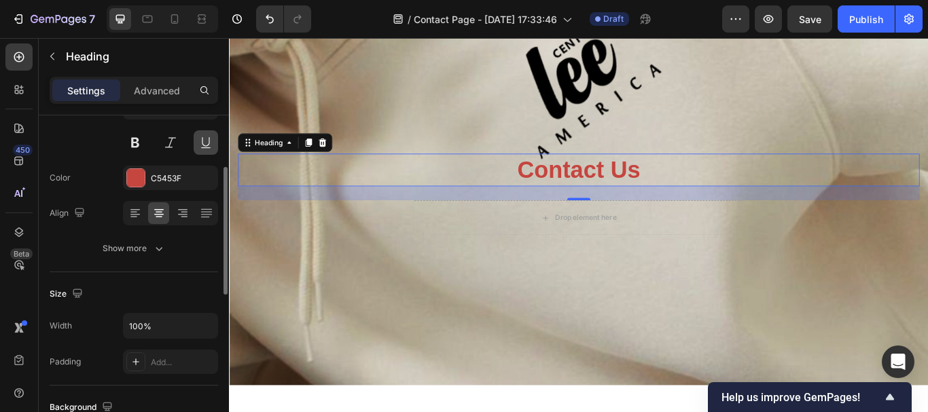
click at [204, 140] on button at bounding box center [206, 142] width 24 height 24
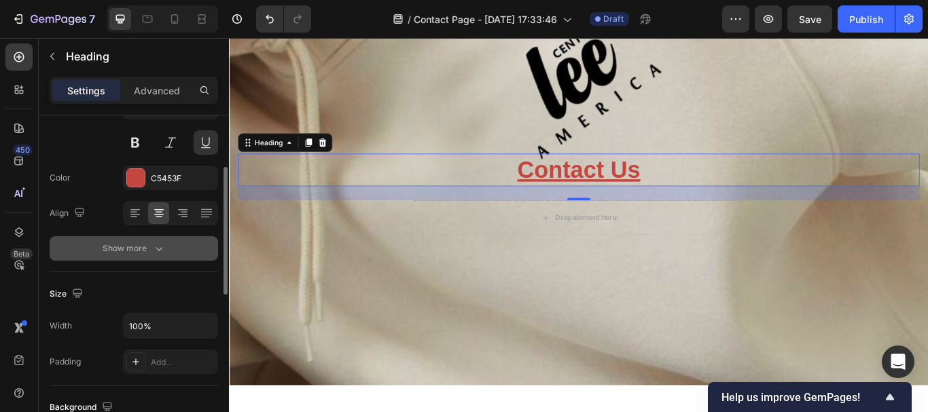
click at [164, 249] on icon "button" at bounding box center [159, 249] width 14 height 14
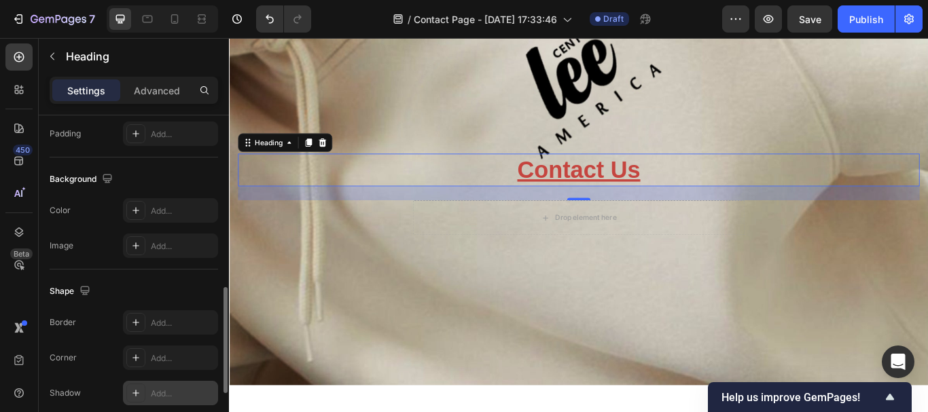
scroll to position [611, 0]
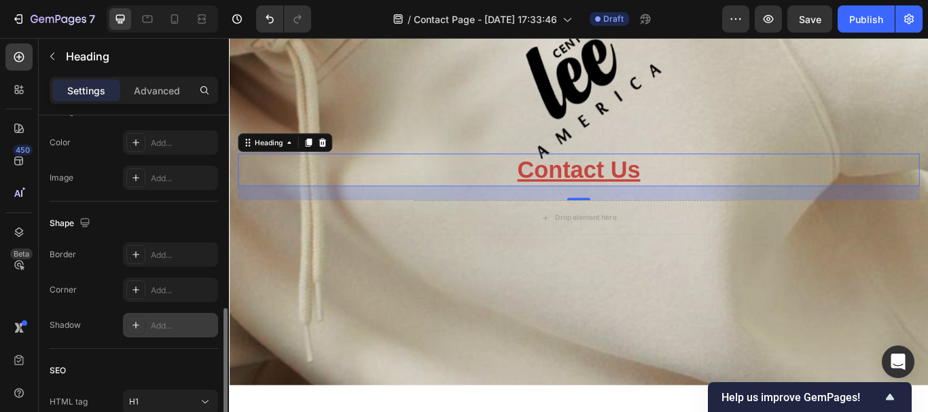
click at [138, 323] on icon at bounding box center [135, 325] width 11 height 11
click at [159, 327] on div "Light" at bounding box center [170, 326] width 39 height 12
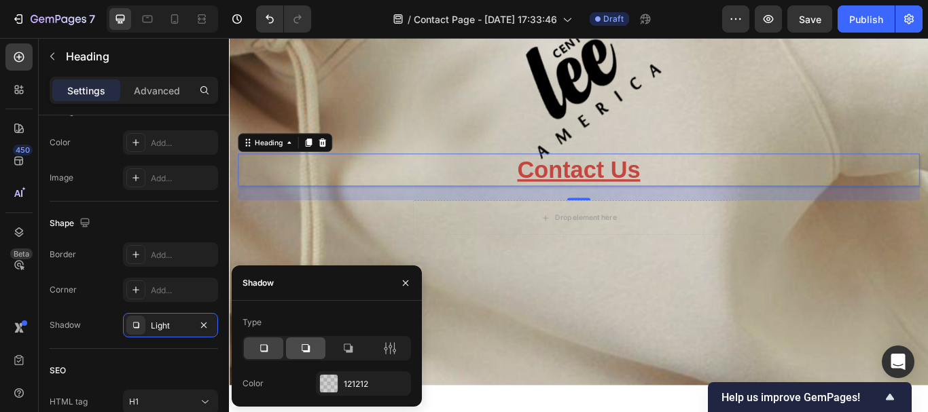
click at [314, 349] on div at bounding box center [305, 349] width 39 height 22
click at [265, 349] on icon at bounding box center [264, 349] width 14 height 14
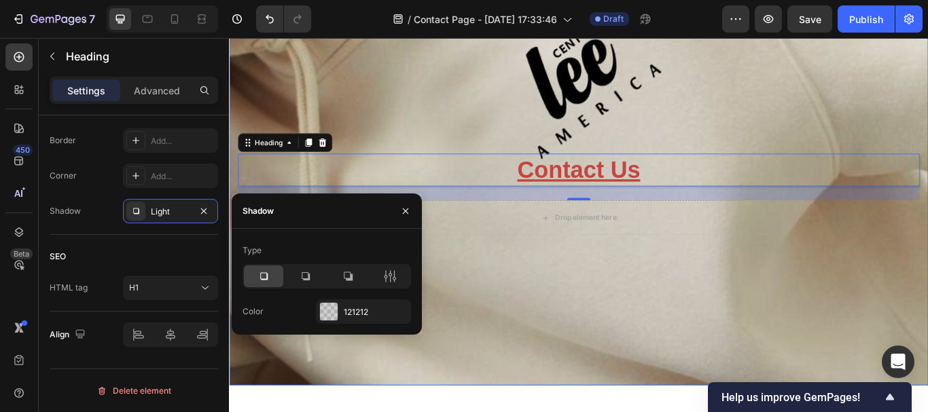
scroll to position [0, 0]
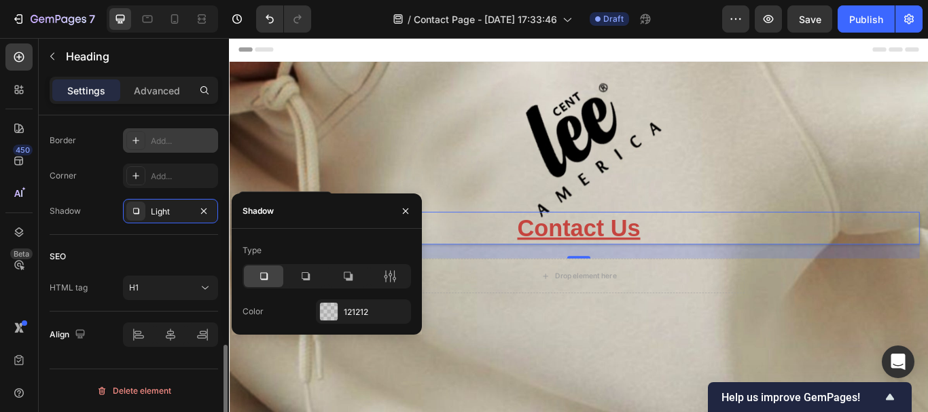
click at [171, 144] on div "Add..." at bounding box center [183, 141] width 64 height 12
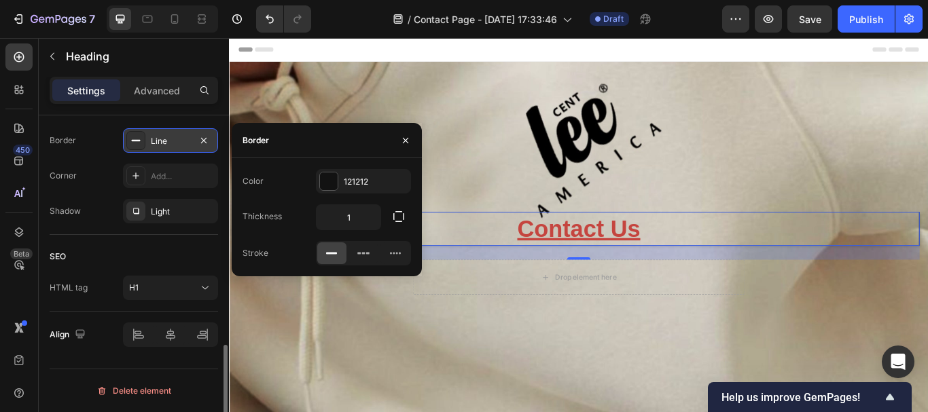
click at [135, 143] on icon at bounding box center [135, 140] width 11 height 11
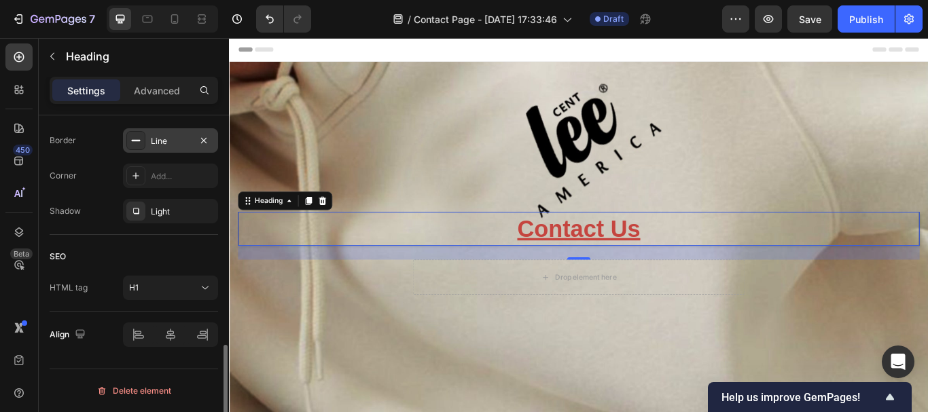
click at [135, 142] on icon at bounding box center [135, 140] width 11 height 11
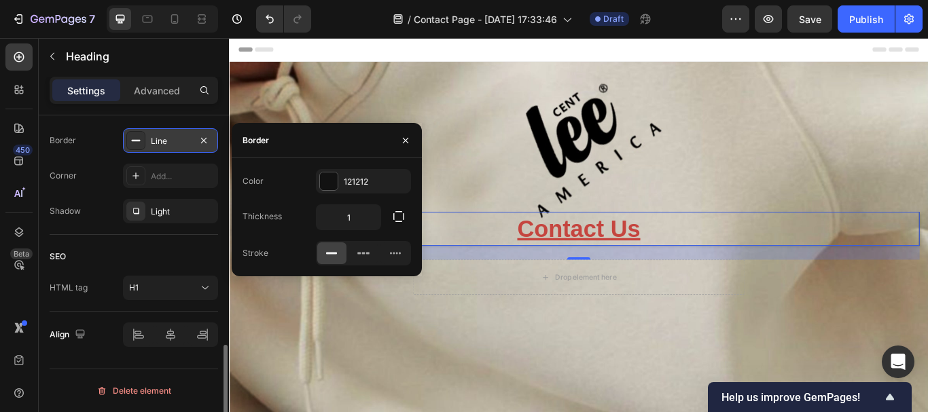
click at [136, 142] on icon at bounding box center [135, 140] width 11 height 11
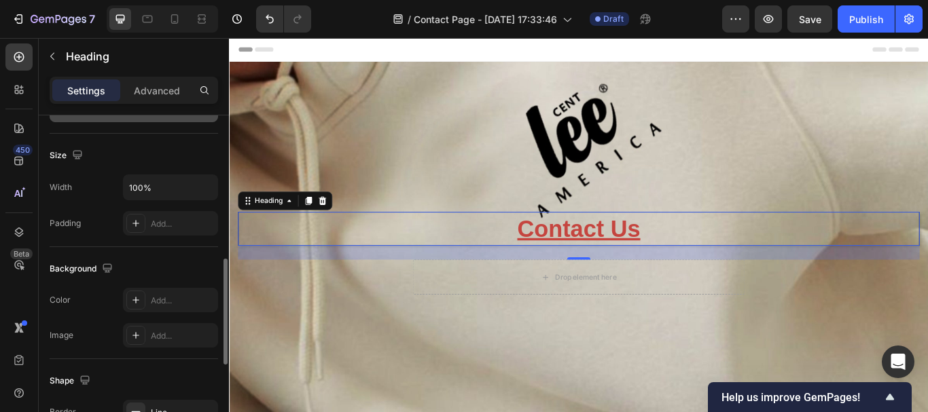
scroll to position [386, 0]
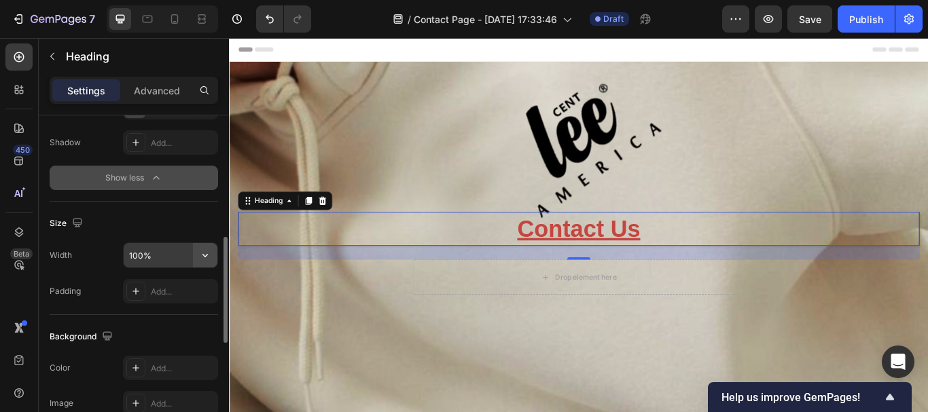
click at [203, 255] on icon "button" at bounding box center [204, 255] width 5 height 3
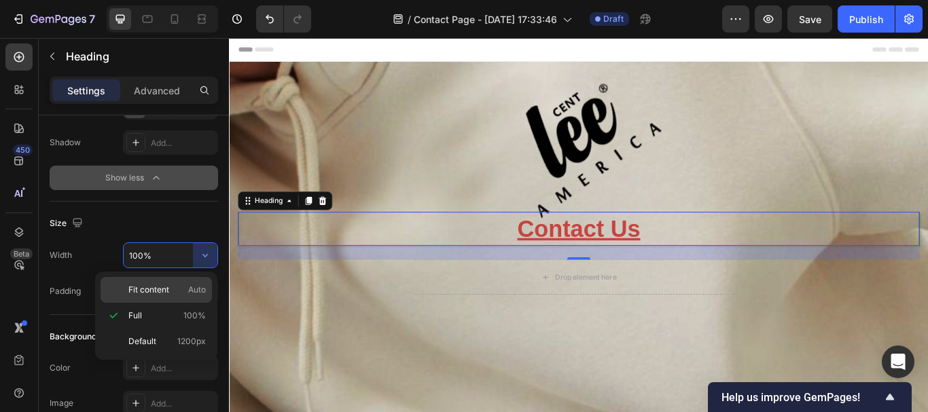
click at [168, 294] on span "Fit content" at bounding box center [148, 290] width 41 height 12
type input "Auto"
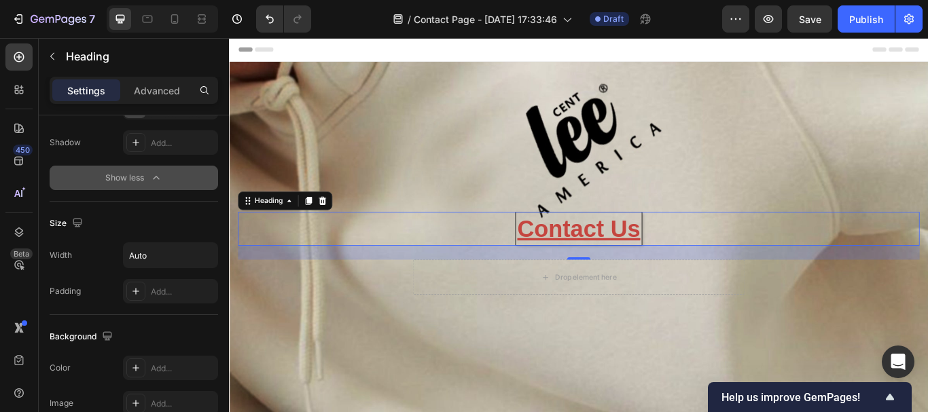
scroll to position [454, 0]
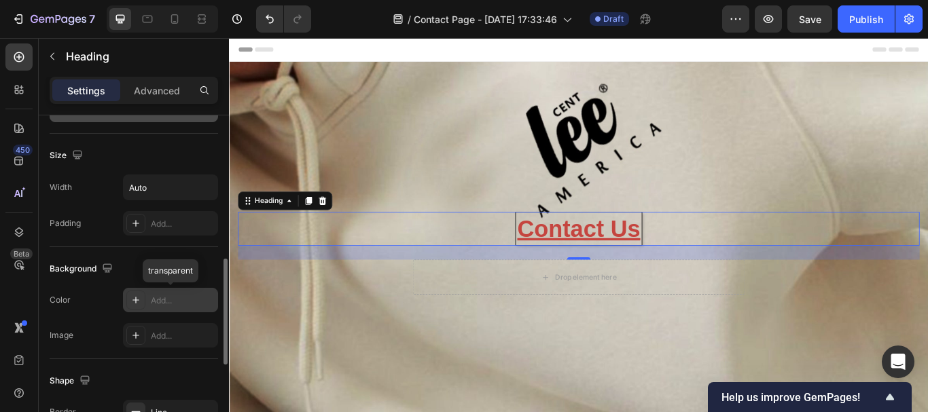
click at [165, 302] on div "Add..." at bounding box center [183, 301] width 64 height 12
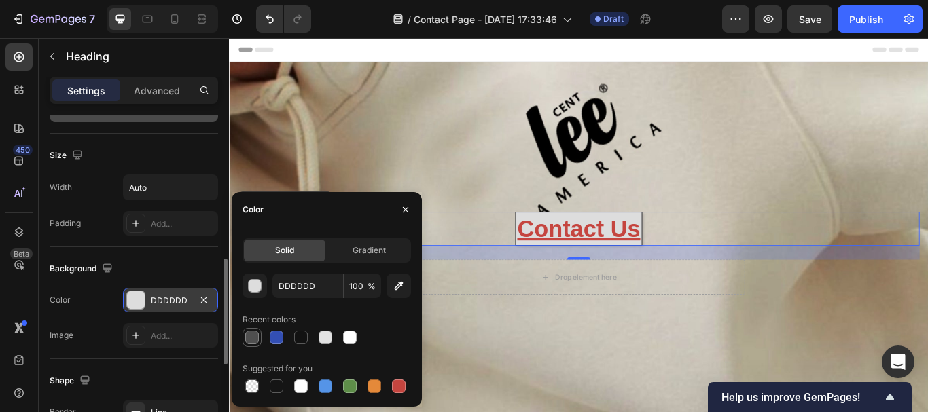
click at [250, 336] on div at bounding box center [252, 338] width 14 height 14
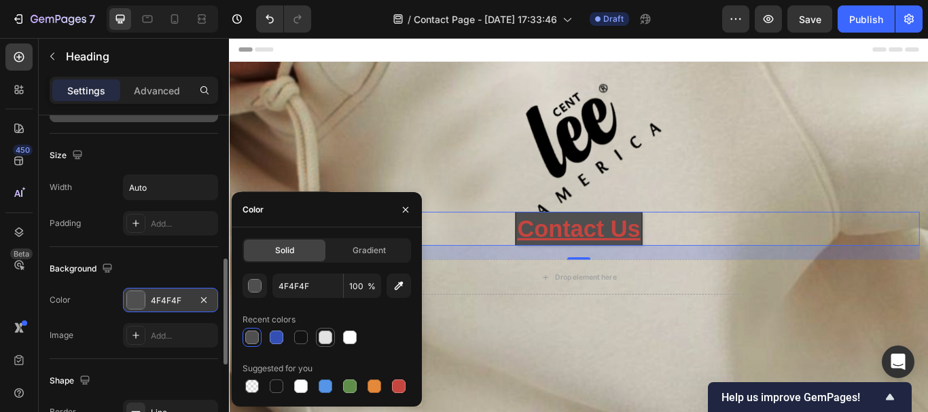
click at [321, 338] on div at bounding box center [326, 338] width 14 height 14
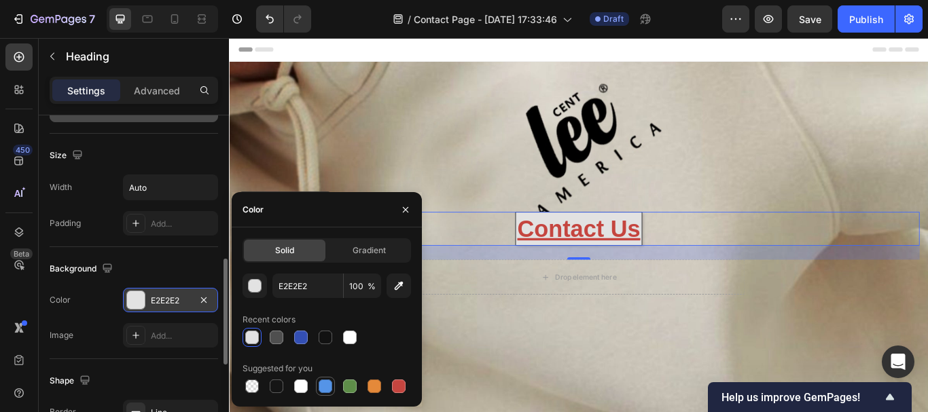
click at [330, 385] on div at bounding box center [326, 387] width 14 height 14
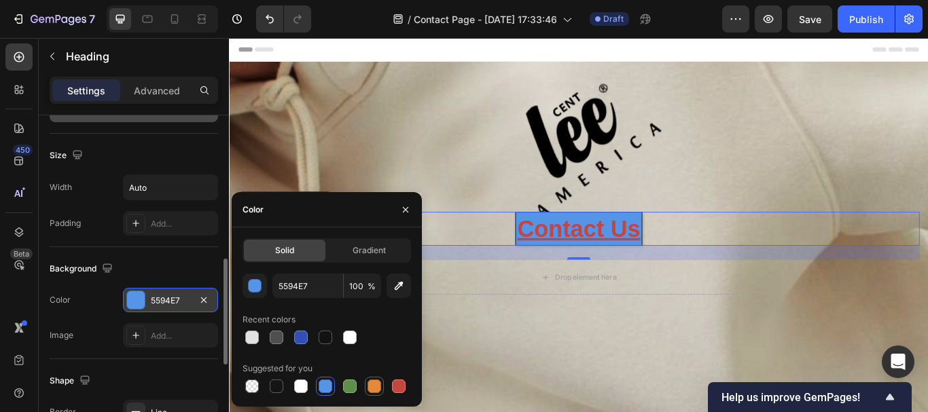
click at [372, 385] on div at bounding box center [375, 387] width 14 height 14
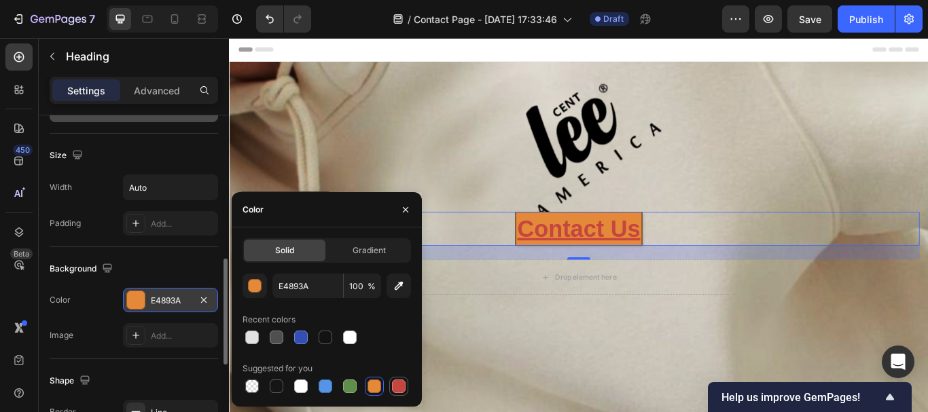
click at [393, 383] on div at bounding box center [399, 387] width 14 height 14
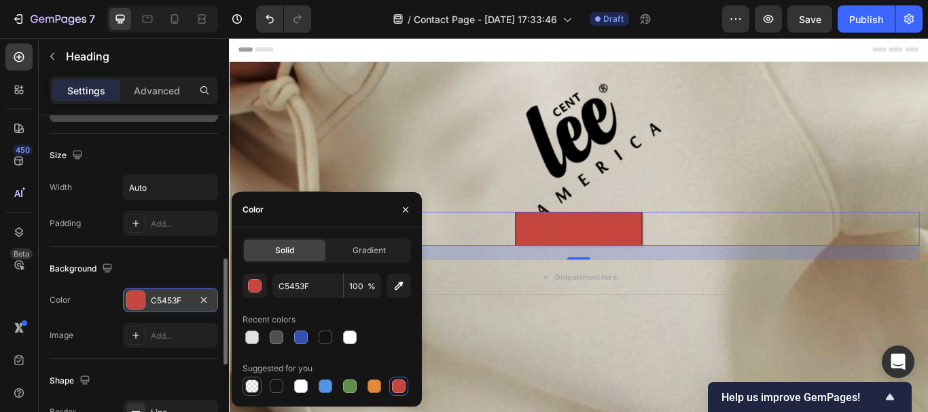
click at [255, 381] on div at bounding box center [252, 387] width 14 height 14
type input "000000"
type input "0"
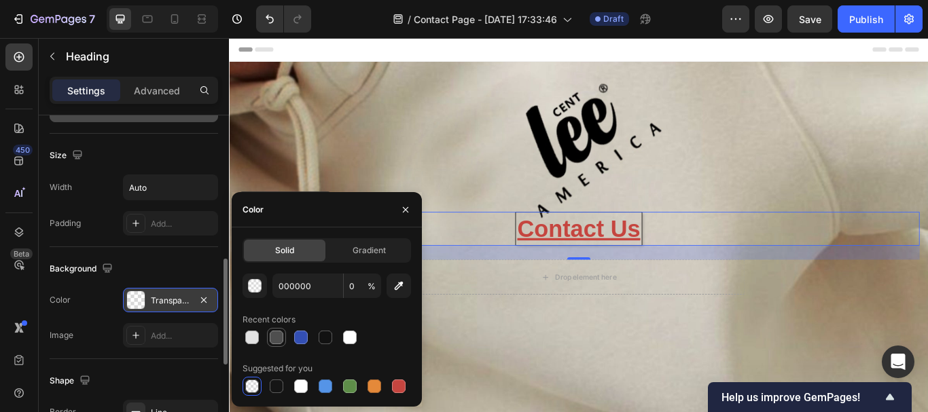
click at [279, 338] on div at bounding box center [277, 338] width 14 height 14
type input "4F4F4F"
type input "100"
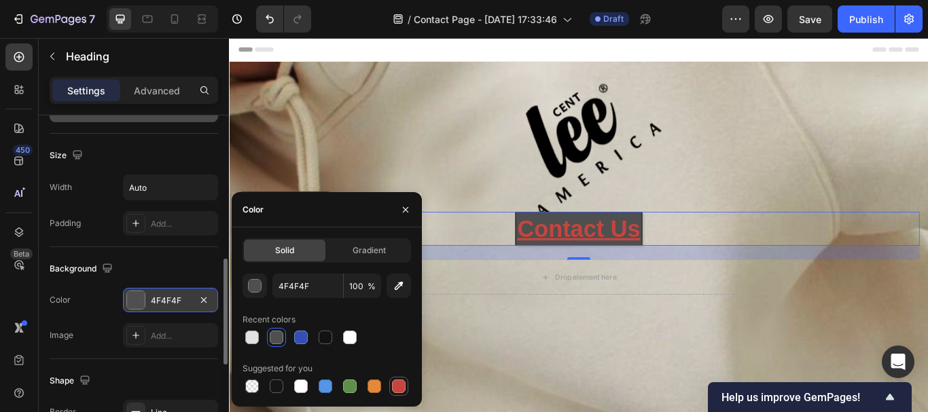
click at [392, 384] on div at bounding box center [399, 387] width 14 height 14
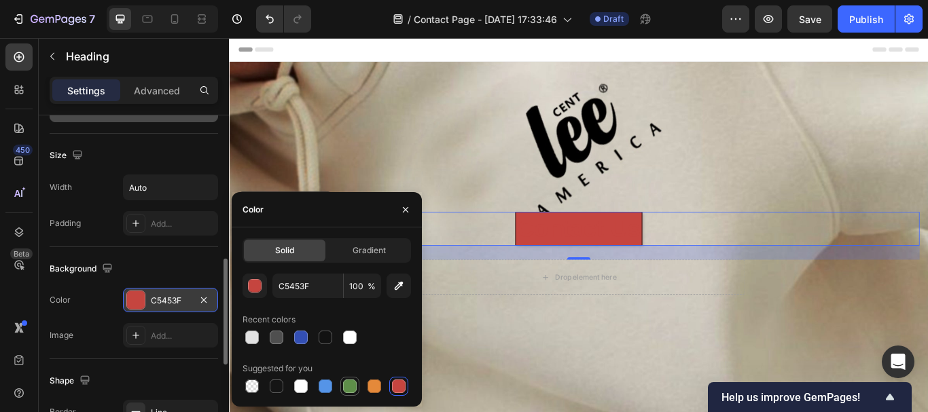
click at [353, 387] on div at bounding box center [350, 387] width 14 height 14
type input "5E8E49"
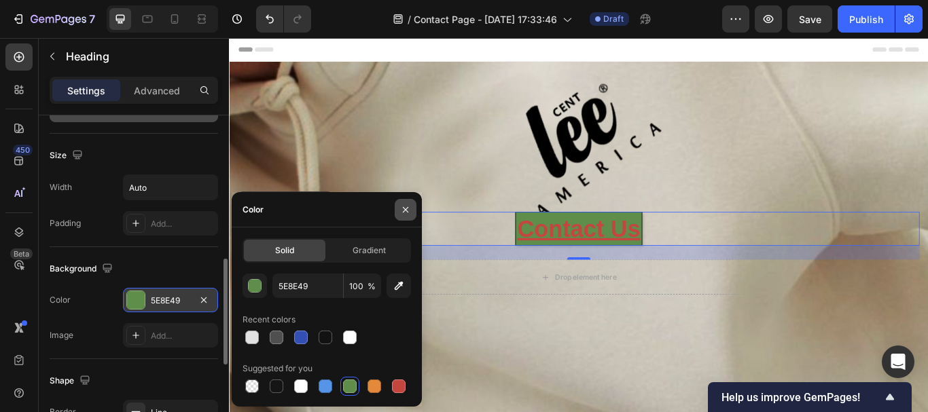
click at [405, 209] on icon "button" at bounding box center [405, 209] width 5 height 5
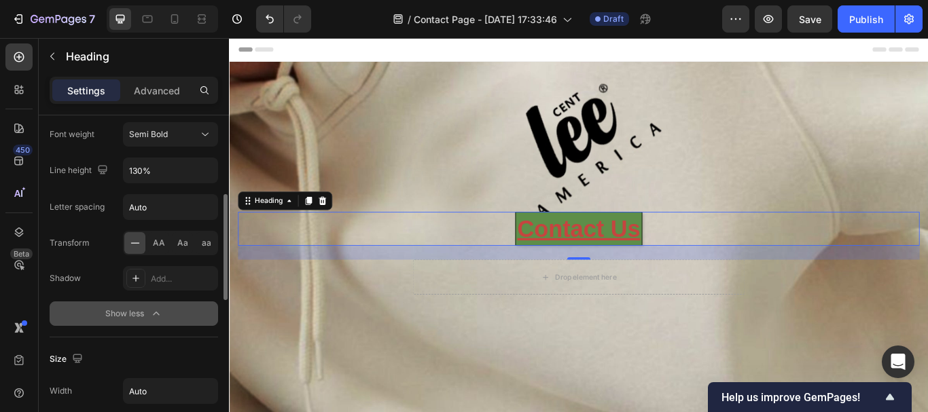
scroll to position [182, 0]
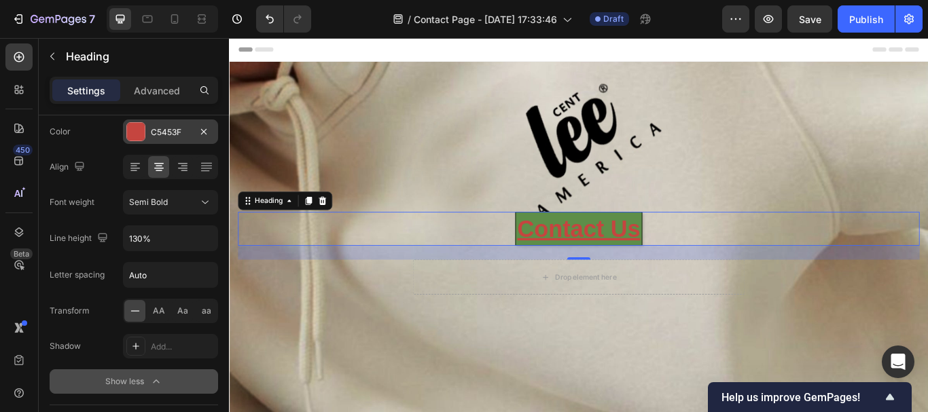
click at [133, 131] on div at bounding box center [136, 132] width 18 height 18
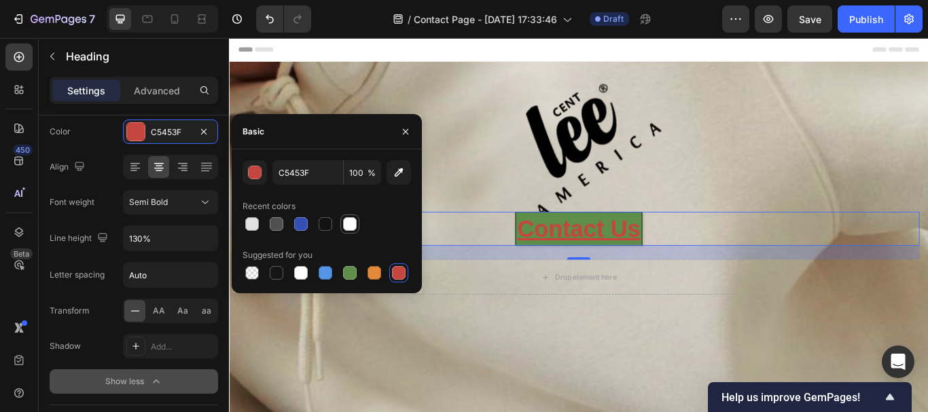
click at [351, 224] on div at bounding box center [350, 224] width 14 height 14
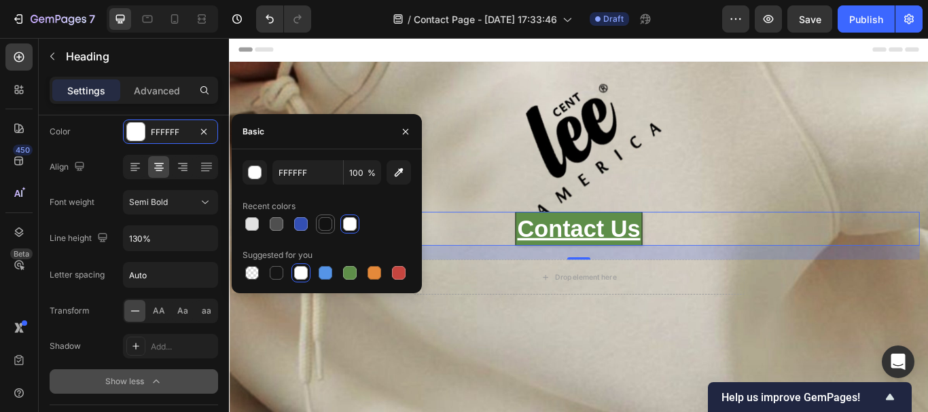
click at [324, 224] on div at bounding box center [326, 224] width 14 height 14
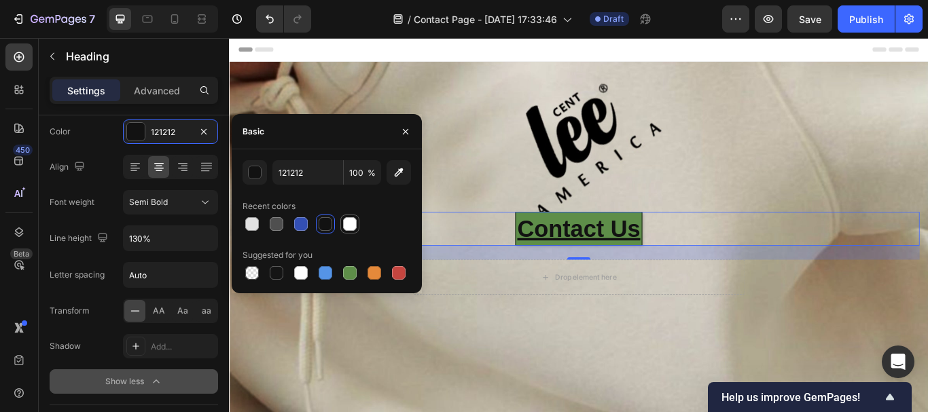
click at [351, 221] on div at bounding box center [350, 224] width 14 height 14
type input "FFFFFF"
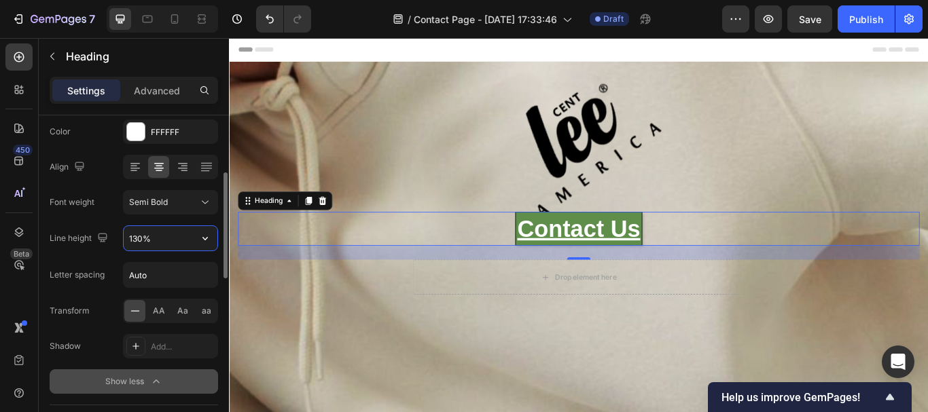
click at [177, 239] on input "130%" at bounding box center [171, 238] width 94 height 24
click at [207, 240] on icon "button" at bounding box center [205, 239] width 14 height 14
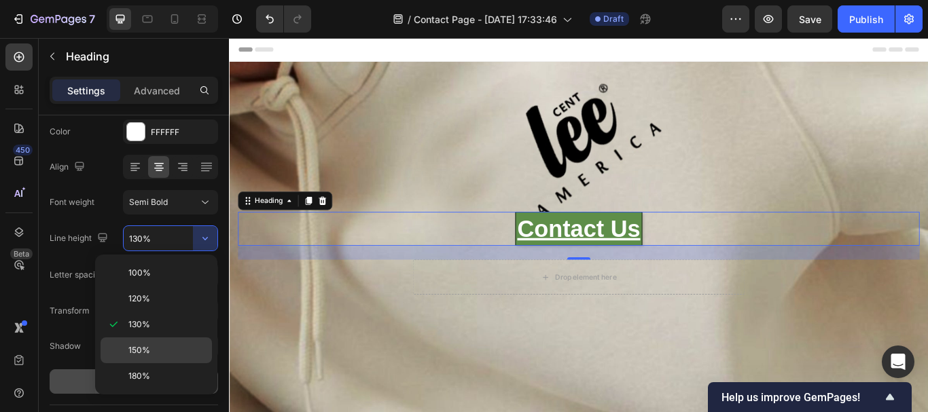
click at [158, 349] on p "150%" at bounding box center [166, 350] width 77 height 12
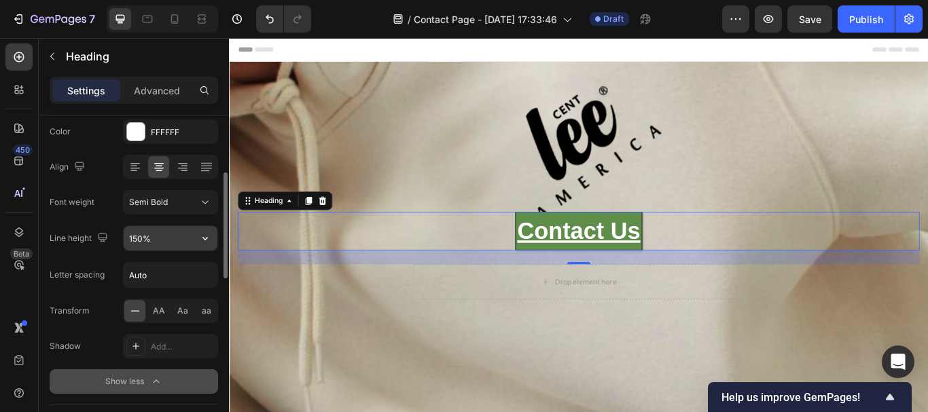
click at [180, 238] on input "150%" at bounding box center [171, 238] width 94 height 24
click at [209, 239] on icon "button" at bounding box center [205, 239] width 14 height 14
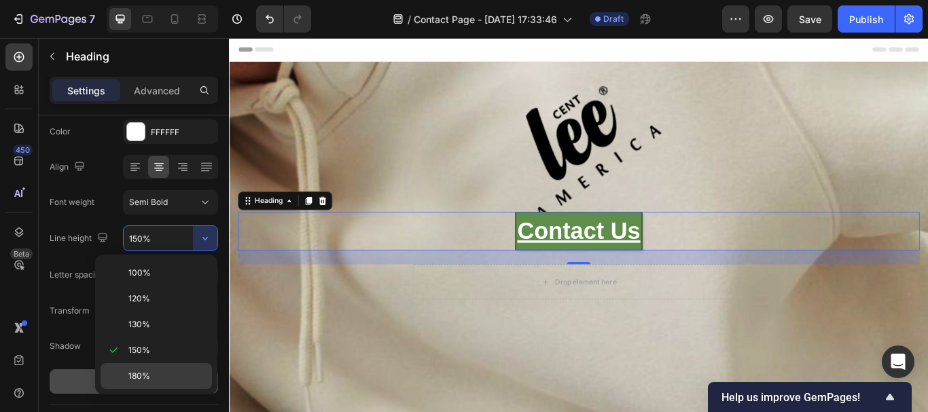
click at [160, 371] on p "180%" at bounding box center [166, 376] width 77 height 12
type input "180%"
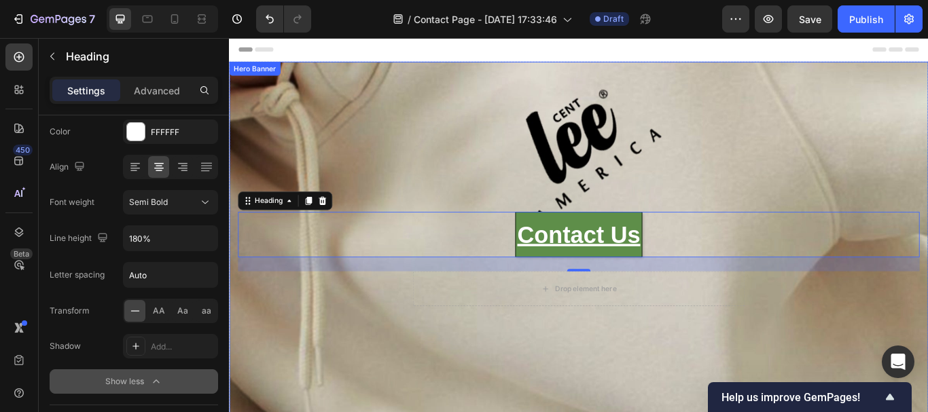
click at [651, 383] on div "Contact Us Heading 24 Drop element here Row" at bounding box center [636, 296] width 795 height 417
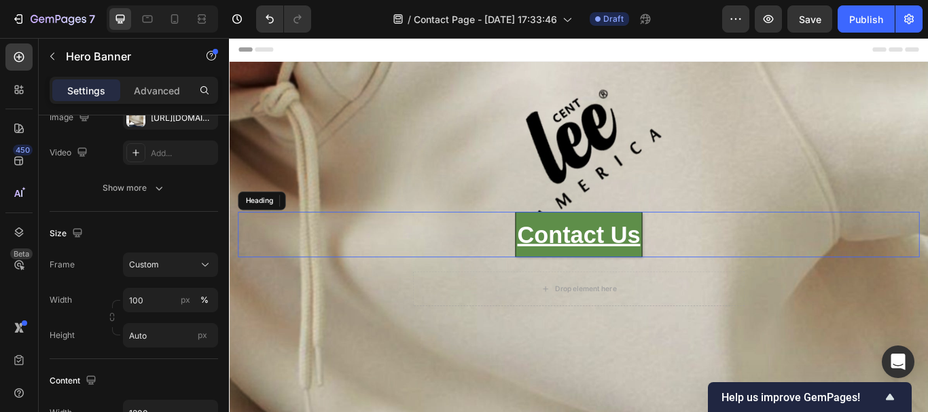
click at [497, 254] on div "Contact Us" at bounding box center [636, 267] width 795 height 53
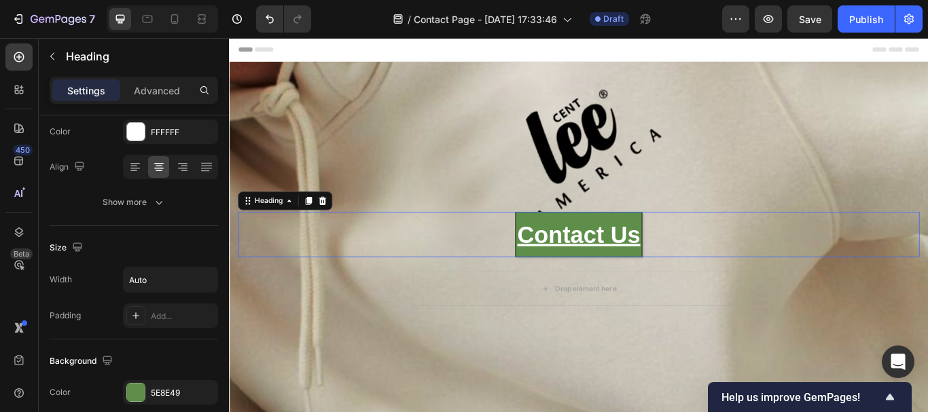
scroll to position [0, 0]
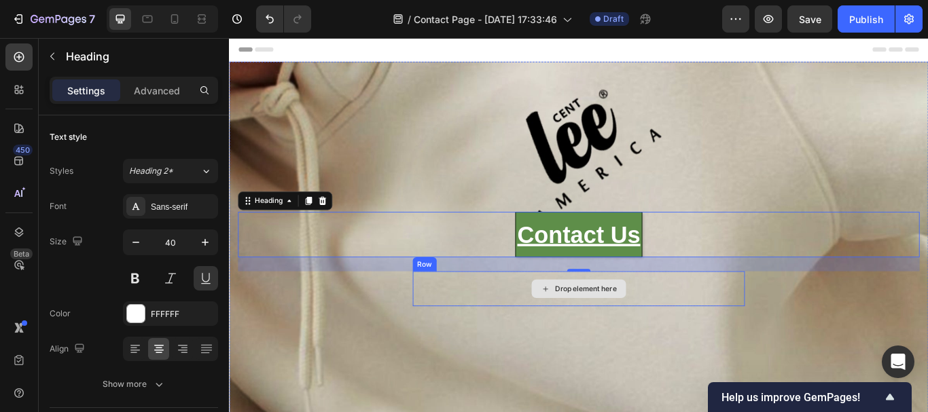
click at [636, 333] on div "Drop element here" at bounding box center [645, 330] width 72 height 11
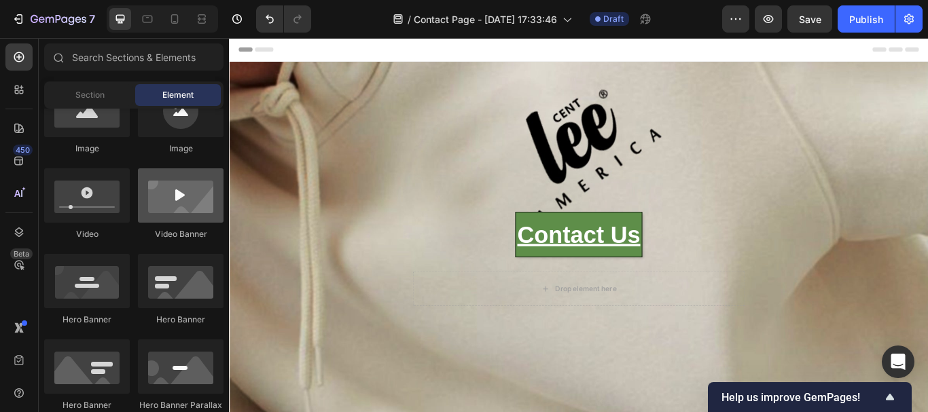
scroll to position [408, 0]
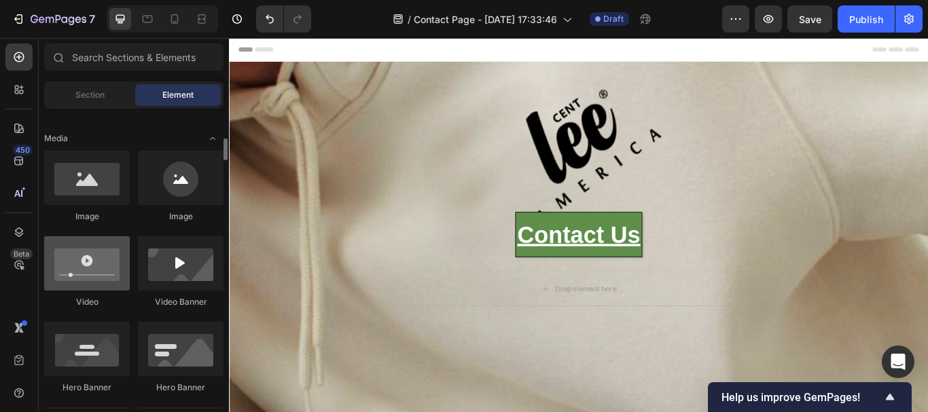
click at [87, 260] on div at bounding box center [87, 263] width 86 height 54
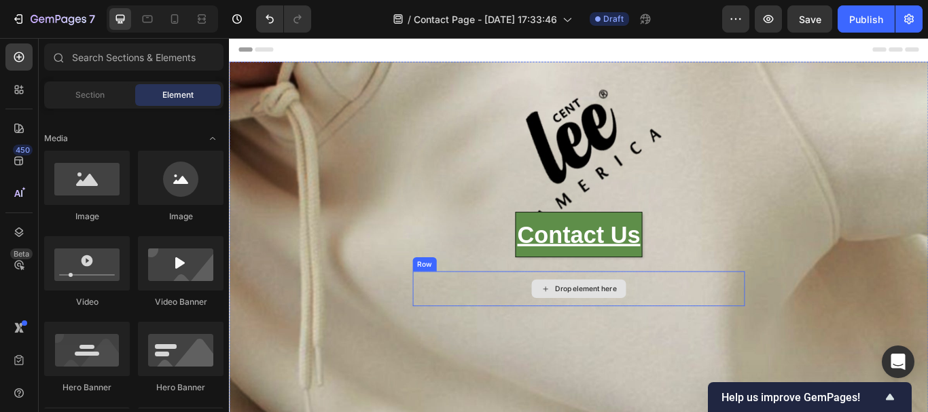
click at [625, 328] on div "Drop element here" at bounding box center [645, 330] width 72 height 11
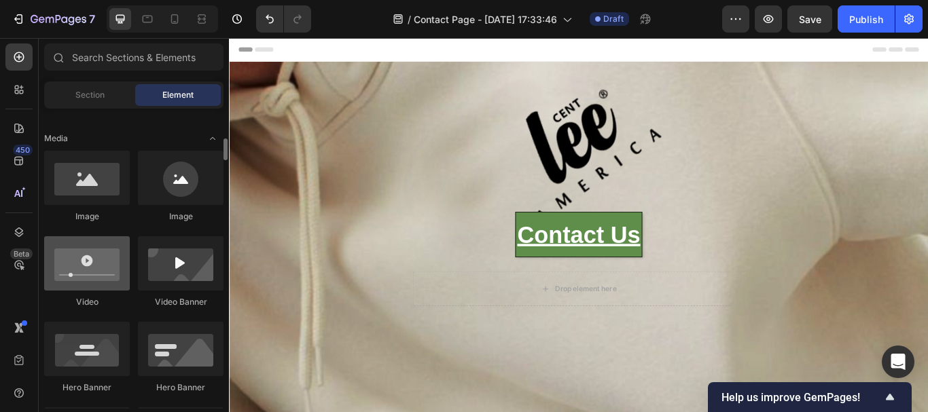
click at [82, 274] on div at bounding box center [87, 263] width 86 height 54
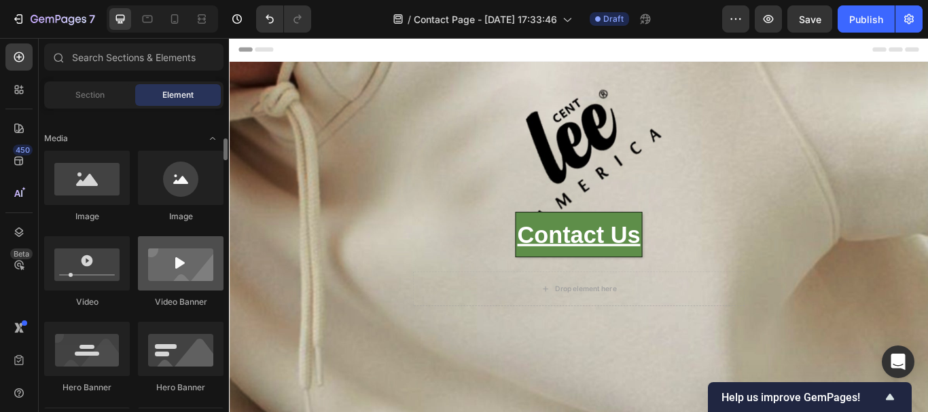
click at [188, 266] on div at bounding box center [181, 263] width 86 height 54
click at [183, 270] on div at bounding box center [181, 263] width 86 height 54
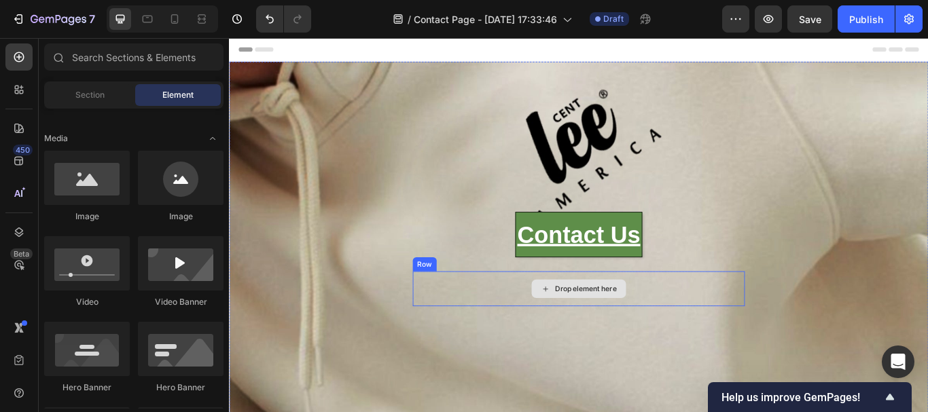
click at [575, 333] on div "Drop element here" at bounding box center [636, 330] width 387 height 41
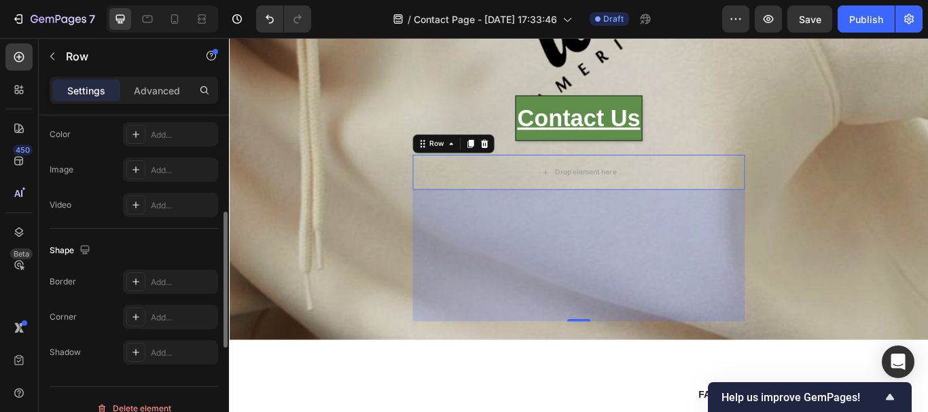
scroll to position [493, 0]
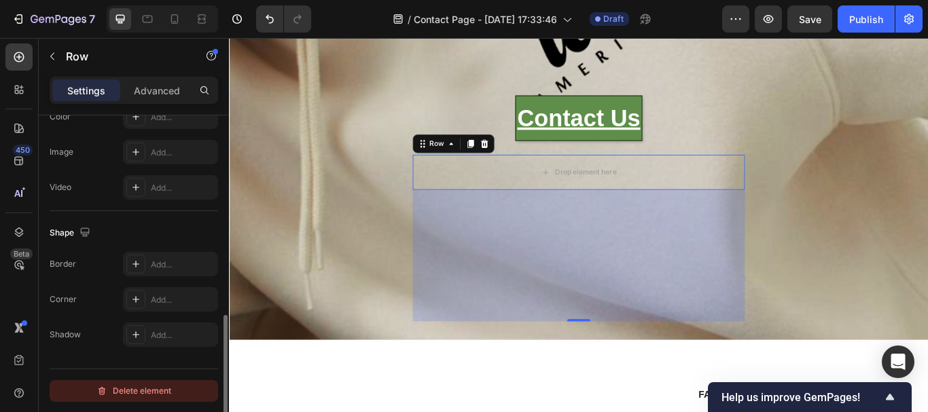
click at [155, 388] on div "Delete element" at bounding box center [133, 391] width 75 height 16
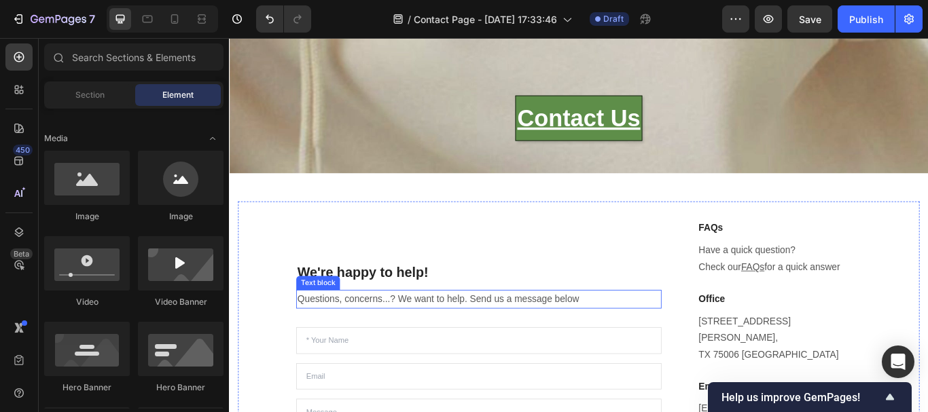
scroll to position [0, 0]
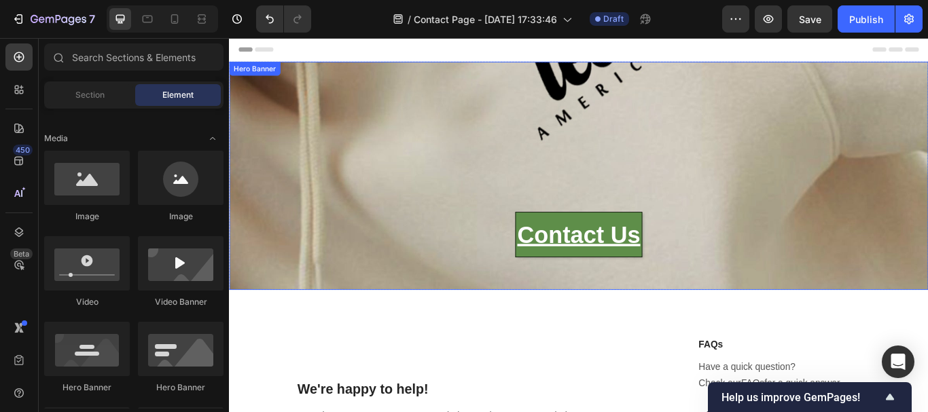
click at [434, 134] on div "Contact Us Heading" at bounding box center [636, 199] width 795 height 223
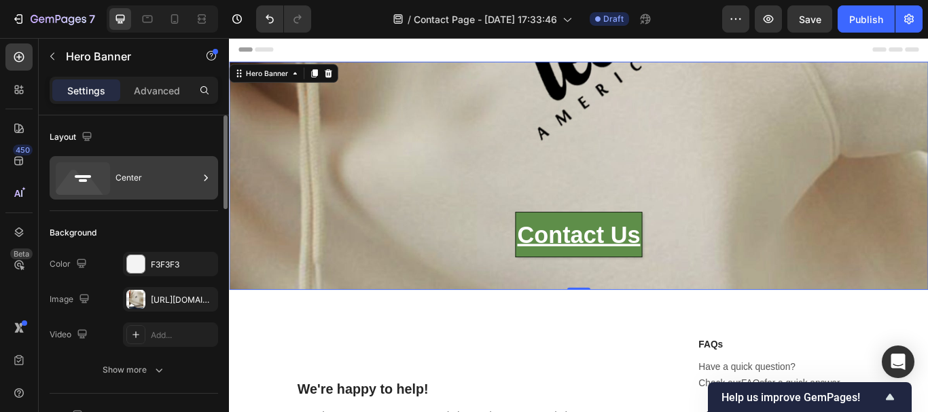
click at [165, 183] on div "Center" at bounding box center [156, 177] width 83 height 31
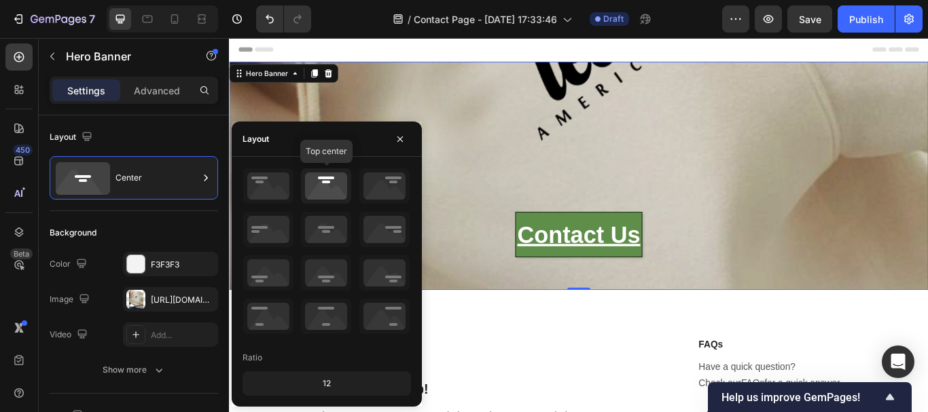
click at [321, 191] on icon at bounding box center [326, 185] width 50 height 35
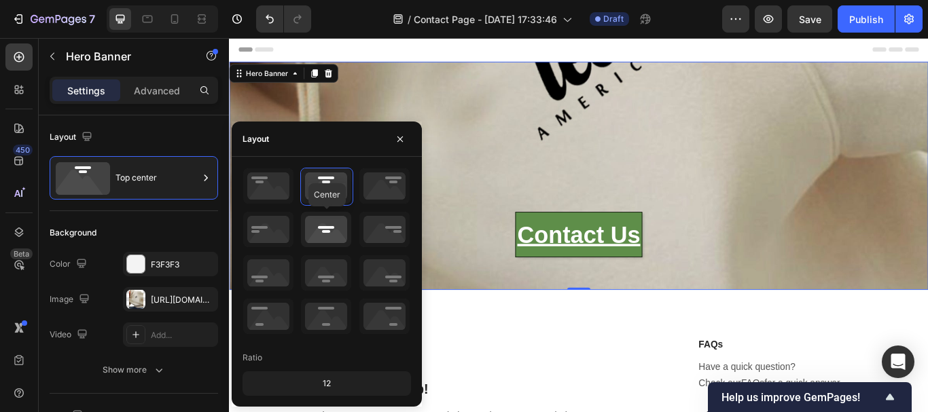
drag, startPoint x: 321, startPoint y: 226, endPoint x: 349, endPoint y: 197, distance: 39.9
click at [321, 226] on icon at bounding box center [326, 229] width 50 height 35
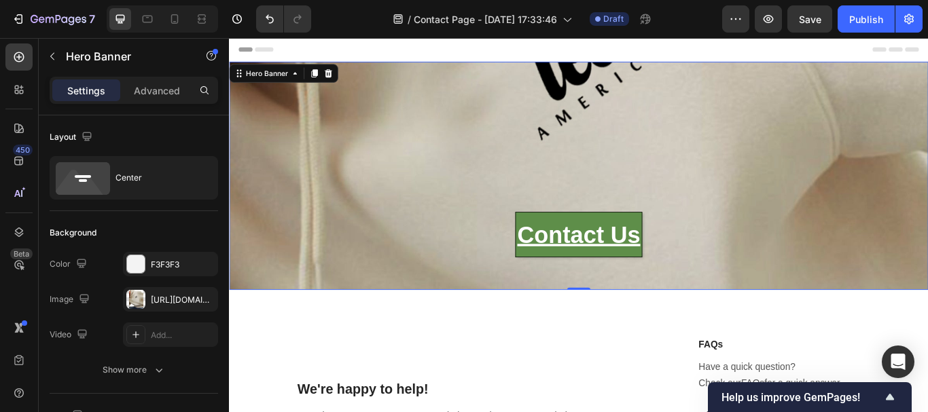
click at [616, 190] on div "Contact Us Heading" at bounding box center [636, 199] width 795 height 223
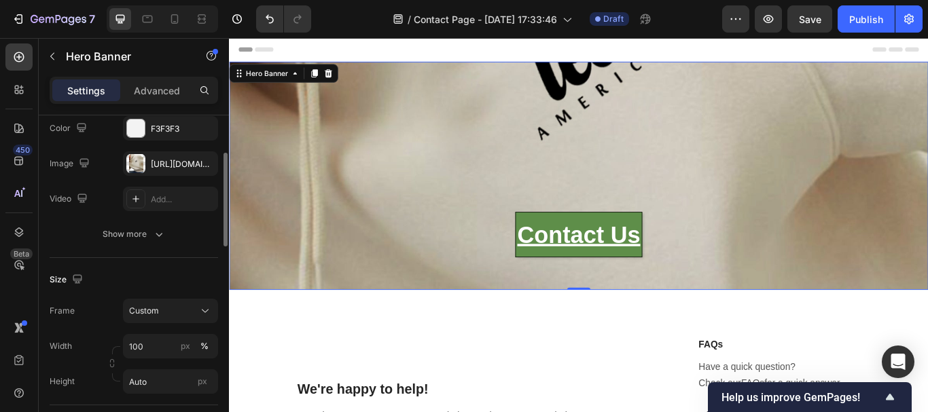
scroll to position [204, 0]
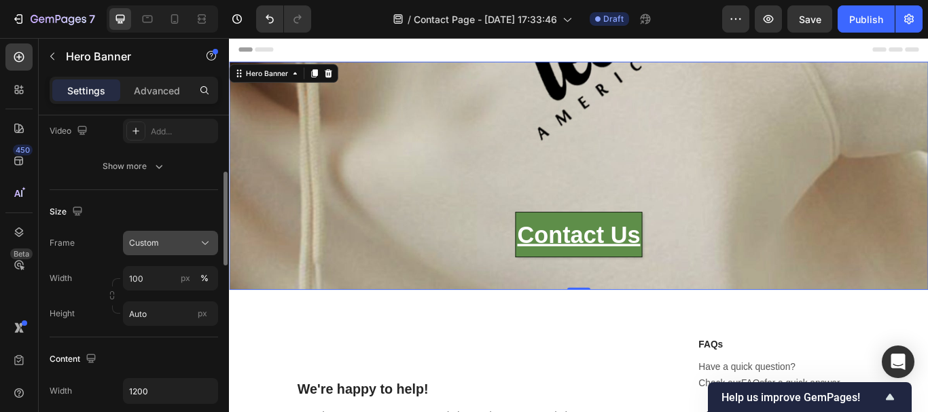
click at [183, 247] on div "Custom" at bounding box center [162, 243] width 67 height 12
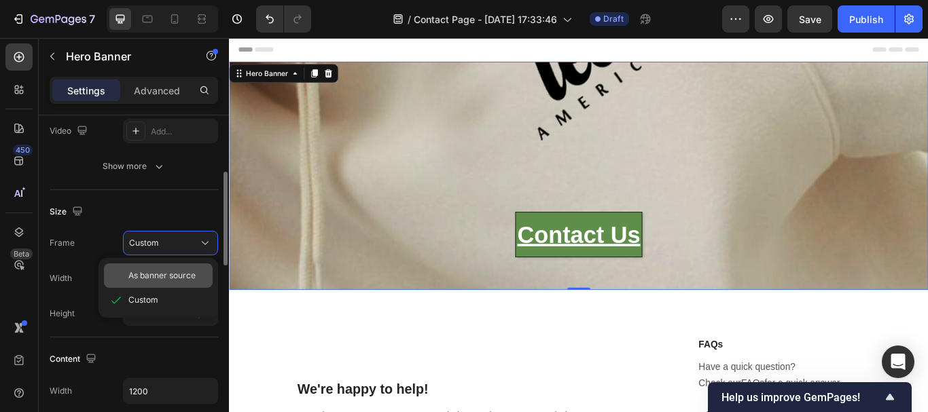
click at [179, 278] on span "As banner source" at bounding box center [161, 276] width 67 height 12
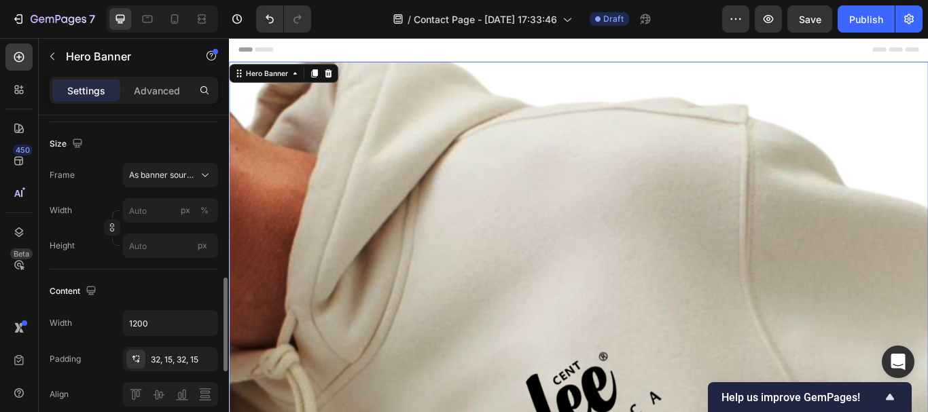
scroll to position [340, 0]
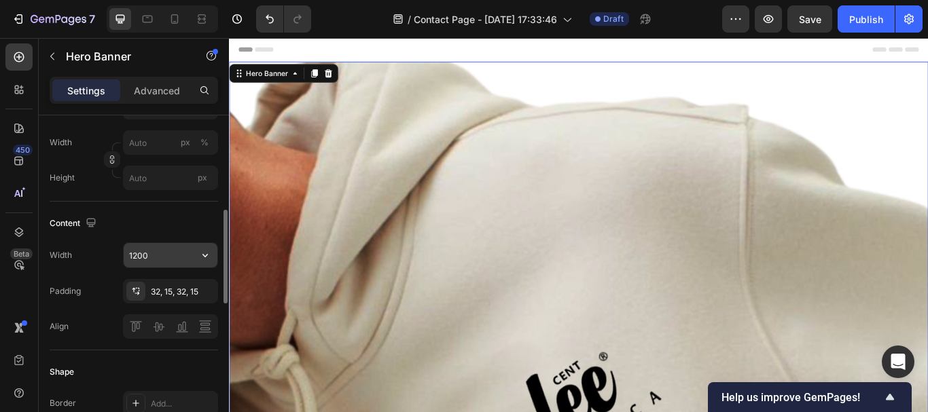
click at [178, 260] on input "1200" at bounding box center [171, 255] width 94 height 24
click at [201, 255] on icon "button" at bounding box center [205, 256] width 14 height 14
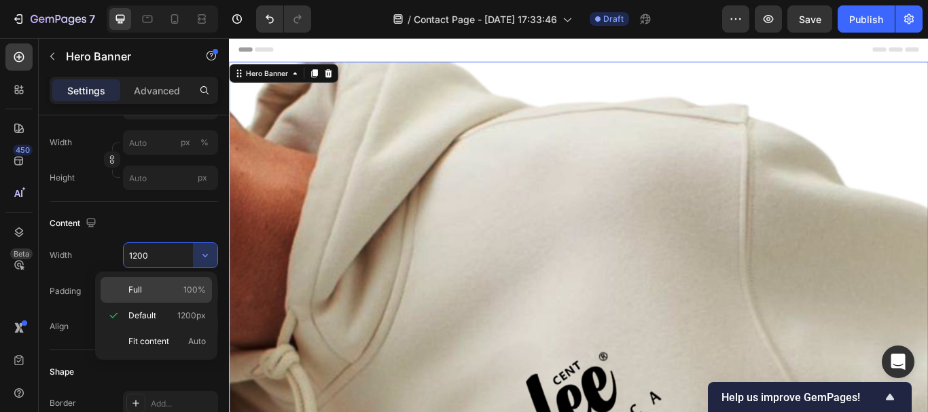
click at [159, 289] on p "Full 100%" at bounding box center [166, 290] width 77 height 12
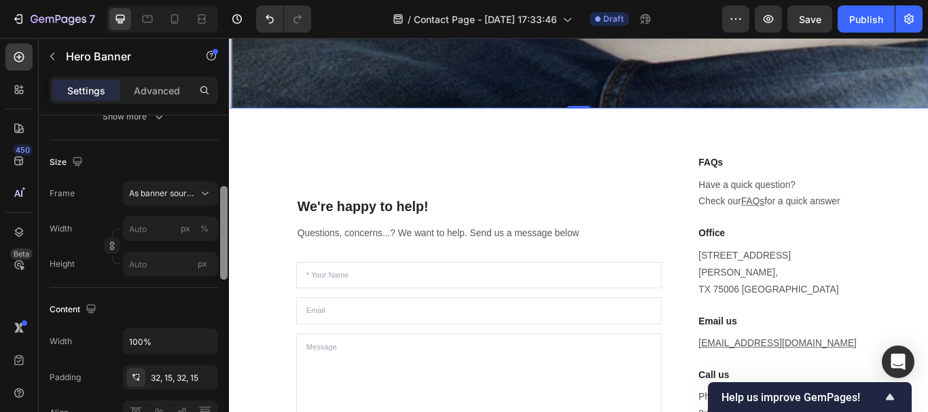
scroll to position [321, 0]
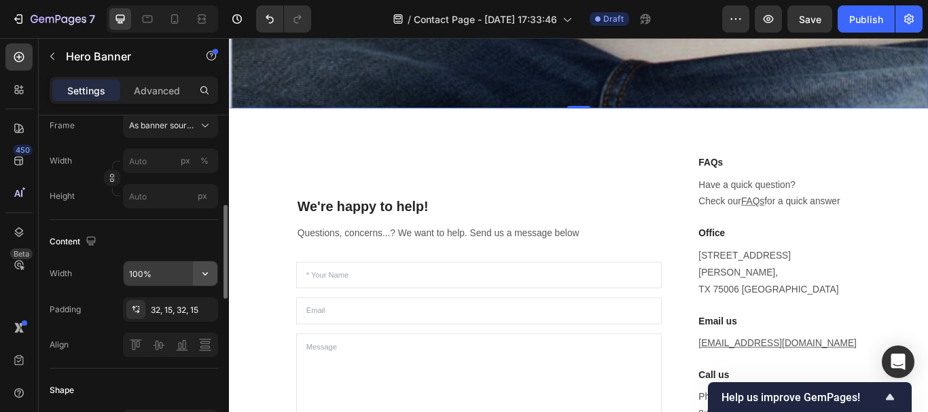
click at [209, 271] on icon "button" at bounding box center [205, 274] width 14 height 14
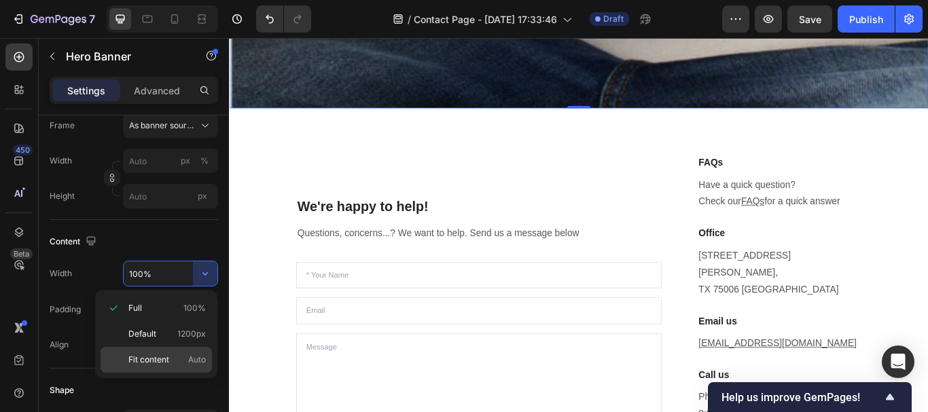
click at [178, 360] on p "Fit content Auto" at bounding box center [166, 360] width 77 height 12
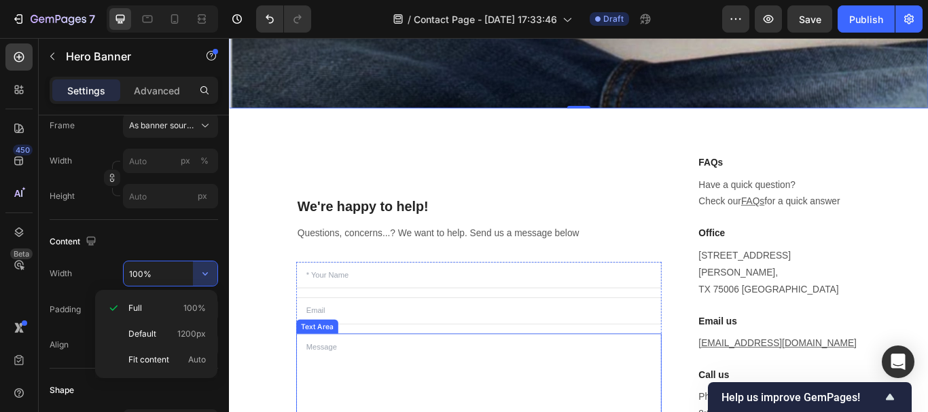
type input "Auto"
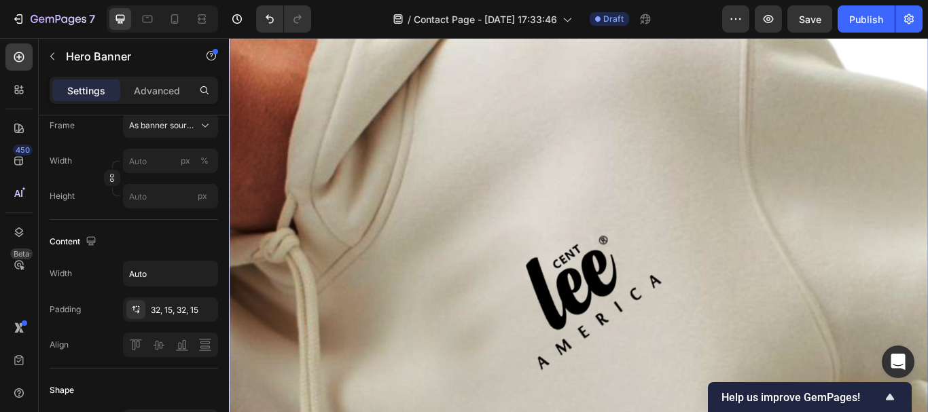
scroll to position [0, 0]
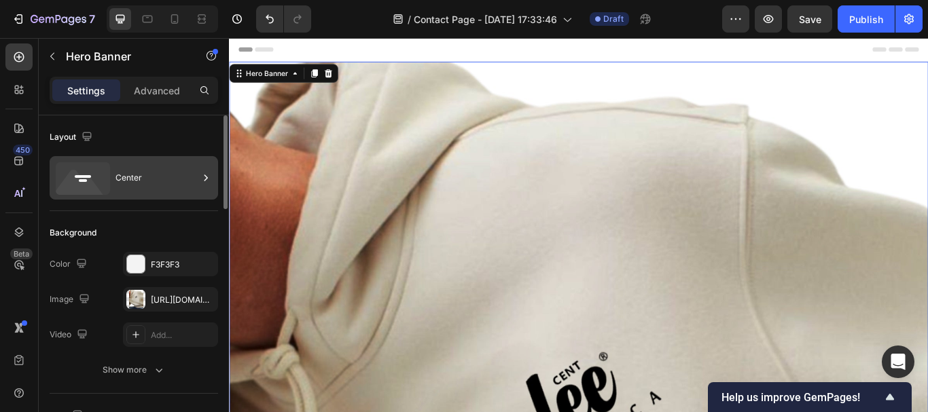
click at [181, 183] on div "Center" at bounding box center [156, 177] width 83 height 31
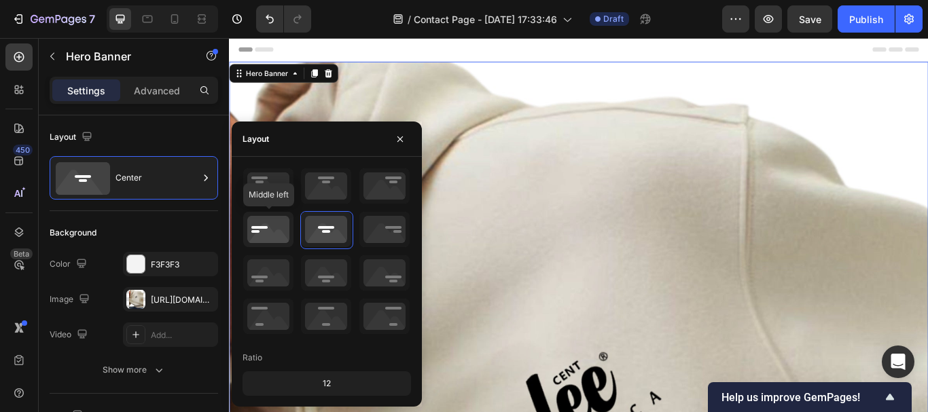
click at [262, 231] on icon at bounding box center [268, 229] width 50 height 35
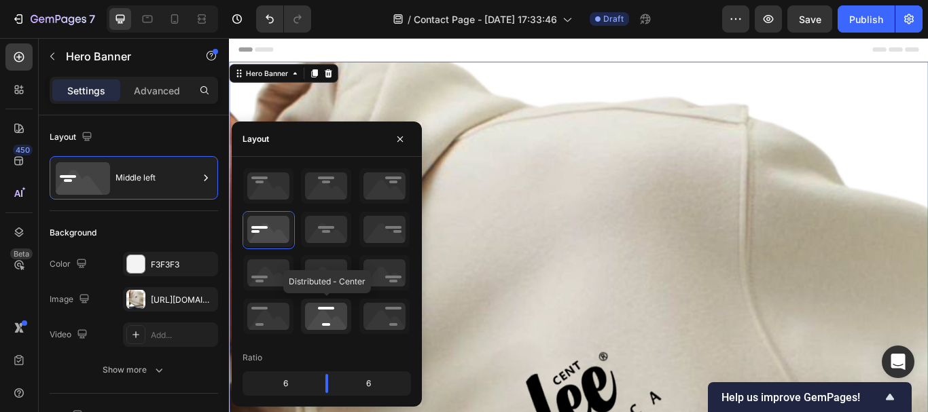
drag, startPoint x: 334, startPoint y: 319, endPoint x: 411, endPoint y: 255, distance: 100.4
click at [334, 319] on icon at bounding box center [326, 316] width 50 height 35
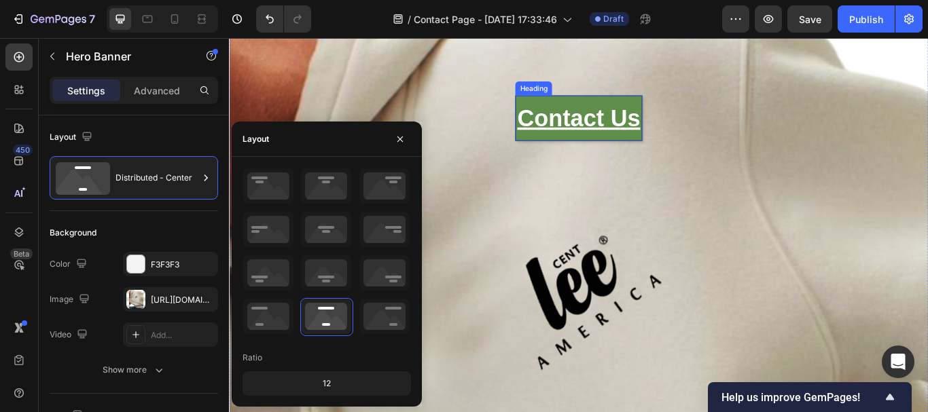
scroll to position [204, 0]
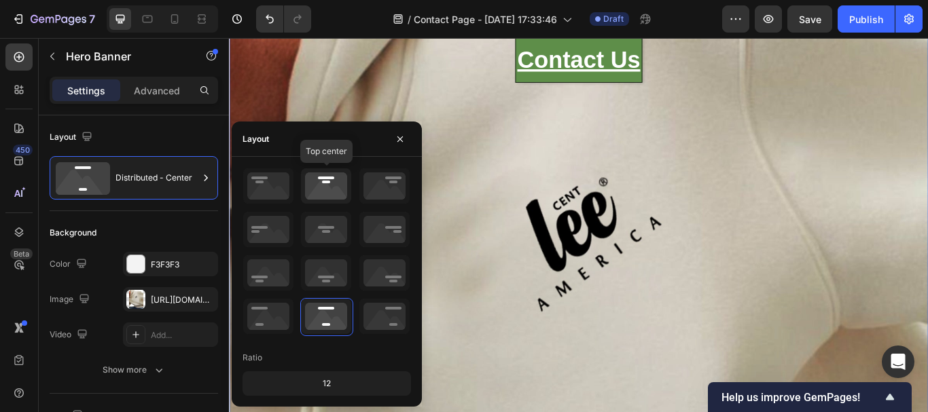
click at [339, 188] on icon at bounding box center [326, 185] width 50 height 35
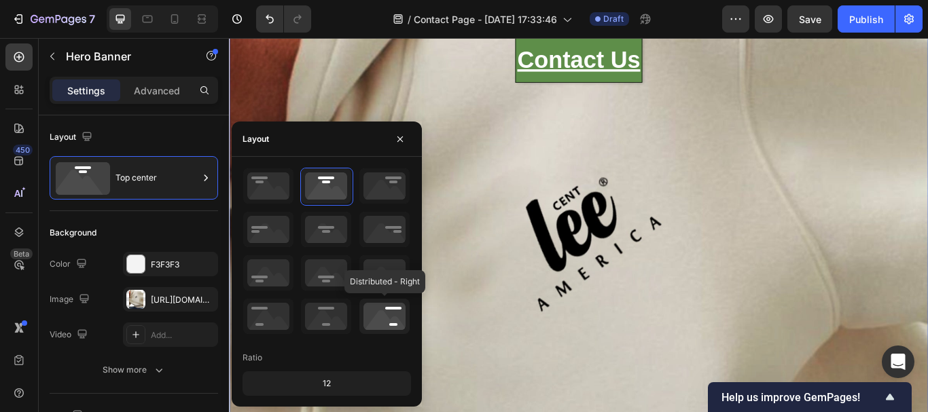
drag, startPoint x: 391, startPoint y: 315, endPoint x: 511, endPoint y: 221, distance: 152.1
click at [391, 315] on icon at bounding box center [384, 316] width 50 height 35
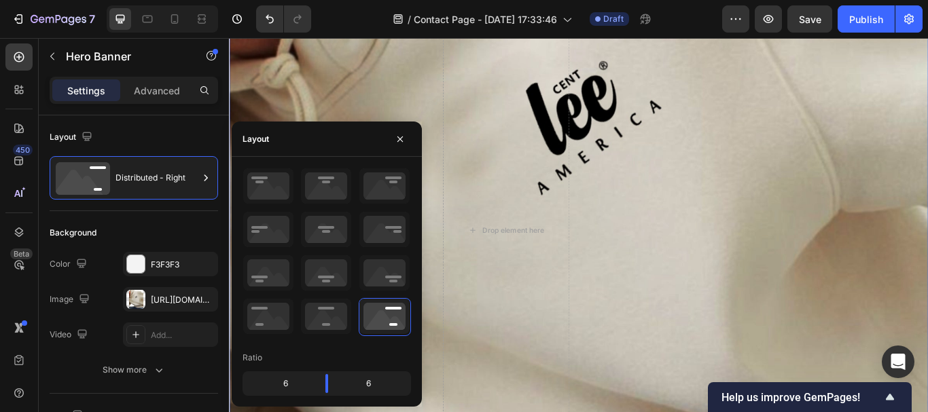
scroll to position [68, 0]
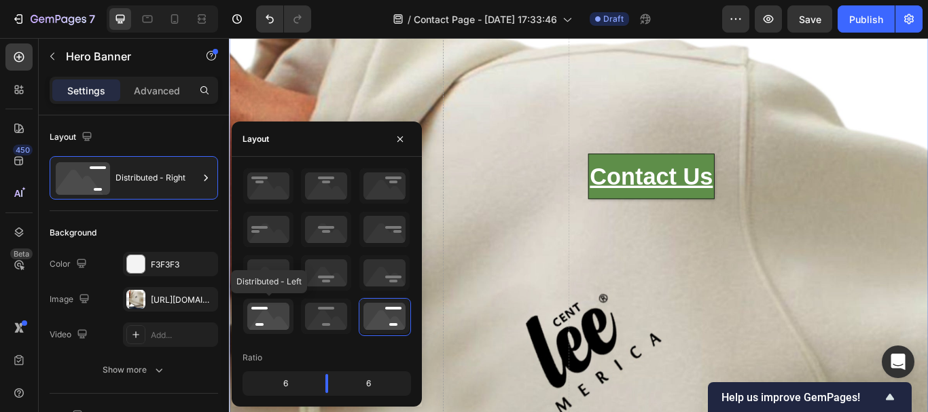
click at [279, 319] on icon at bounding box center [268, 316] width 50 height 35
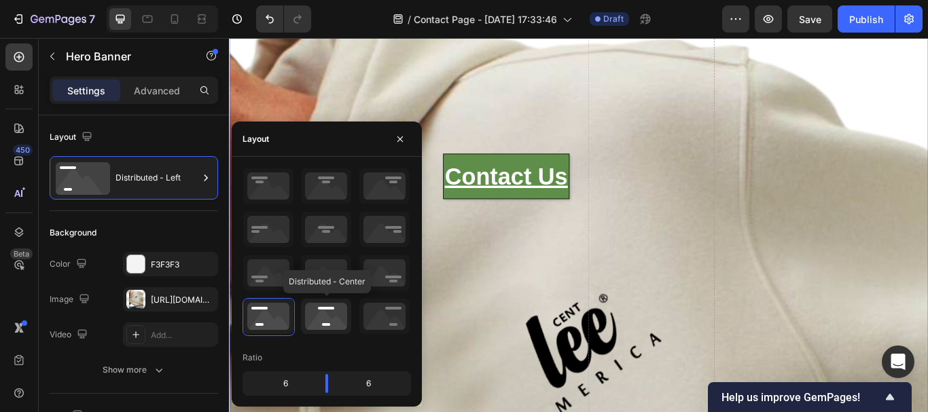
click at [317, 317] on icon at bounding box center [326, 316] width 50 height 35
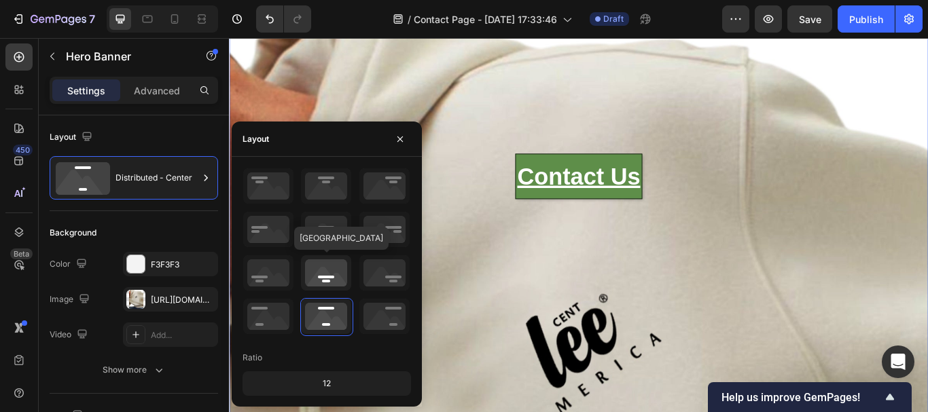
click at [329, 264] on icon at bounding box center [326, 272] width 50 height 35
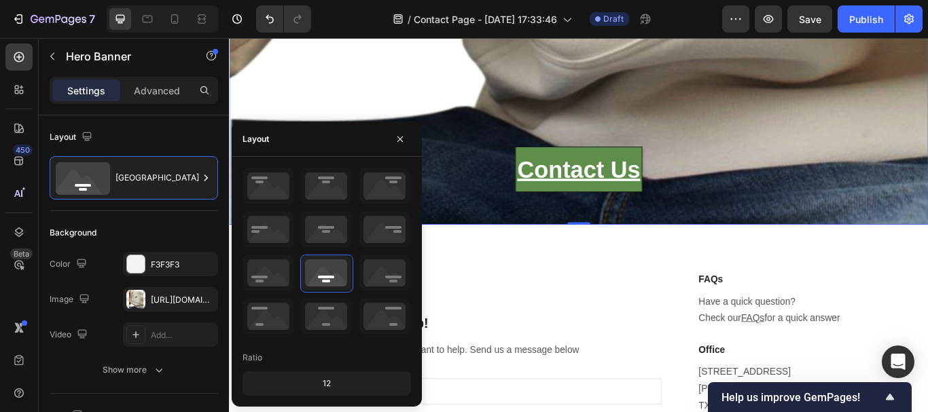
scroll to position [815, 0]
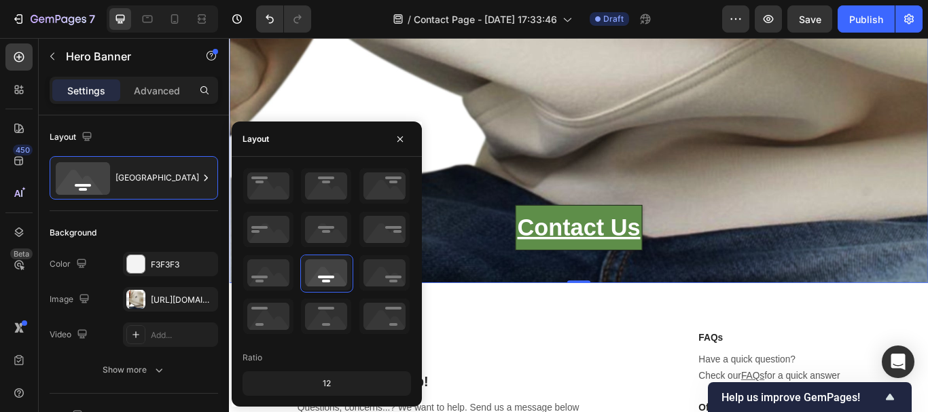
click at [326, 383] on div "12" at bounding box center [326, 383] width 163 height 19
click at [330, 231] on icon at bounding box center [326, 229] width 50 height 35
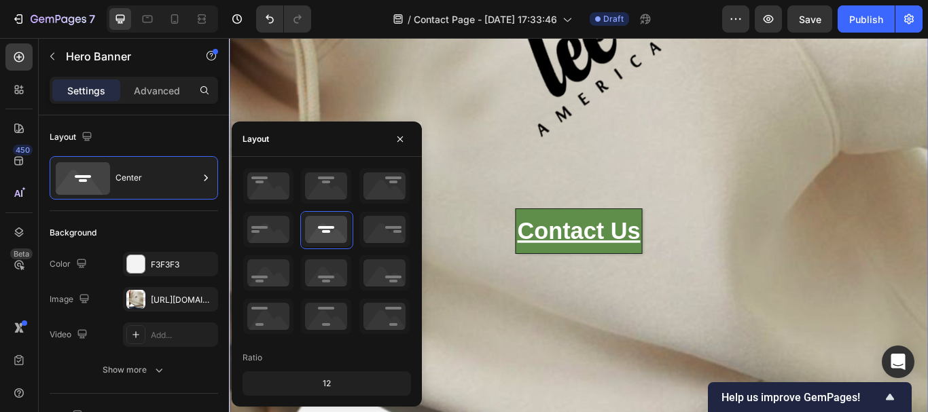
scroll to position [476, 0]
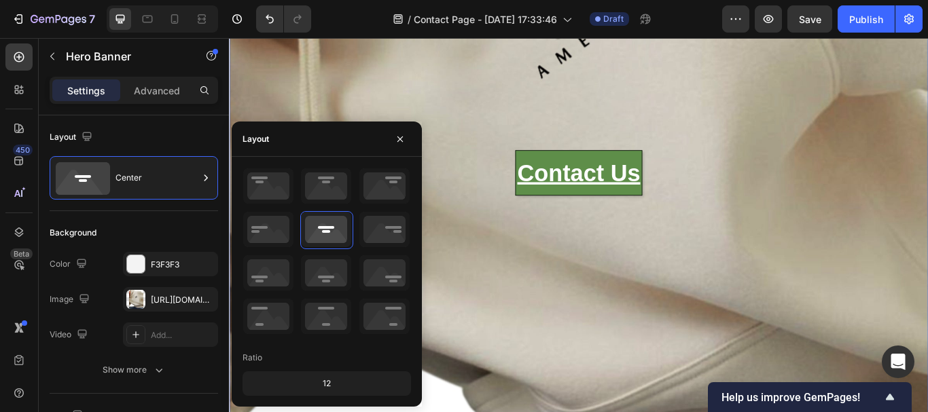
click at [472, 118] on div "Overlay" at bounding box center [636, 126] width 815 height 1073
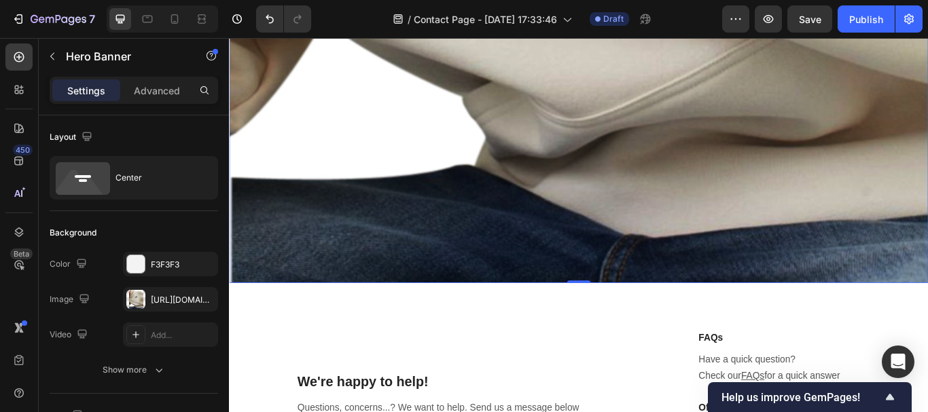
scroll to position [747, 0]
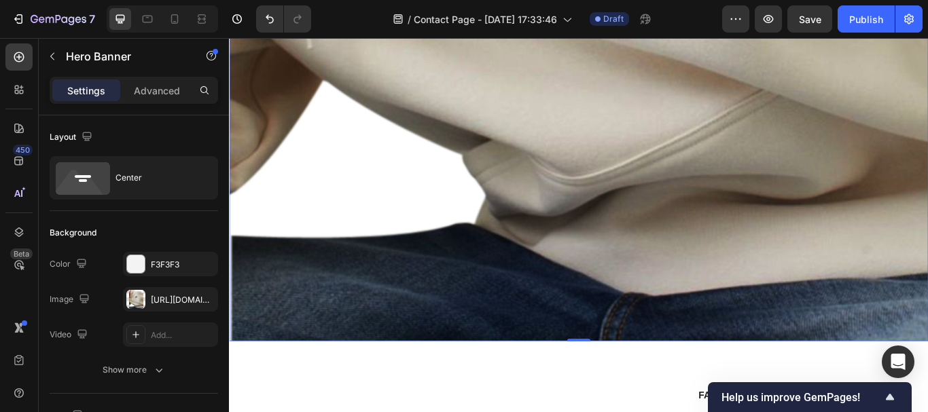
click at [135, 296] on div at bounding box center [135, 299] width 19 height 19
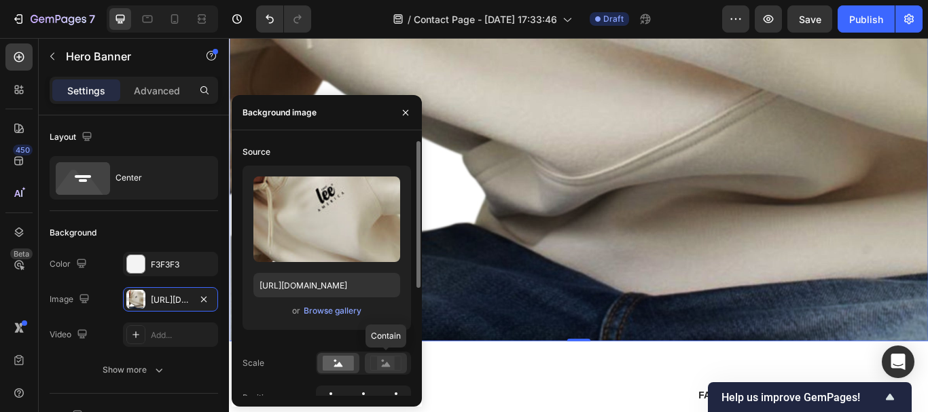
click at [382, 364] on rect at bounding box center [386, 364] width 18 height 14
click at [392, 363] on rect at bounding box center [386, 364] width 18 height 14
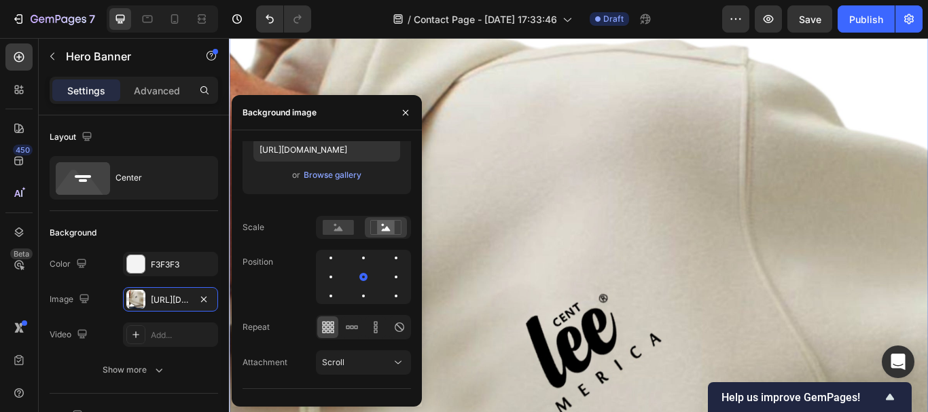
scroll to position [0, 0]
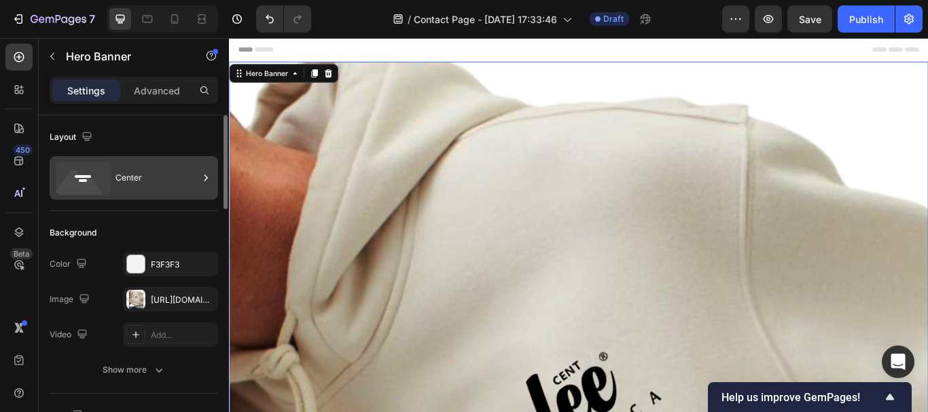
click at [142, 179] on div "Center" at bounding box center [156, 177] width 83 height 31
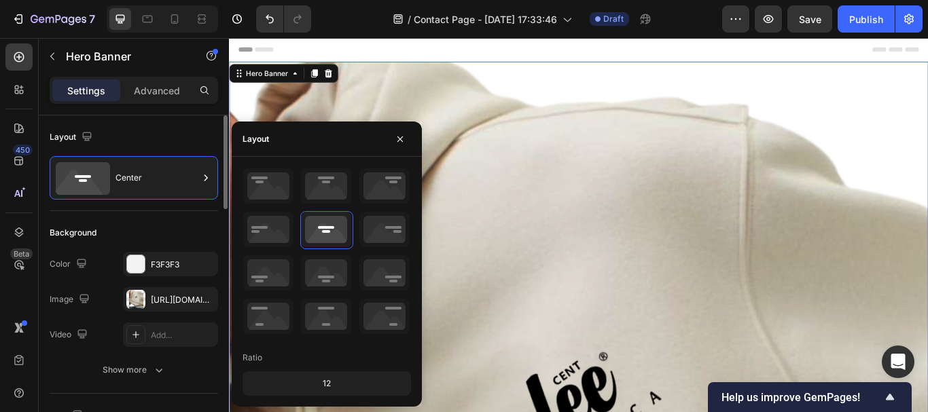
click at [103, 135] on div "Layout" at bounding box center [134, 137] width 168 height 22
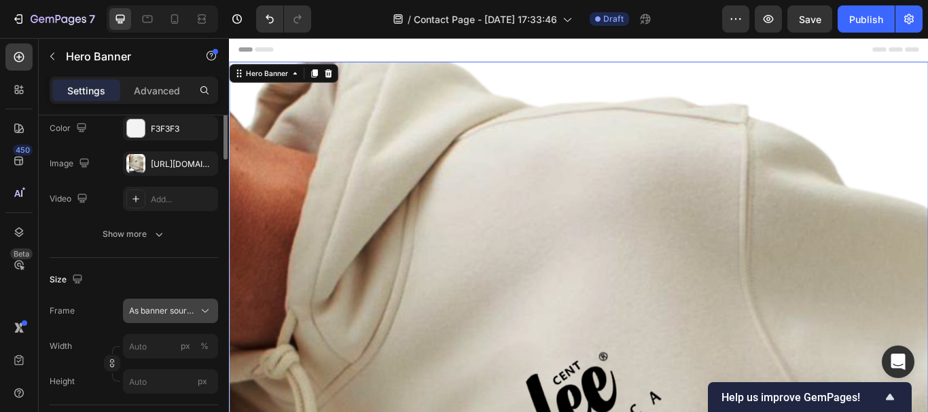
scroll to position [272, 0]
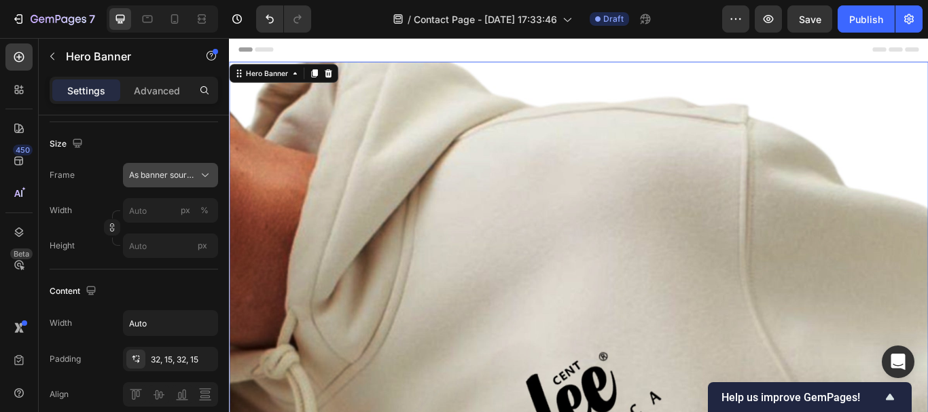
click at [168, 179] on span "As banner source" at bounding box center [162, 175] width 67 height 12
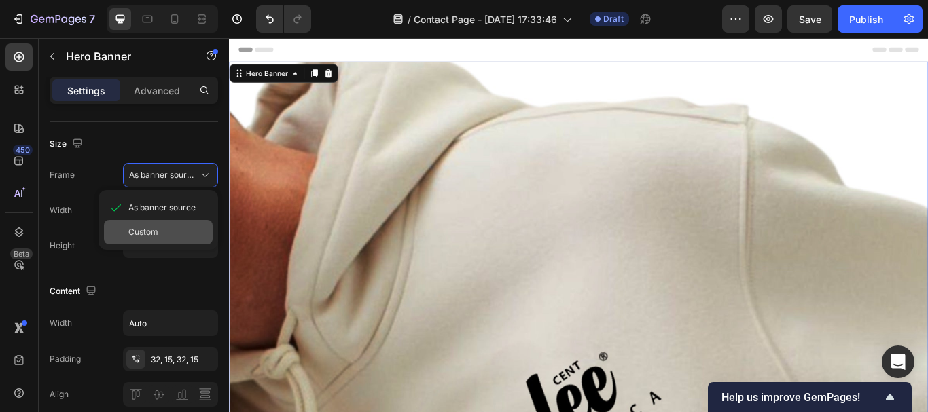
click at [161, 233] on div "Custom" at bounding box center [167, 232] width 79 height 12
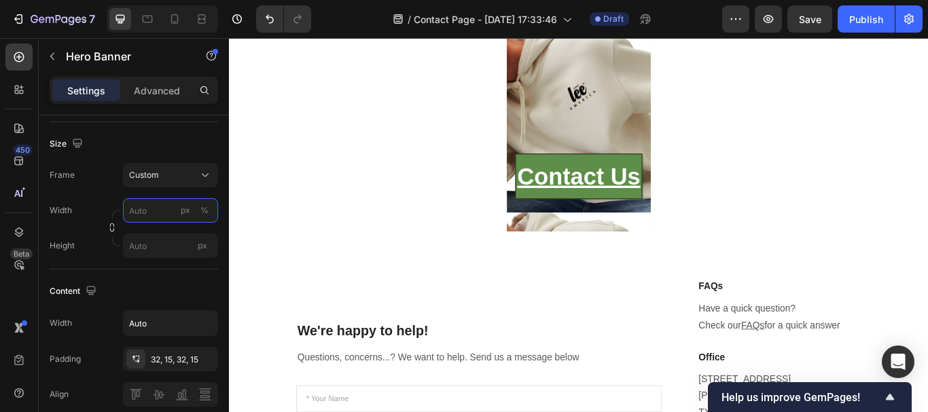
scroll to position [0, 0]
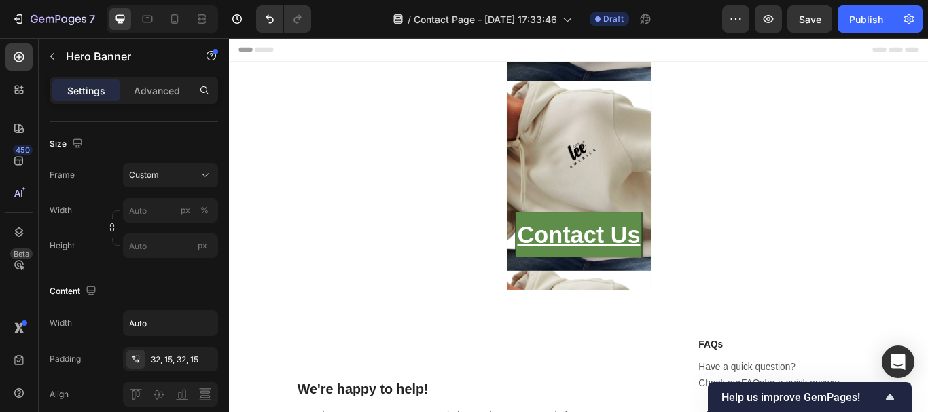
click at [649, 170] on div "Contact Us Heading" at bounding box center [636, 199] width 168 height 266
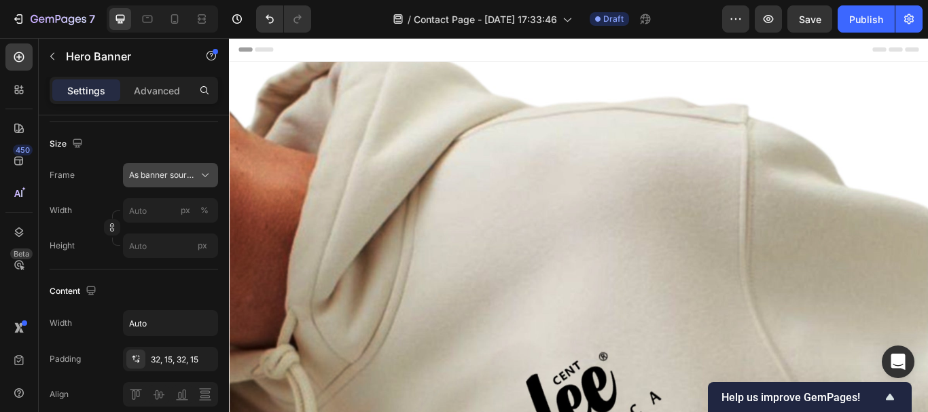
click at [198, 172] on div "As banner source" at bounding box center [170, 175] width 83 height 14
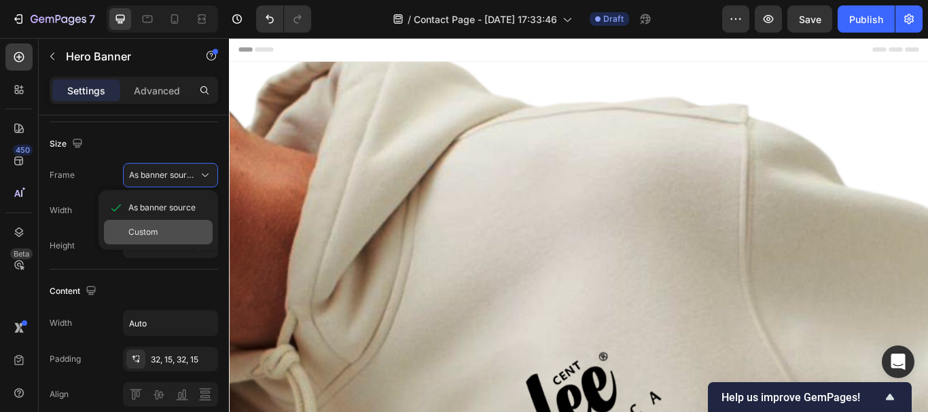
click at [170, 227] on div "Custom" at bounding box center [167, 232] width 79 height 12
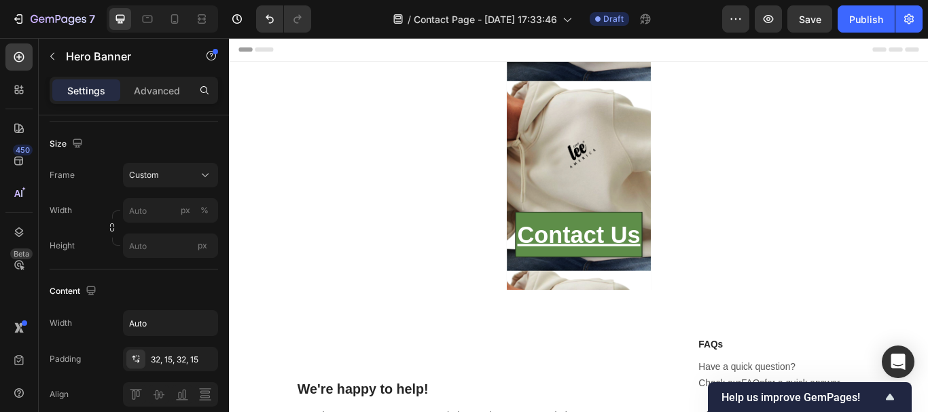
click at [662, 213] on div "Contact Us Heading" at bounding box center [636, 199] width 147 height 223
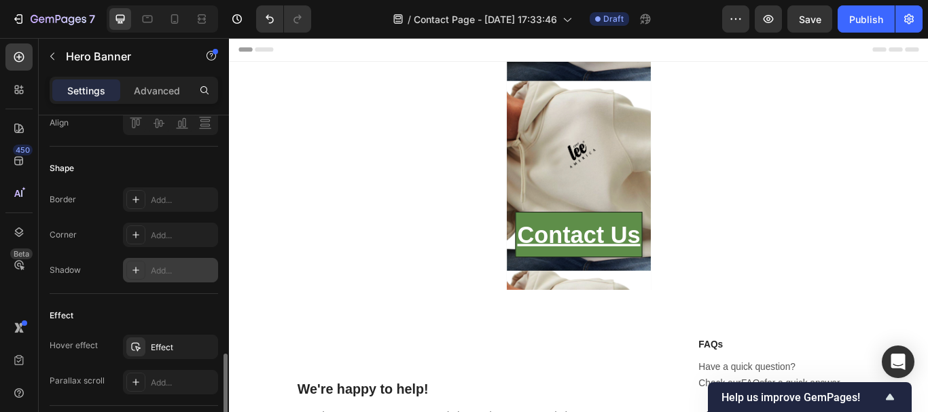
scroll to position [679, 0]
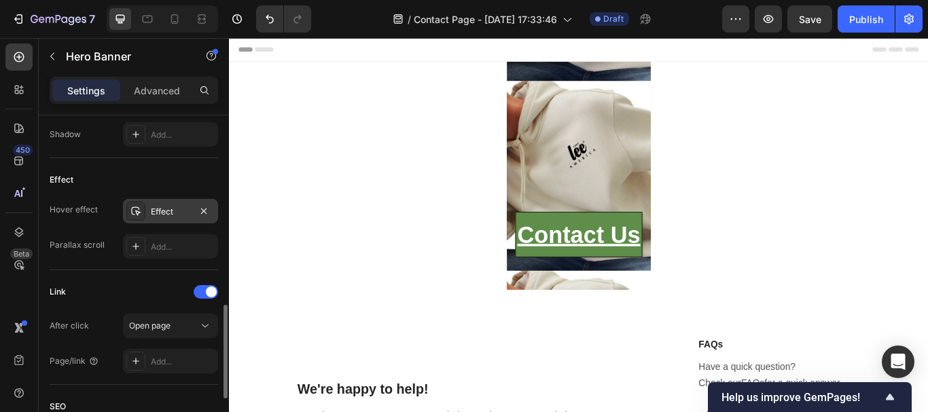
click at [175, 207] on div "Effect" at bounding box center [170, 212] width 39 height 12
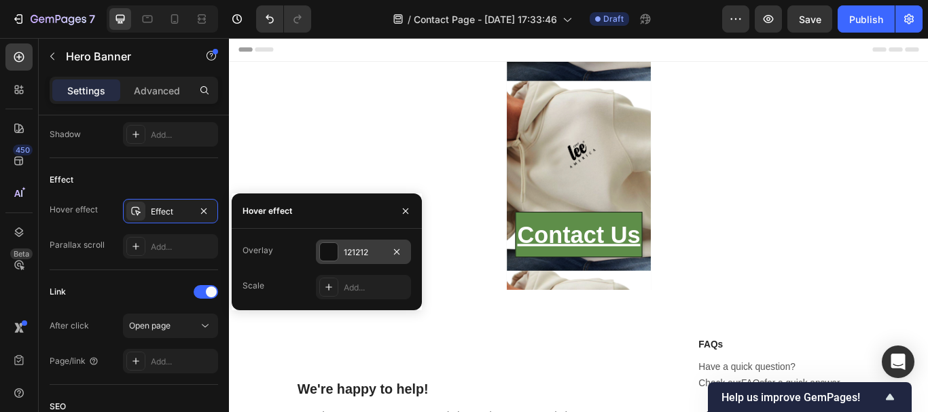
click at [353, 254] on div "121212" at bounding box center [363, 253] width 39 height 12
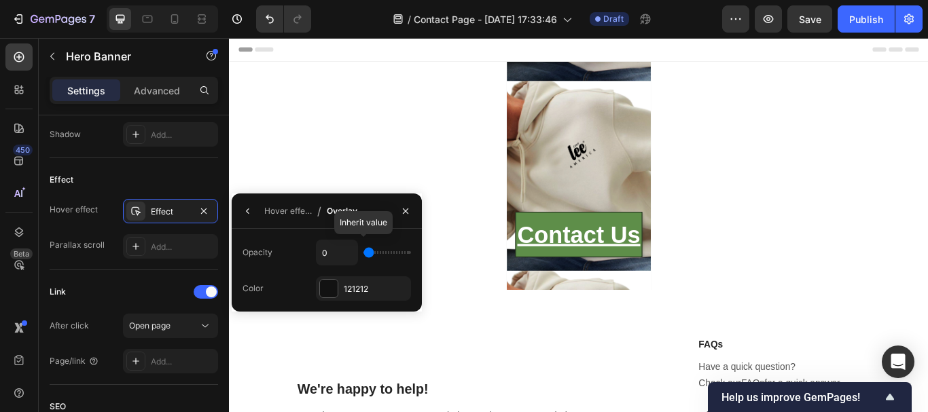
type input "33%"
drag, startPoint x: 366, startPoint y: 253, endPoint x: 388, endPoint y: 235, distance: 28.0
type input "39"
click at [383, 252] on input "range" at bounding box center [387, 252] width 48 height 3
type input "39%"
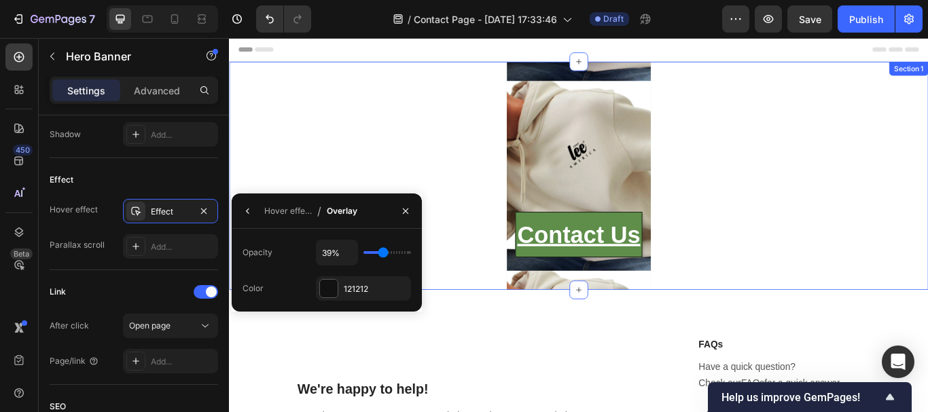
click at [442, 152] on div "Contact Us Heading Hero Banner" at bounding box center [636, 199] width 815 height 266
click at [613, 156] on div "Contact Us Heading" at bounding box center [636, 199] width 147 height 223
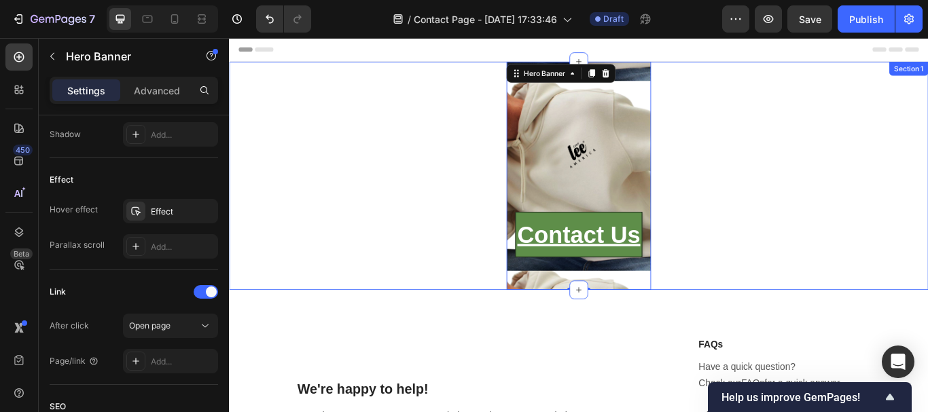
scroll to position [0, 0]
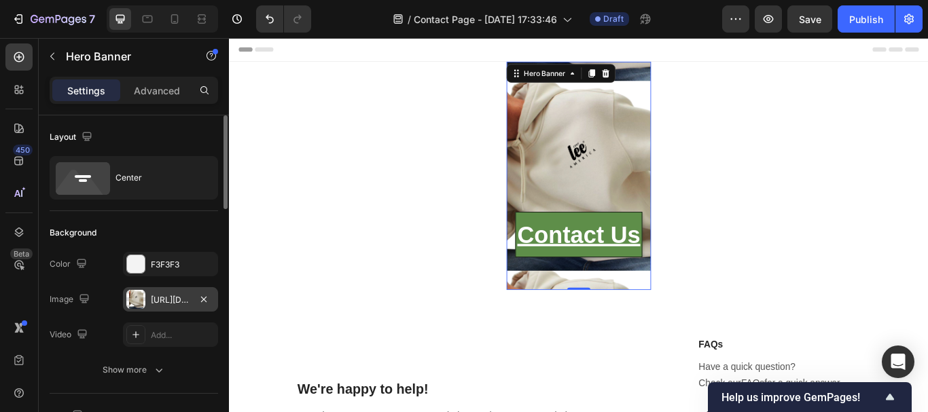
click at [131, 297] on div at bounding box center [135, 299] width 19 height 19
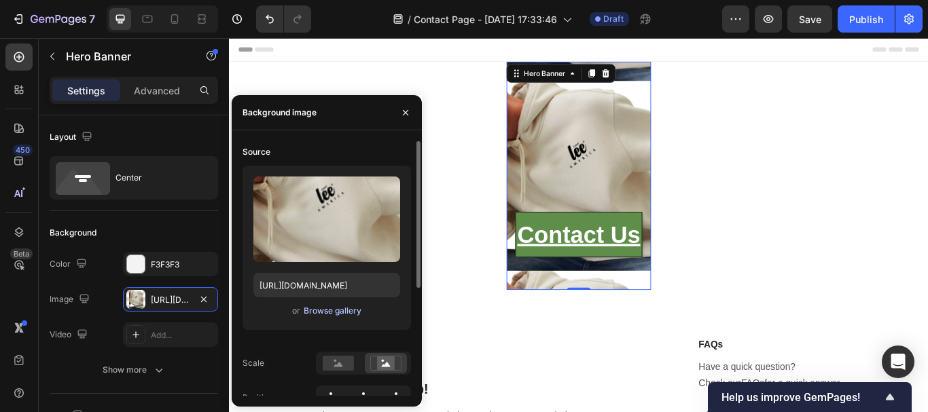
click at [352, 308] on div "Browse gallery" at bounding box center [333, 311] width 58 height 12
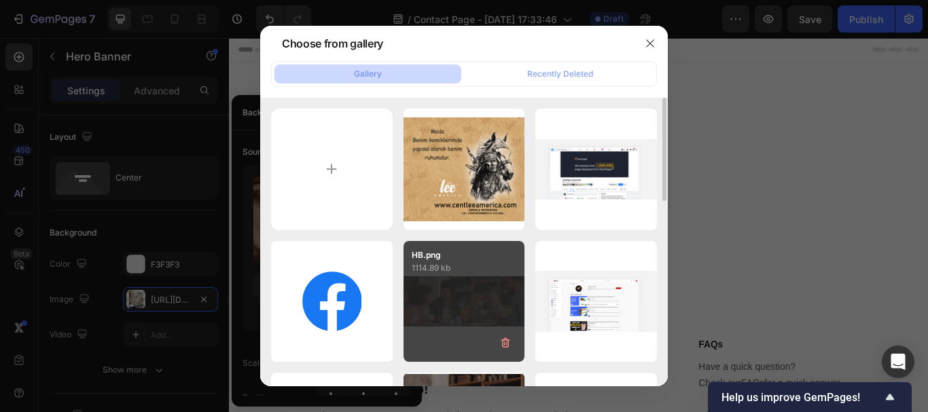
click at [430, 304] on div "HB.png 1114.89 kb" at bounding box center [465, 302] width 122 height 122
type input "https://cdn.shopify.com/s/files/1/0710/1294/1990/files/gempages_586422293425554…"
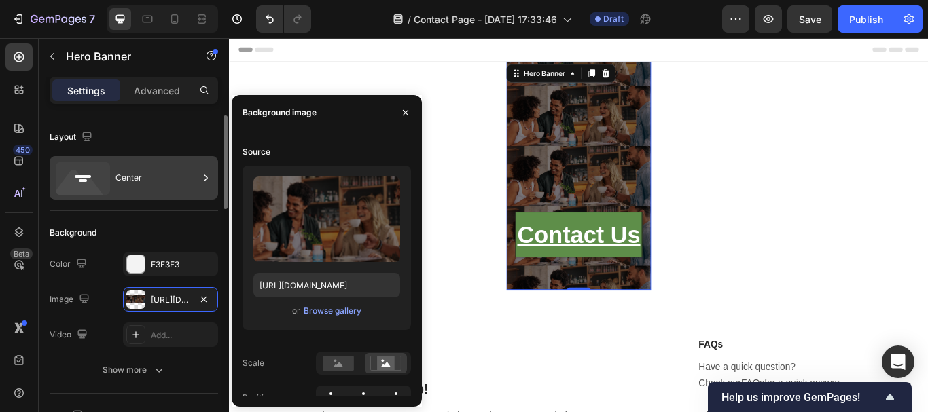
click at [156, 176] on div "Center" at bounding box center [156, 177] width 83 height 31
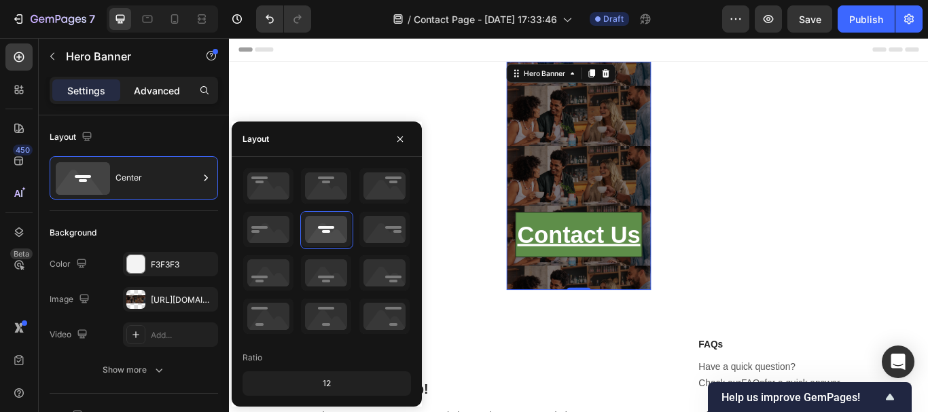
click at [163, 92] on p "Advanced" at bounding box center [157, 91] width 46 height 14
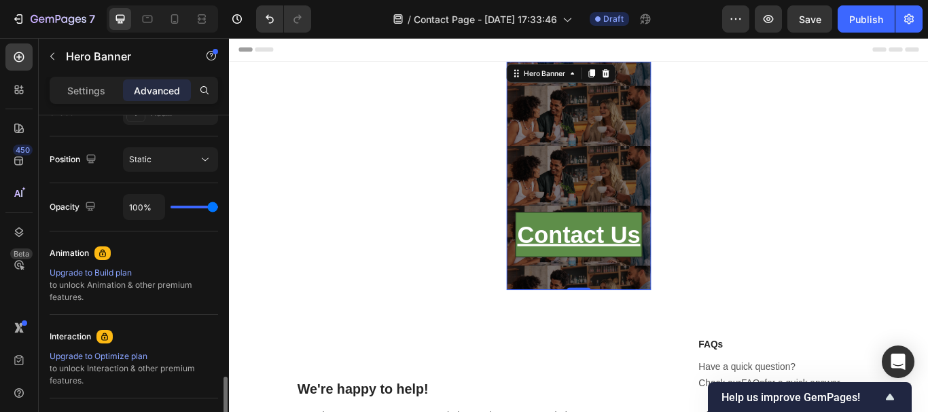
scroll to position [544, 0]
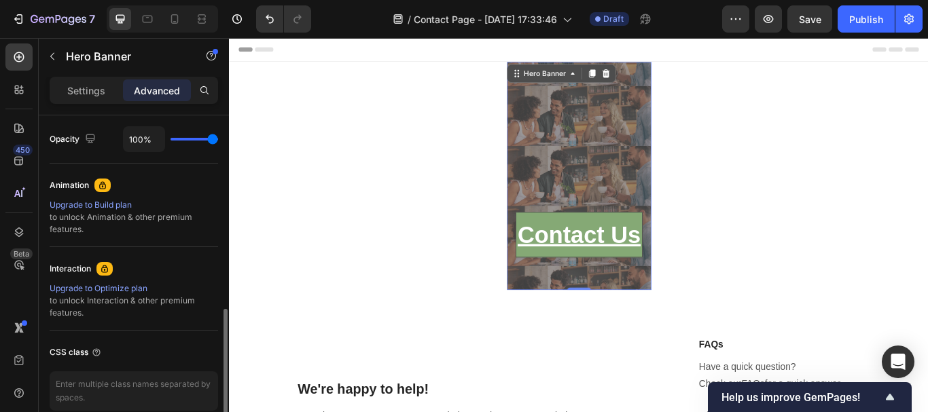
type input "76%"
type input "76"
type input "74%"
type input "74"
type input "96%"
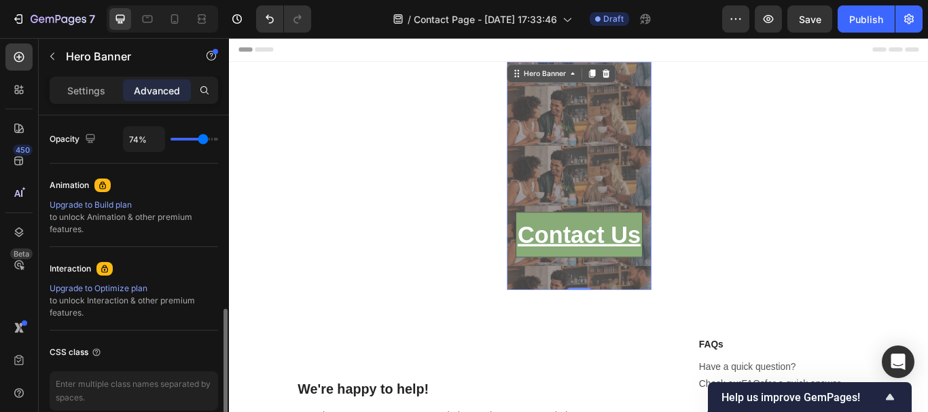
type input "96"
type input "100%"
type input "100"
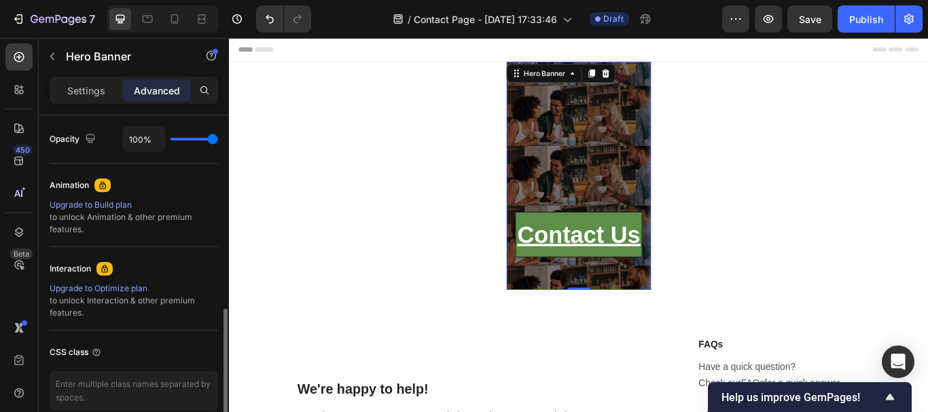
click at [215, 141] on input "range" at bounding box center [195, 139] width 48 height 3
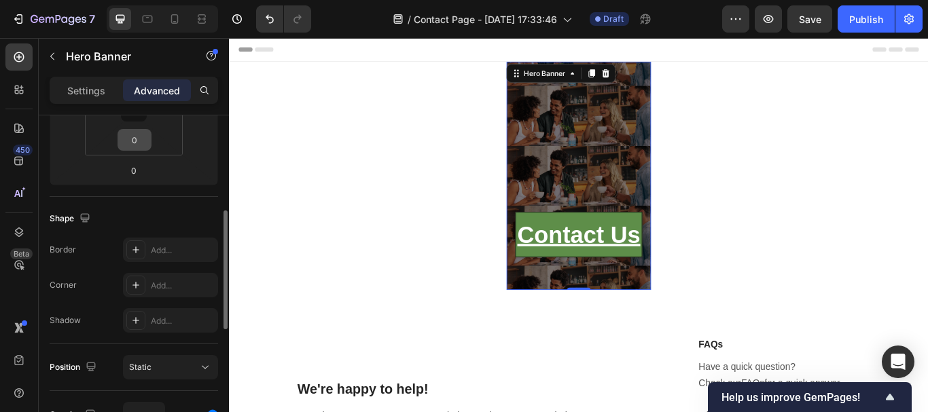
scroll to position [268, 0]
click at [101, 97] on p "Settings" at bounding box center [86, 91] width 38 height 14
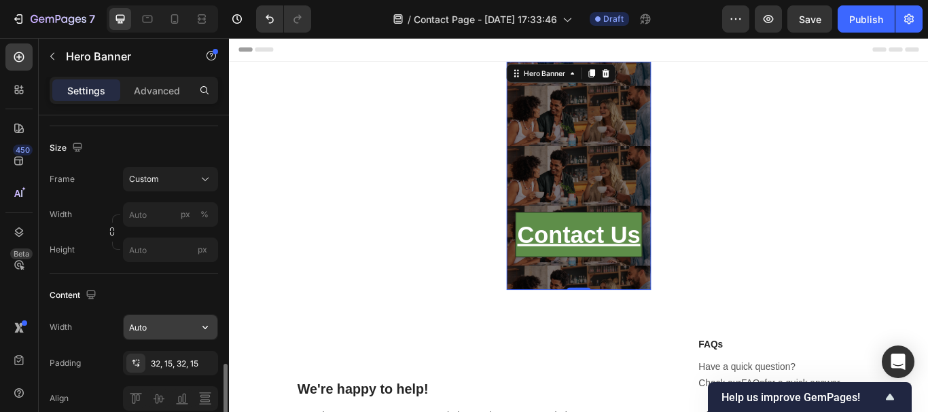
scroll to position [404, 0]
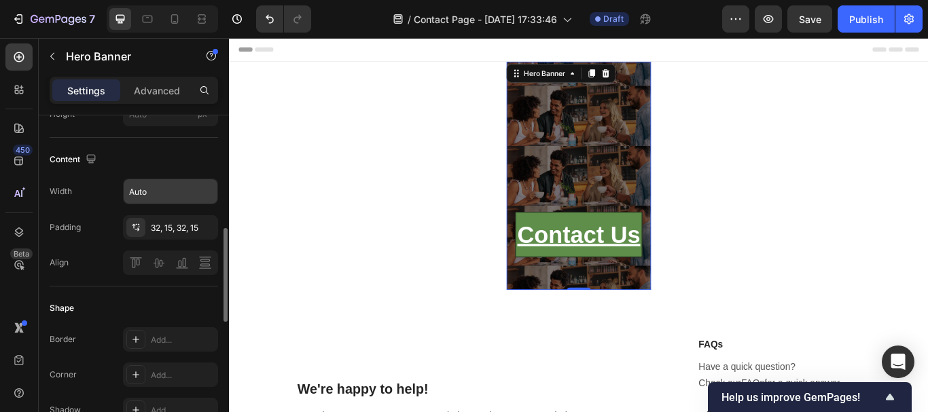
click at [171, 191] on input "Auto" at bounding box center [171, 191] width 94 height 24
click at [207, 190] on icon "button" at bounding box center [205, 192] width 14 height 14
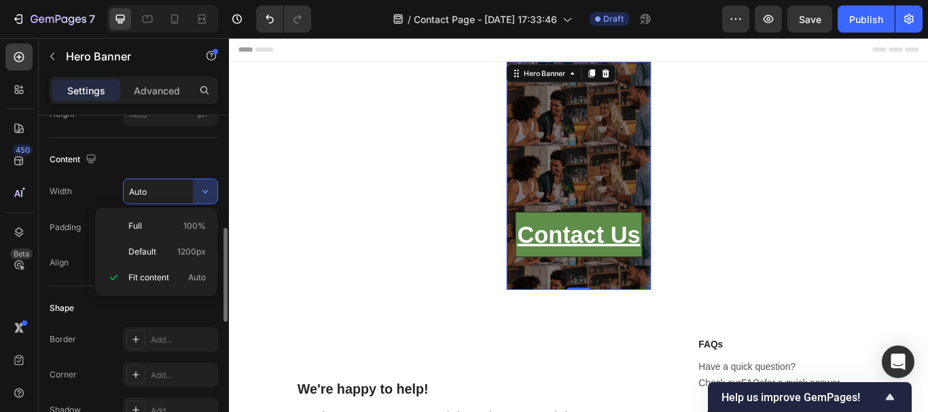
click at [160, 249] on p "Default 1200px" at bounding box center [166, 252] width 77 height 12
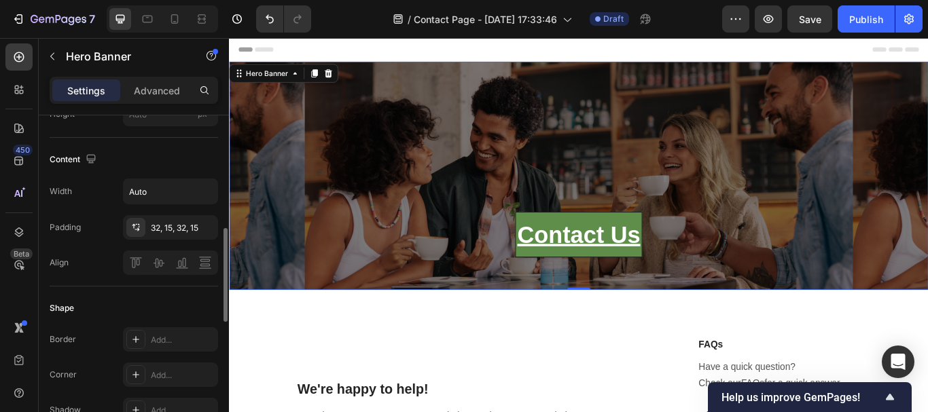
type input "1200"
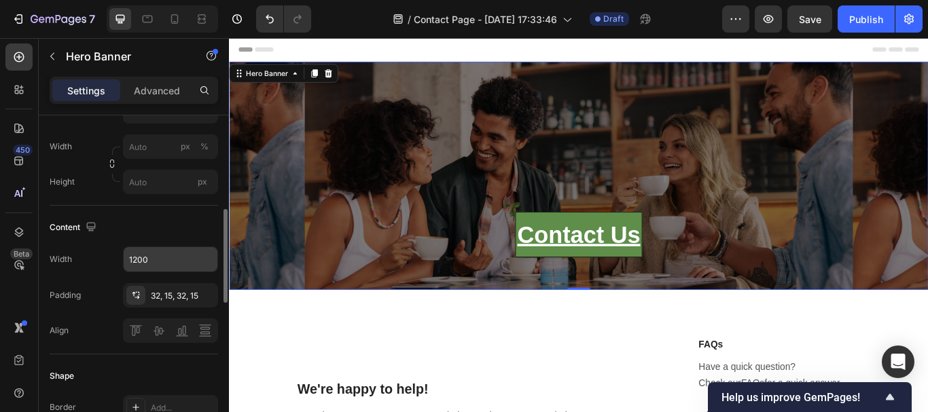
scroll to position [268, 0]
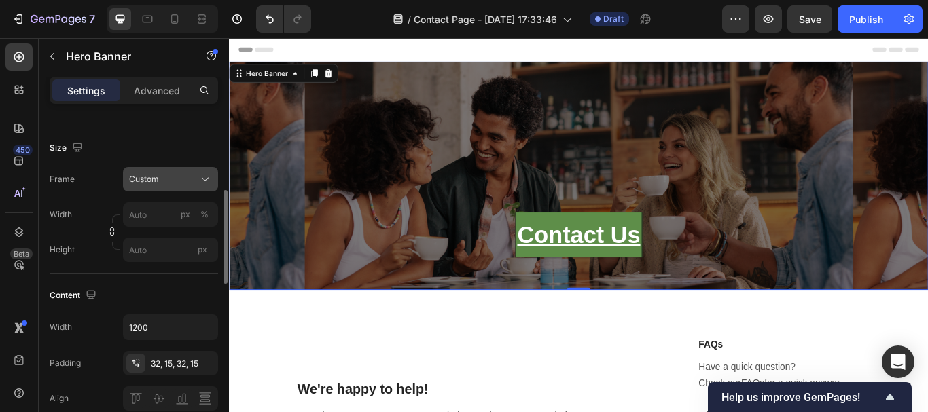
click at [185, 179] on div "Custom" at bounding box center [162, 179] width 67 height 12
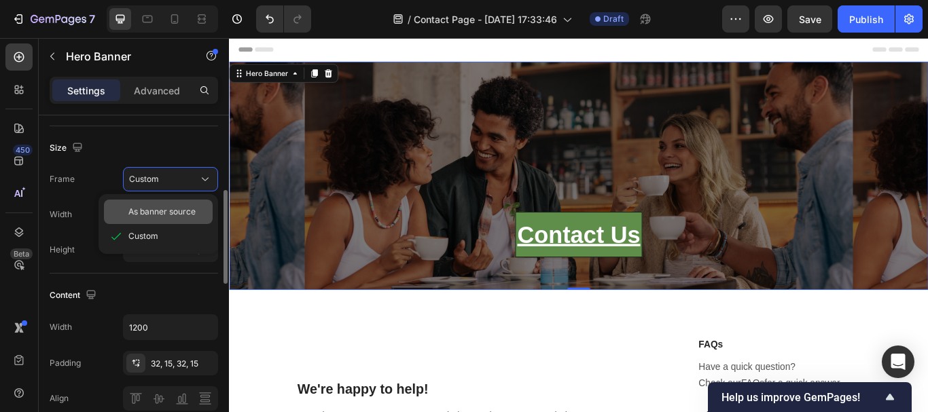
click at [176, 210] on span "As banner source" at bounding box center [161, 212] width 67 height 12
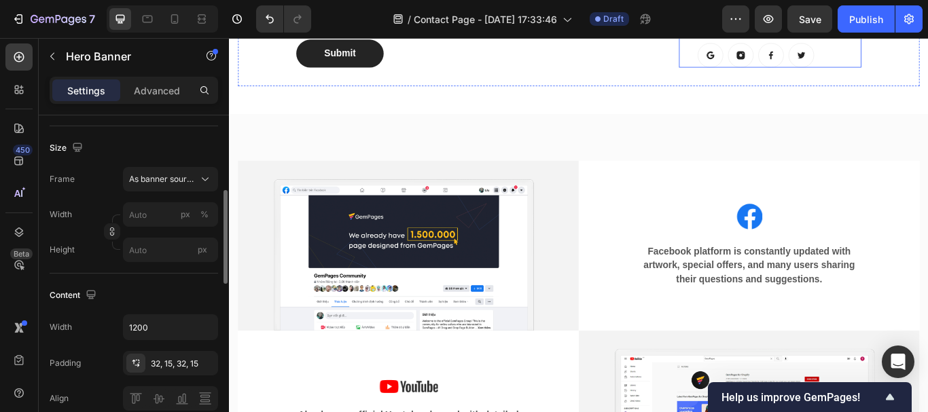
scroll to position [815, 0]
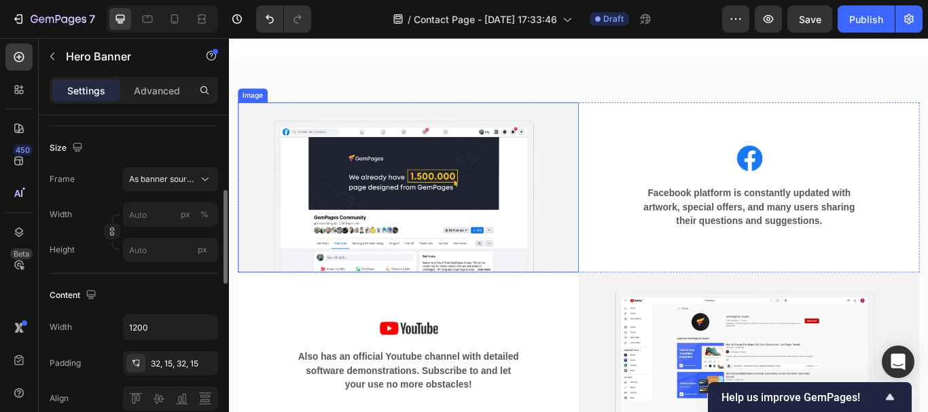
click at [482, 193] on img at bounding box center [437, 212] width 397 height 198
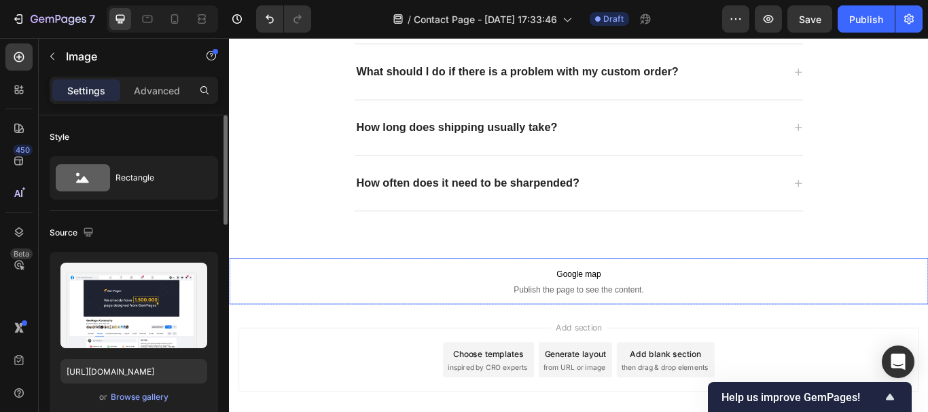
scroll to position [1699, 0]
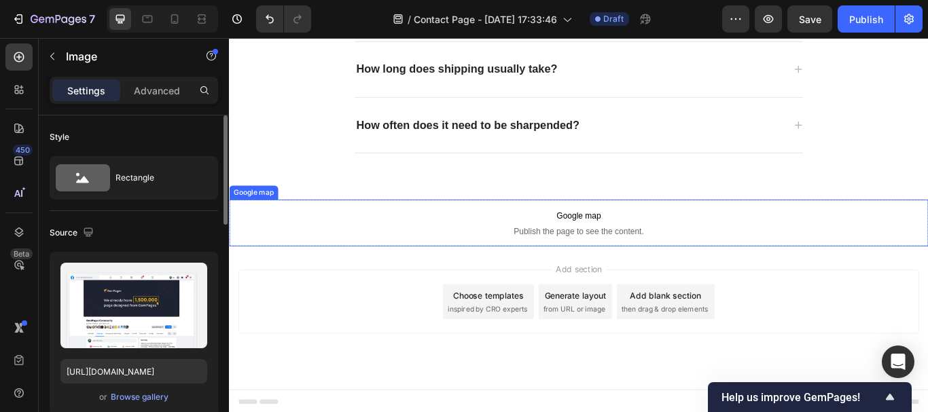
click at [641, 245] on span "Google map" at bounding box center [636, 246] width 815 height 16
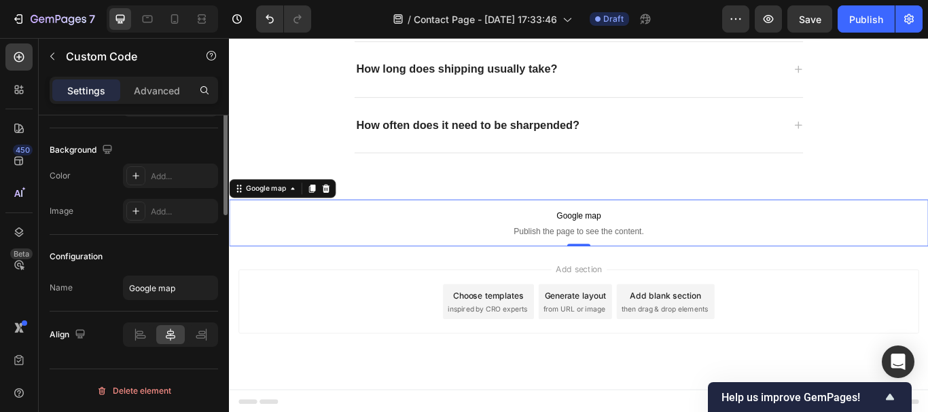
scroll to position [0, 0]
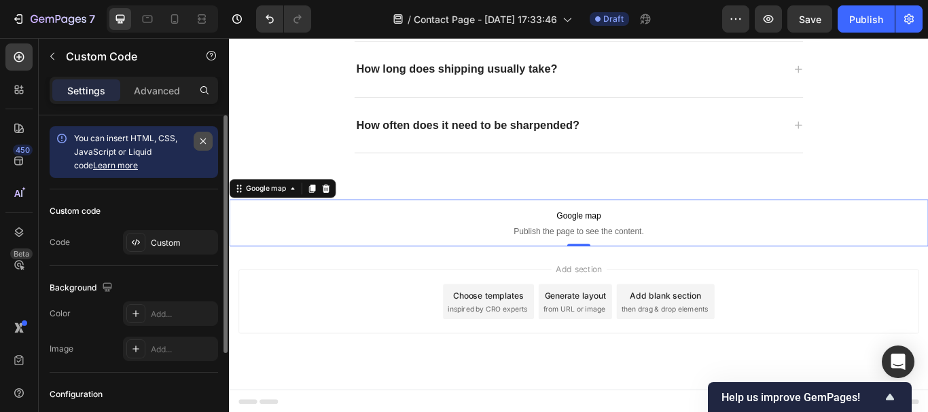
click at [203, 139] on icon "button" at bounding box center [203, 141] width 11 height 11
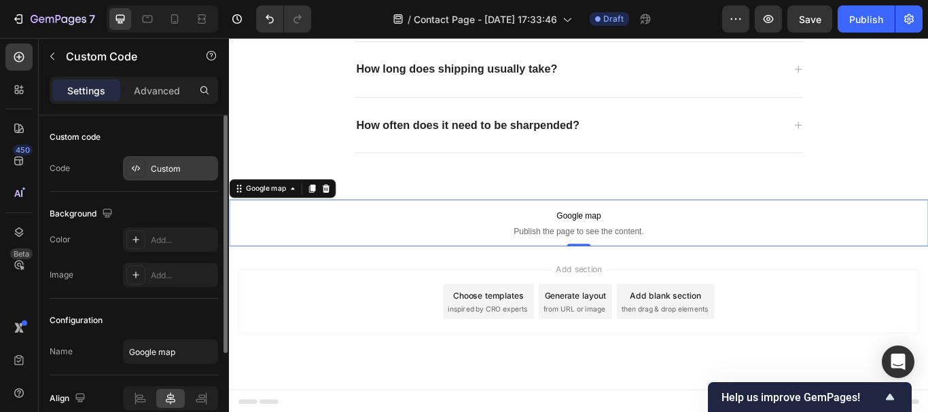
click at [176, 170] on div "Custom" at bounding box center [183, 169] width 64 height 12
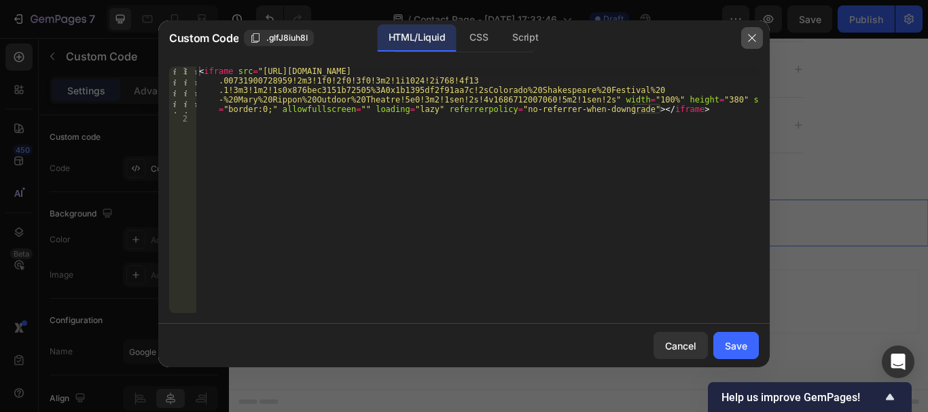
click at [758, 39] on button "button" at bounding box center [752, 38] width 22 height 22
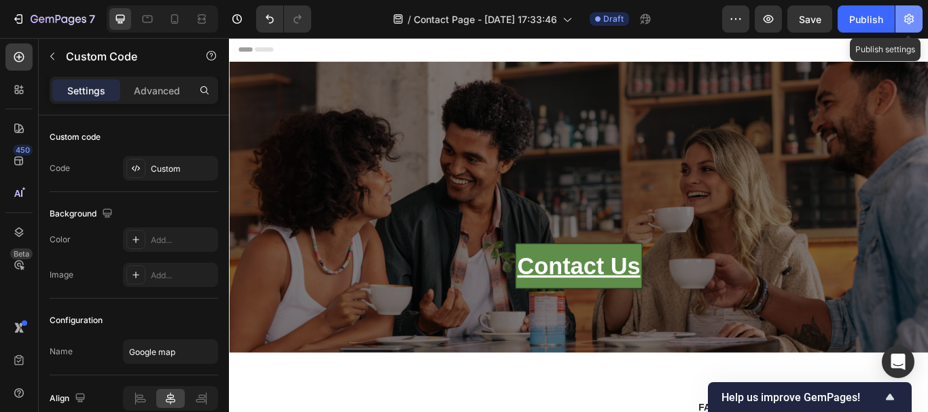
click at [910, 17] on icon "button" at bounding box center [909, 19] width 14 height 14
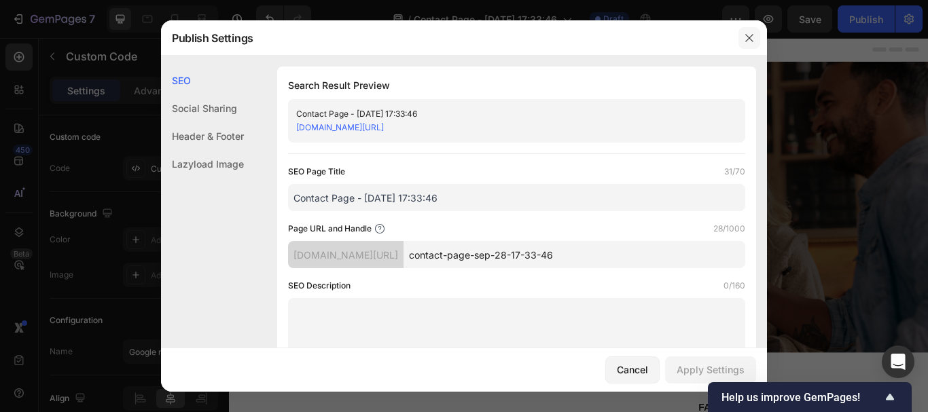
click at [749, 39] on icon "button" at bounding box center [748, 37] width 7 height 7
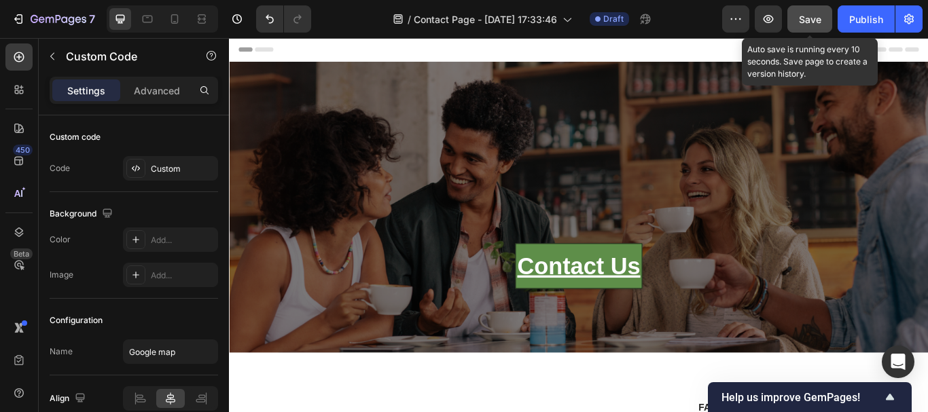
click at [808, 20] on span "Save" at bounding box center [810, 20] width 22 height 12
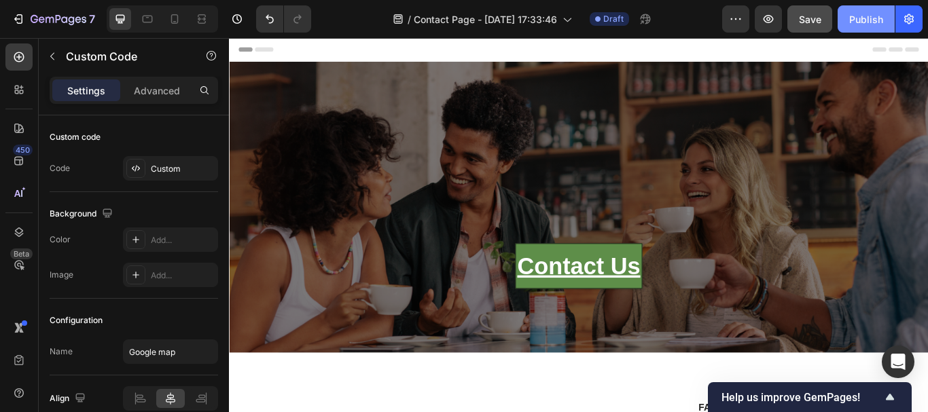
click at [861, 16] on div "Publish" at bounding box center [866, 19] width 34 height 14
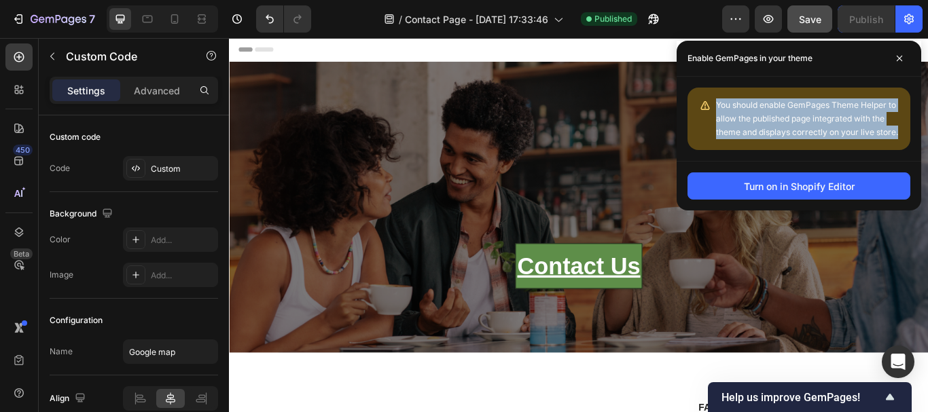
drag, startPoint x: 717, startPoint y: 103, endPoint x: 909, endPoint y: 135, distance: 194.1
click at [909, 135] on div "You should enable GemPages Theme Helper to allow the published page integrated …" at bounding box center [799, 119] width 223 height 63
click at [729, 16] on icon "button" at bounding box center [736, 19] width 14 height 14
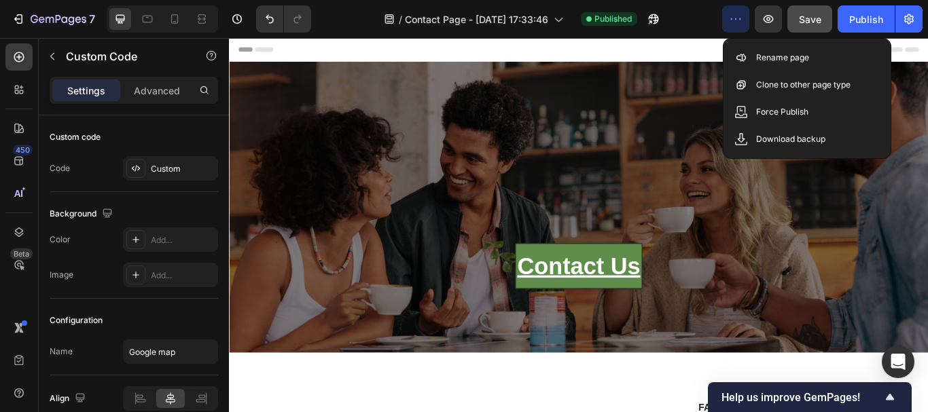
click at [709, 13] on div "/ Contact Page - Sep 28, 17:33:46 Published" at bounding box center [522, 18] width 400 height 27
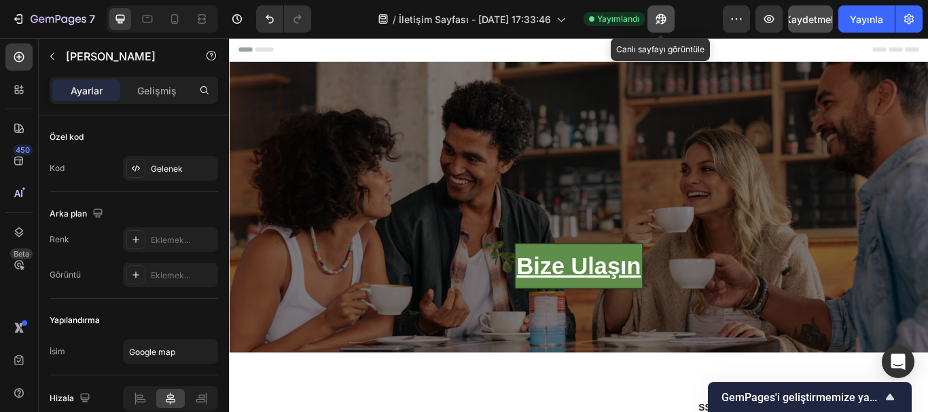
click at [660, 18] on icon "button" at bounding box center [661, 19] width 14 height 14
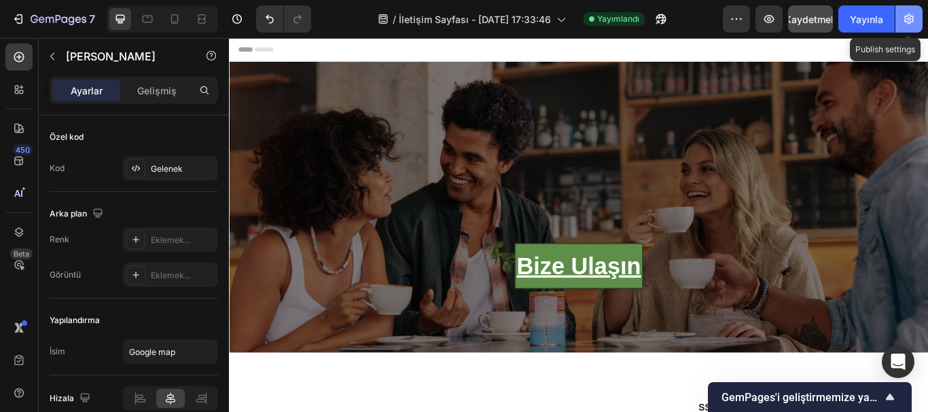
click at [908, 16] on icon "button" at bounding box center [909, 19] width 10 height 10
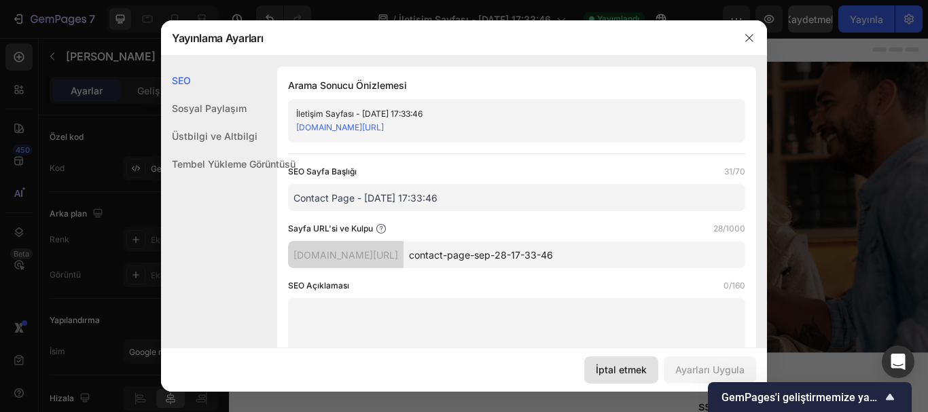
click at [607, 368] on font "İptal etmek" at bounding box center [621, 370] width 51 height 12
